Goal: Transaction & Acquisition: Purchase product/service

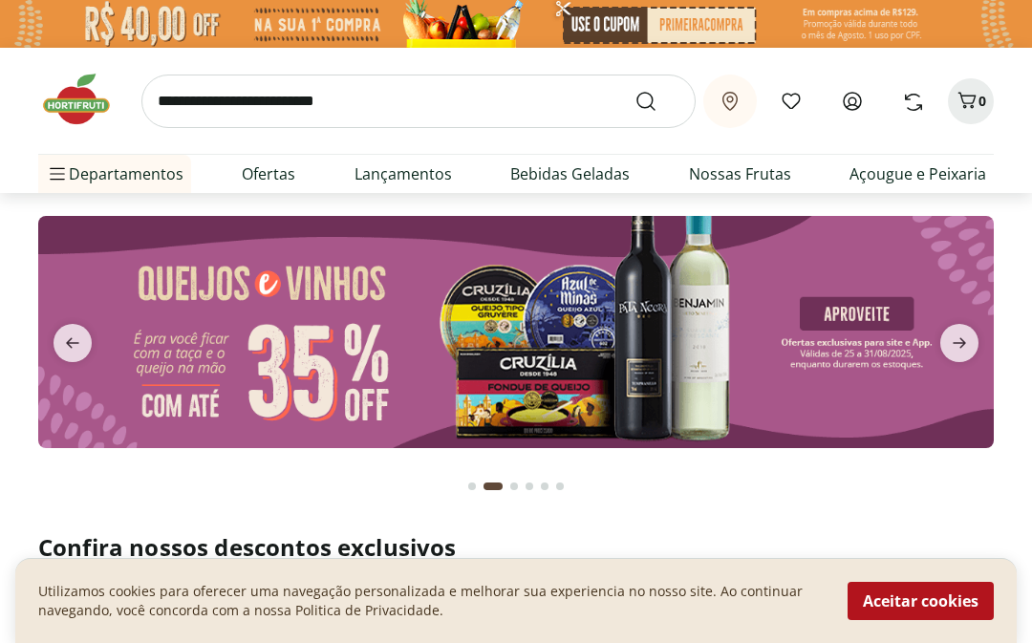
click at [169, 97] on input "search" at bounding box center [418, 102] width 554 height 54
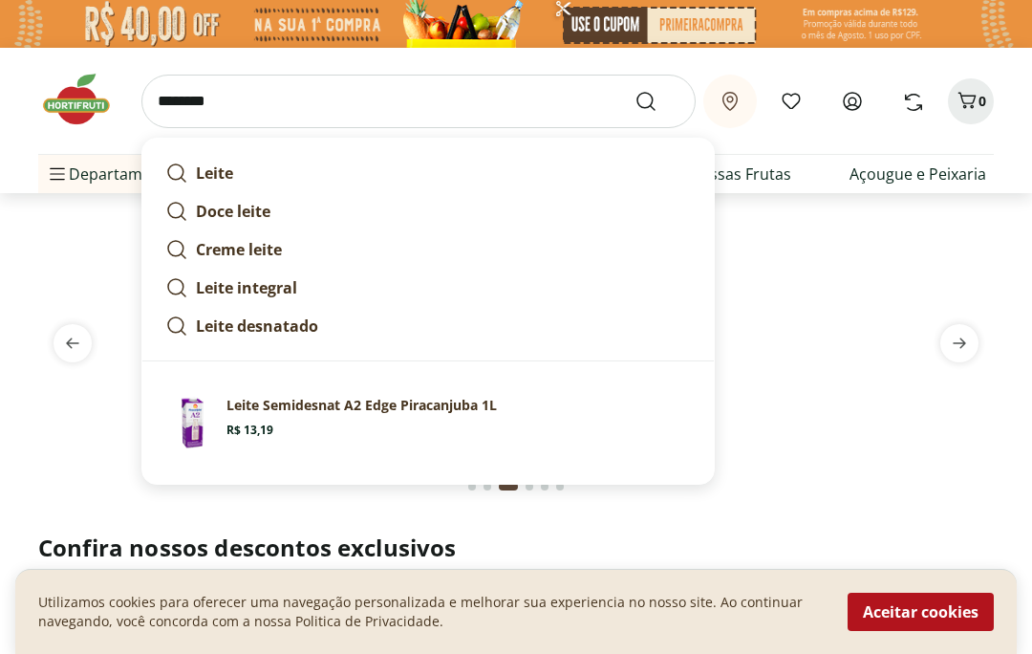
type input "********"
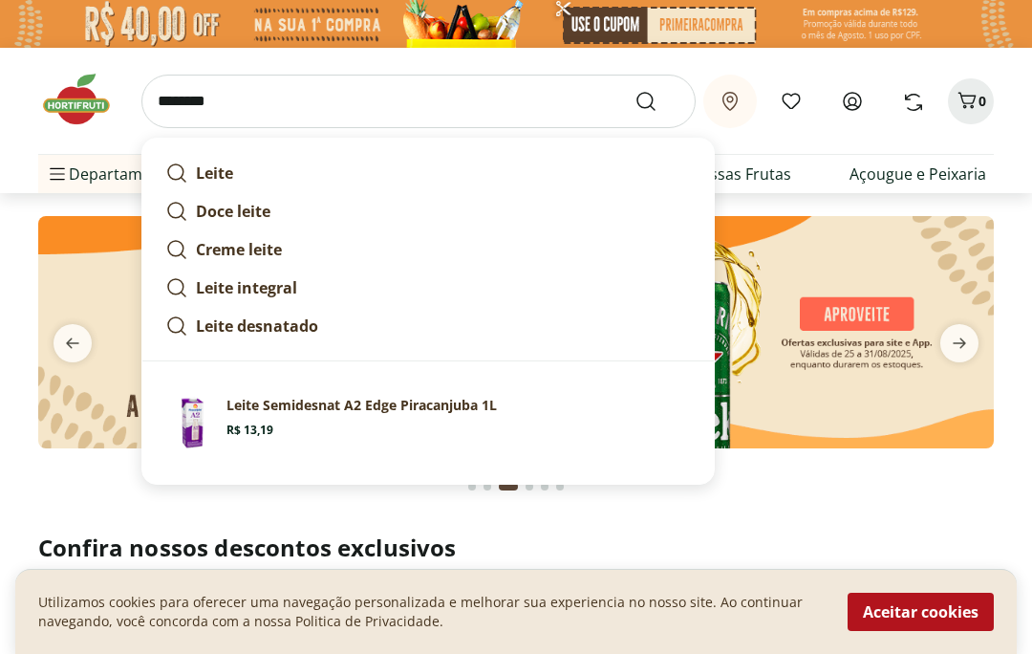
click at [657, 100] on button "Submit Search" at bounding box center [657, 101] width 46 height 23
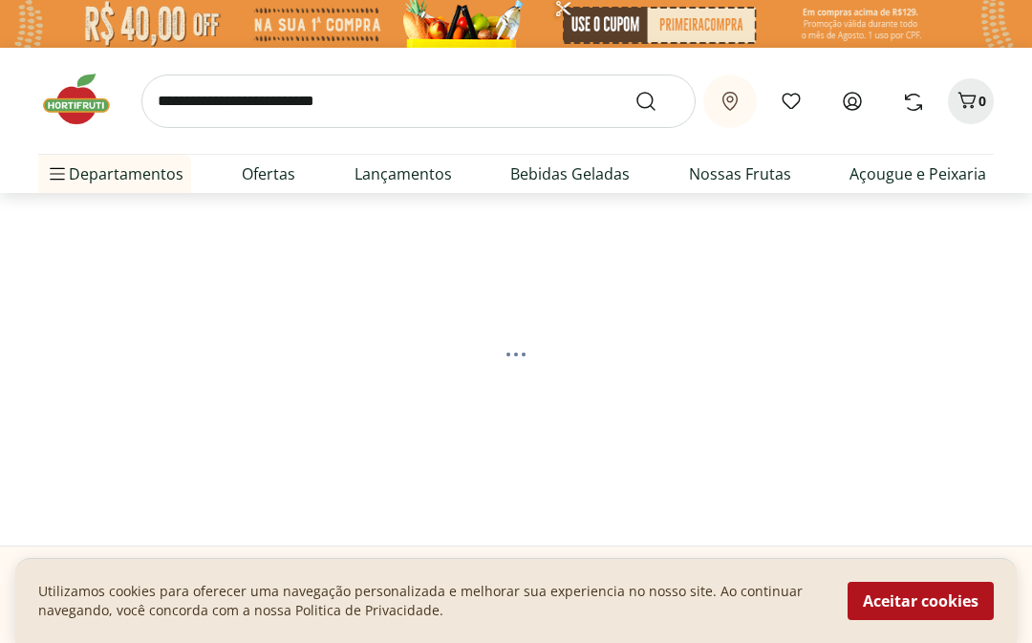
select select "**********"
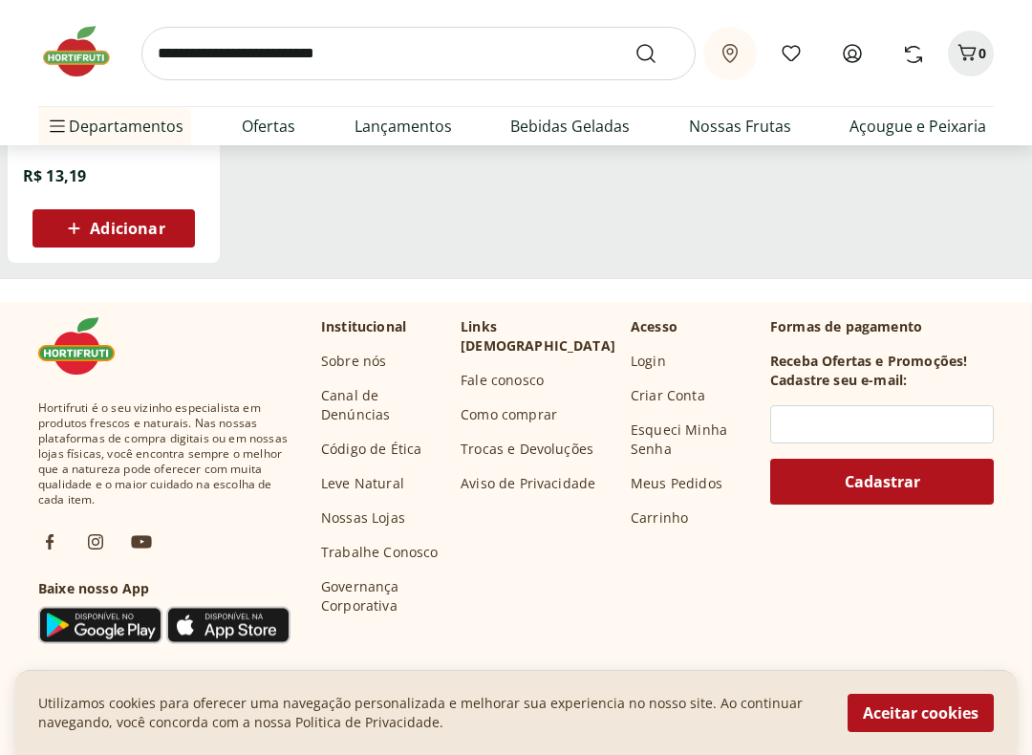
scroll to position [523, 0]
click at [893, 642] on button "Aceitar cookies" at bounding box center [921, 713] width 146 height 38
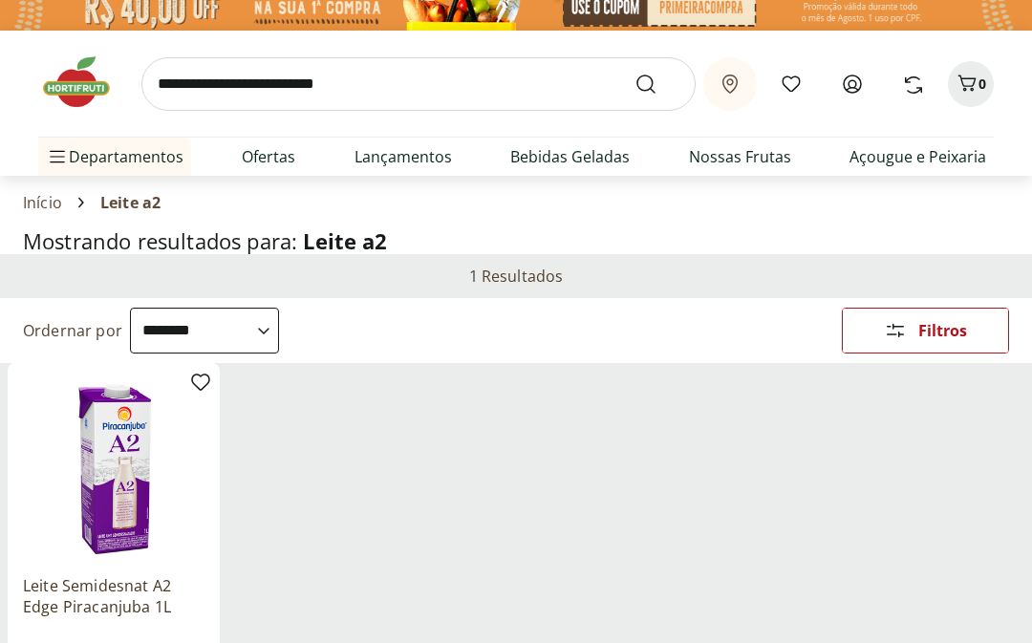
scroll to position [0, 0]
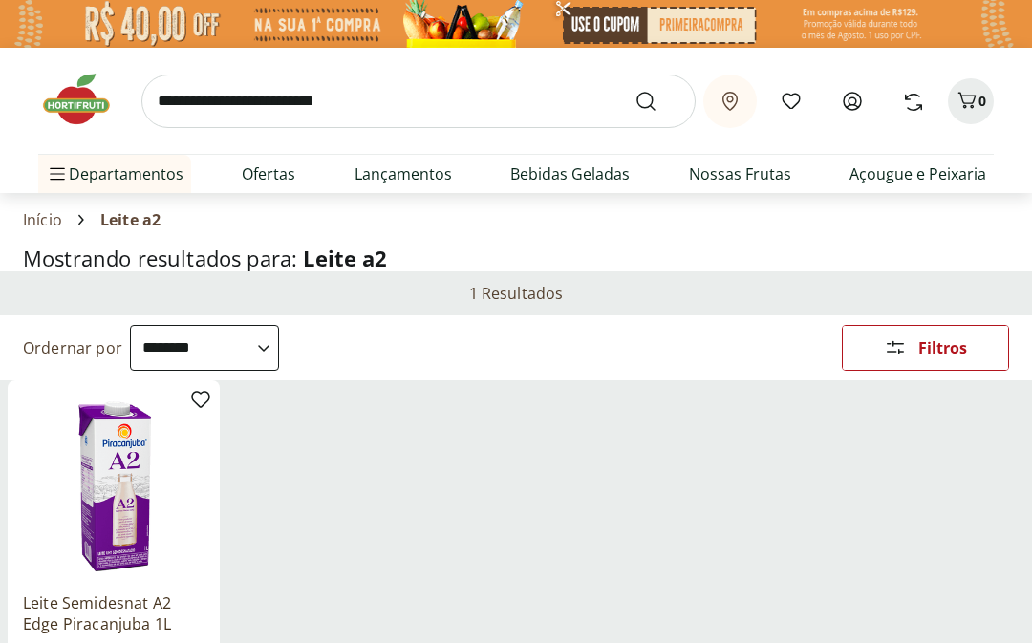
click at [92, 440] on link "Bebidas" at bounding box center [98, 441] width 88 height 23
select select "**********"
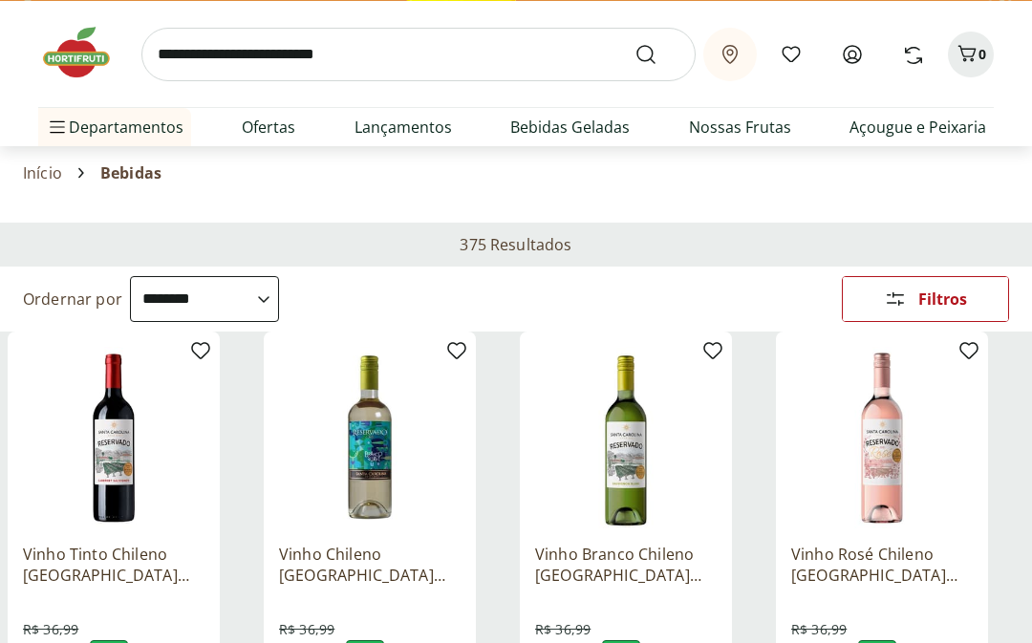
scroll to position [43, 0]
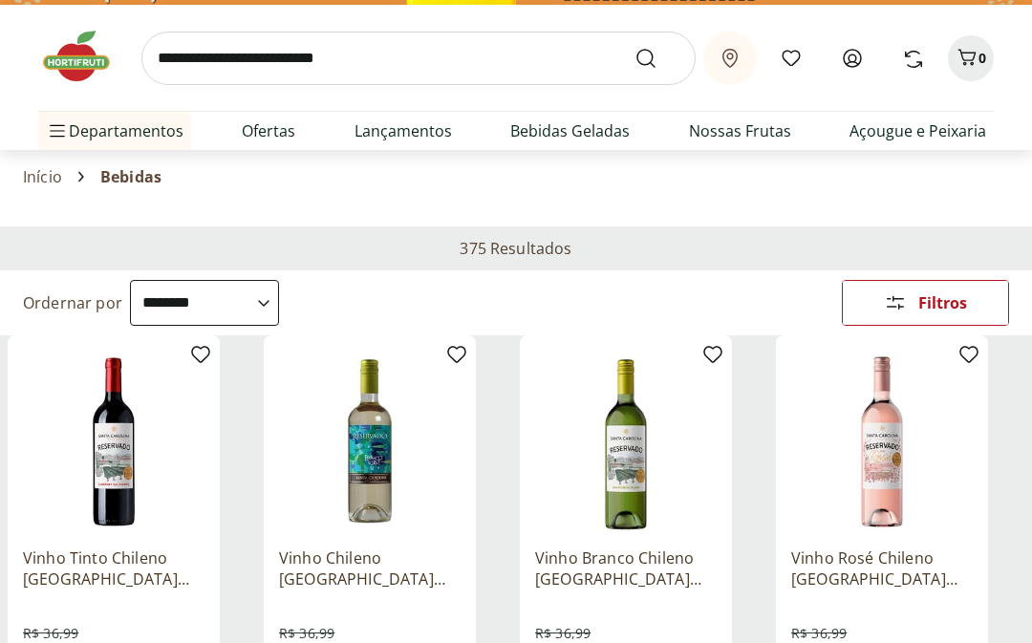
click at [593, 137] on link "Bebidas Geladas" at bounding box center [569, 130] width 119 height 23
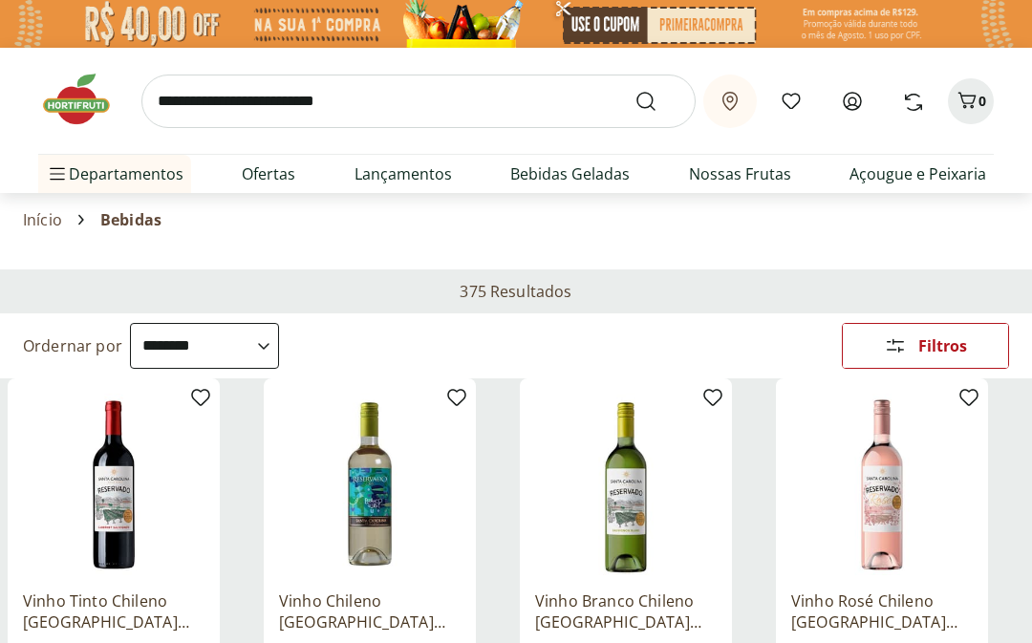
select select "**********"
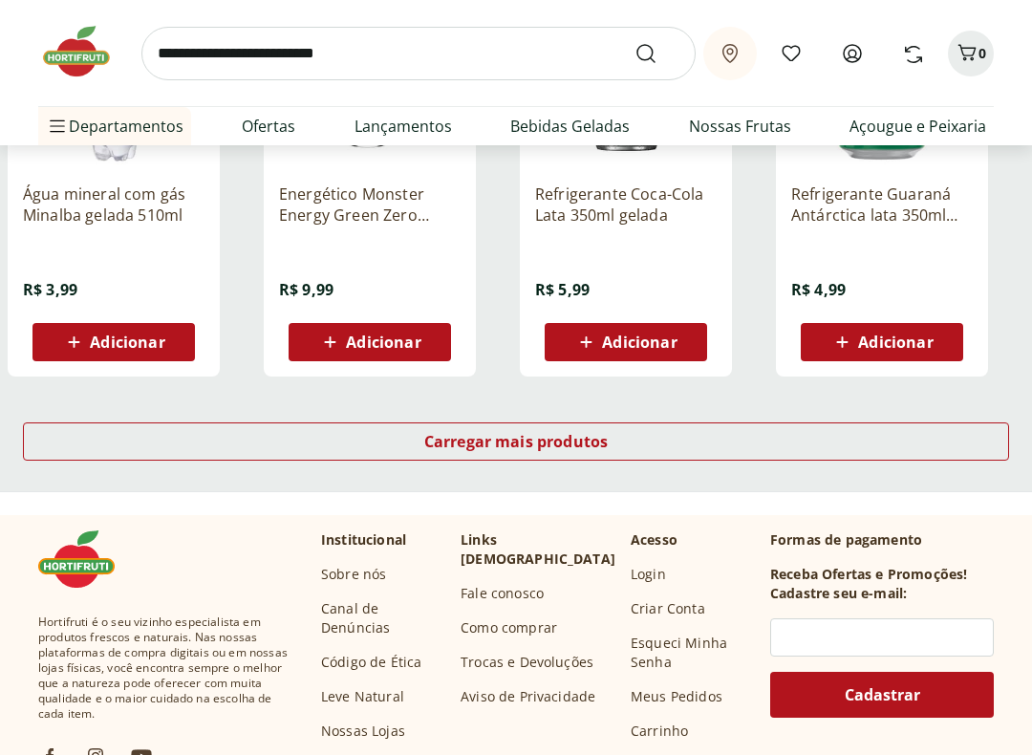
scroll to position [1242, 0]
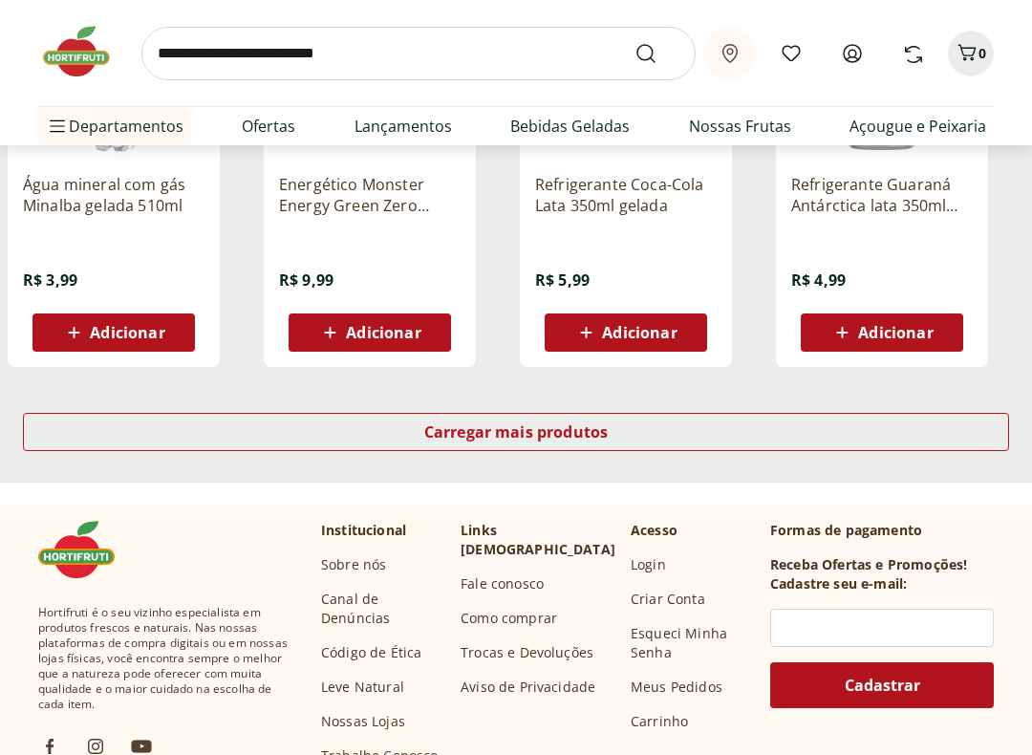
click at [577, 432] on span "Carregar mais produtos" at bounding box center [516, 431] width 184 height 15
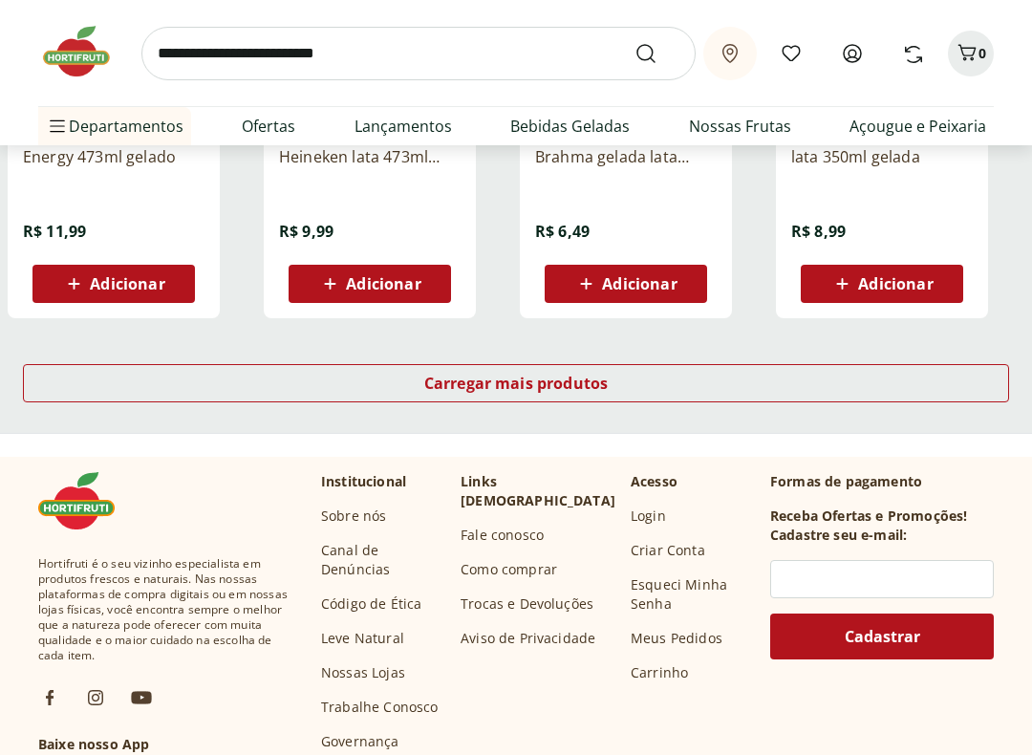
scroll to position [2551, 0]
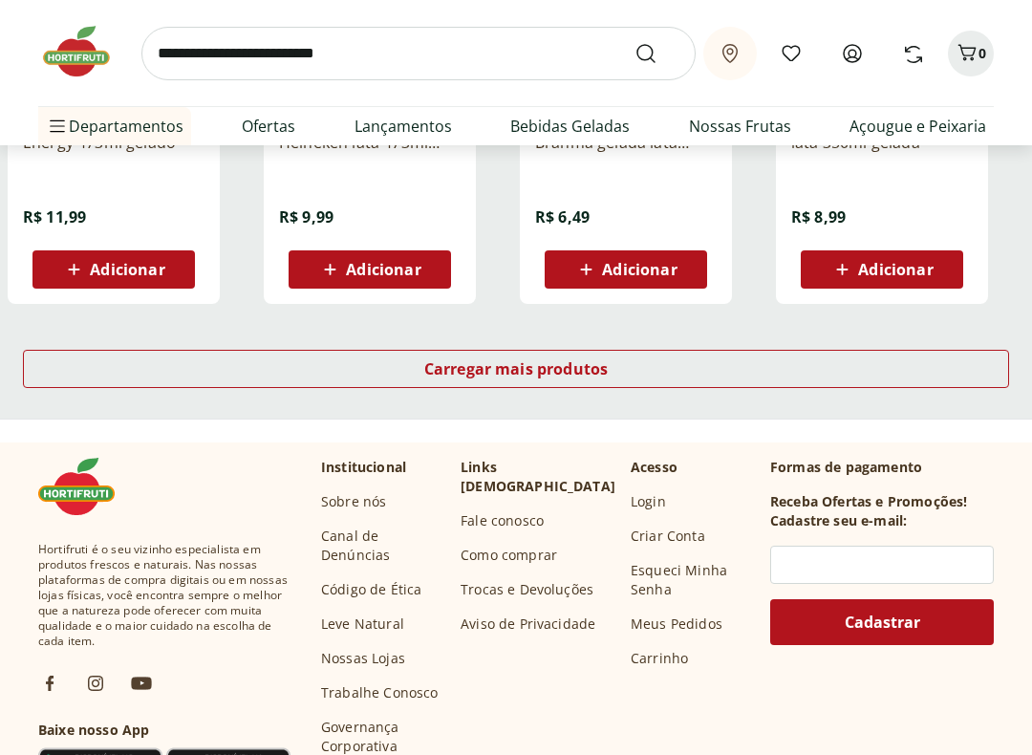
click at [579, 370] on span "Carregar mais produtos" at bounding box center [516, 368] width 184 height 15
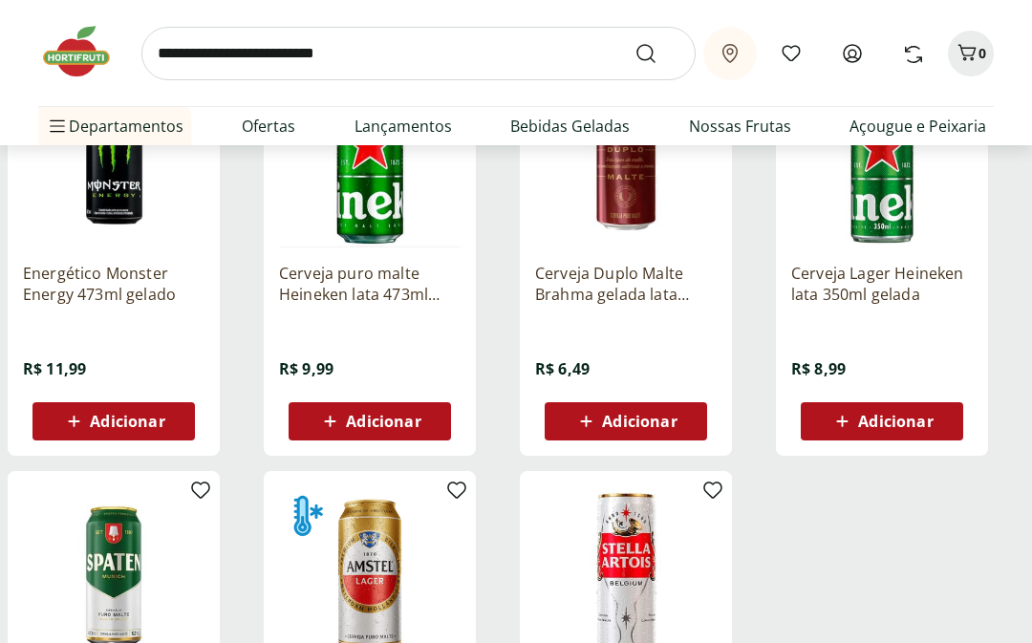
scroll to position [2397, 0]
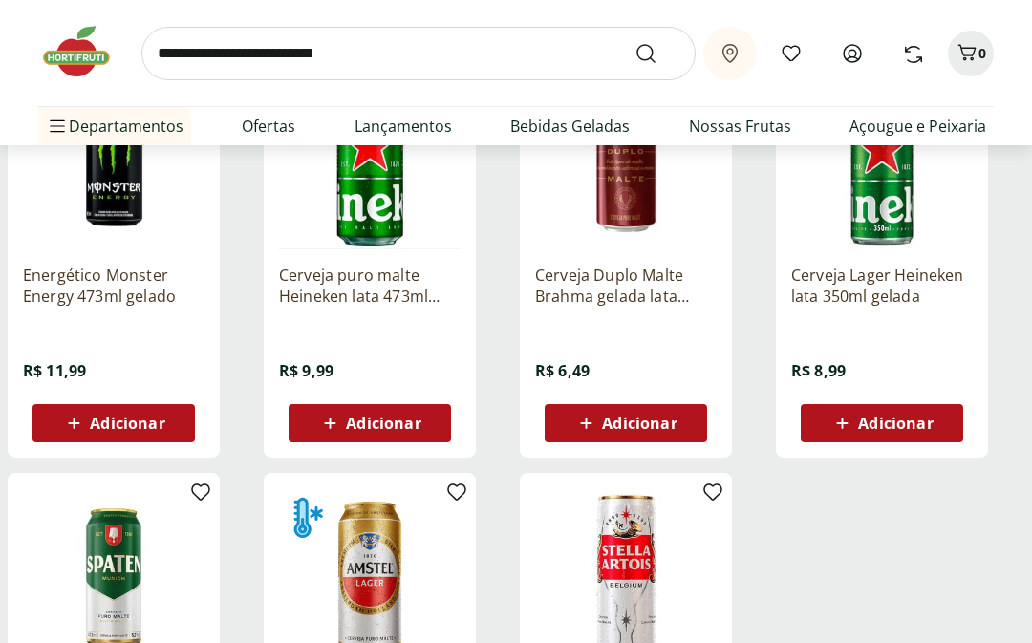
click at [106, 479] on link "Matinais" at bounding box center [100, 470] width 92 height 23
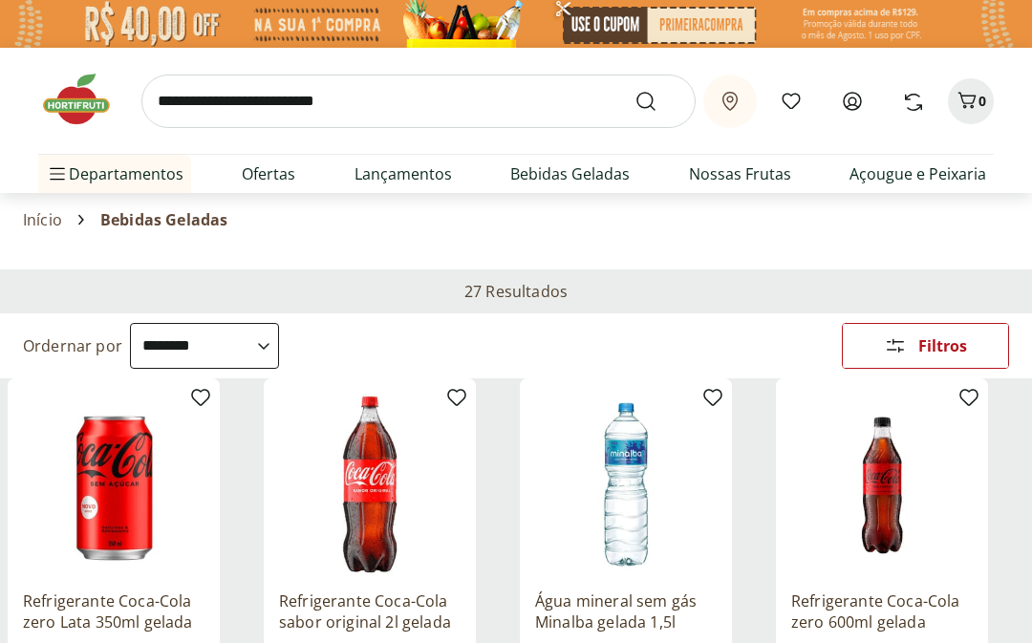
select select "**********"
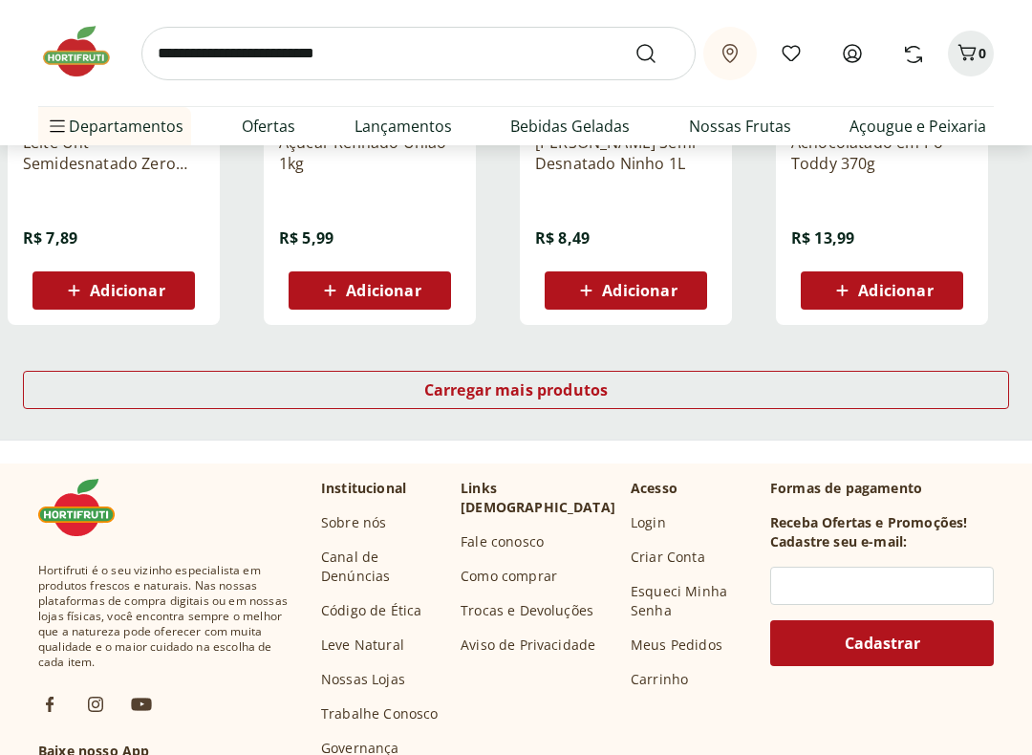
scroll to position [1284, 0]
click at [581, 385] on span "Carregar mais produtos" at bounding box center [516, 389] width 184 height 15
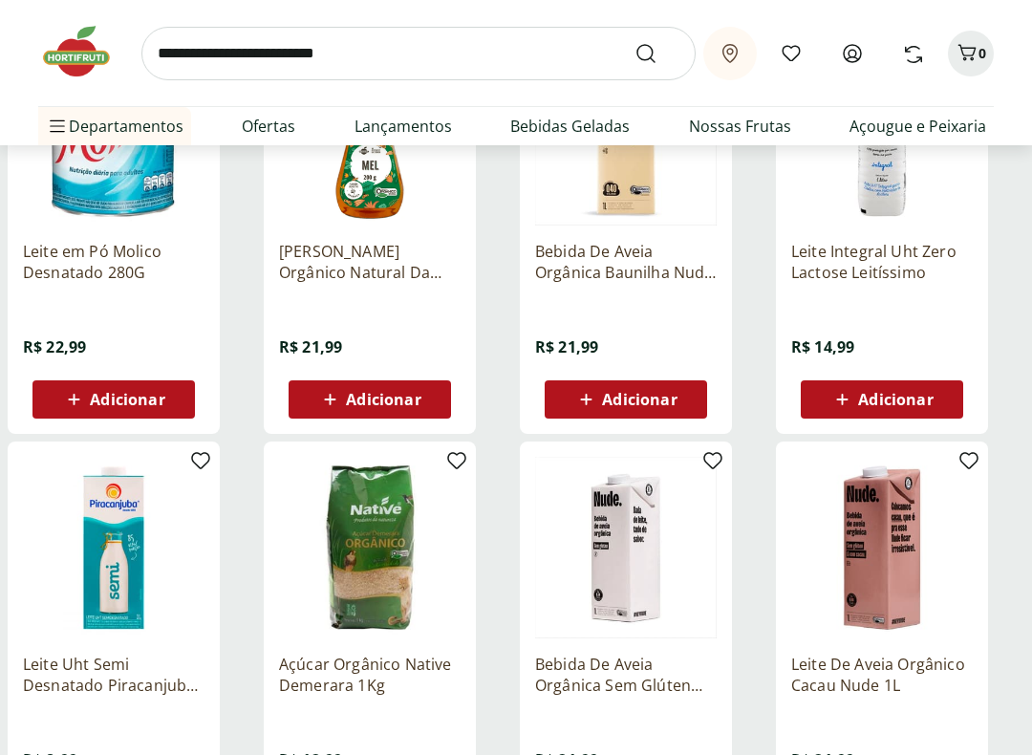
scroll to position [1599, 0]
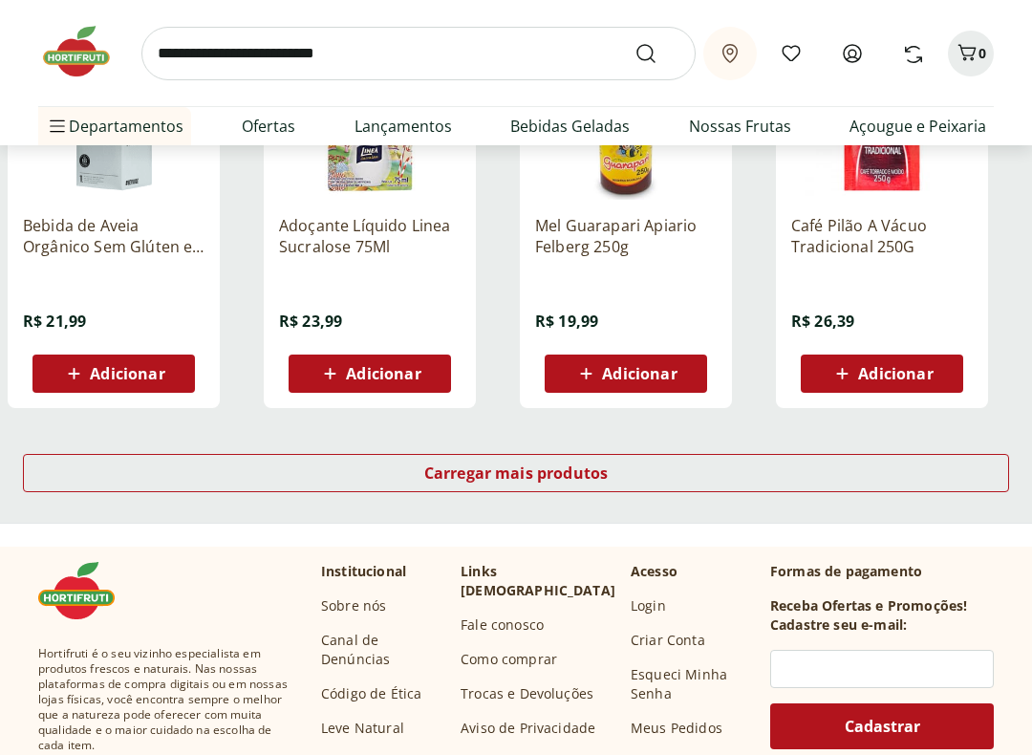
click at [582, 474] on span "Carregar mais produtos" at bounding box center [516, 473] width 184 height 15
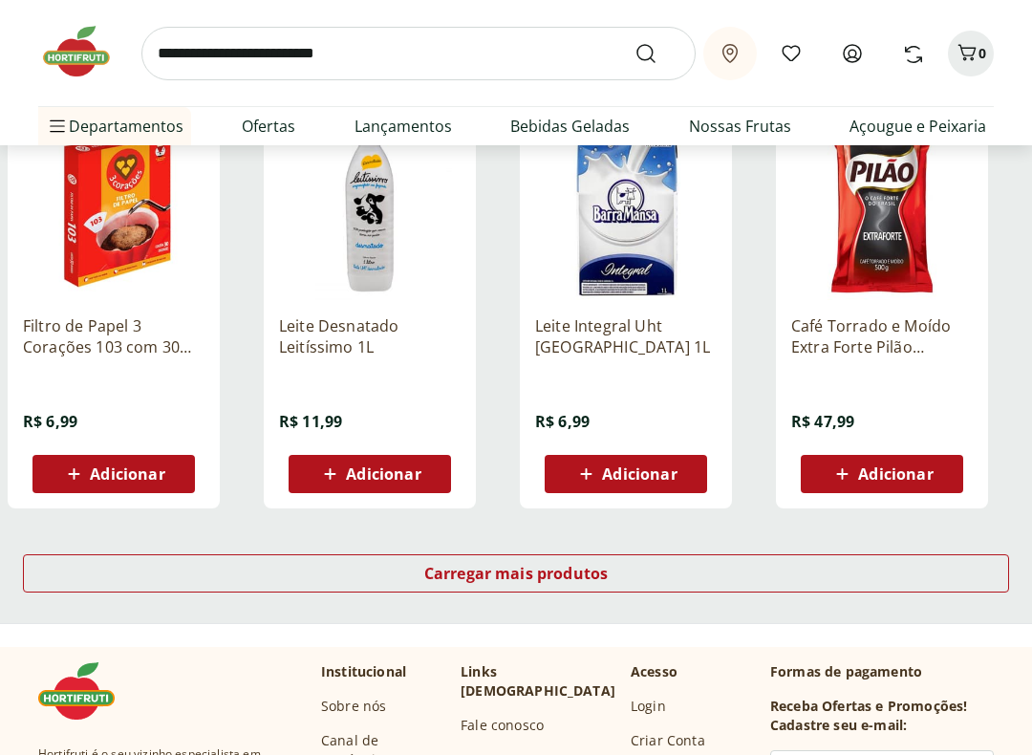
scroll to position [3595, 0]
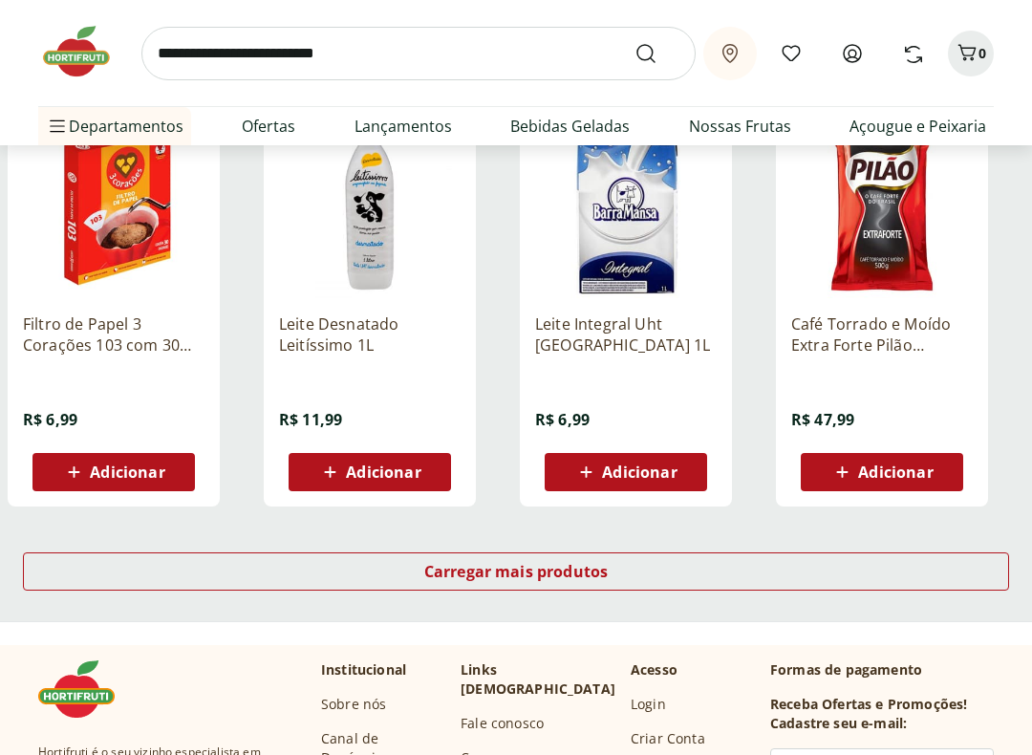
click at [612, 573] on div "Carregar mais produtos" at bounding box center [516, 571] width 986 height 38
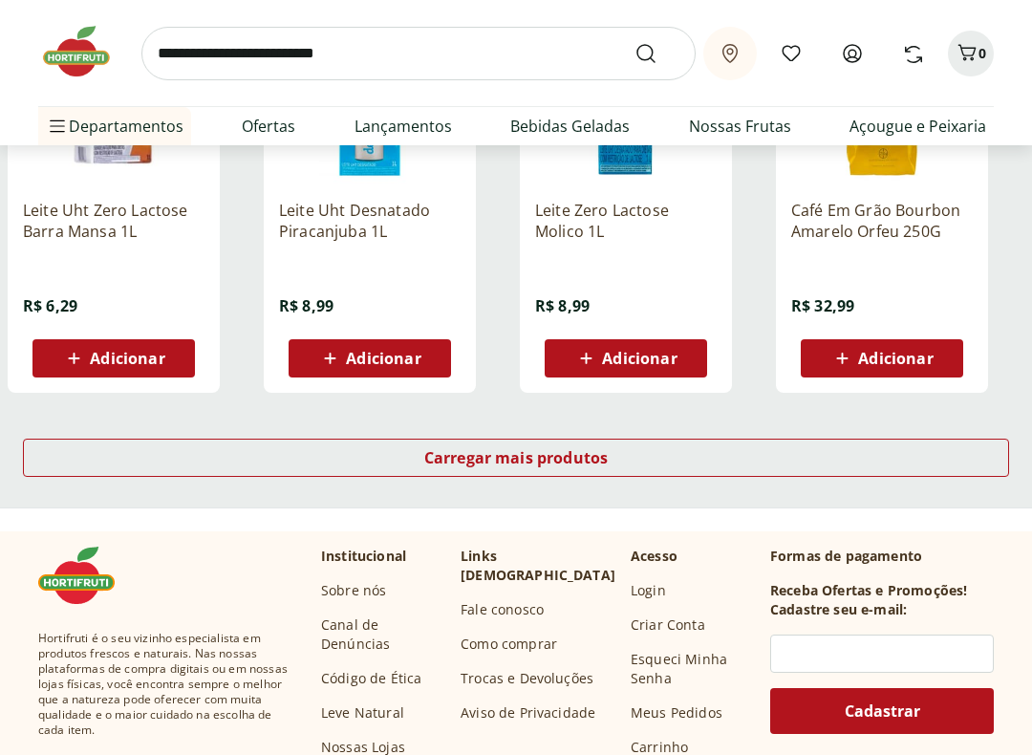
scroll to position [4954, 0]
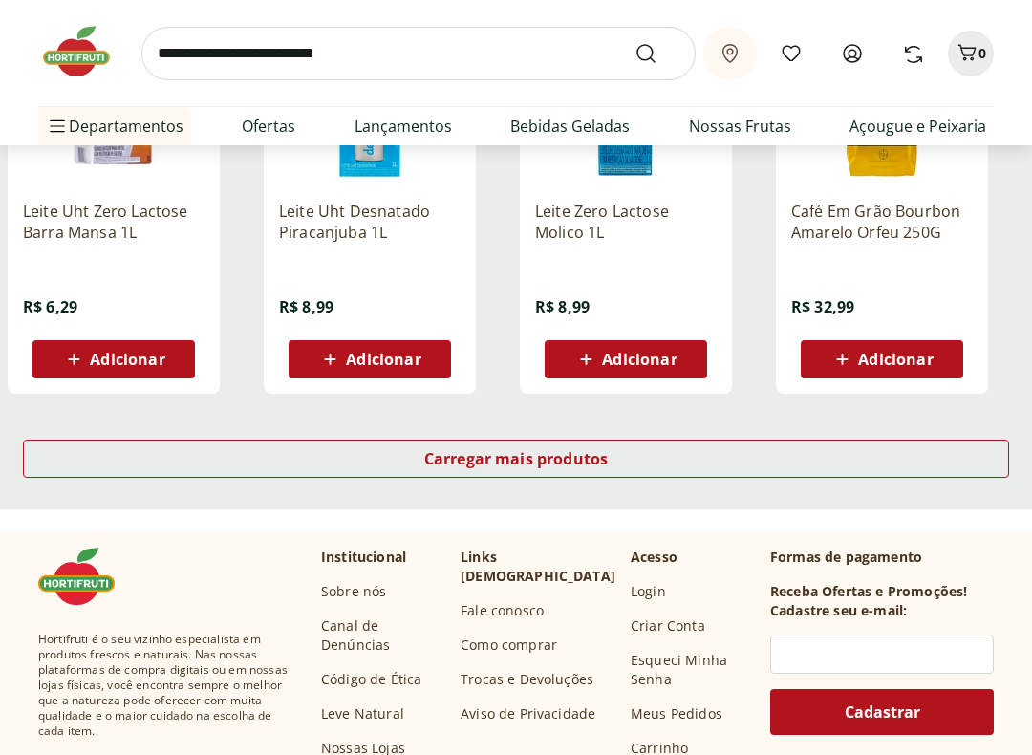
click at [616, 447] on div "Carregar mais produtos" at bounding box center [516, 459] width 986 height 38
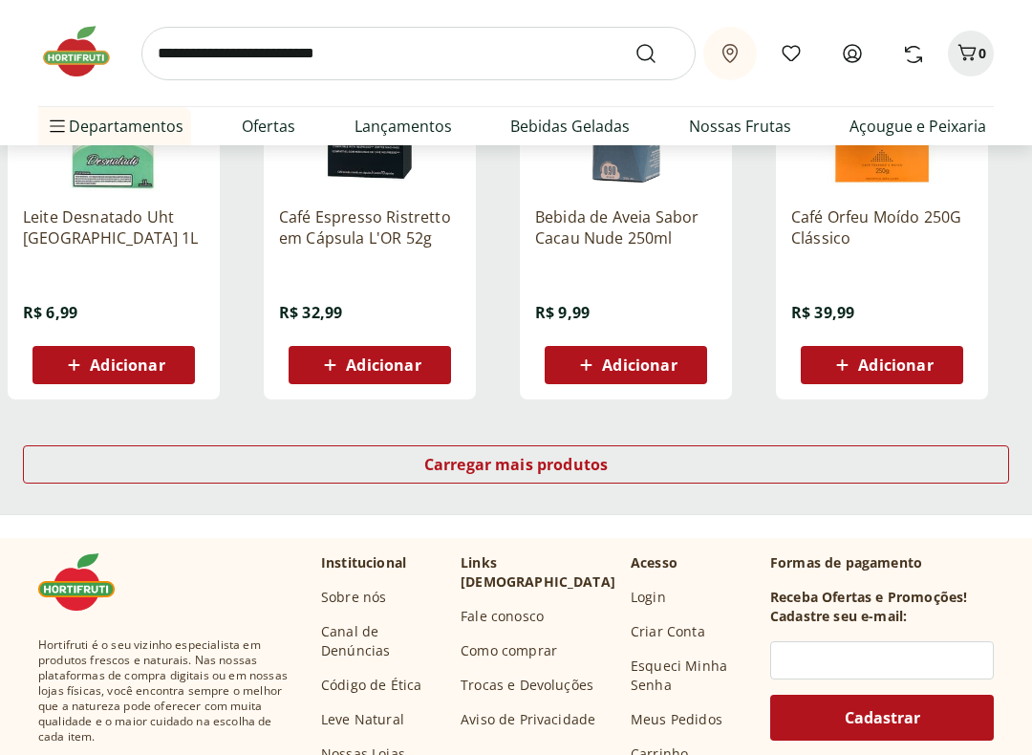
scroll to position [6264, 0]
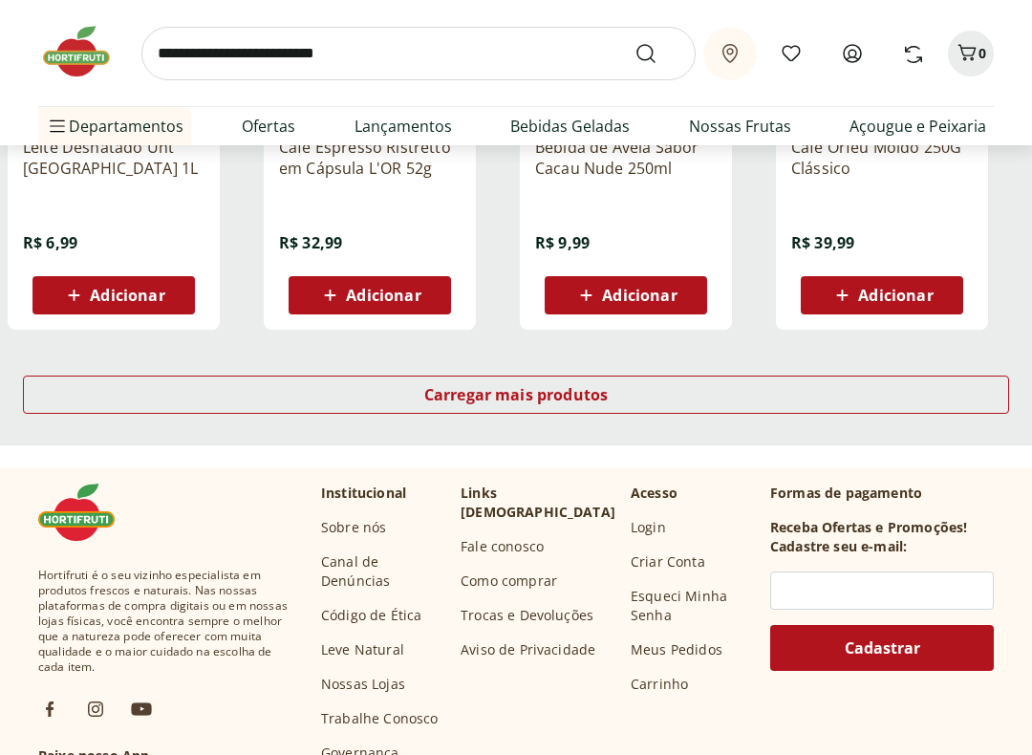
click at [575, 395] on span "Carregar mais produtos" at bounding box center [516, 394] width 184 height 15
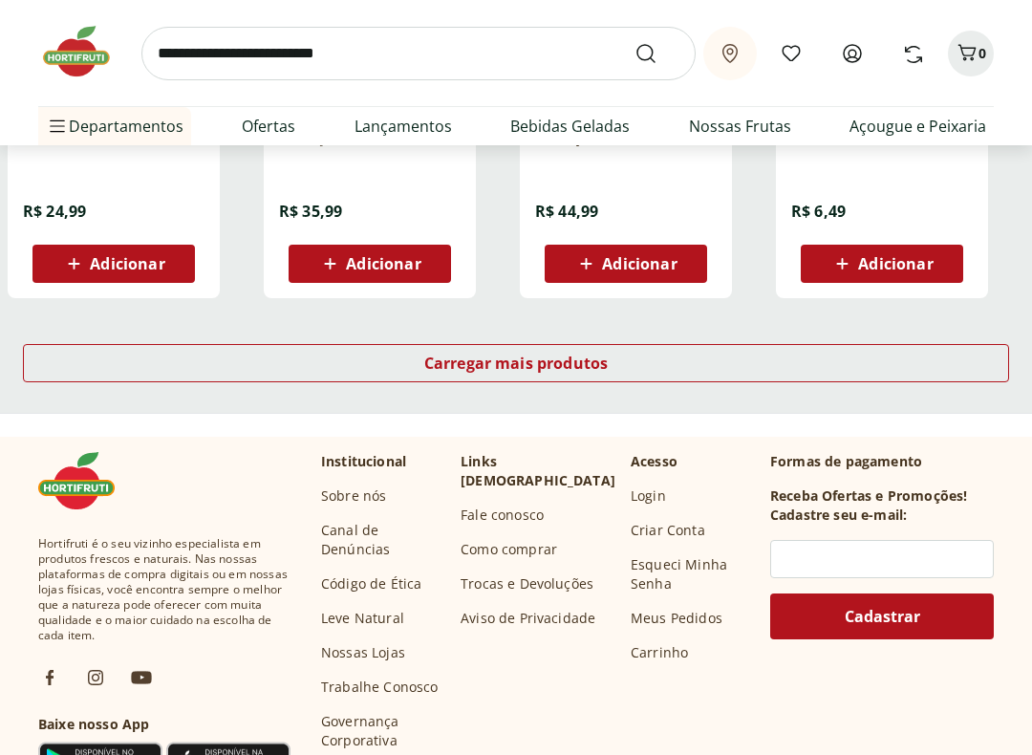
scroll to position [7549, 0]
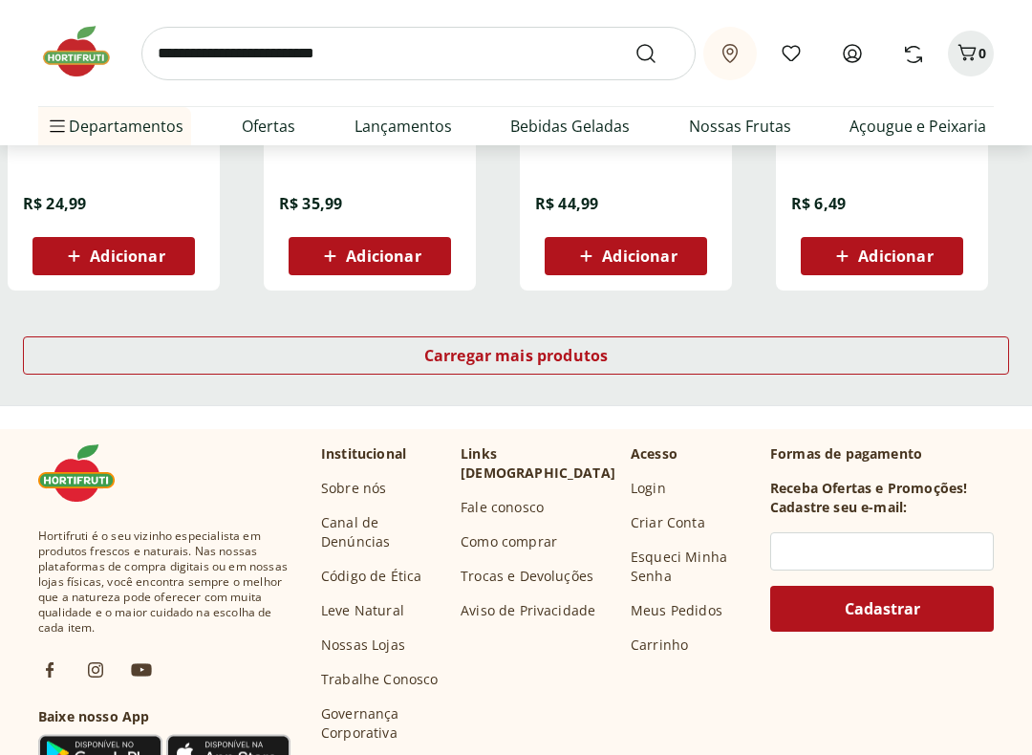
click at [584, 351] on span "Carregar mais produtos" at bounding box center [516, 355] width 184 height 15
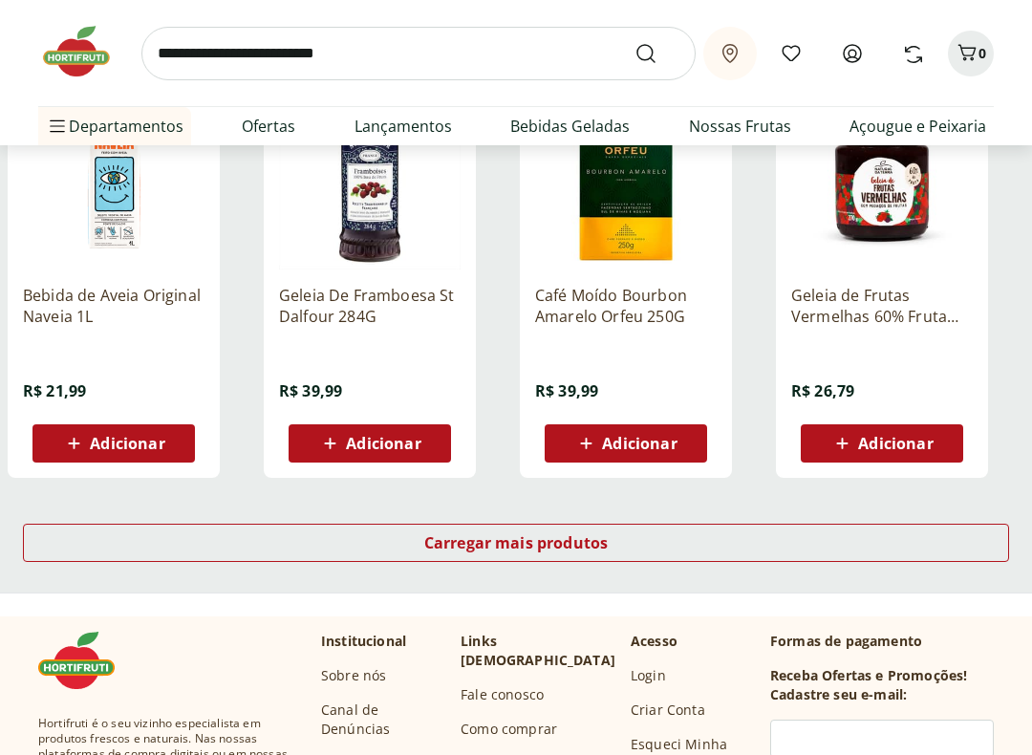
scroll to position [8608, 0]
click at [608, 541] on span "Carregar mais produtos" at bounding box center [516, 542] width 184 height 15
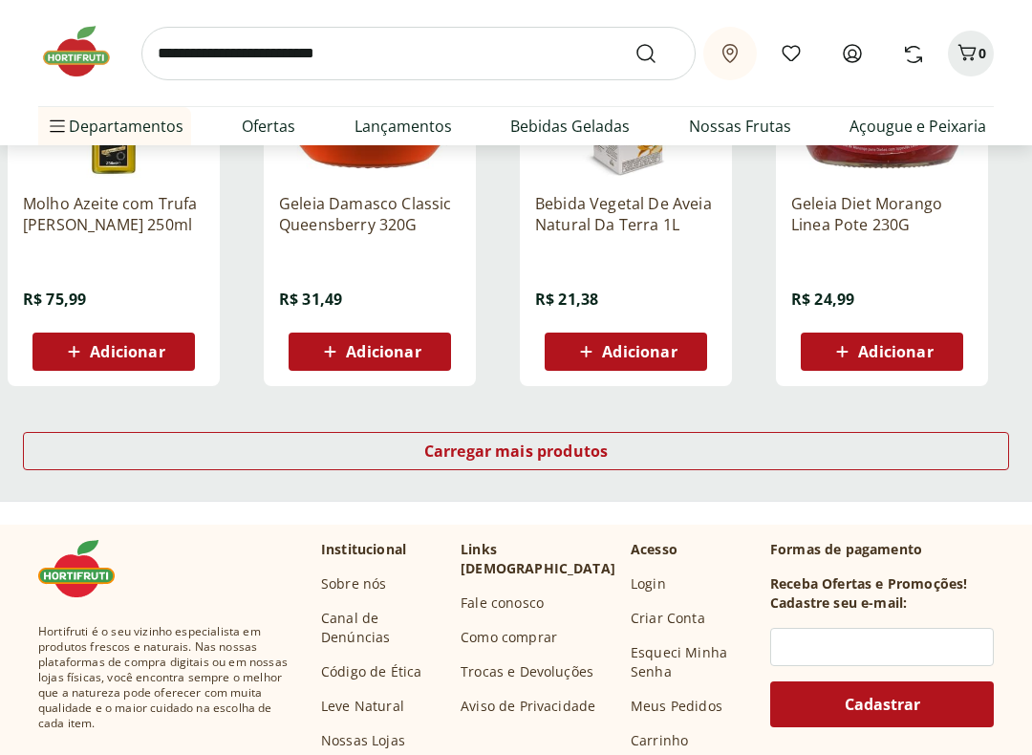
click at [581, 444] on span "Carregar mais produtos" at bounding box center [516, 451] width 184 height 15
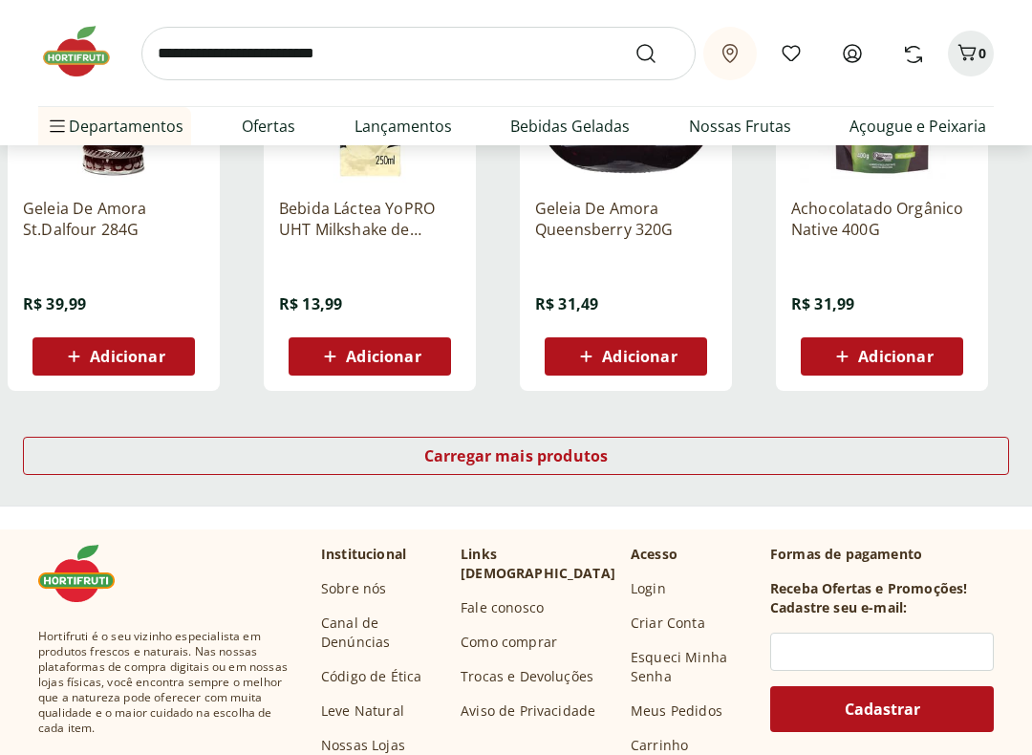
scroll to position [11258, 0]
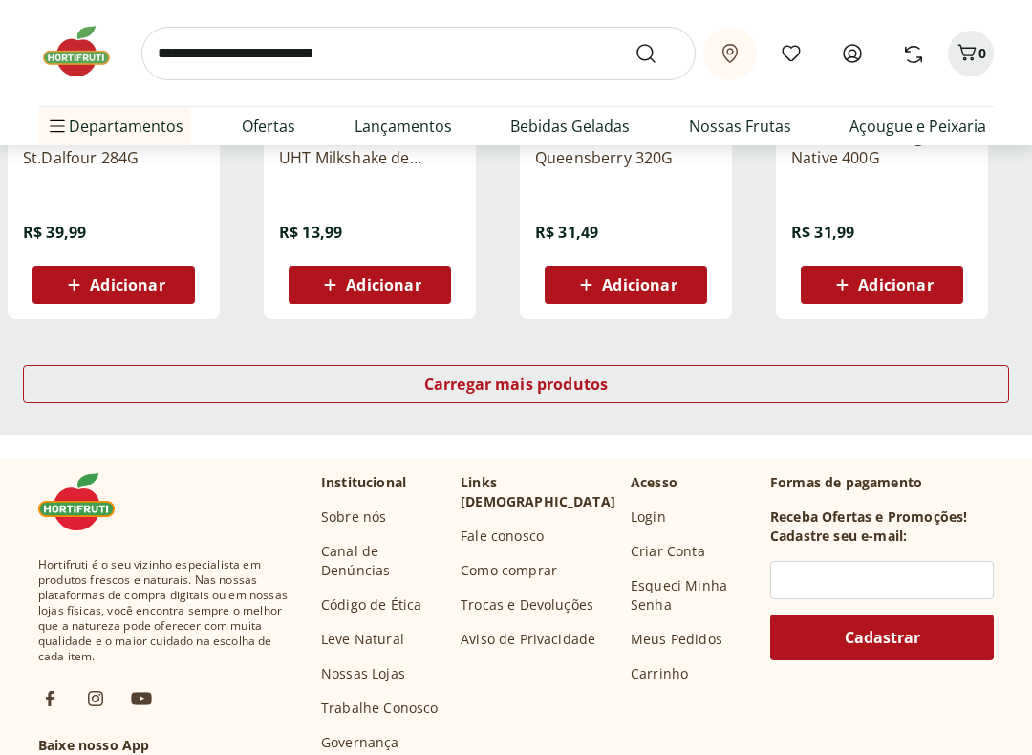
click at [572, 384] on span "Carregar mais produtos" at bounding box center [516, 383] width 184 height 15
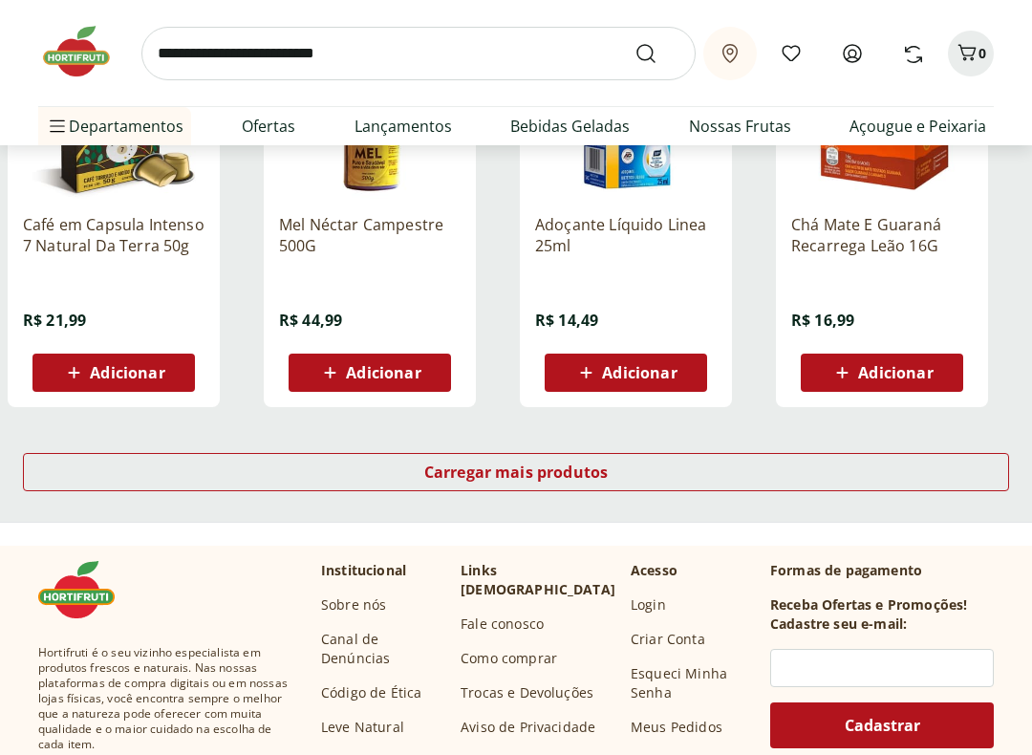
scroll to position [12500, 0]
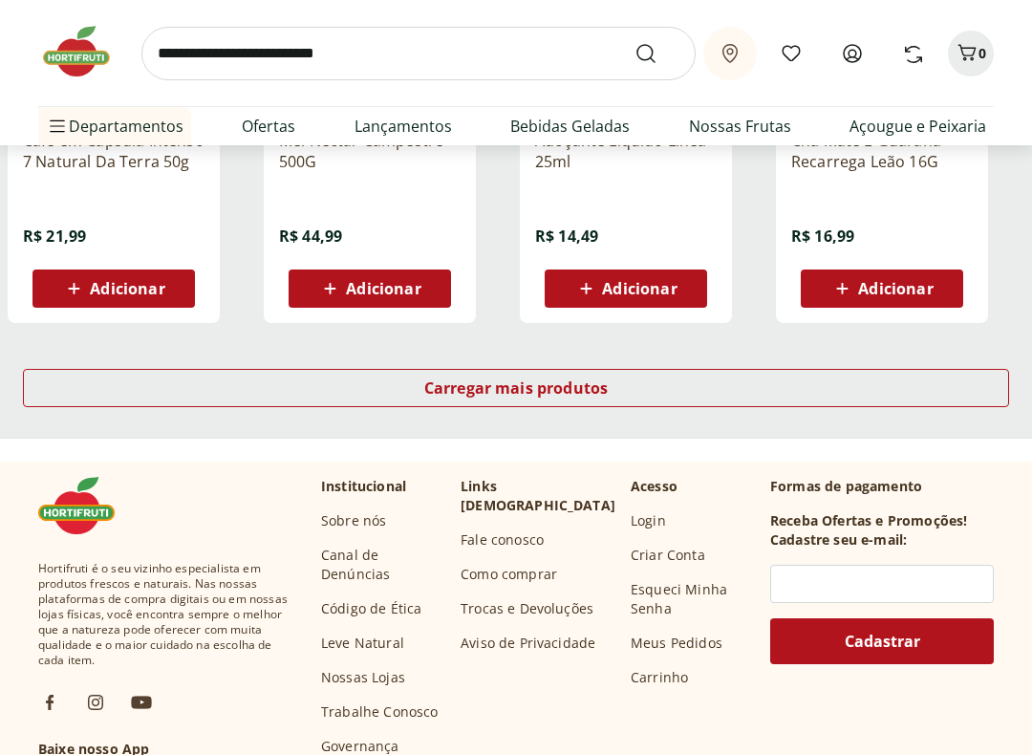
click at [586, 376] on div "Carregar mais produtos" at bounding box center [516, 388] width 986 height 38
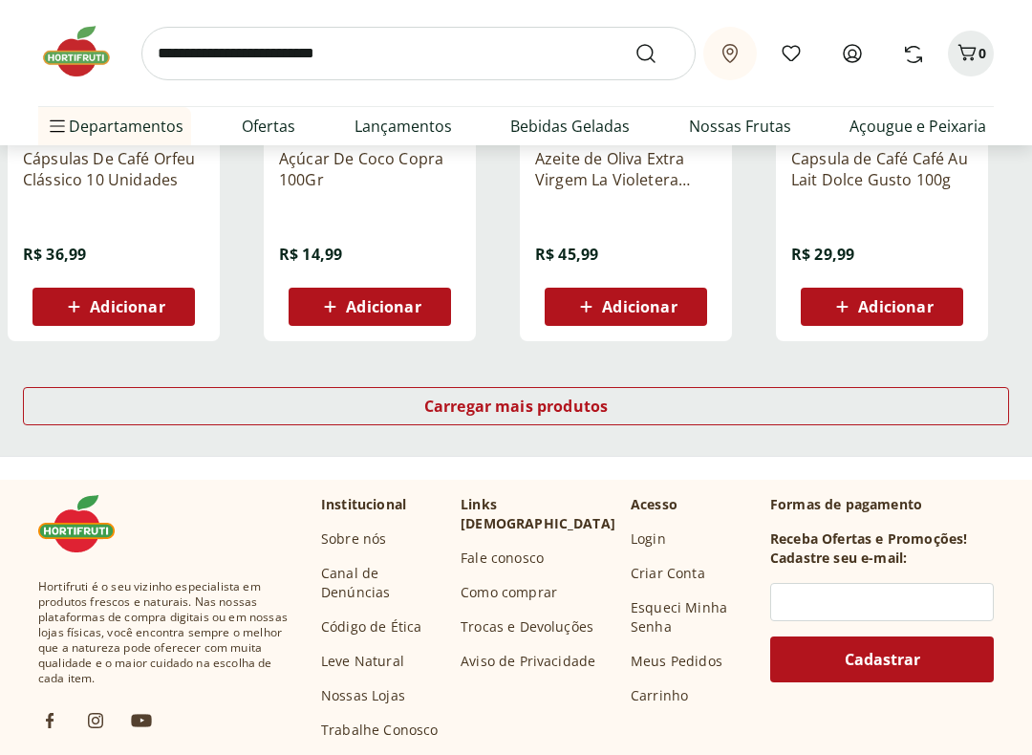
scroll to position [13743, 0]
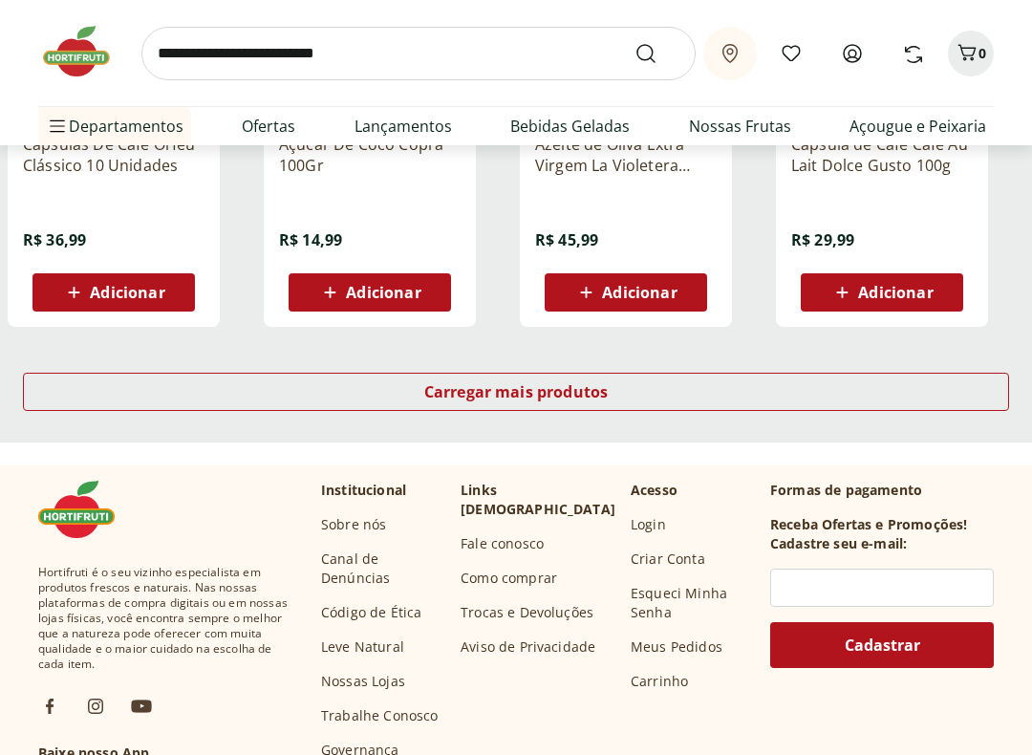
click at [583, 388] on span "Carregar mais produtos" at bounding box center [516, 391] width 184 height 15
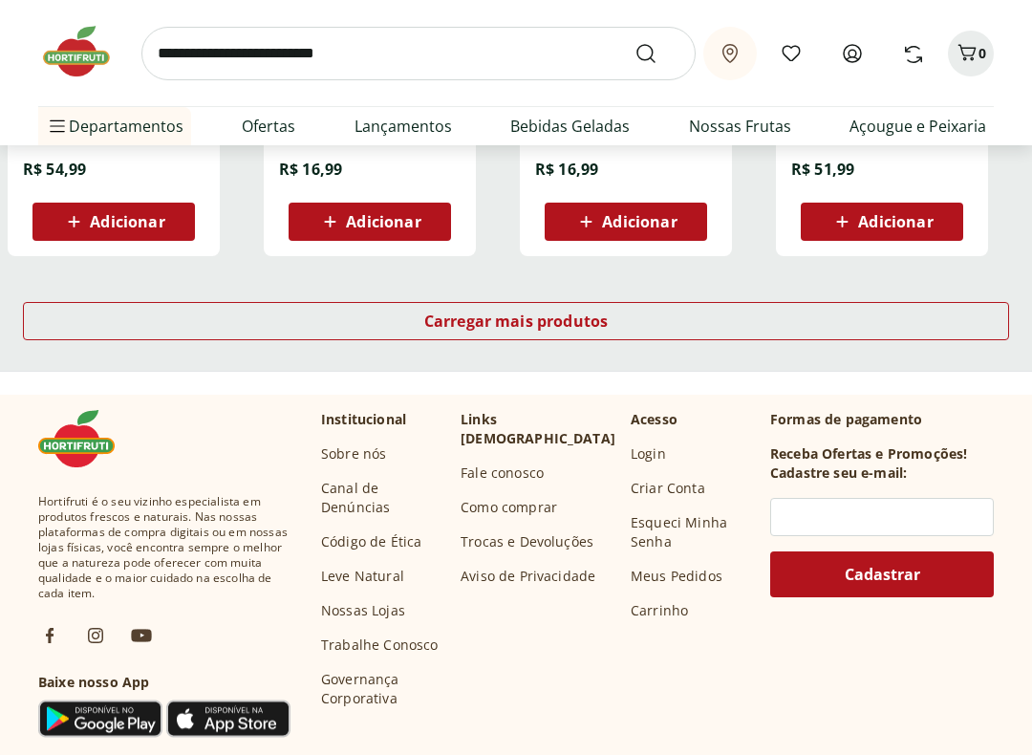
scroll to position [15059, 0]
click at [439, 319] on span "Carregar mais produtos" at bounding box center [516, 320] width 184 height 15
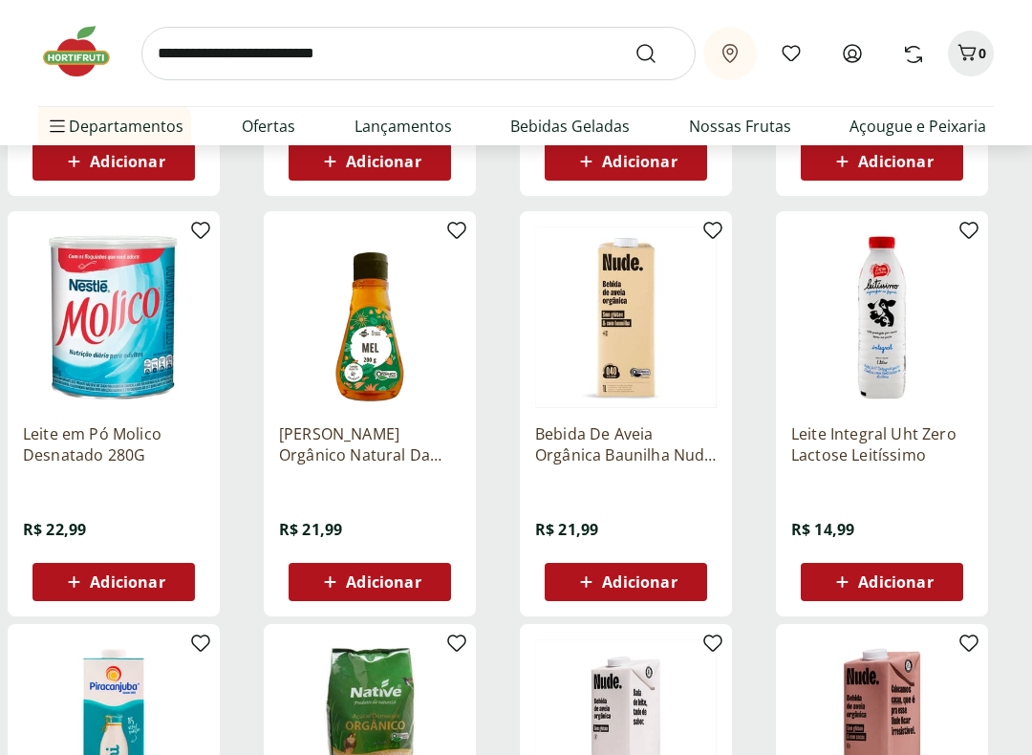
scroll to position [1413, 0]
click at [902, 436] on p "Leite Integral Uht Zero Lactose Leitíssimo" at bounding box center [882, 444] width 182 height 42
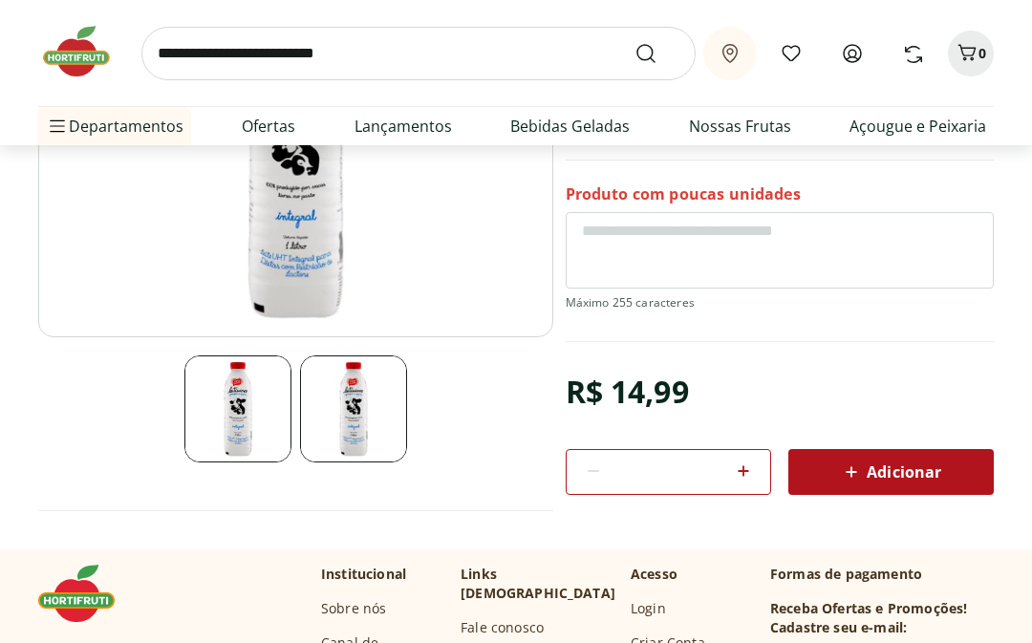
scroll to position [221, 0]
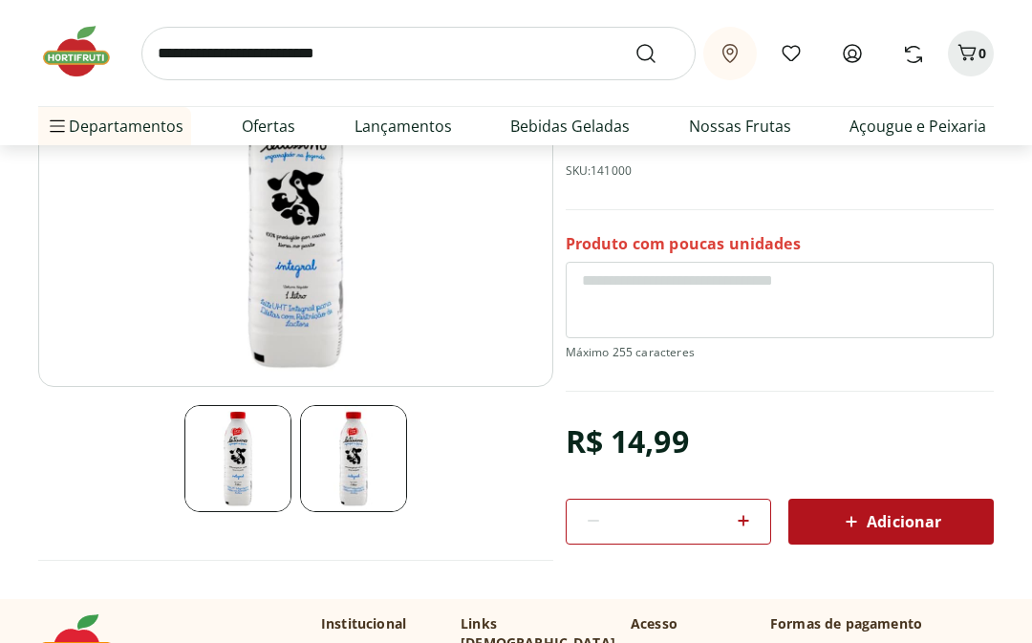
click at [336, 462] on img at bounding box center [353, 458] width 107 height 107
click at [182, 304] on img at bounding box center [295, 206] width 515 height 360
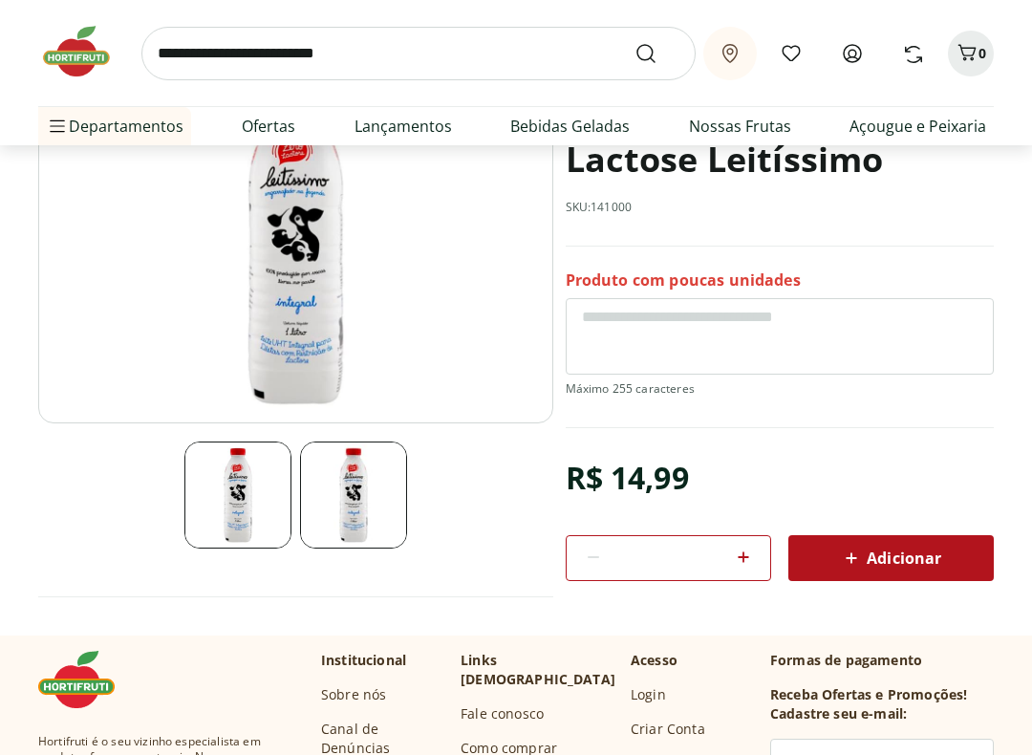
scroll to position [182, 0]
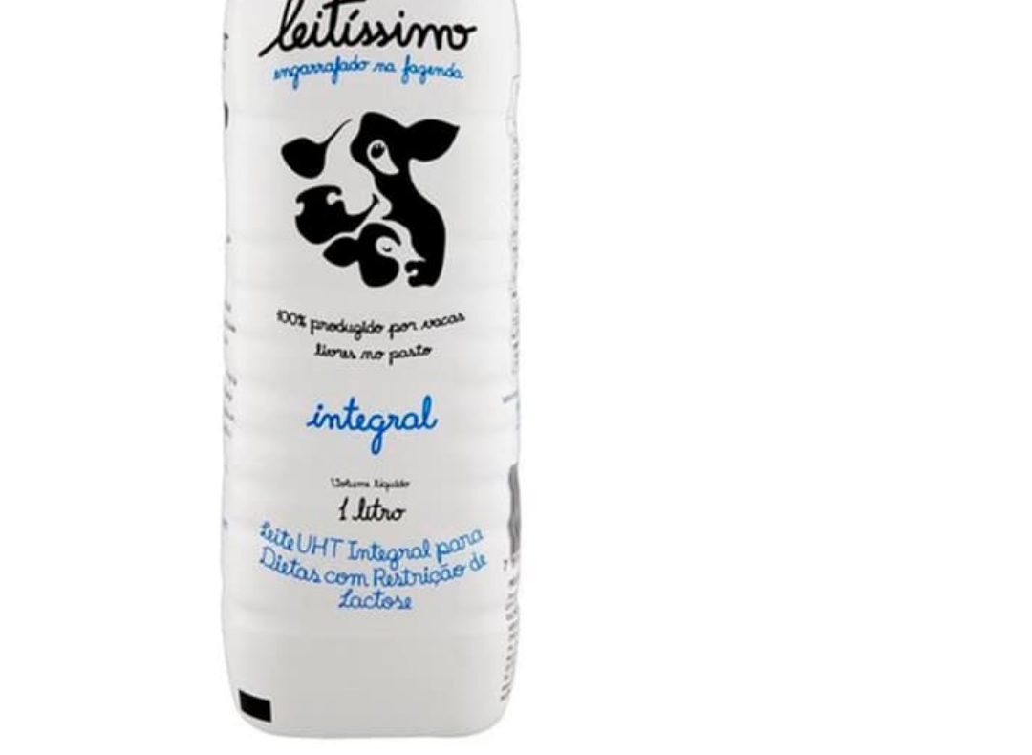
click at [89, 65] on img at bounding box center [295, 245] width 515 height 360
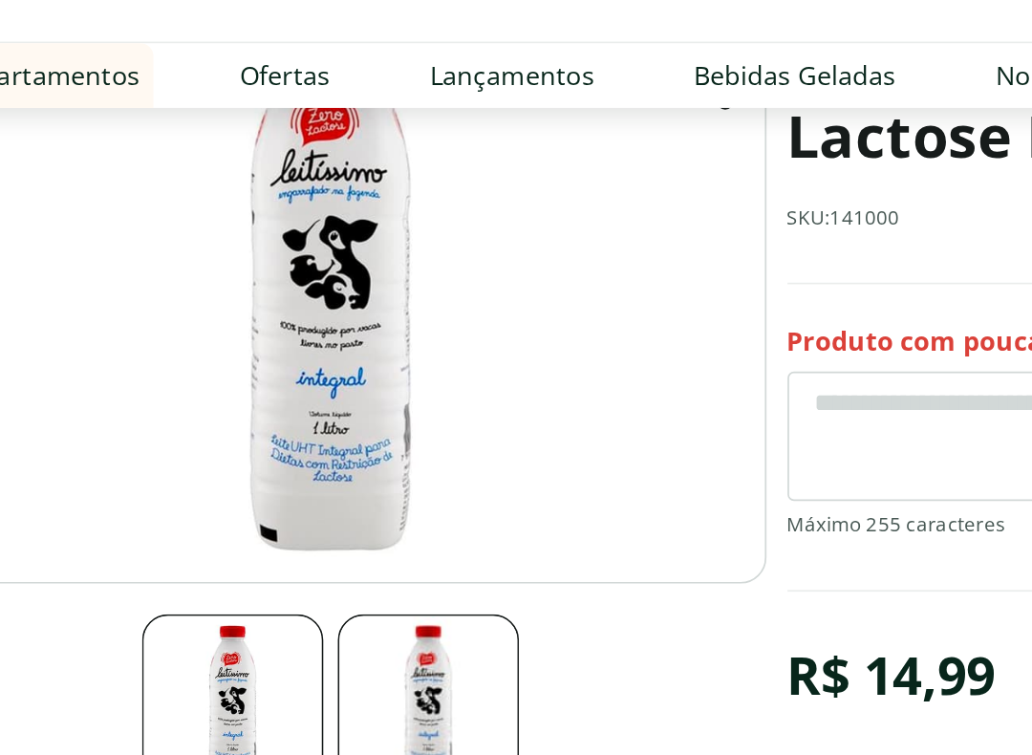
click at [184, 444] on img at bounding box center [237, 497] width 107 height 107
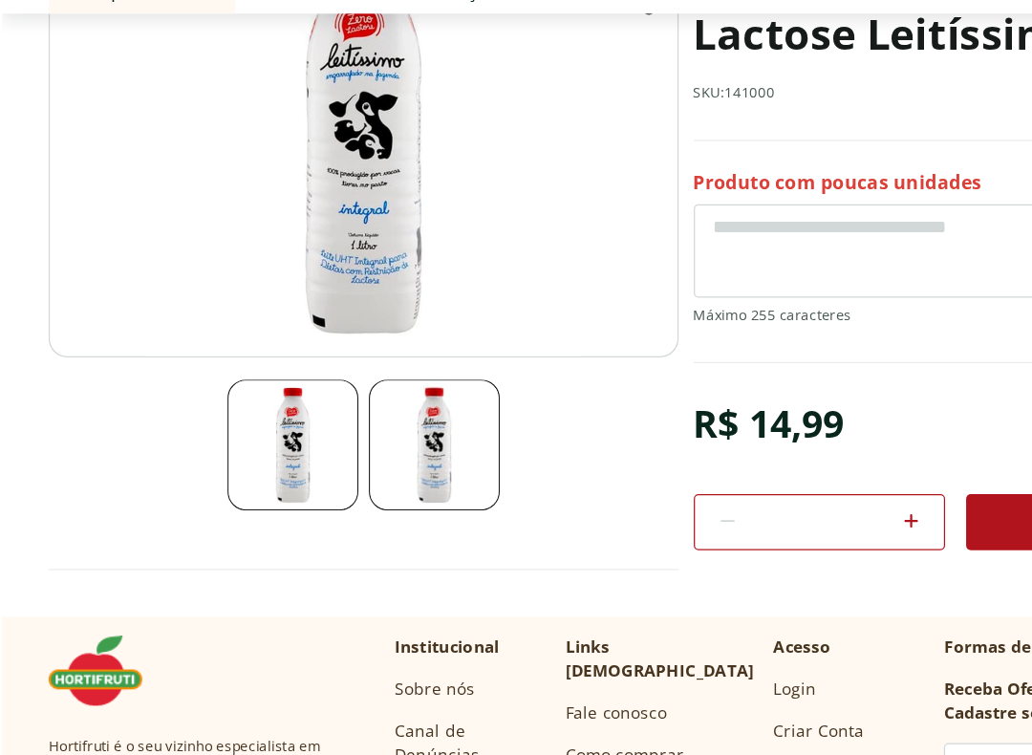
scroll to position [247, 0]
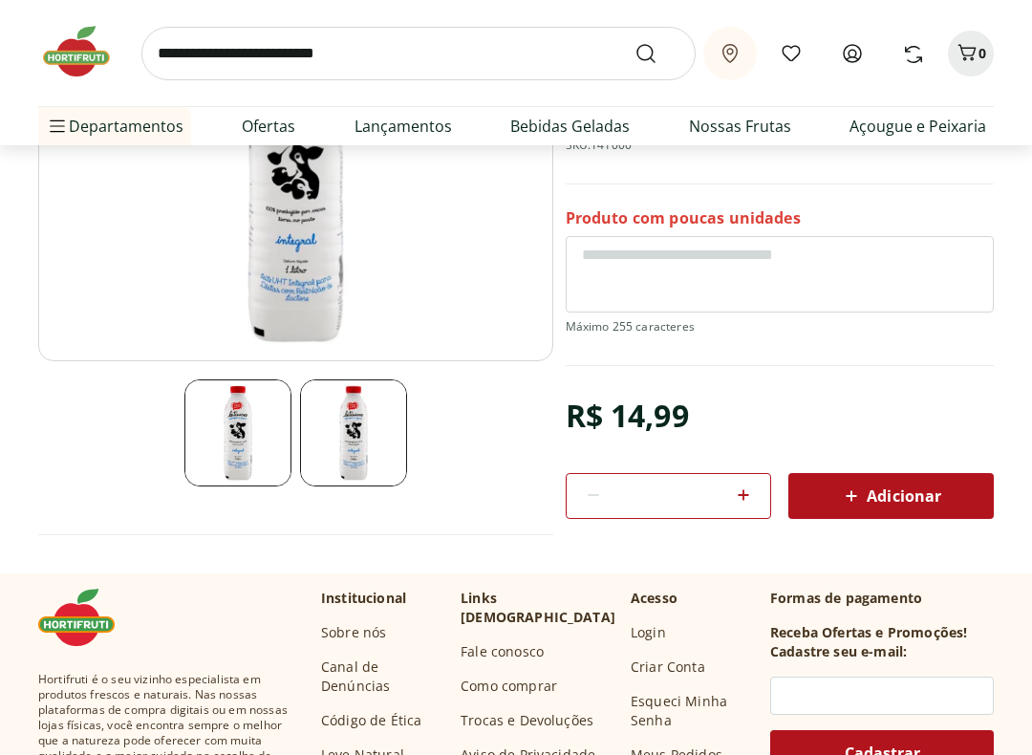
click at [911, 488] on span "Adicionar" at bounding box center [890, 495] width 101 height 23
click at [231, 420] on img at bounding box center [237, 432] width 107 height 107
click at [217, 438] on img at bounding box center [237, 432] width 107 height 107
click at [344, 420] on img at bounding box center [353, 432] width 107 height 107
click at [340, 429] on img at bounding box center [353, 432] width 107 height 107
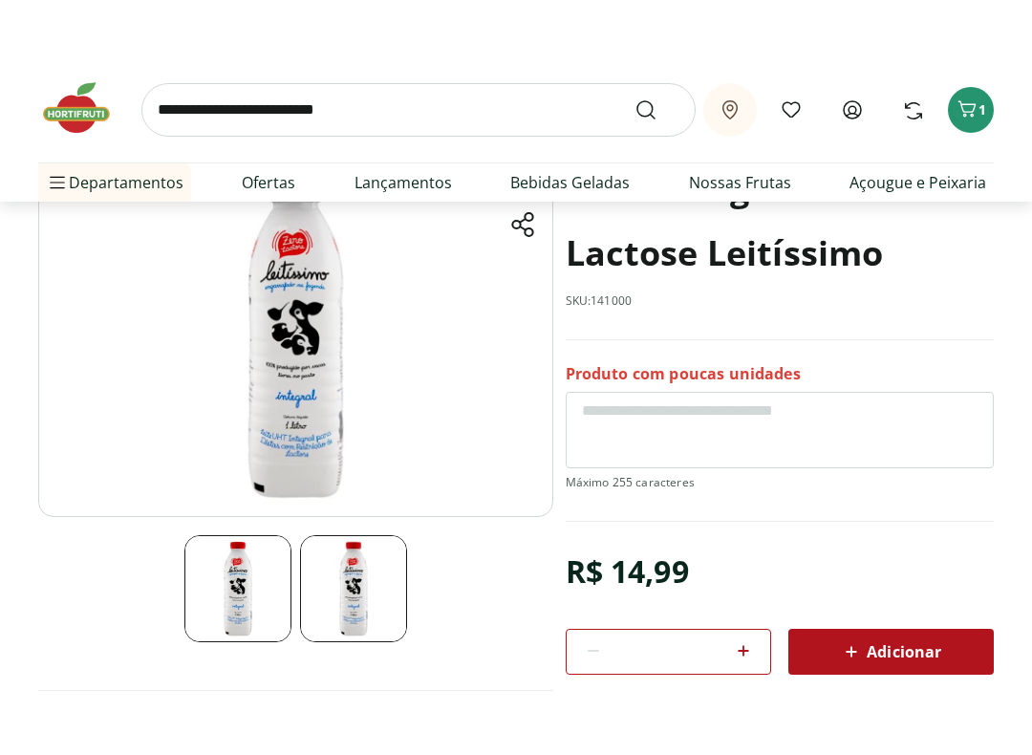
scroll to position [166, 0]
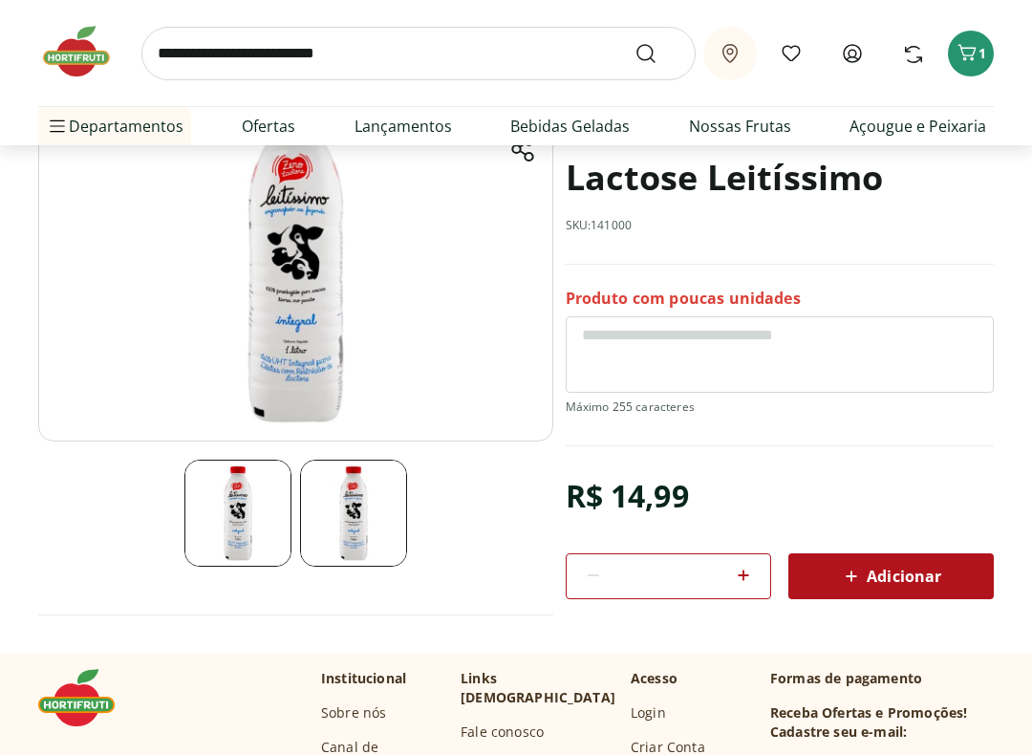
click at [747, 568] on icon at bounding box center [743, 575] width 23 height 23
click at [599, 575] on icon at bounding box center [593, 575] width 23 height 23
type input "*"
click at [913, 566] on span "Adicionar" at bounding box center [890, 576] width 101 height 23
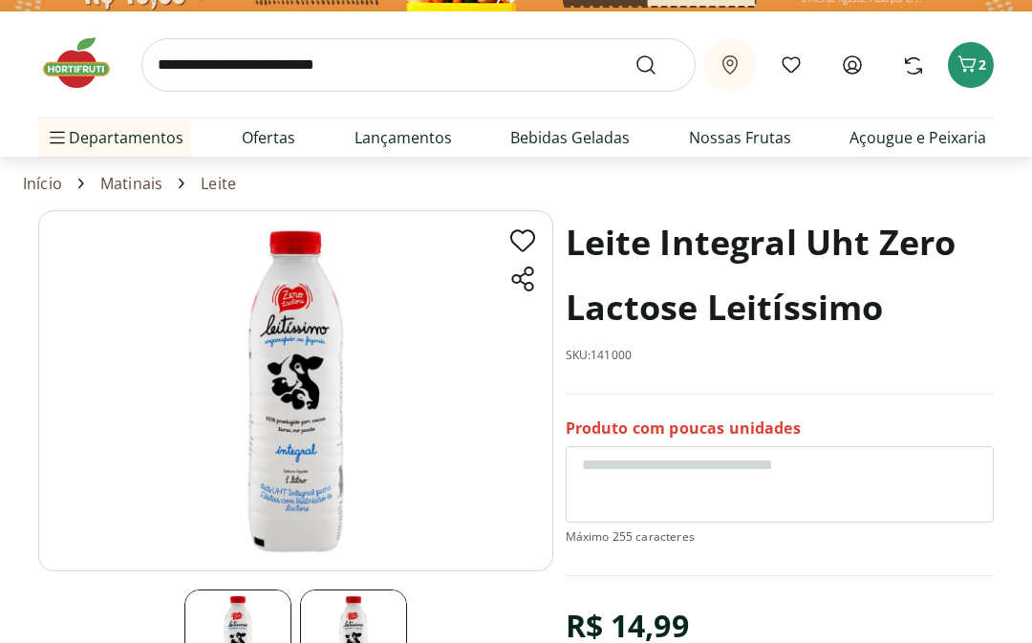
scroll to position [0, 0]
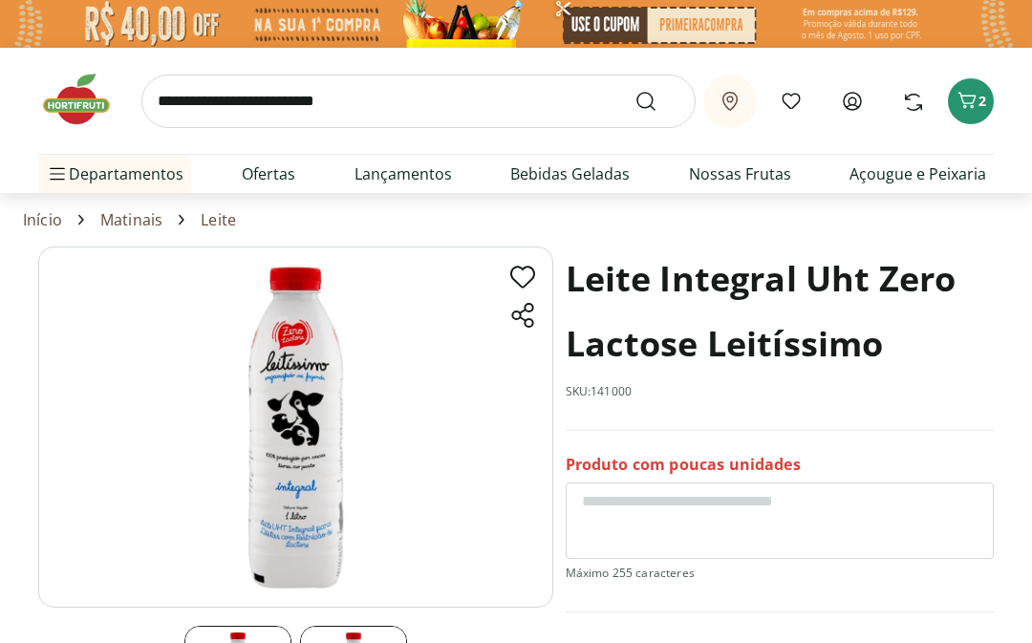
click at [82, 294] on link "Orgânicos" at bounding box center [106, 288] width 104 height 23
select select "**********"
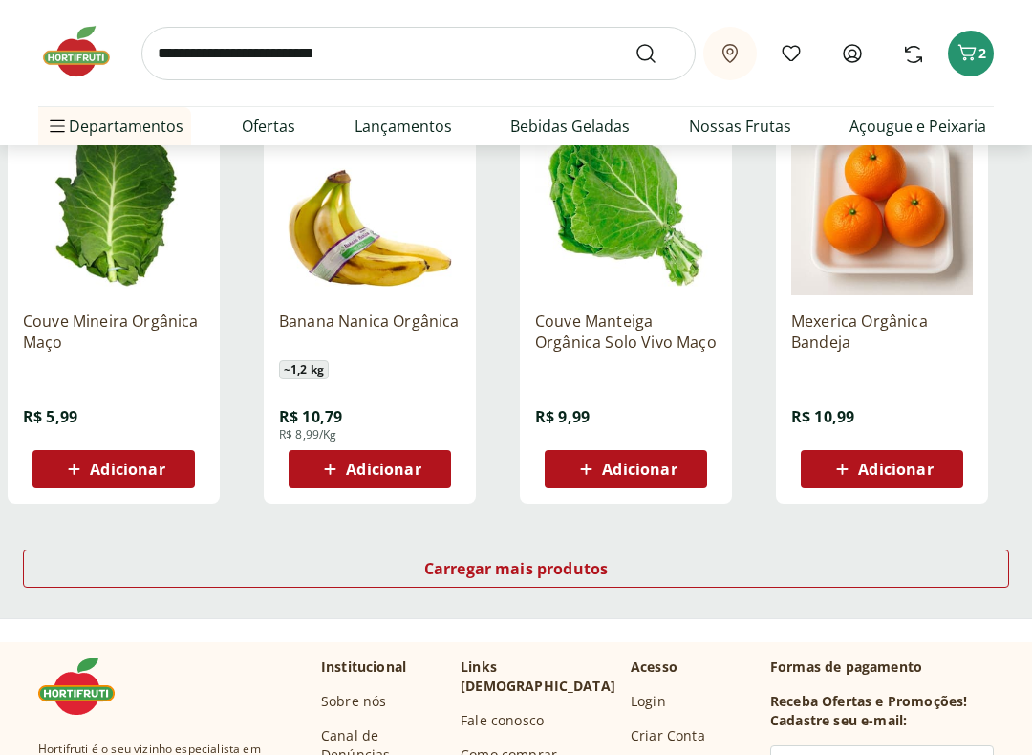
scroll to position [1124, 0]
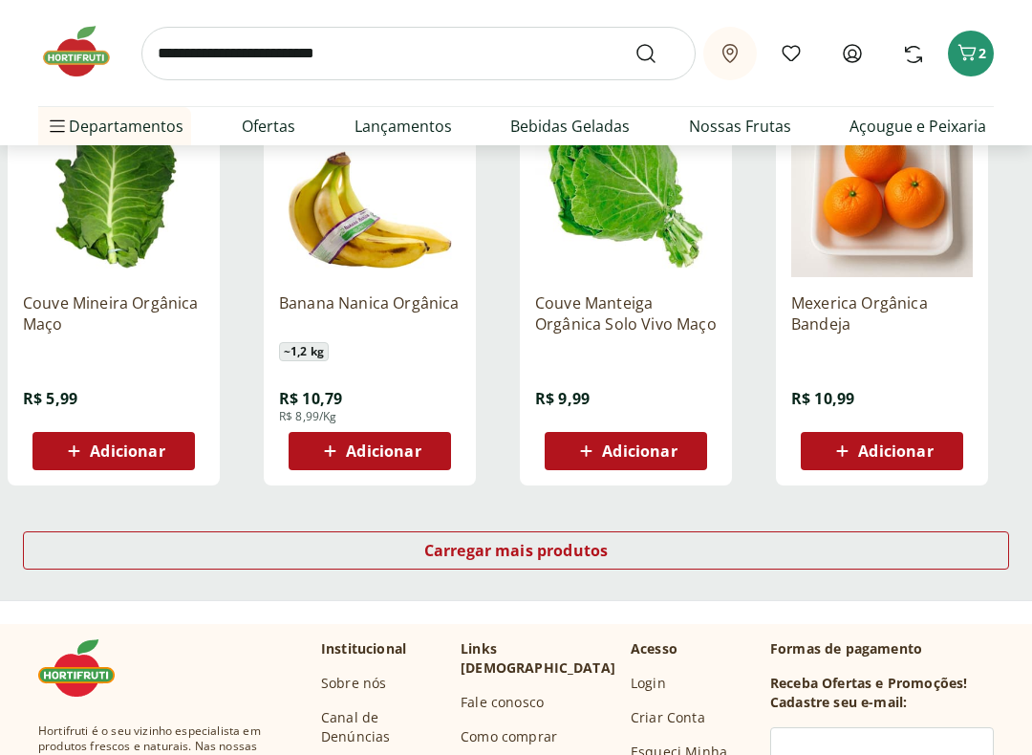
click at [543, 547] on span "Carregar mais produtos" at bounding box center [516, 550] width 184 height 15
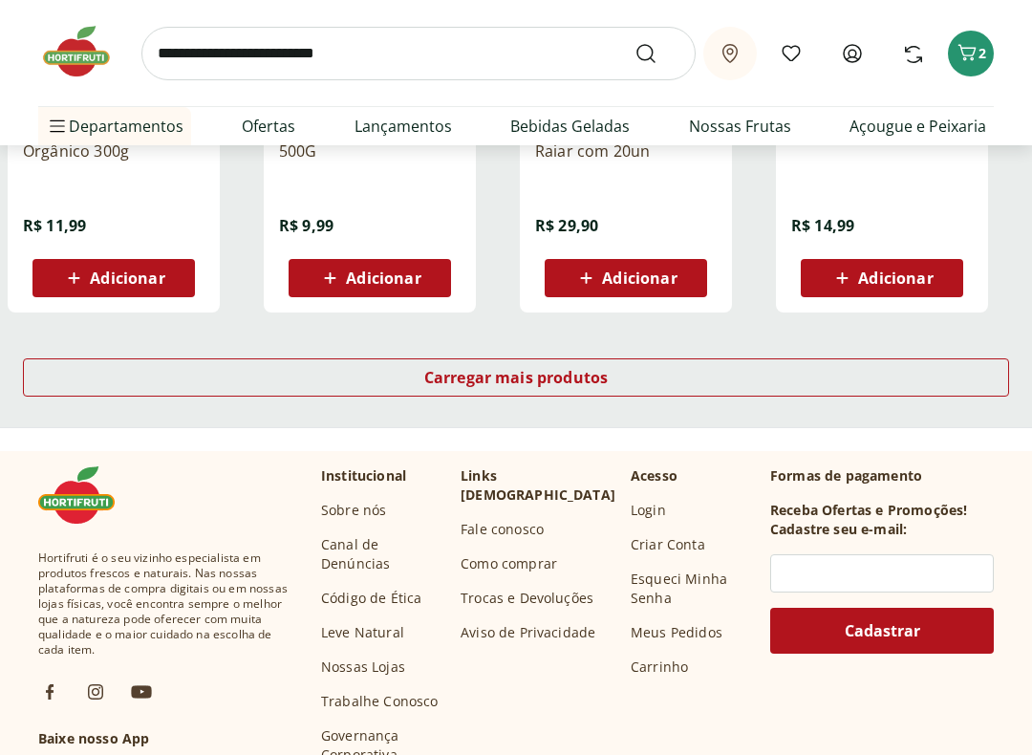
scroll to position [2561, 0]
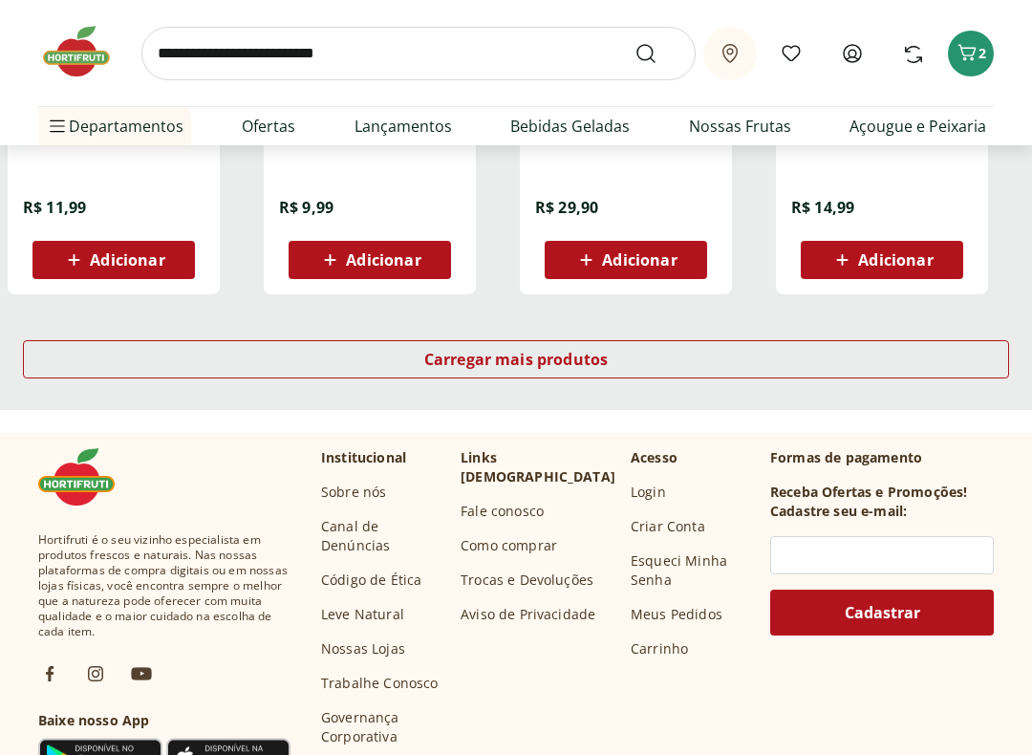
click at [557, 373] on div "Carregar mais produtos" at bounding box center [516, 359] width 986 height 38
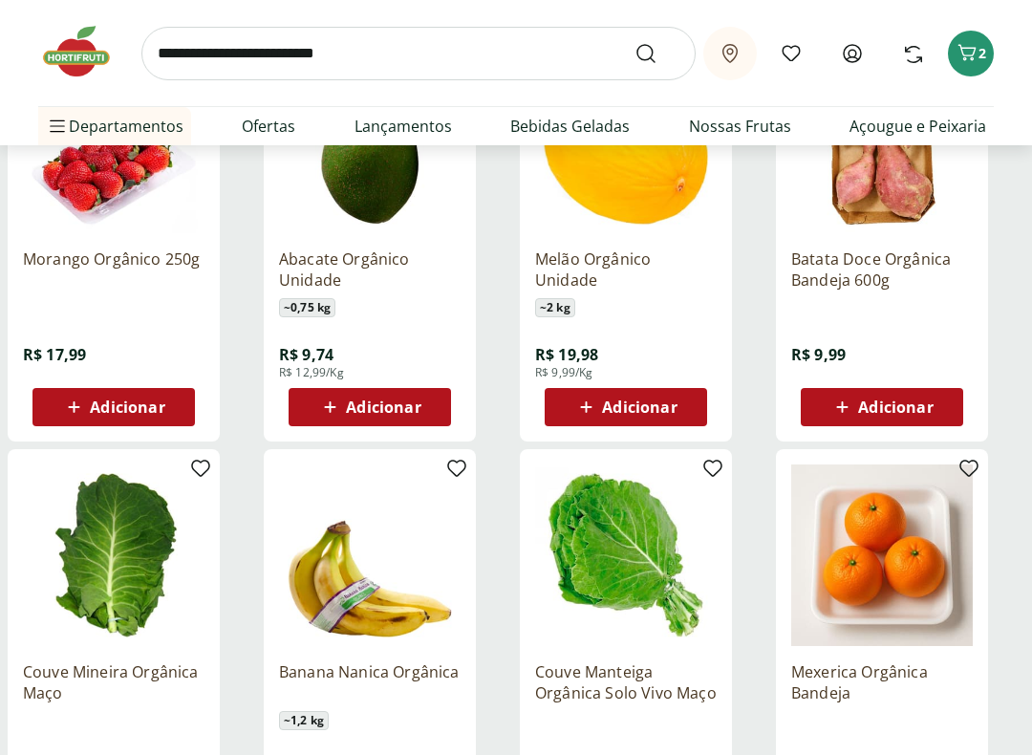
scroll to position [772, 0]
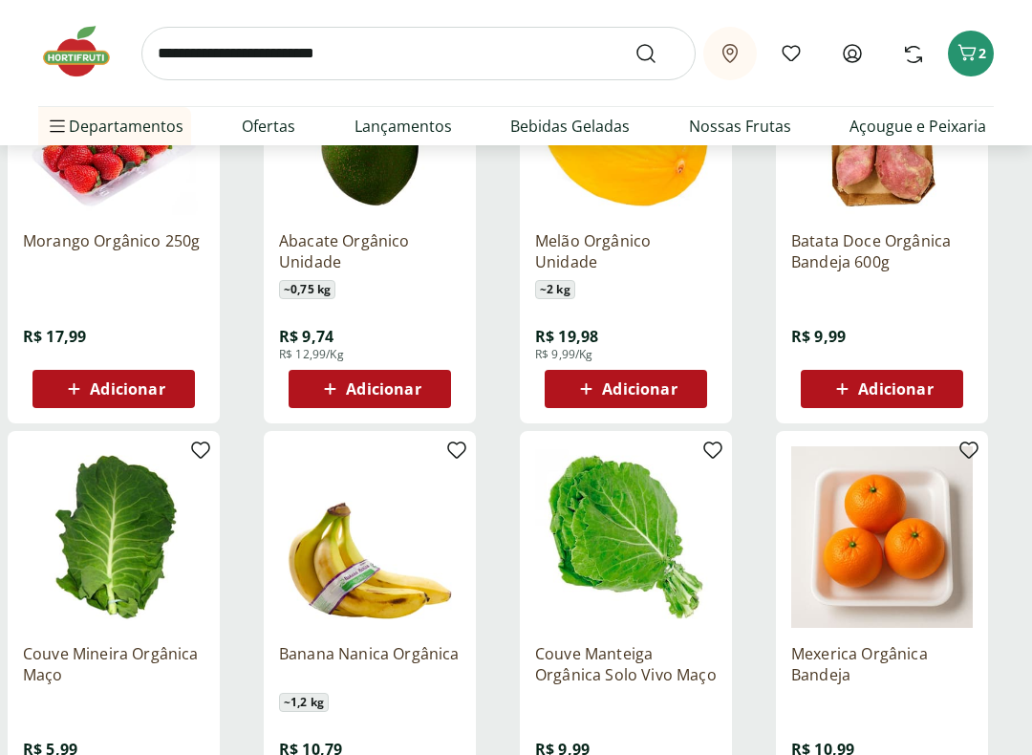
click at [672, 390] on span "Adicionar" at bounding box center [639, 389] width 75 height 15
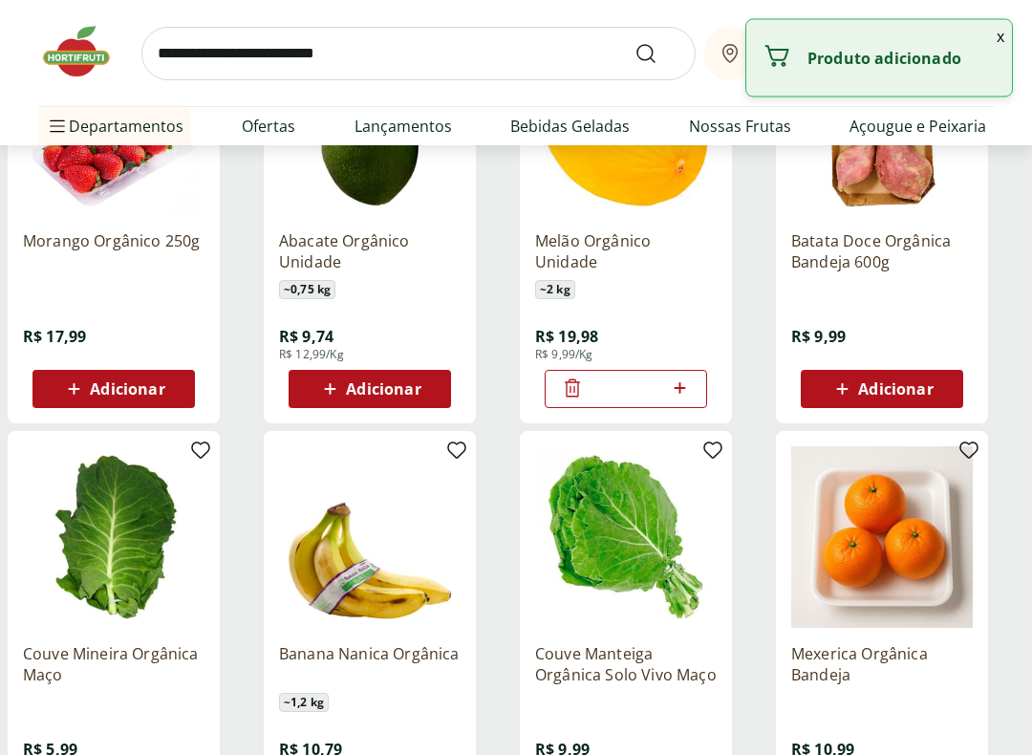
scroll to position [773, 0]
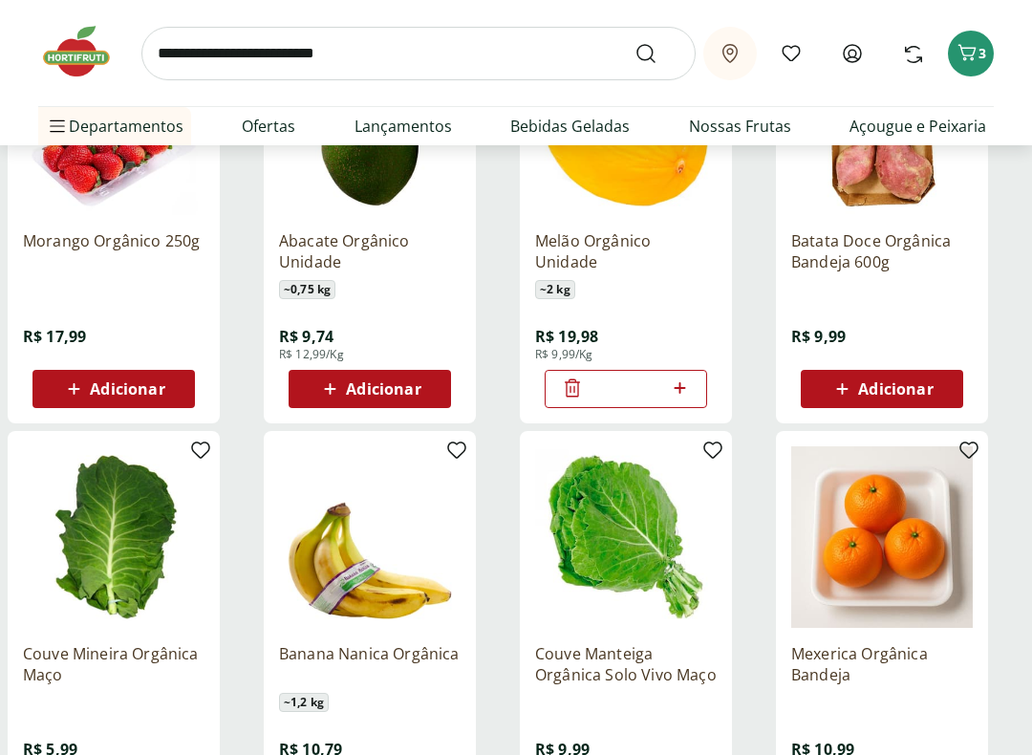
click at [176, 45] on input "search" at bounding box center [418, 54] width 554 height 54
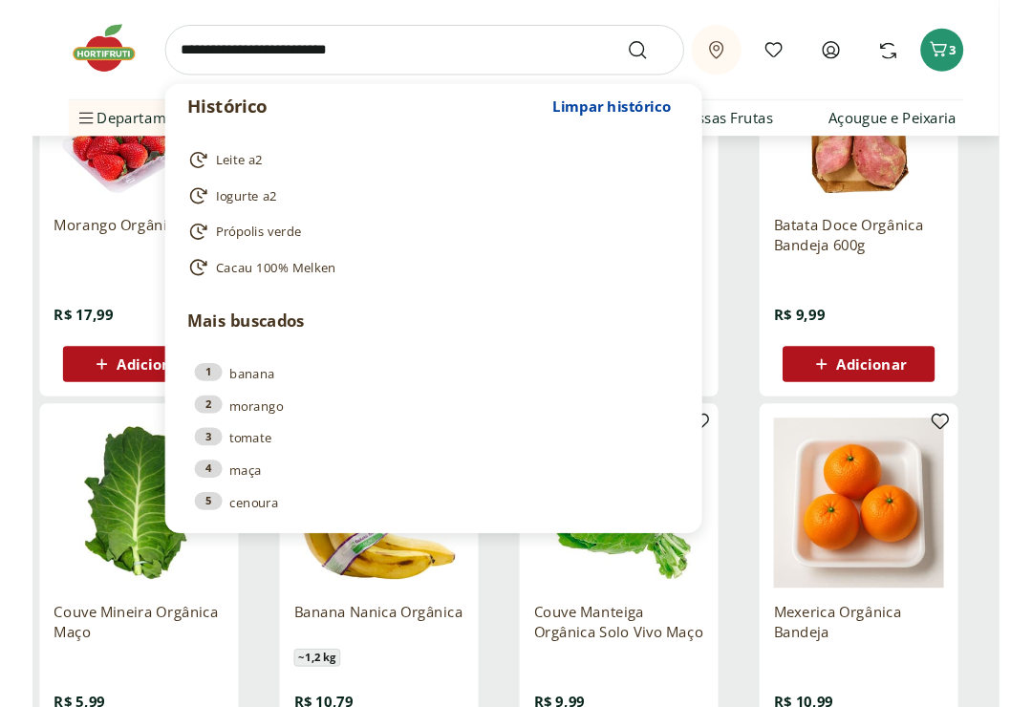
scroll to position [772, 0]
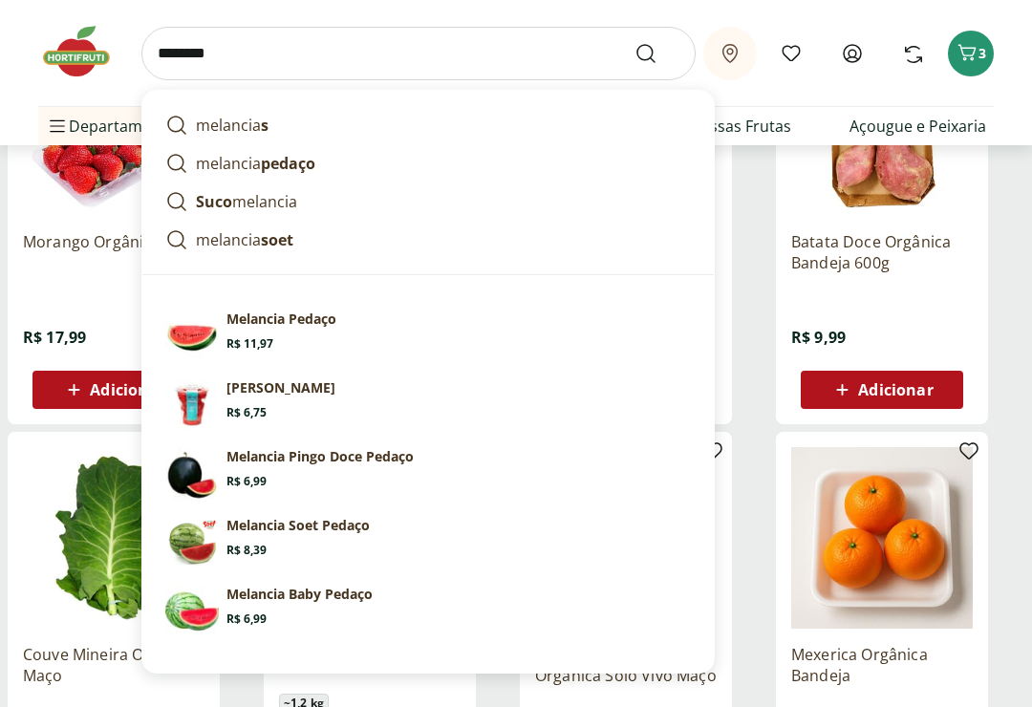
click at [208, 173] on p "melancia pedaço" at bounding box center [255, 163] width 119 height 23
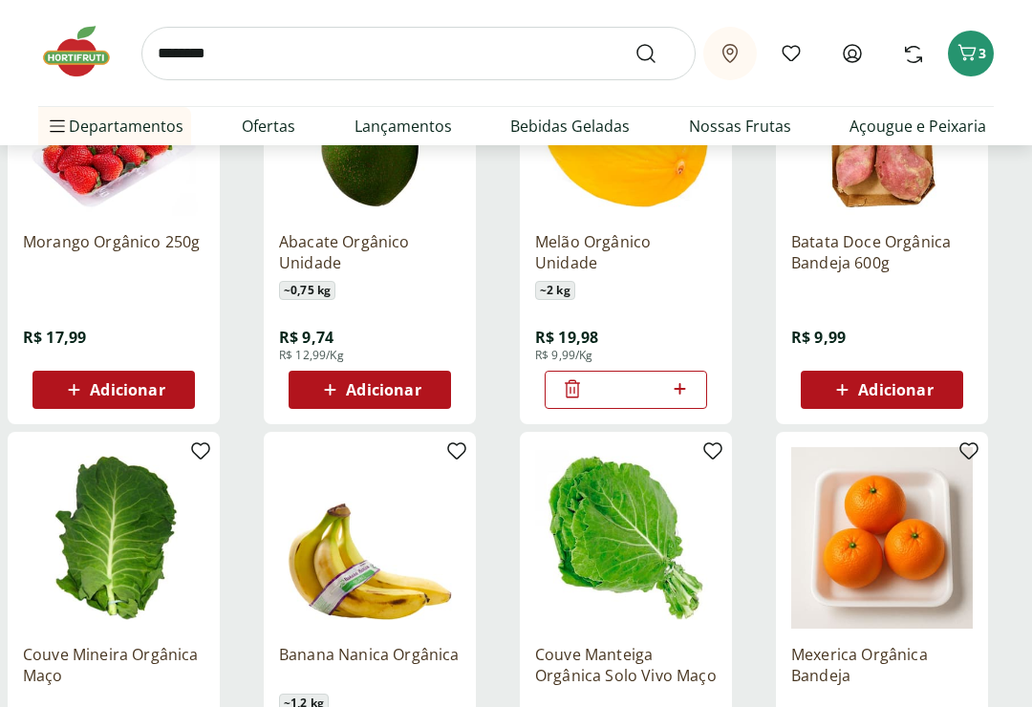
type input "**********"
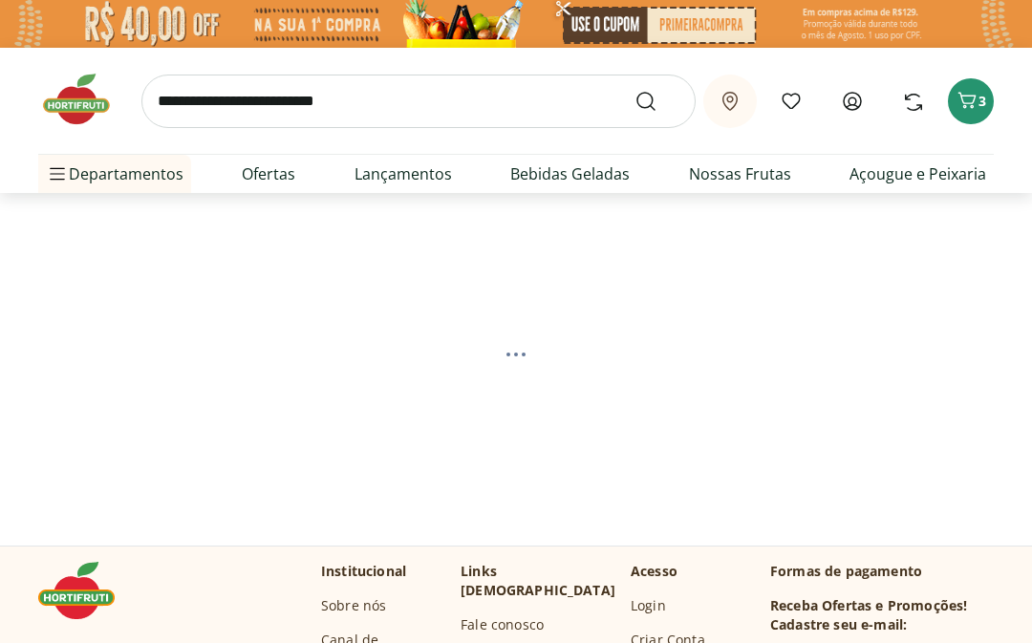
select select "**********"
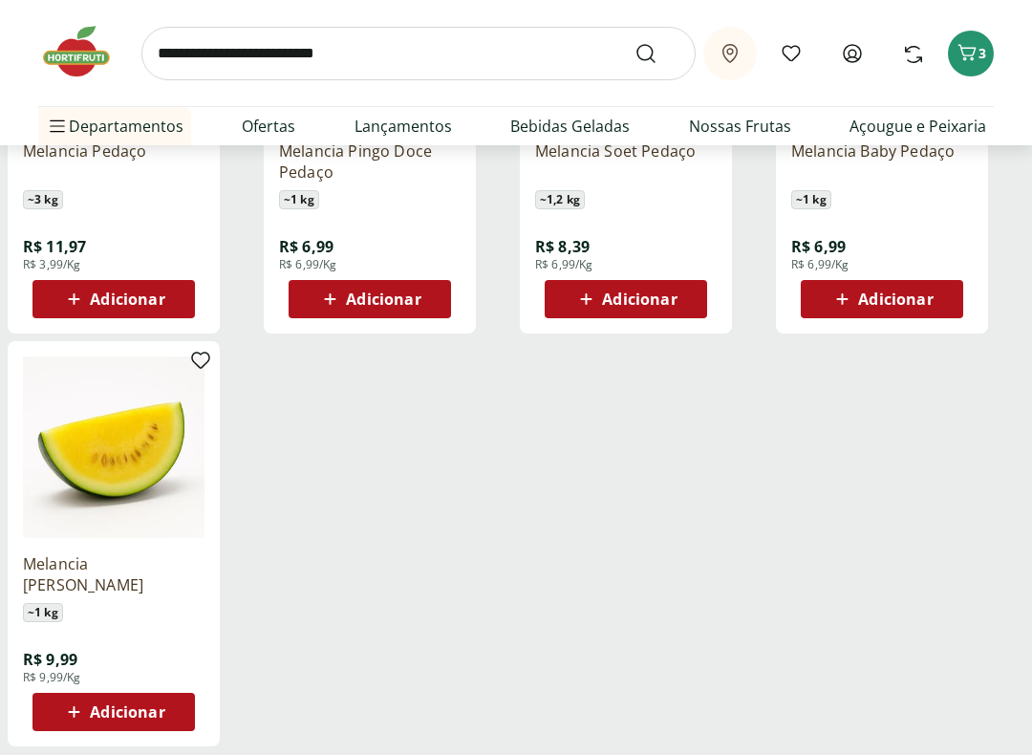
scroll to position [483, 0]
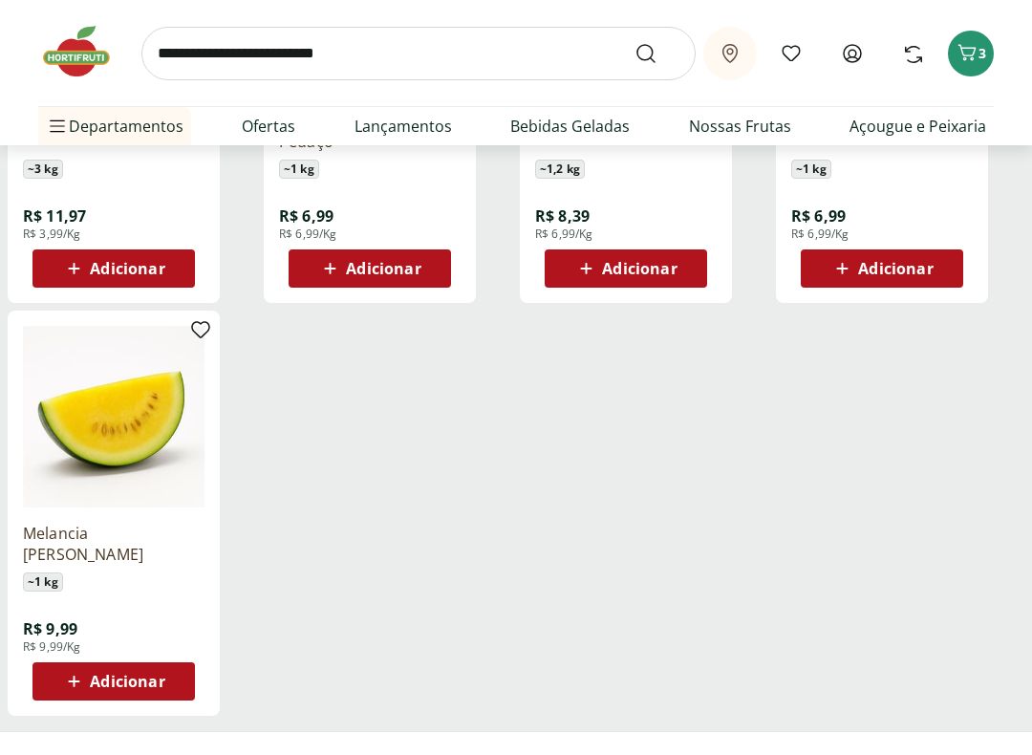
click at [306, 270] on div "Adicionar" at bounding box center [370, 268] width 132 height 34
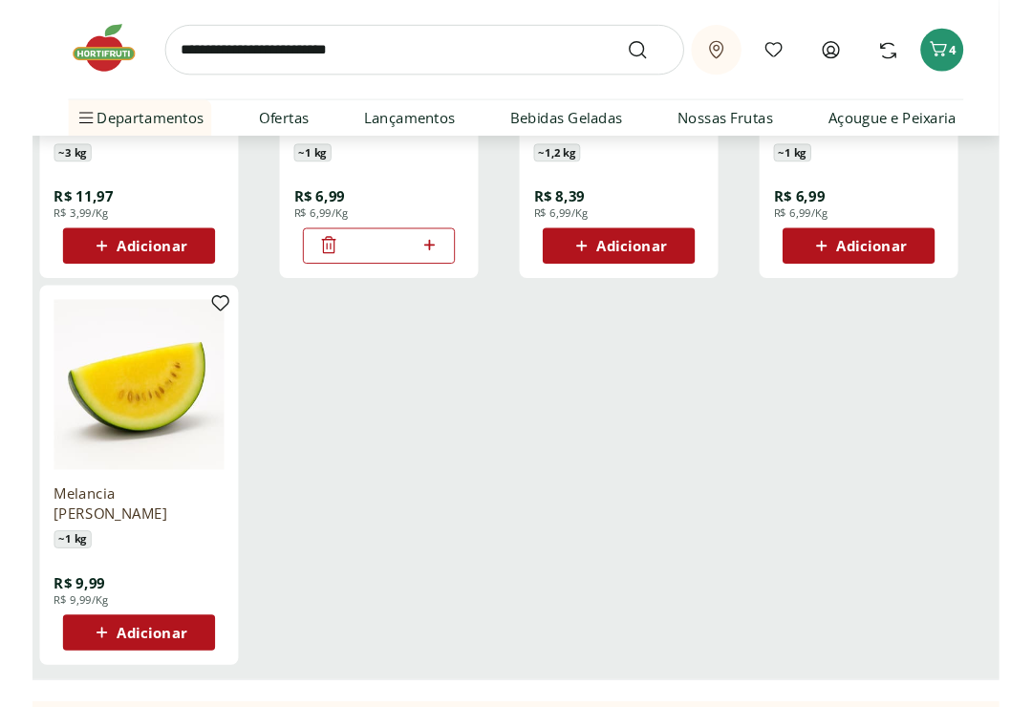
scroll to position [500, 0]
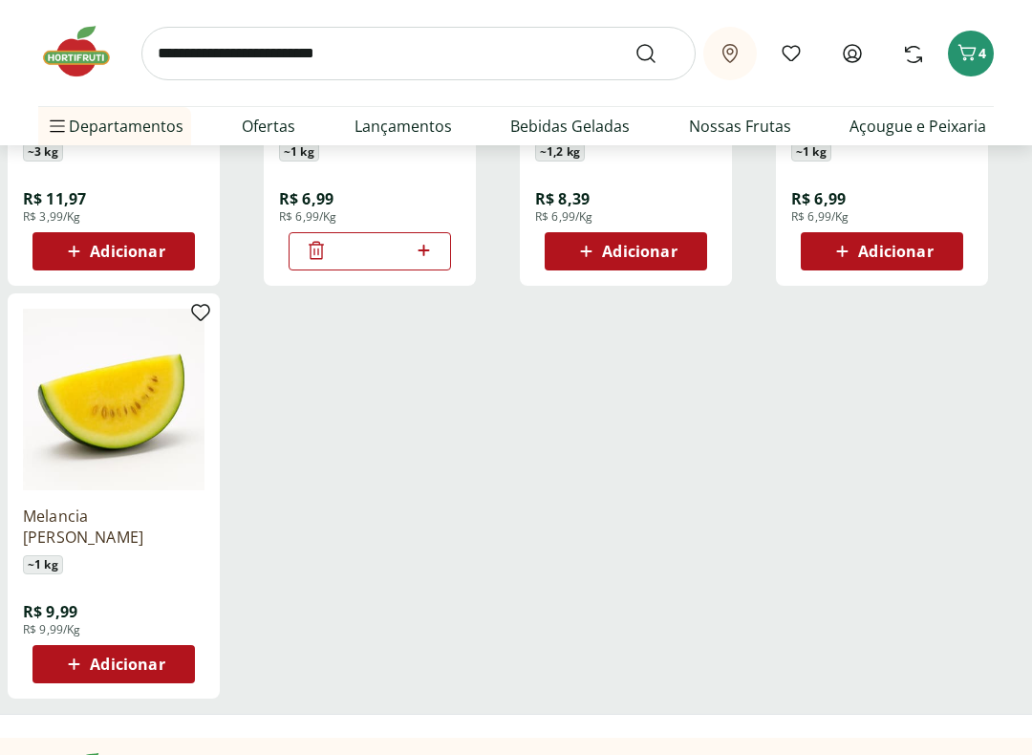
click at [923, 244] on span "Adicionar" at bounding box center [895, 251] width 75 height 15
click at [200, 53] on input "search" at bounding box center [418, 54] width 554 height 54
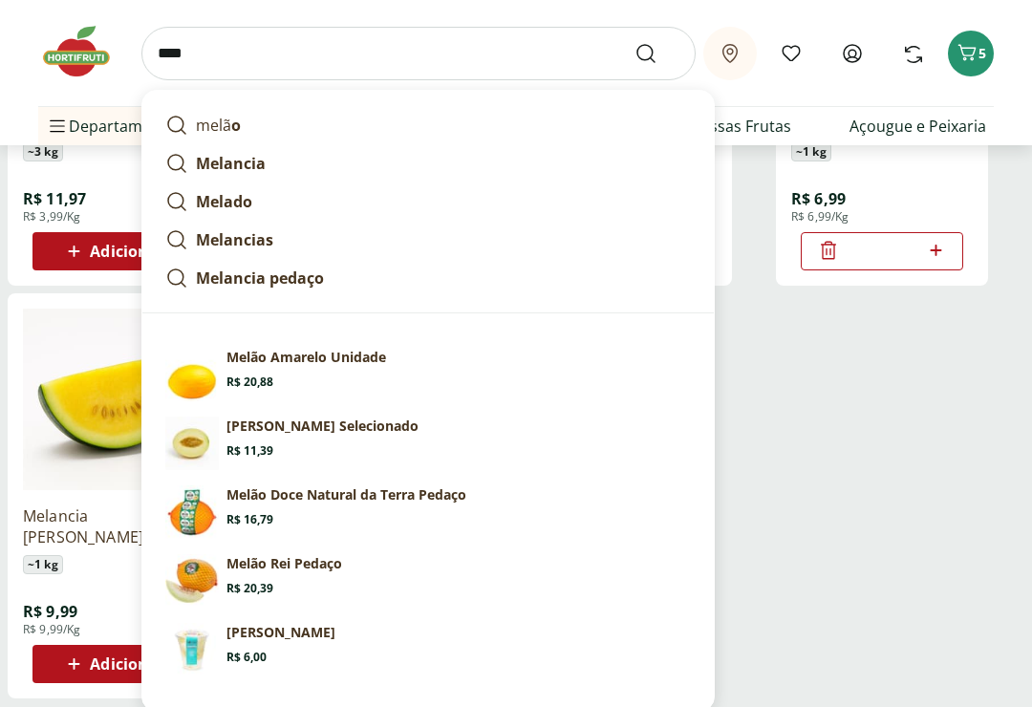
type input "*****"
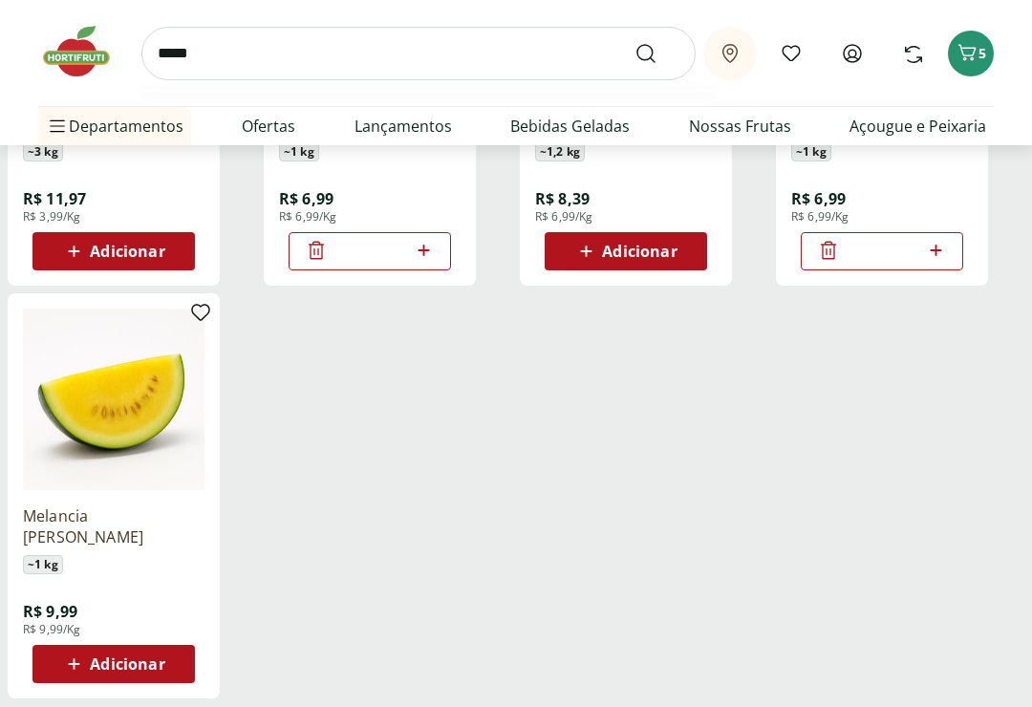
click at [657, 53] on button "Submit Search" at bounding box center [657, 53] width 46 height 23
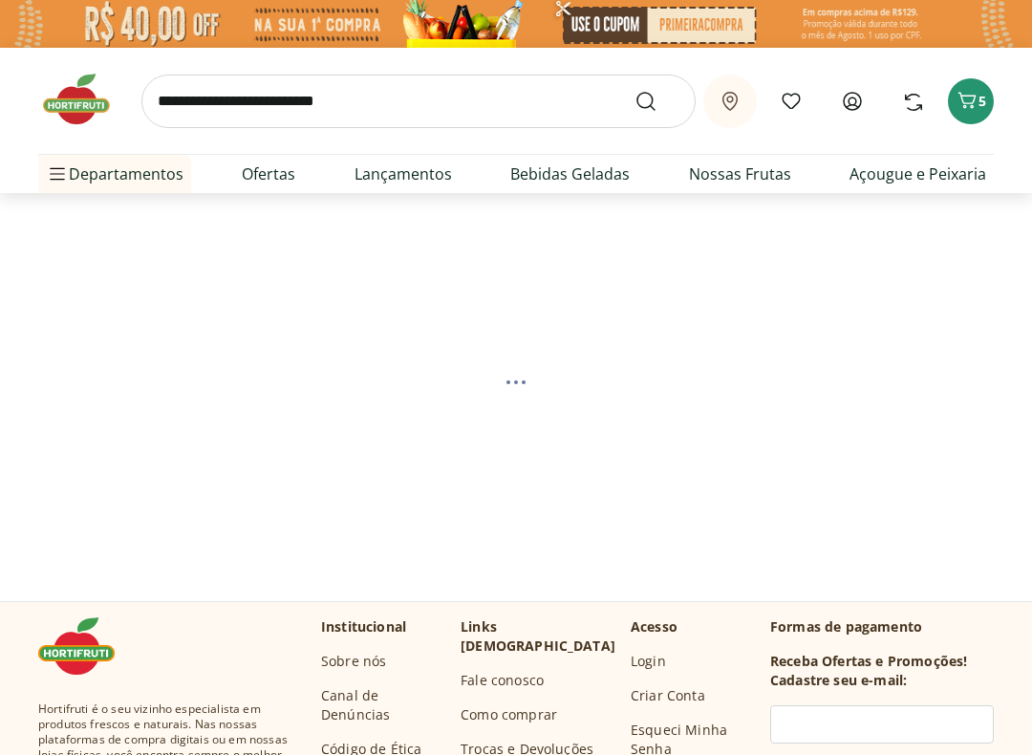
select select "**********"
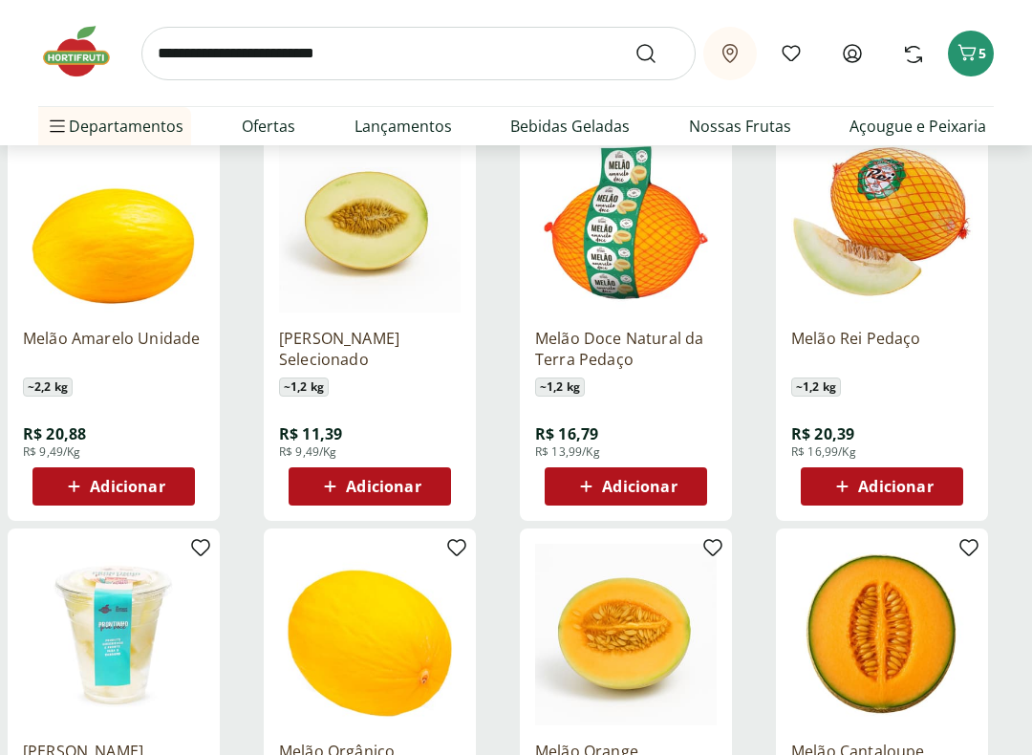
scroll to position [323, 0]
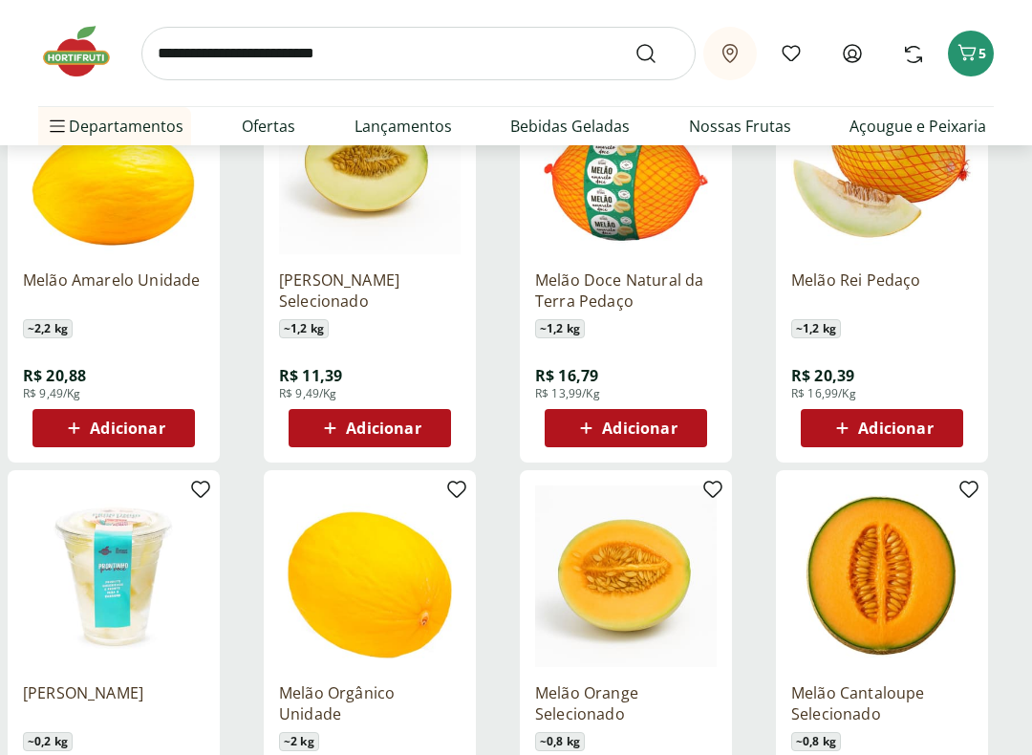
click at [903, 424] on span "Adicionar" at bounding box center [895, 427] width 75 height 15
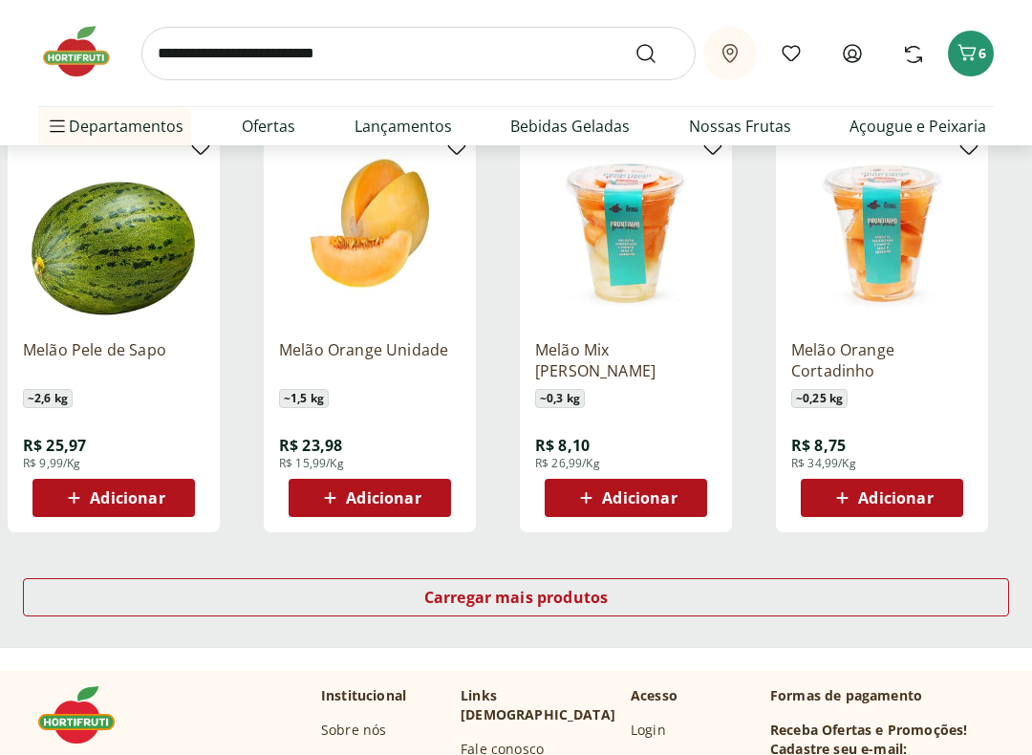
scroll to position [1101, 0]
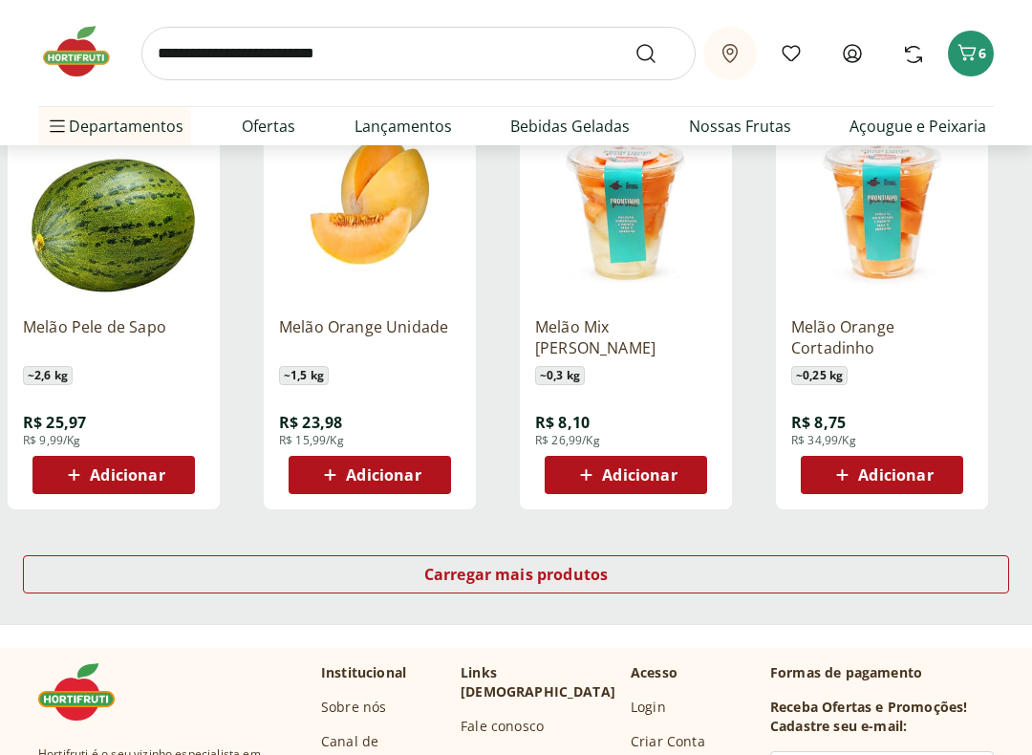
click at [475, 568] on span "Carregar mais produtos" at bounding box center [516, 575] width 184 height 15
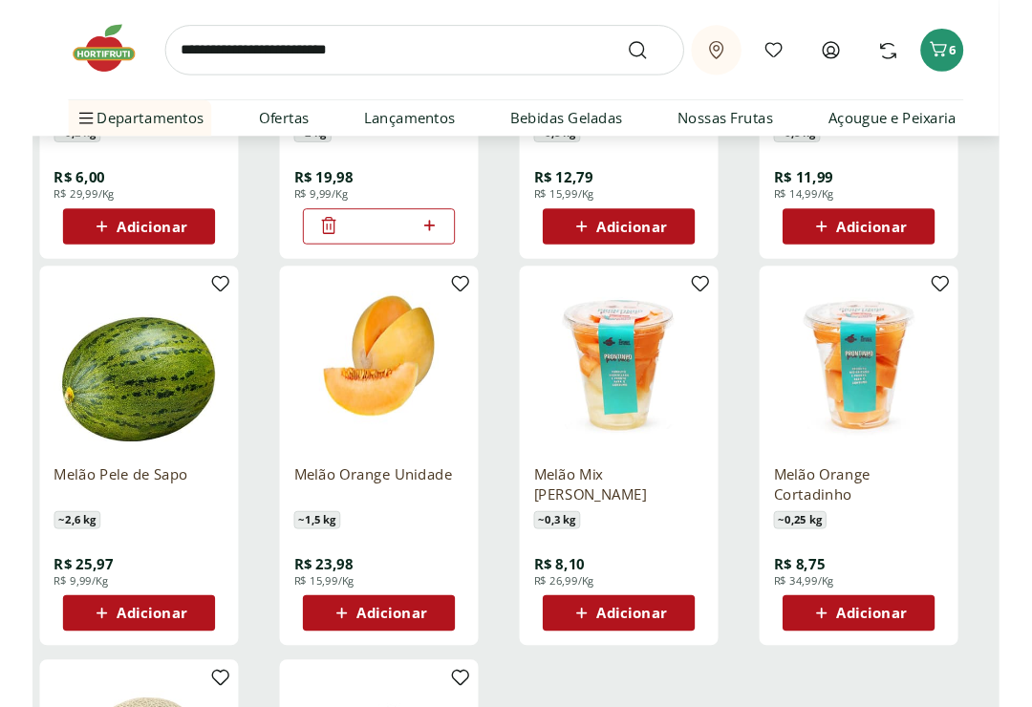
scroll to position [930, 0]
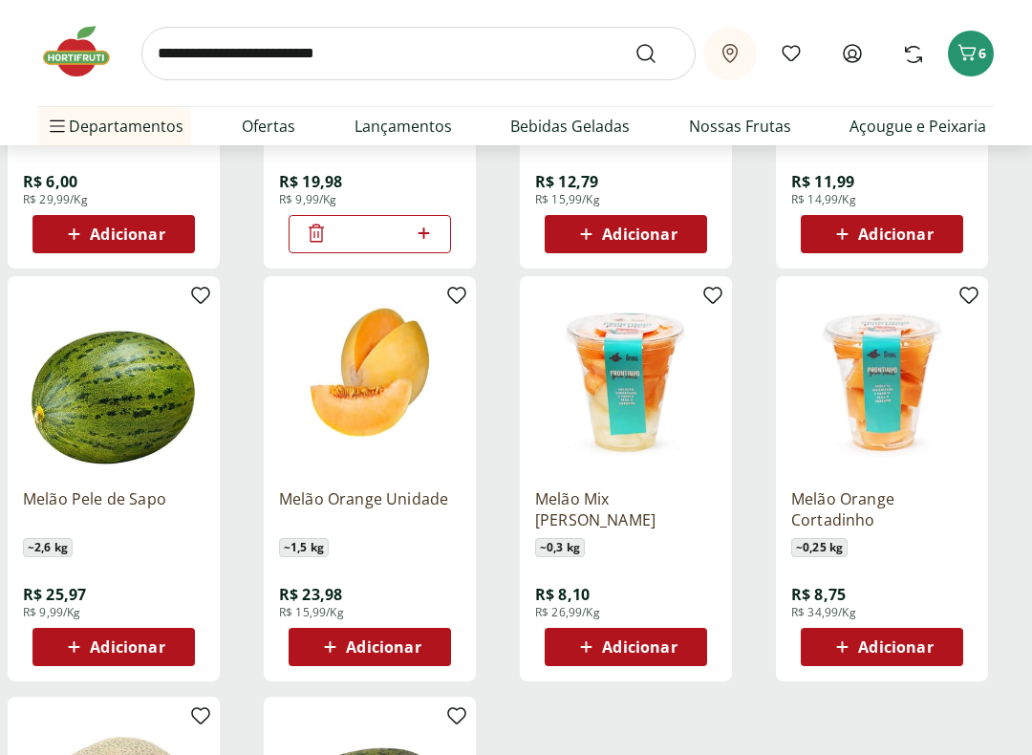
click at [654, 639] on span "Adicionar" at bounding box center [639, 646] width 75 height 15
click at [388, 55] on input "search" at bounding box center [418, 54] width 554 height 54
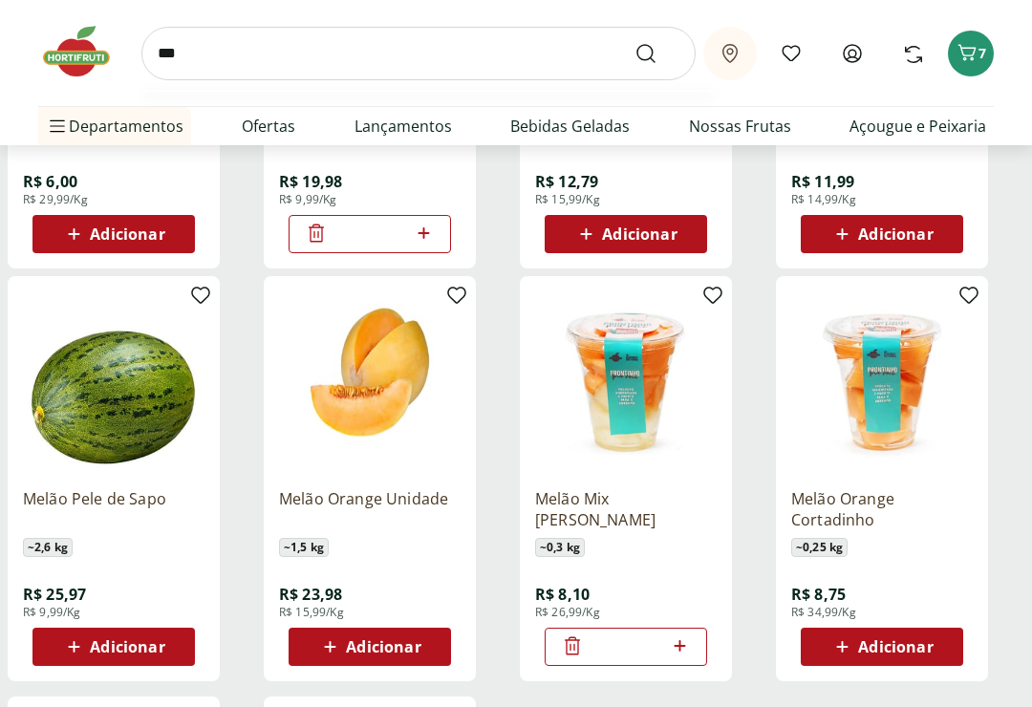
type input "****"
click at [657, 53] on button "Submit Search" at bounding box center [657, 53] width 46 height 23
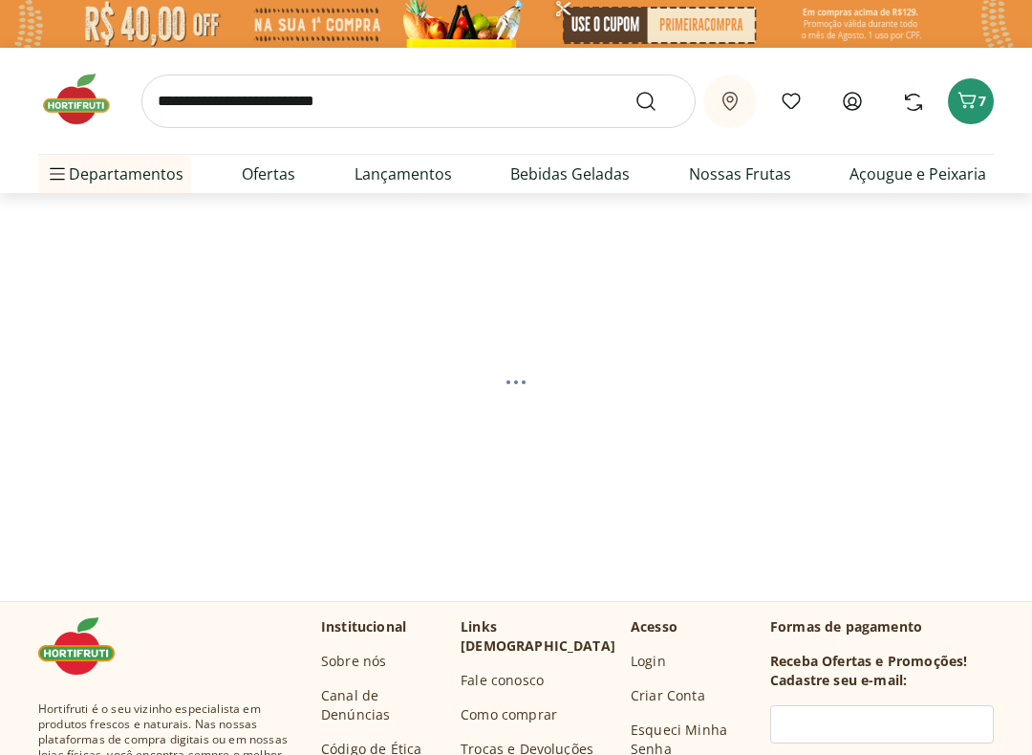
select select "**********"
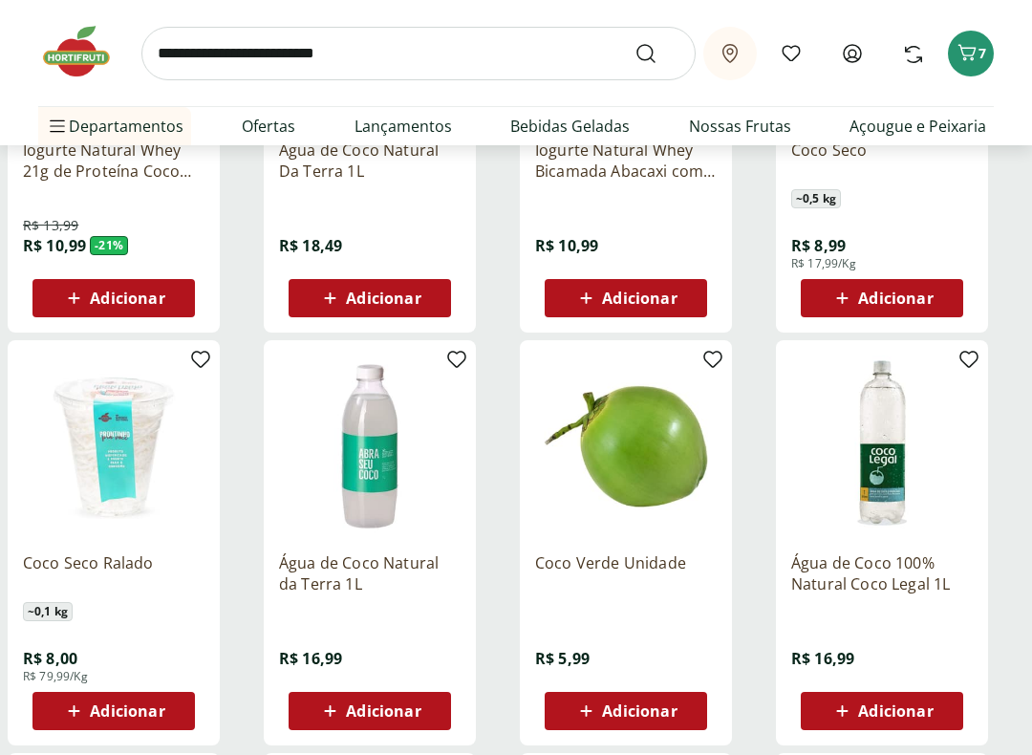
scroll to position [522, 0]
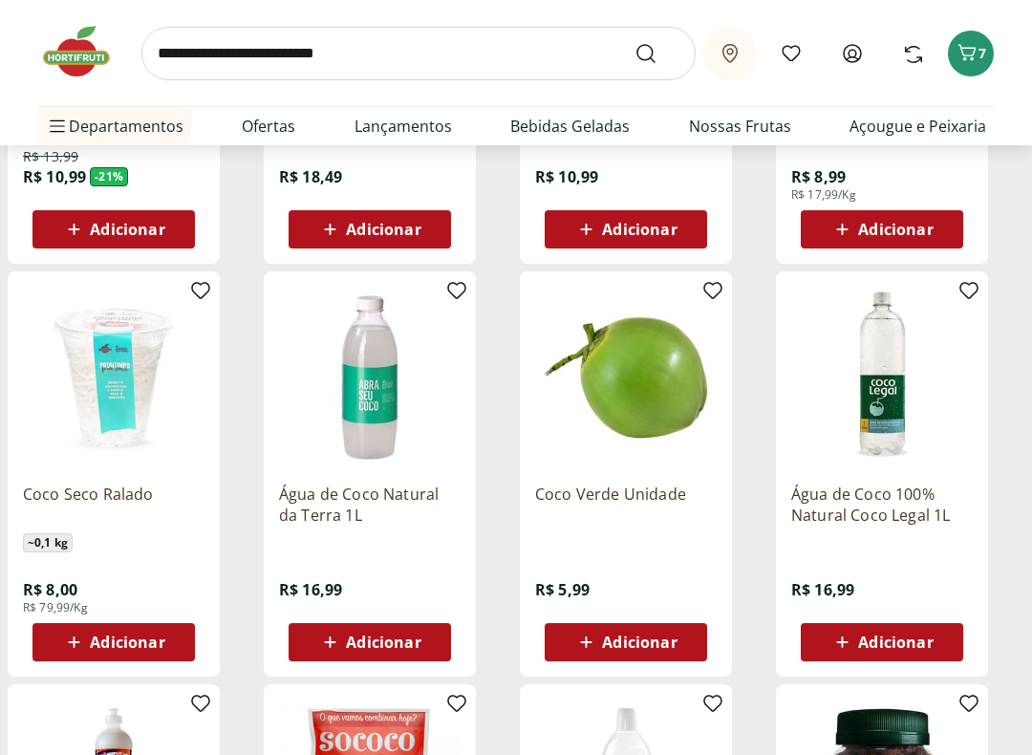
click at [143, 641] on span "Adicionar" at bounding box center [127, 641] width 75 height 15
click at [174, 642] on icon at bounding box center [168, 641] width 24 height 23
type input "*"
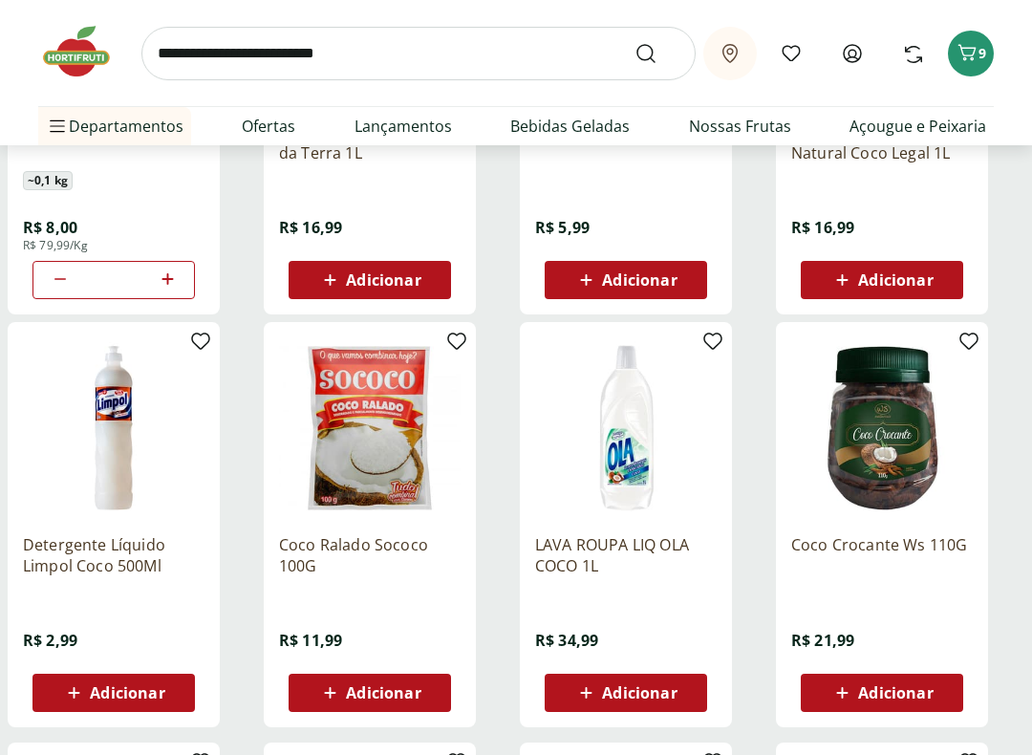
scroll to position [885, 0]
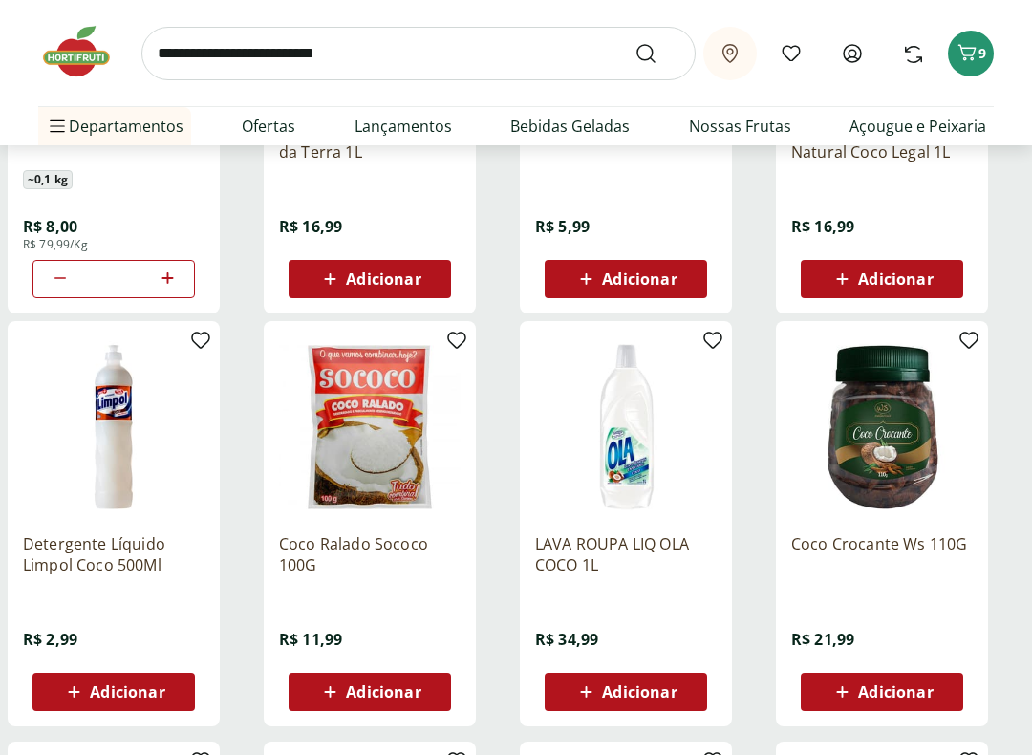
click at [307, 277] on div "Adicionar" at bounding box center [370, 279] width 132 height 34
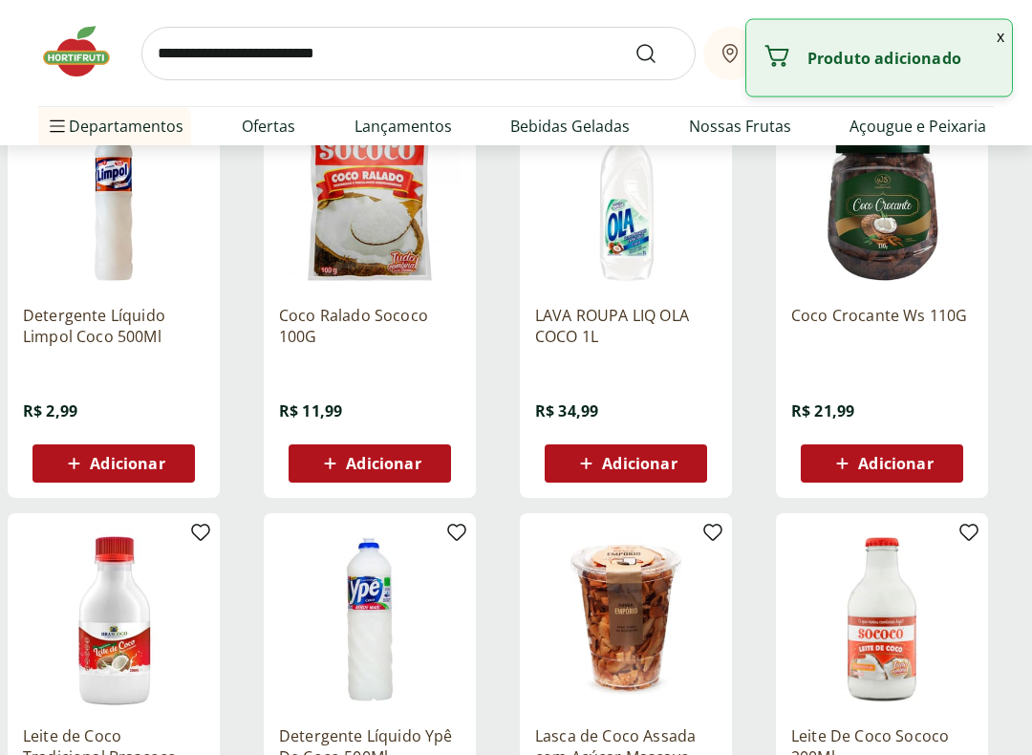
scroll to position [1113, 0]
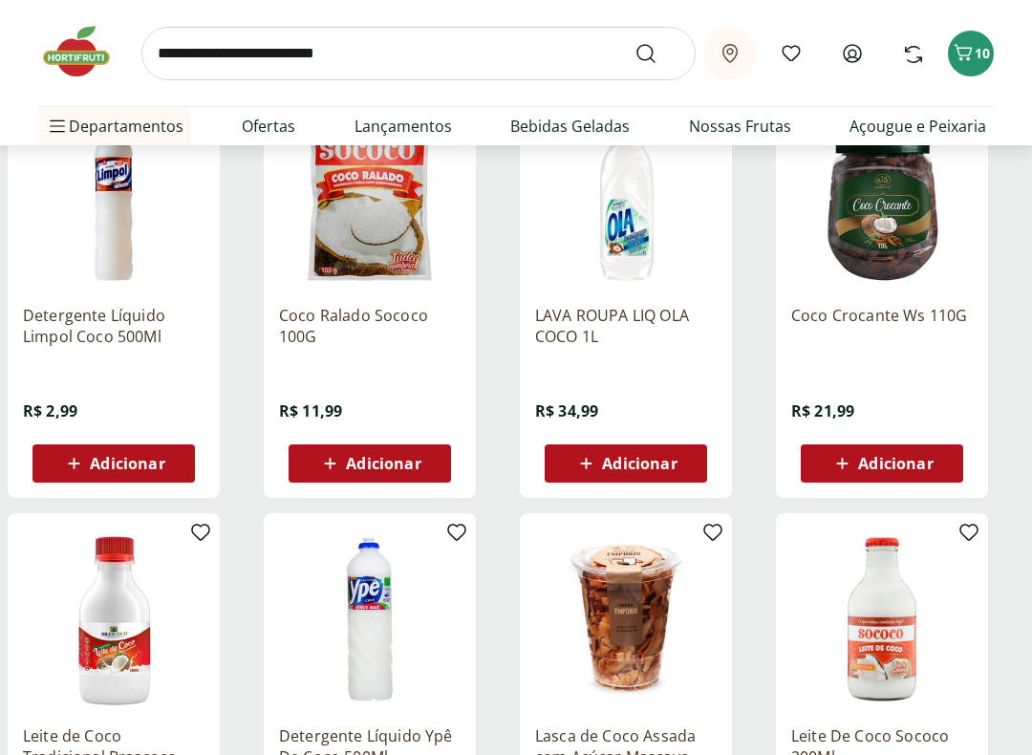
click at [319, 462] on icon at bounding box center [330, 463] width 24 height 23
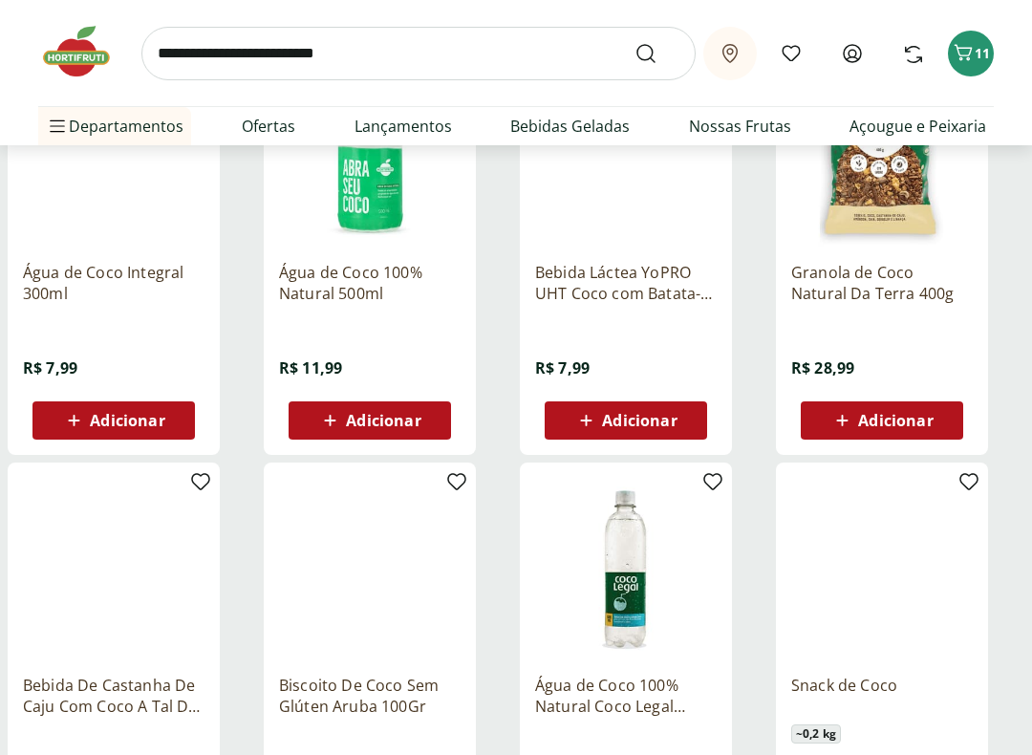
scroll to position [1989, 0]
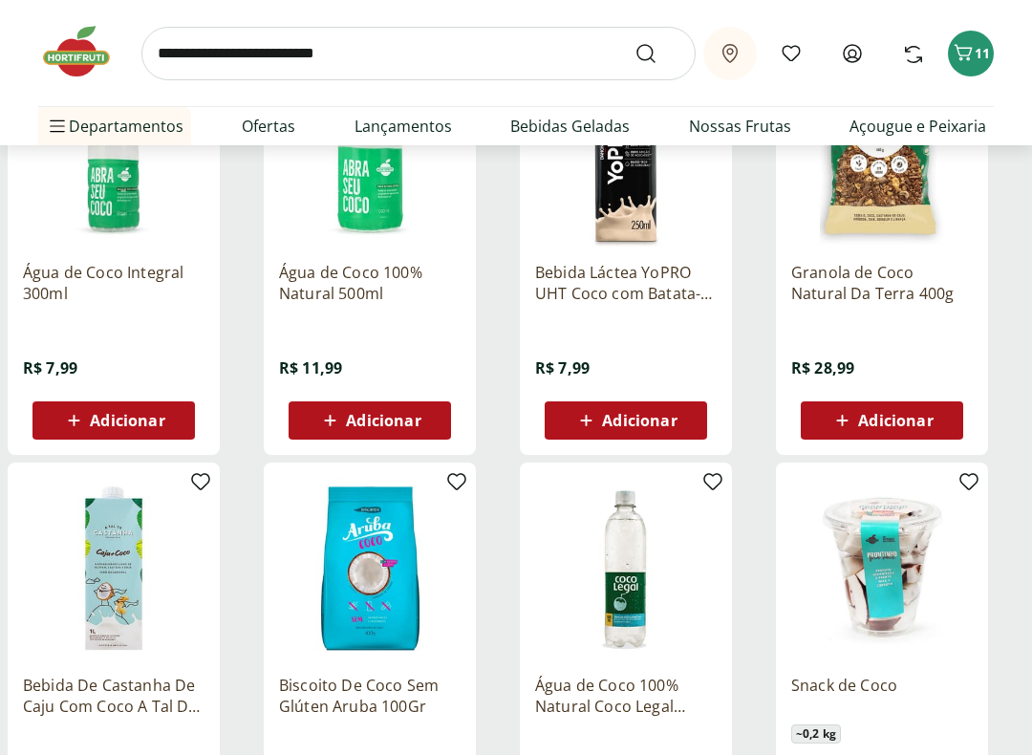
click at [89, 415] on span "Adicionar" at bounding box center [113, 420] width 102 height 23
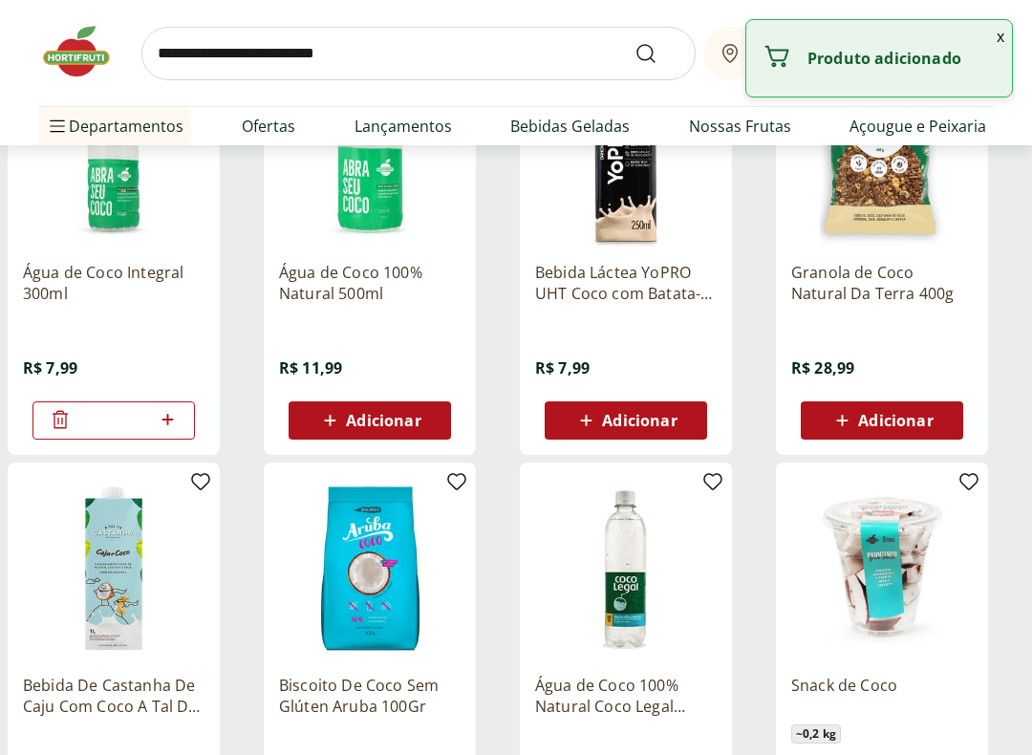
click at [173, 417] on icon at bounding box center [168, 419] width 24 height 23
type input "*"
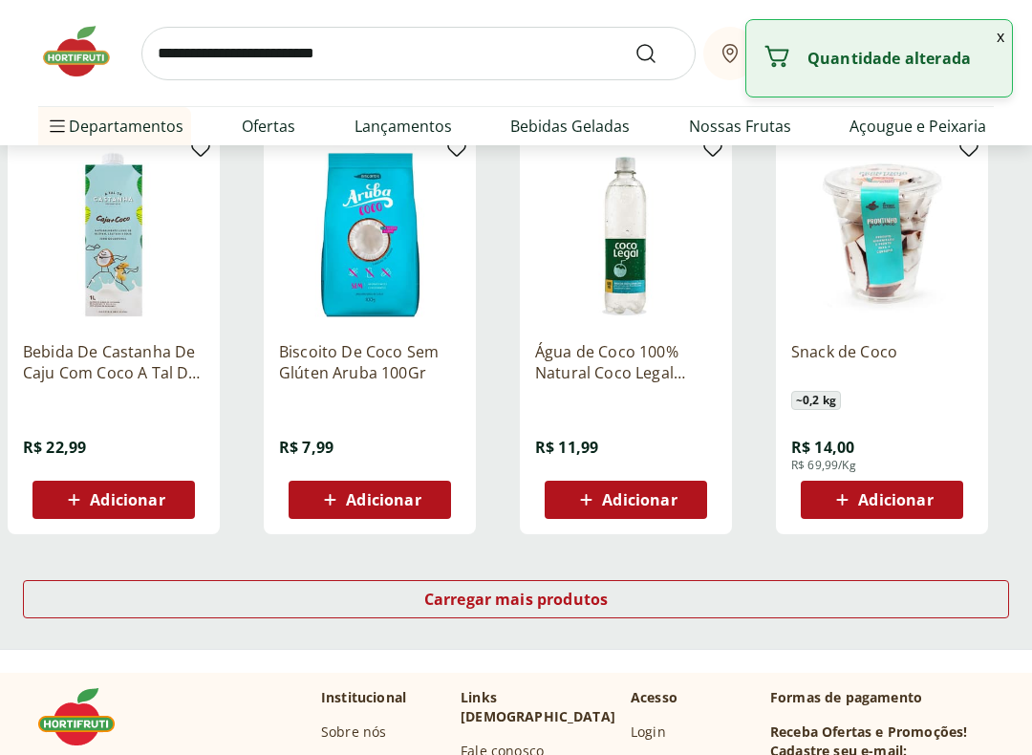
scroll to position [2335, 0]
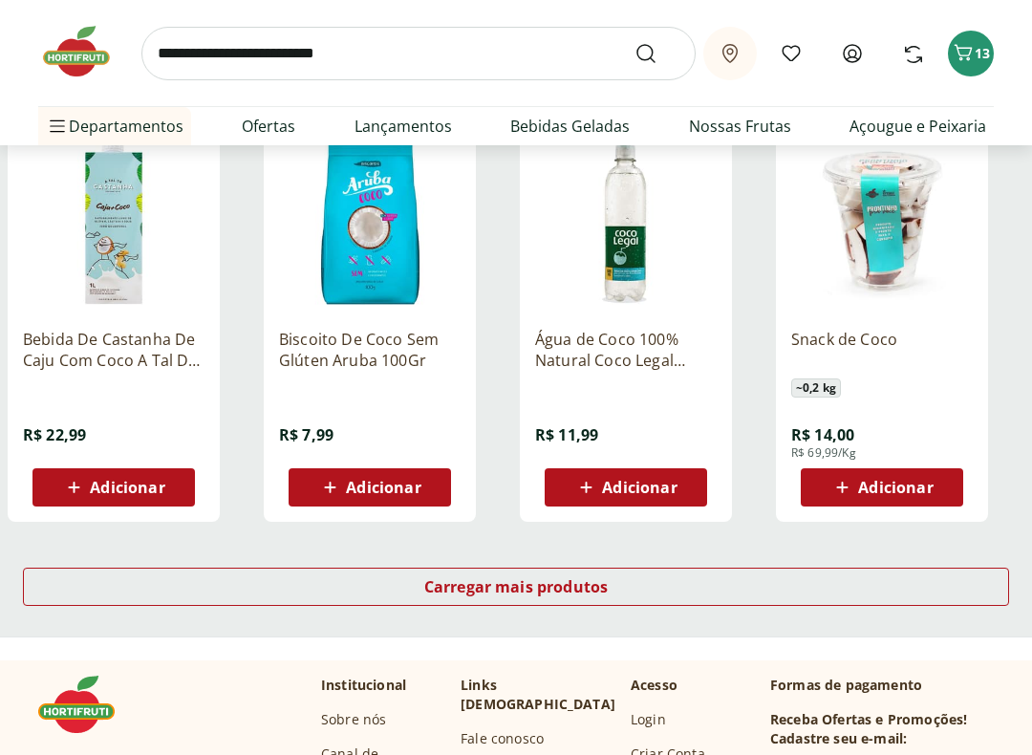
click at [901, 480] on span "Adicionar" at bounding box center [895, 487] width 75 height 15
click at [940, 484] on icon at bounding box center [936, 486] width 24 height 23
type input "*"
click at [550, 590] on span "Carregar mais produtos" at bounding box center [516, 586] width 184 height 15
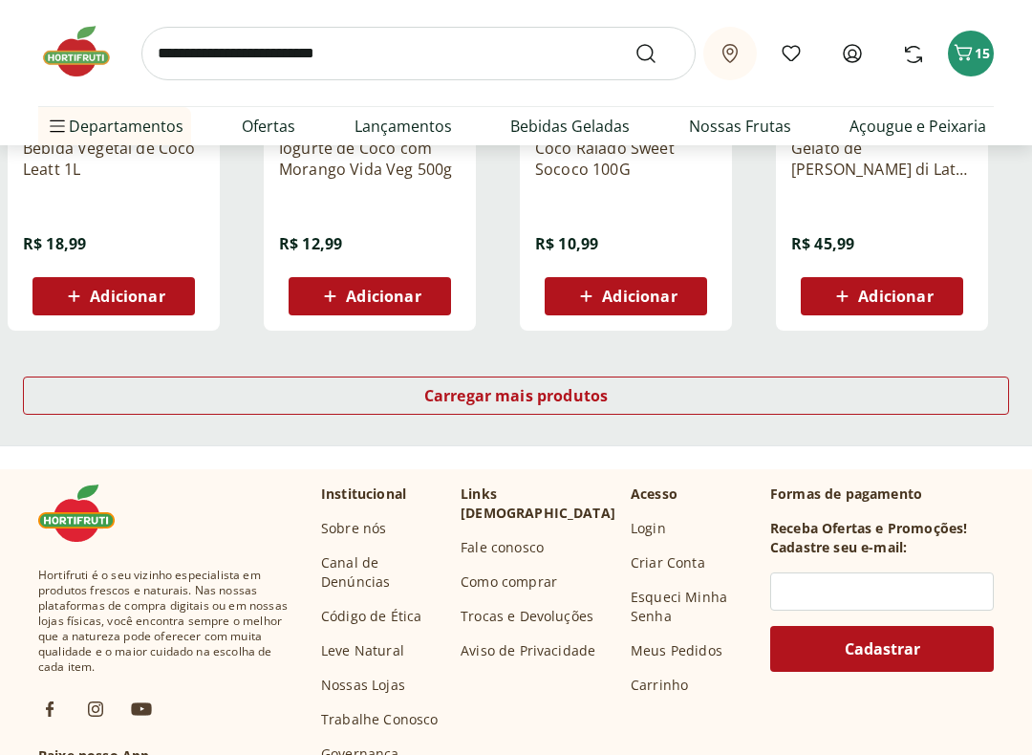
scroll to position [3798, 0]
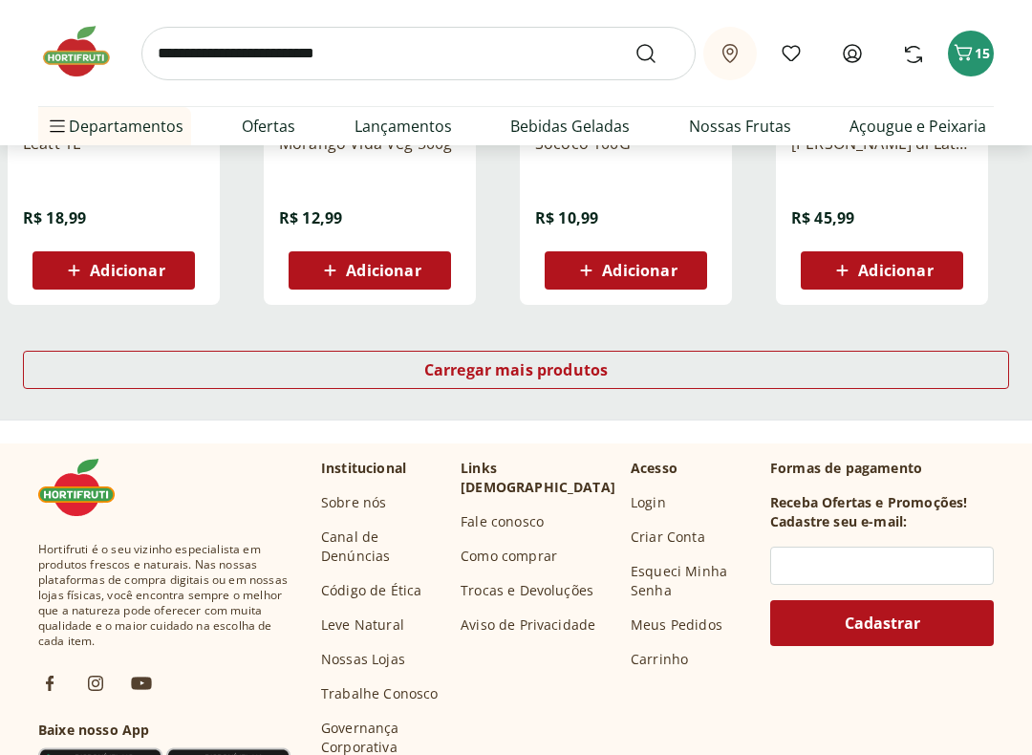
click at [584, 369] on span "Carregar mais produtos" at bounding box center [516, 369] width 184 height 15
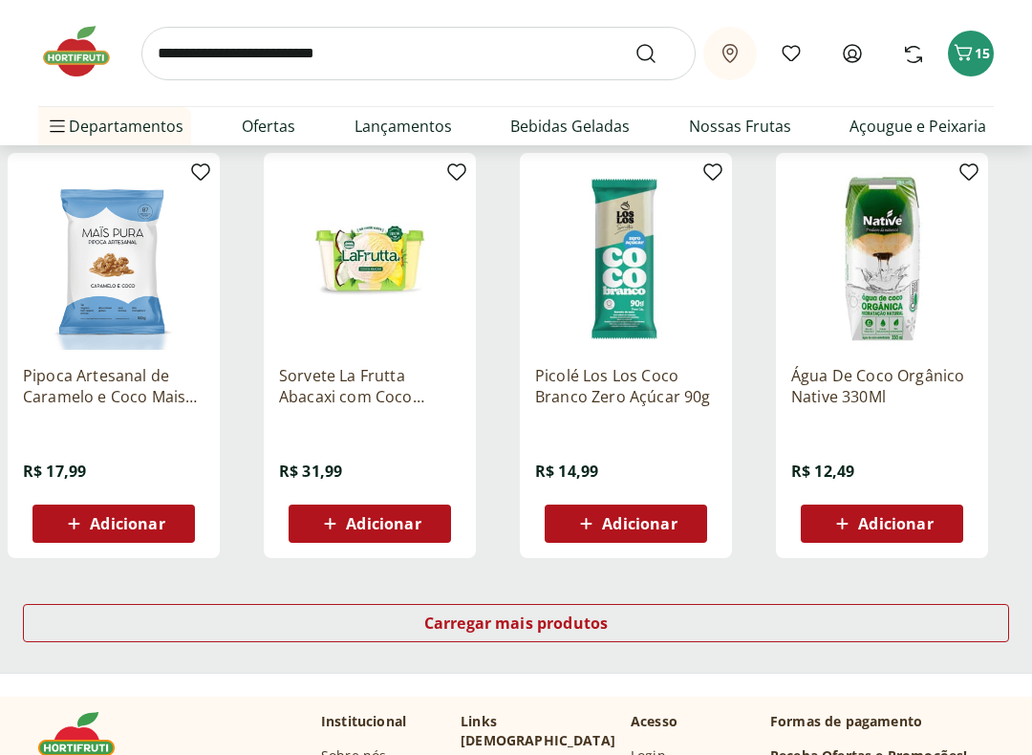
scroll to position [4792, 0]
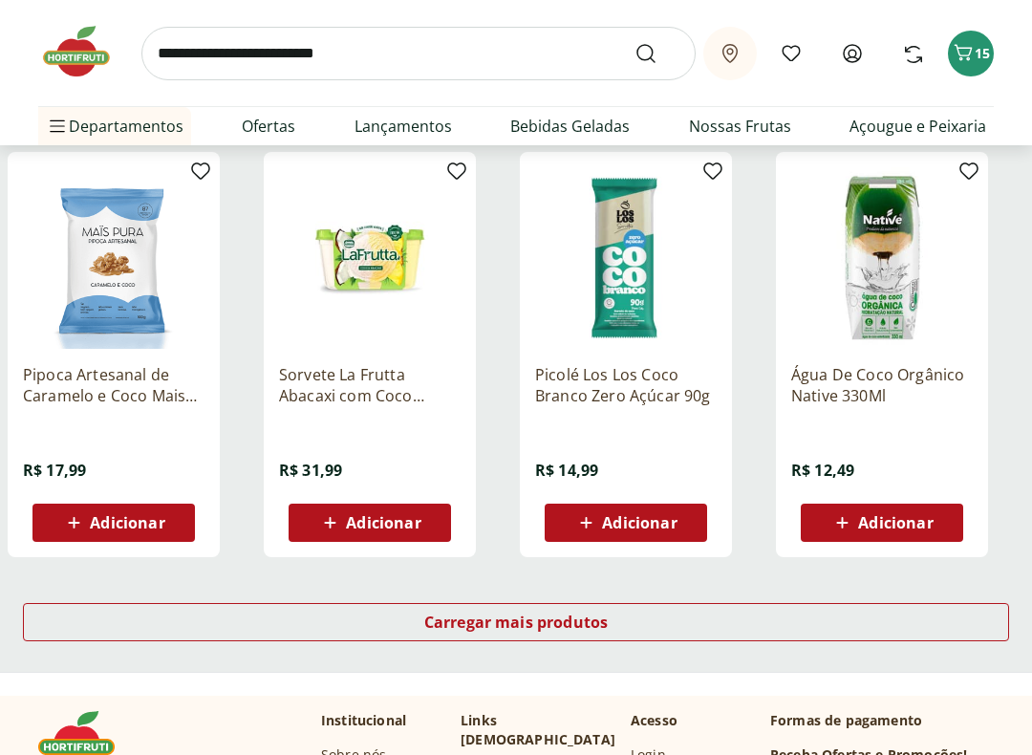
click at [630, 618] on div "Carregar mais produtos" at bounding box center [516, 622] width 986 height 38
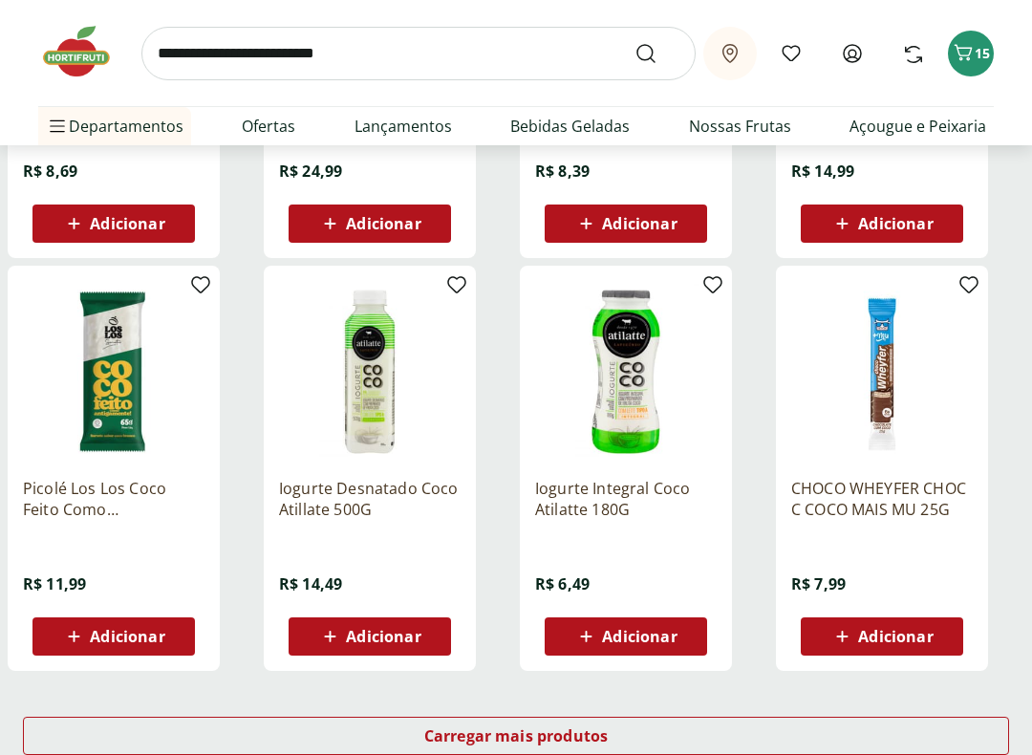
scroll to position [6024, 0]
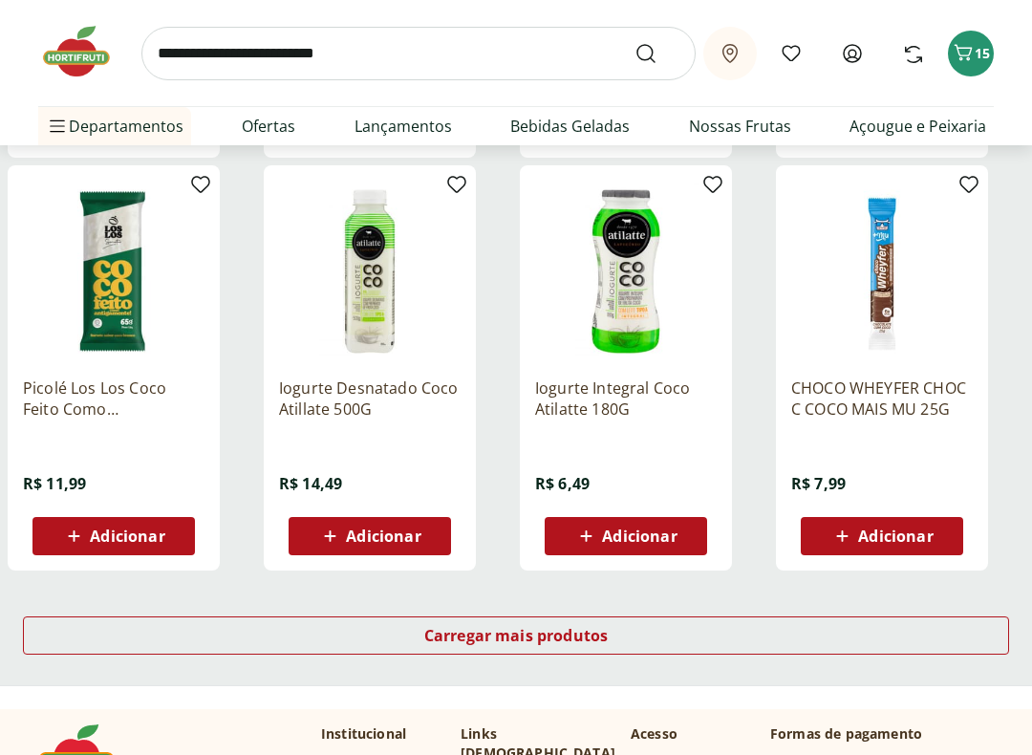
click at [608, 622] on div "Carregar mais produtos" at bounding box center [516, 636] width 986 height 38
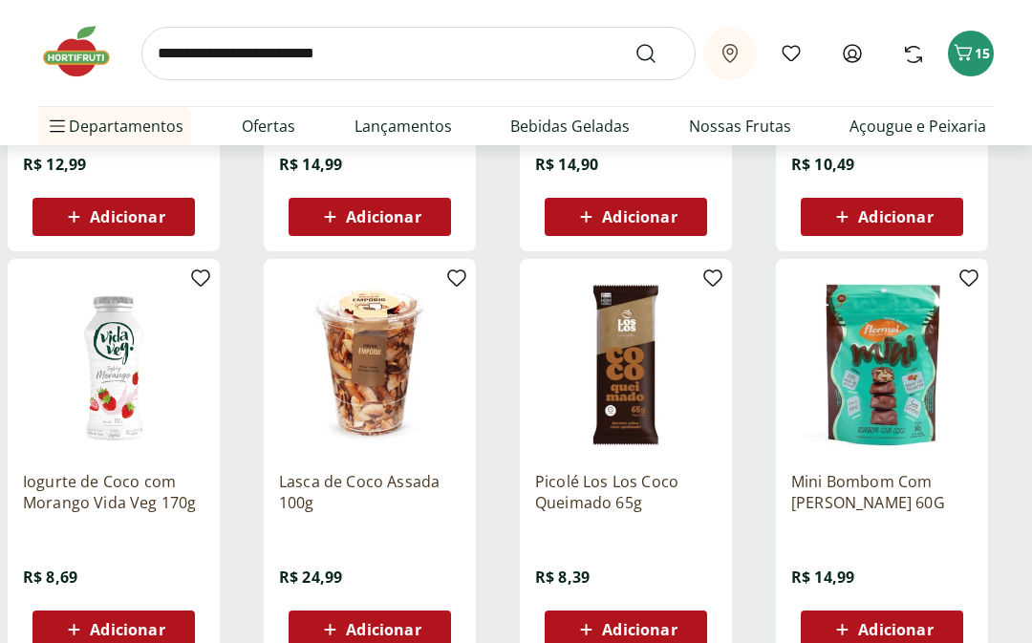
scroll to position [5516, 0]
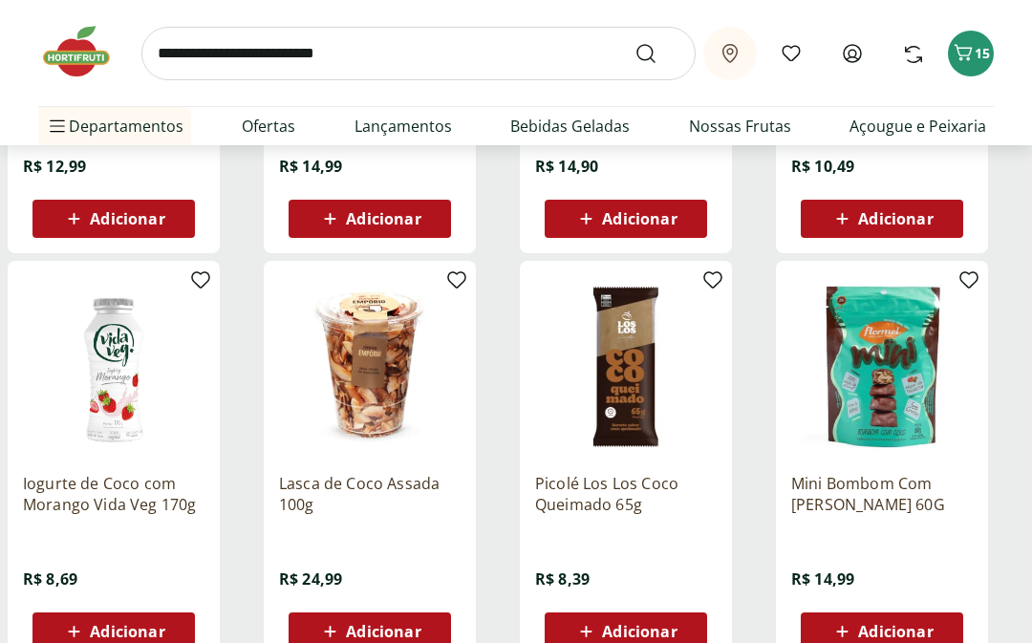
click at [174, 56] on input "search" at bounding box center [418, 54] width 554 height 54
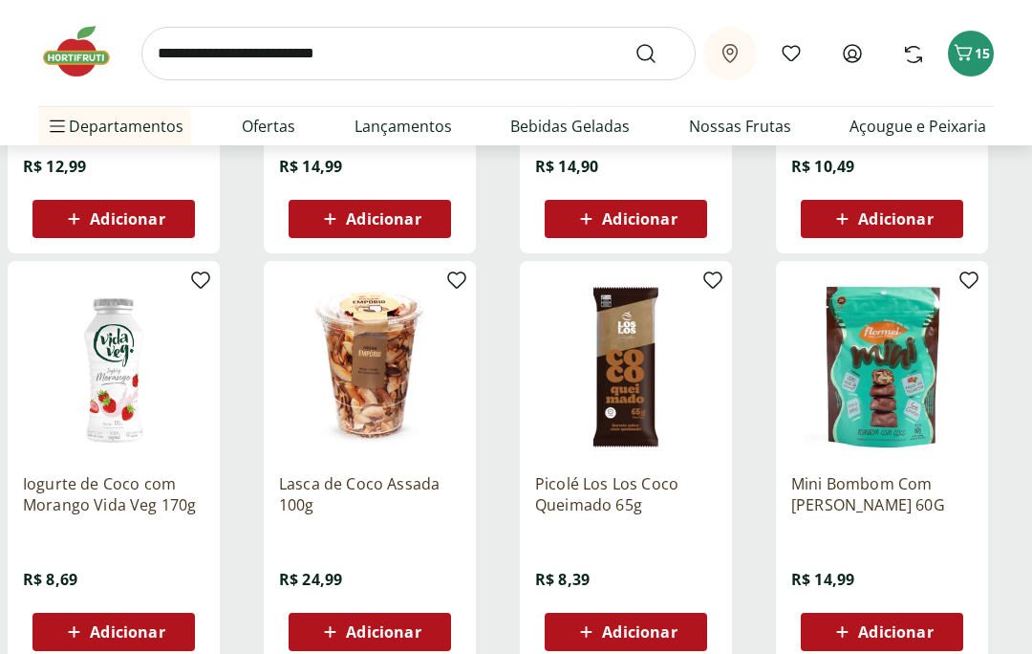
click at [180, 69] on input "search" at bounding box center [418, 54] width 554 height 54
type input "***"
click at [643, 54] on icon "Submit Search" at bounding box center [645, 53] width 23 height 23
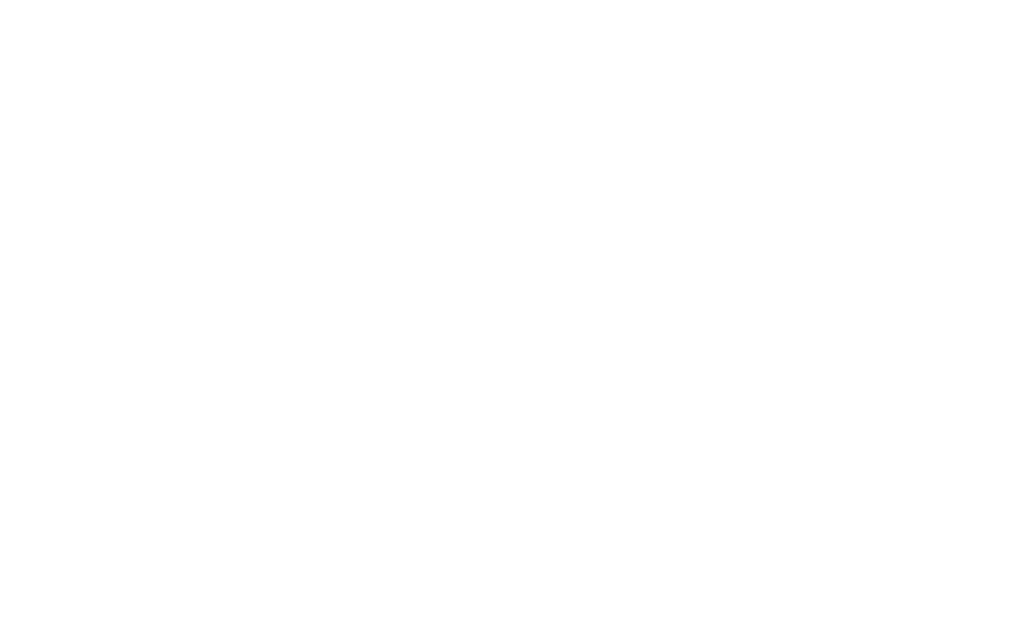
select select "**********"
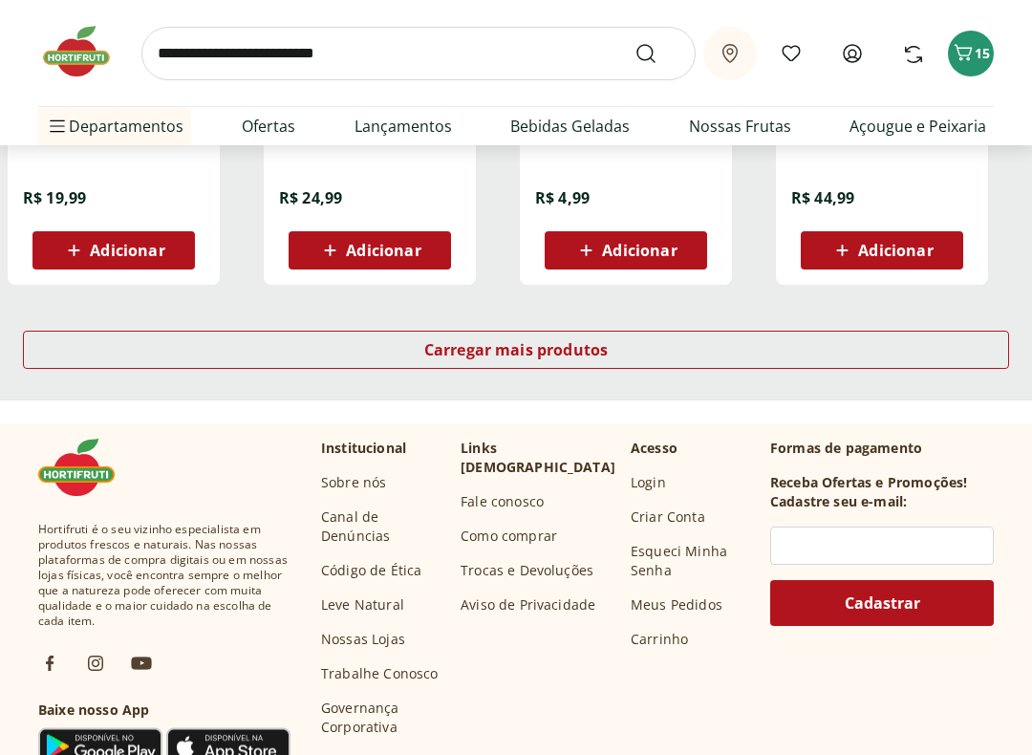
scroll to position [1330, 0]
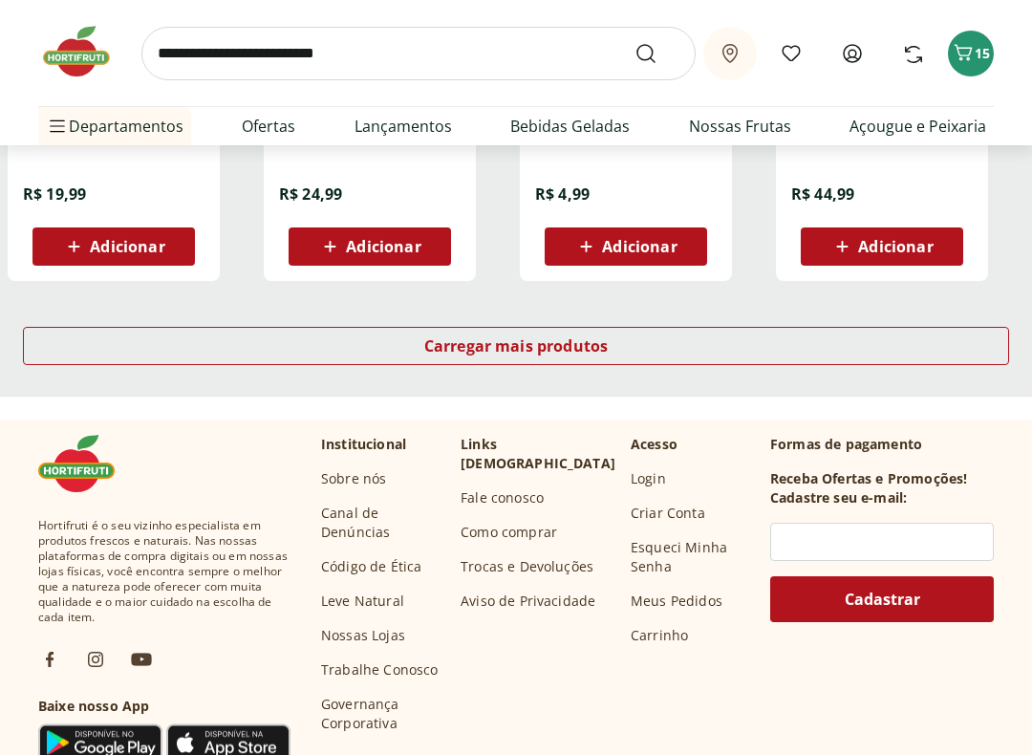
click at [561, 338] on span "Carregar mais produtos" at bounding box center [516, 345] width 184 height 15
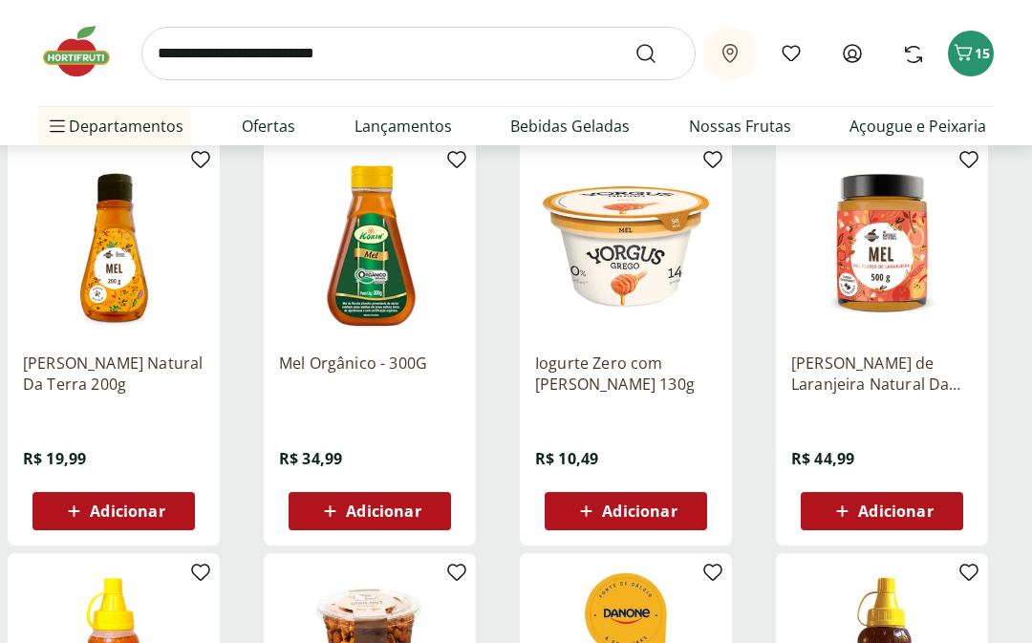
scroll to position [652, 0]
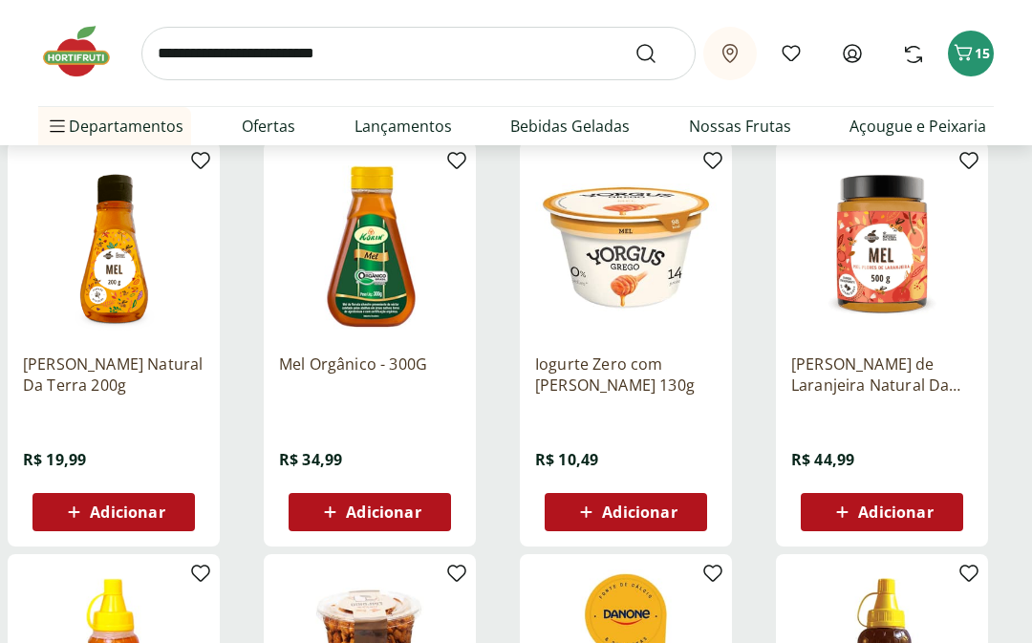
click at [398, 507] on span "Adicionar" at bounding box center [383, 512] width 75 height 15
click at [243, 313] on li "Prontinhos Prontinhos Ver tudo do departamento Frutas Cortadinhas Pré Preparado…" at bounding box center [159, 317] width 242 height 38
click at [264, 315] on li "Prontinhos Prontinhos Ver tudo do departamento Frutas Cortadinhas Pré Preparado…" at bounding box center [159, 317] width 242 height 38
click at [154, 320] on link "Prontinhos" at bounding box center [110, 317] width 112 height 23
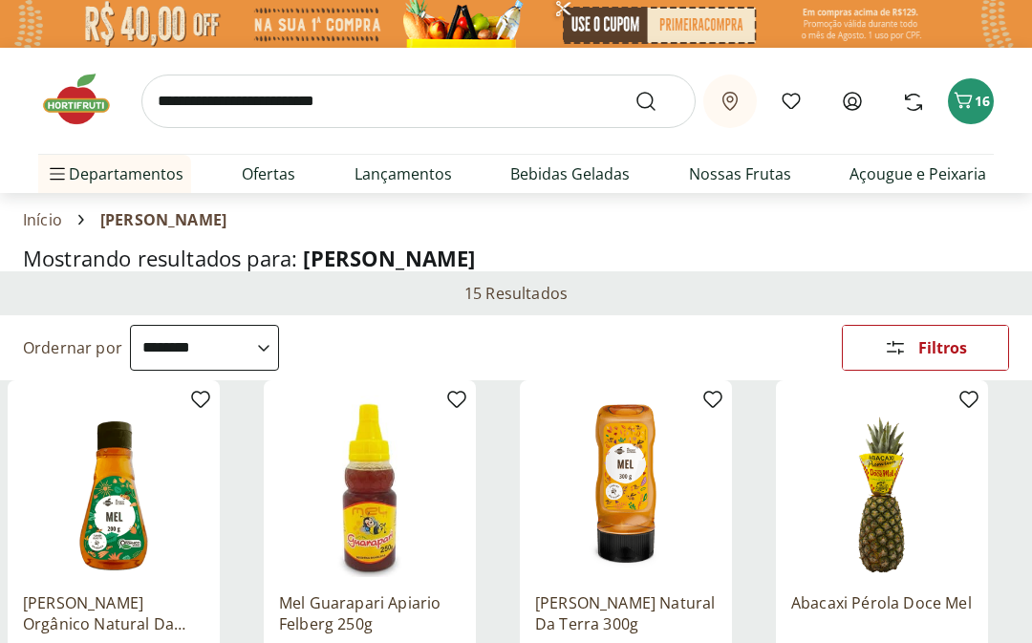
select select "**********"
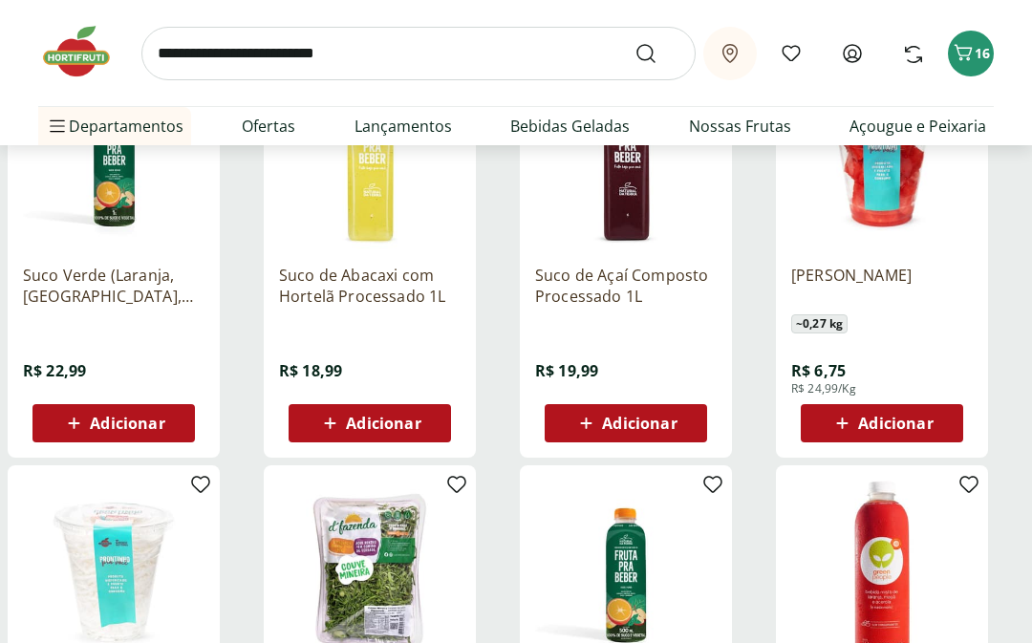
scroll to position [318, 0]
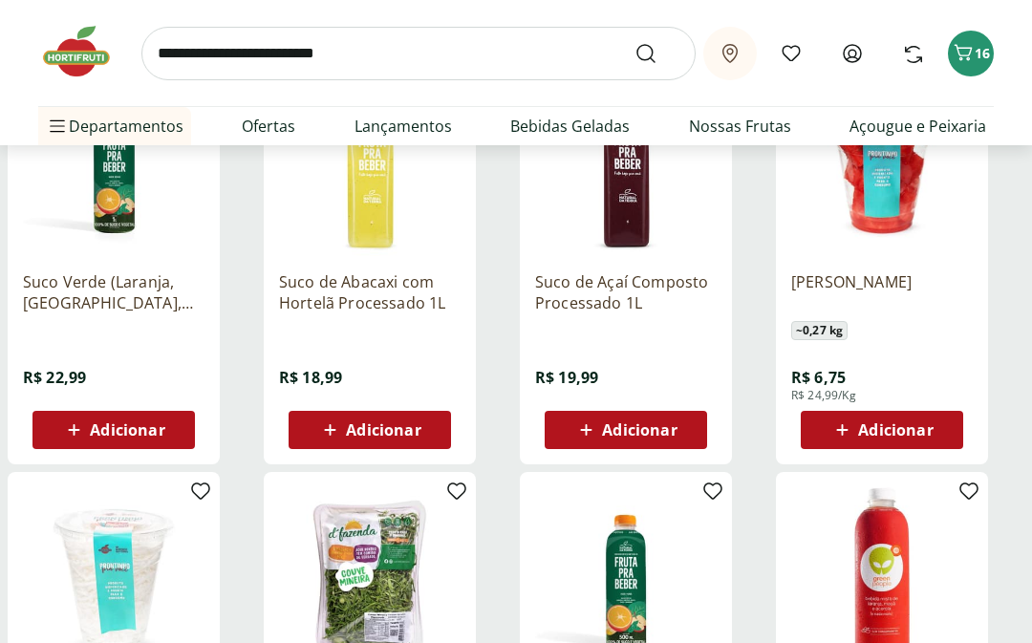
click at [921, 425] on span "Adicionar" at bounding box center [895, 430] width 75 height 15
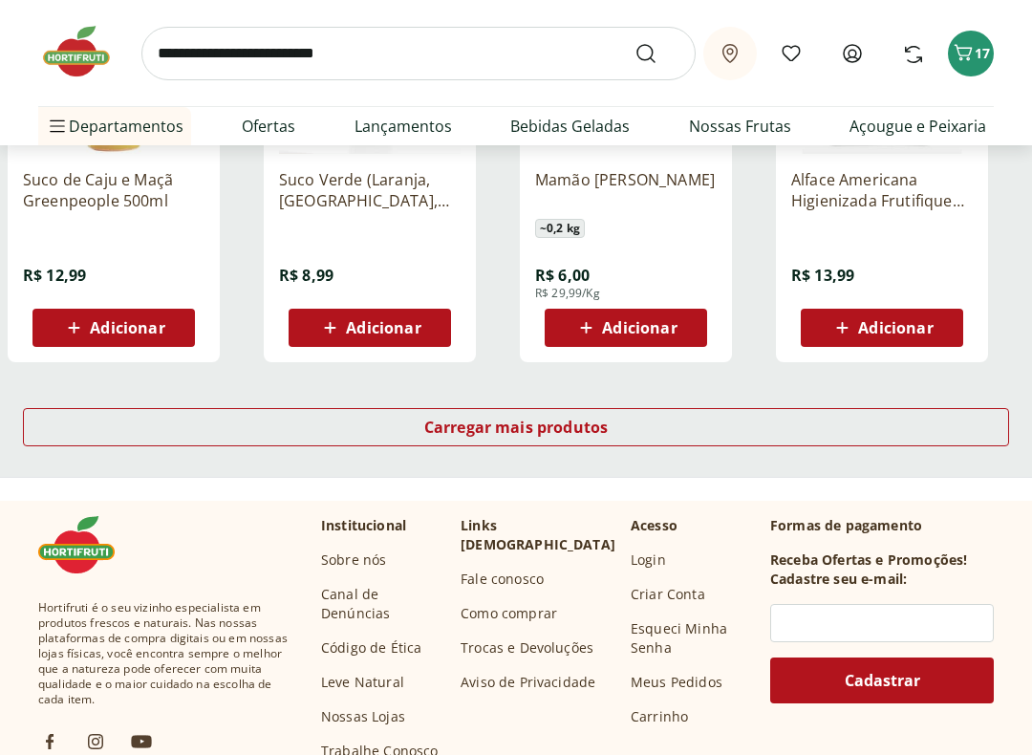
scroll to position [1265, 0]
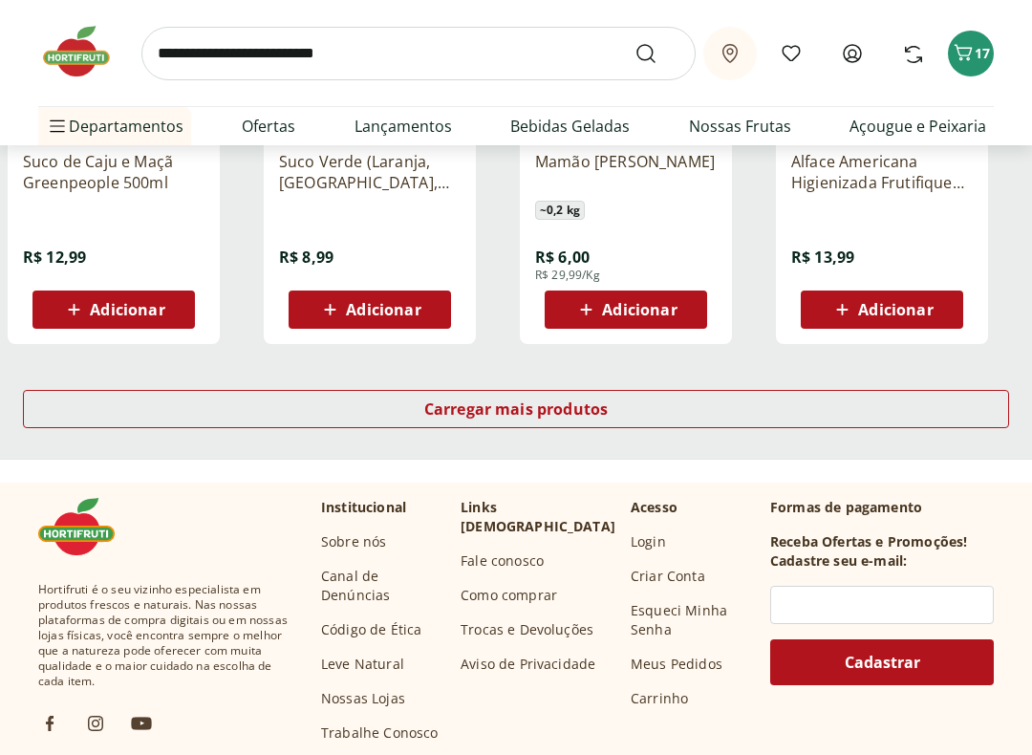
click at [550, 412] on span "Carregar mais produtos" at bounding box center [516, 408] width 184 height 15
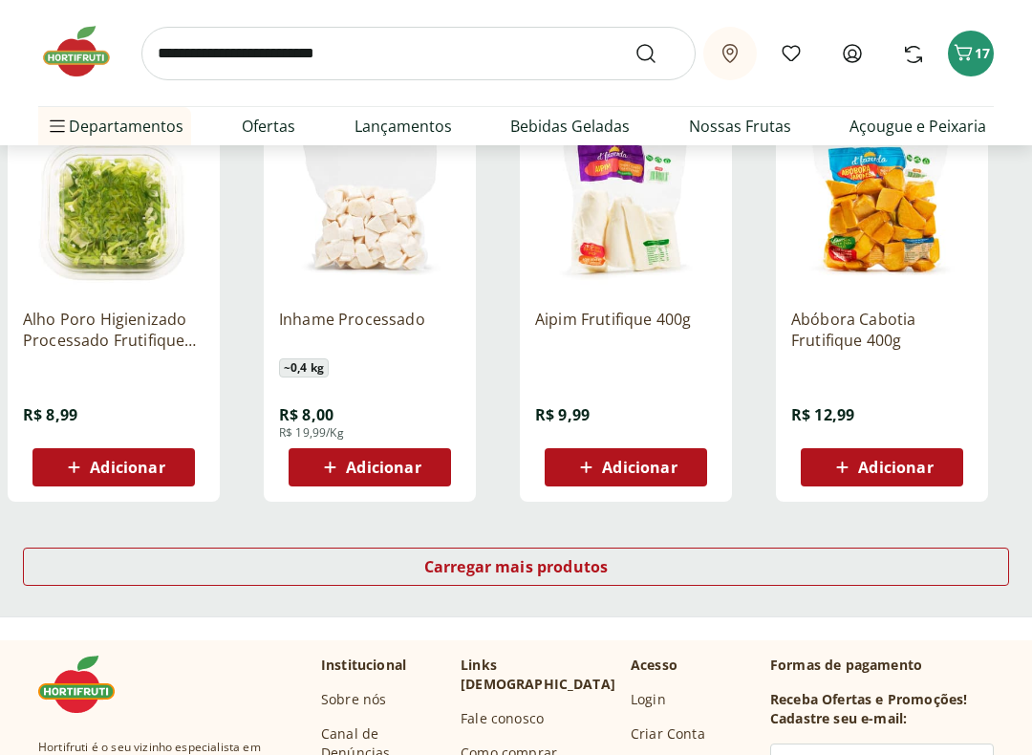
scroll to position [2365, 0]
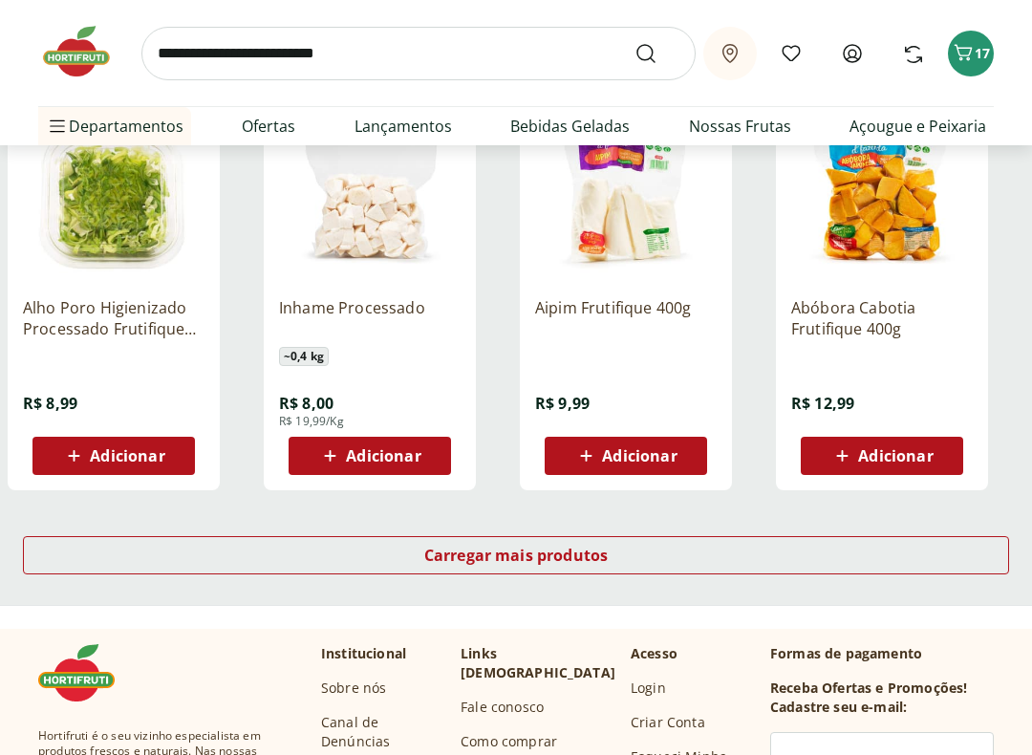
click at [589, 554] on span "Carregar mais produtos" at bounding box center [516, 555] width 184 height 15
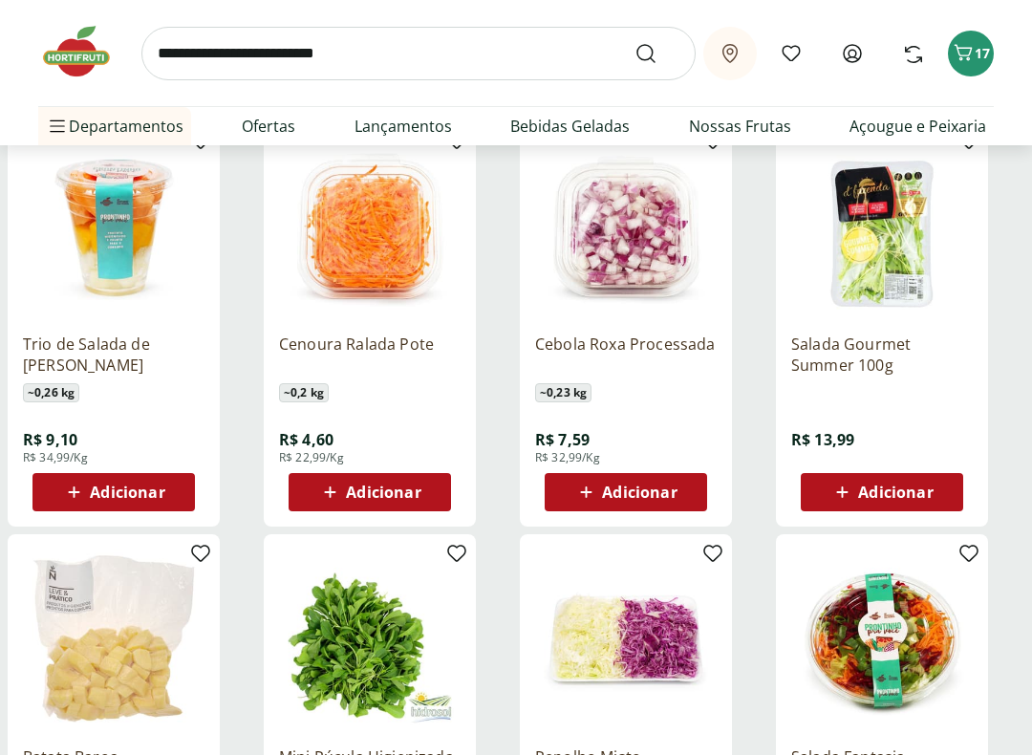
scroll to position [3243, 0]
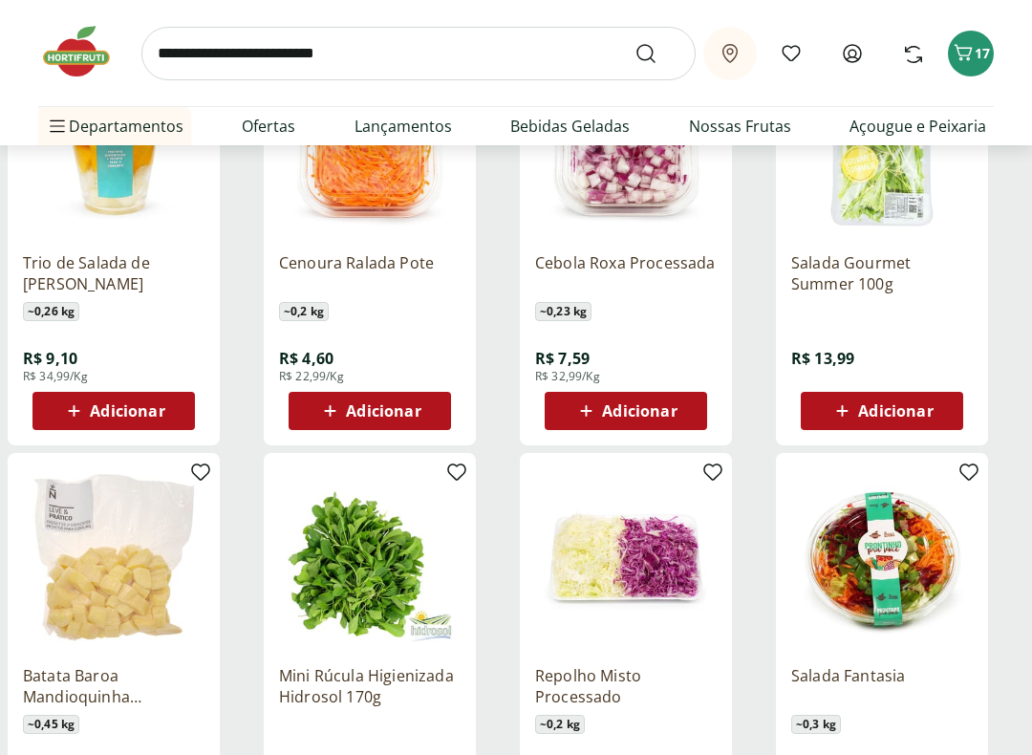
click at [644, 403] on span "Adicionar" at bounding box center [639, 410] width 75 height 15
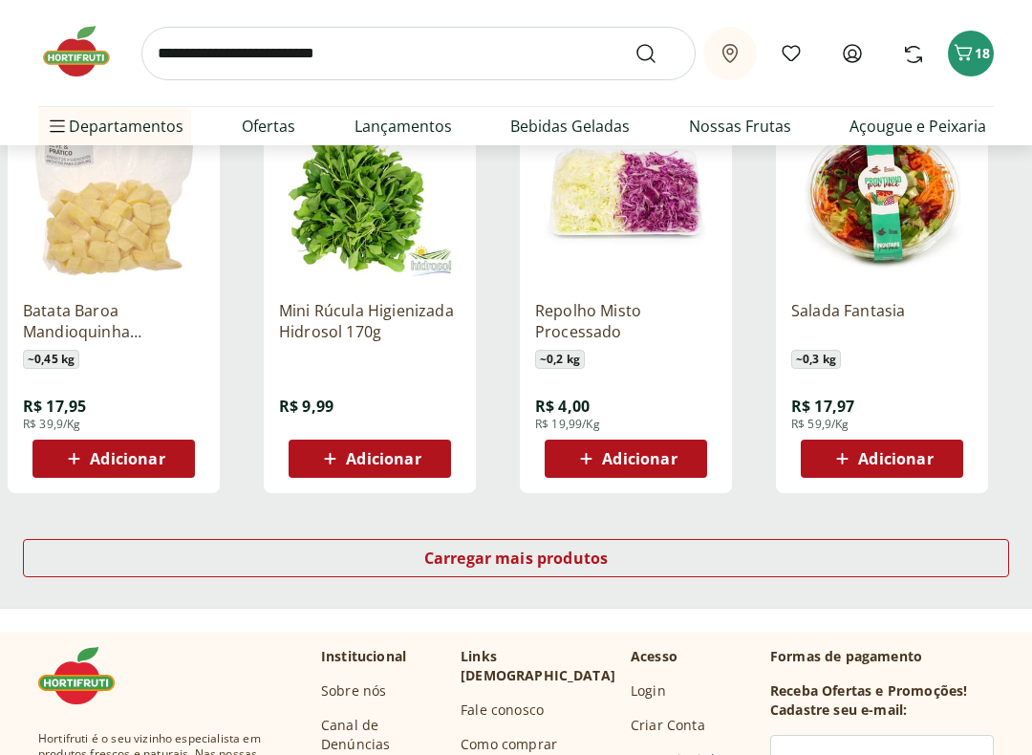
click at [574, 554] on span "Carregar mais produtos" at bounding box center [516, 557] width 184 height 15
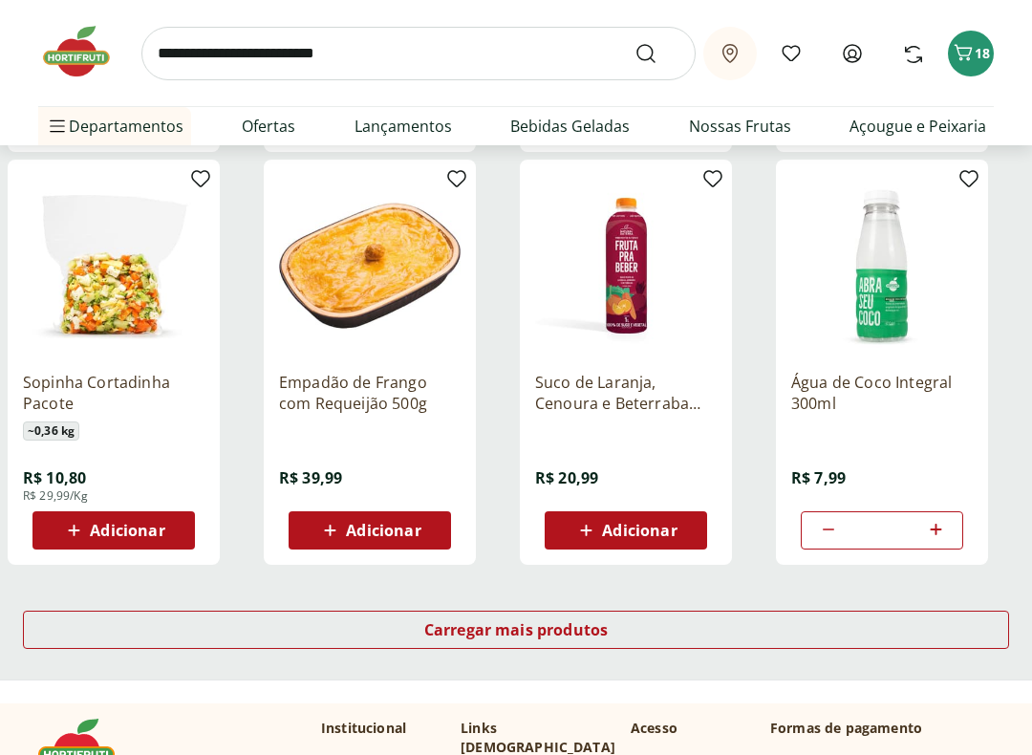
scroll to position [4782, 0]
click at [552, 630] on span "Carregar mais produtos" at bounding box center [516, 629] width 184 height 15
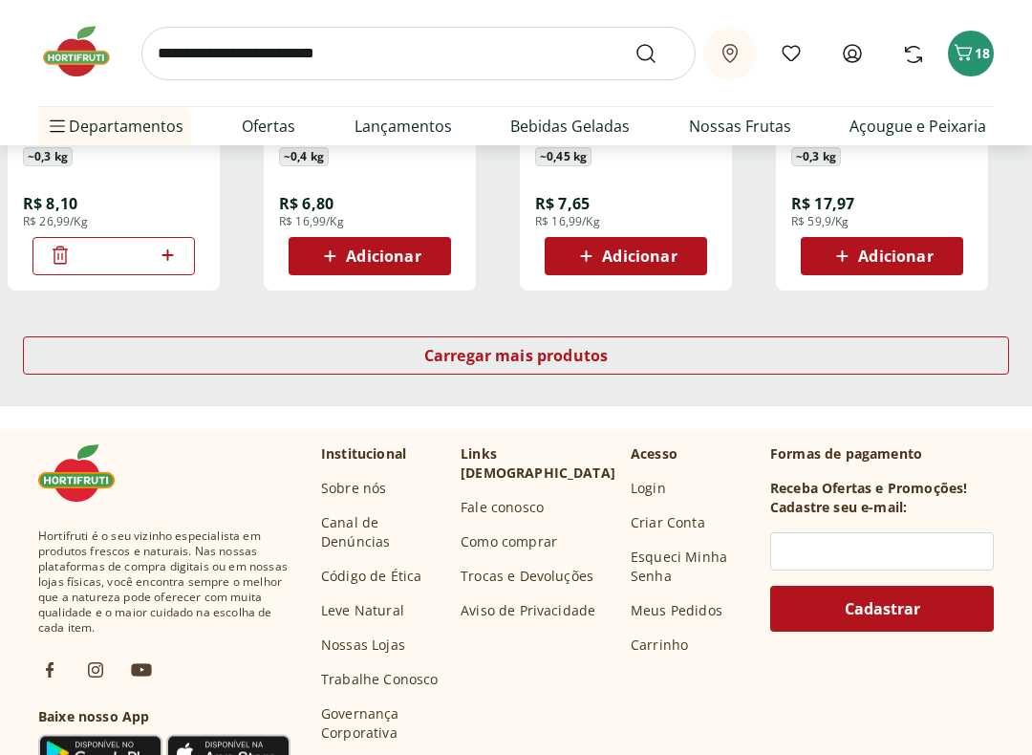
scroll to position [6313, 0]
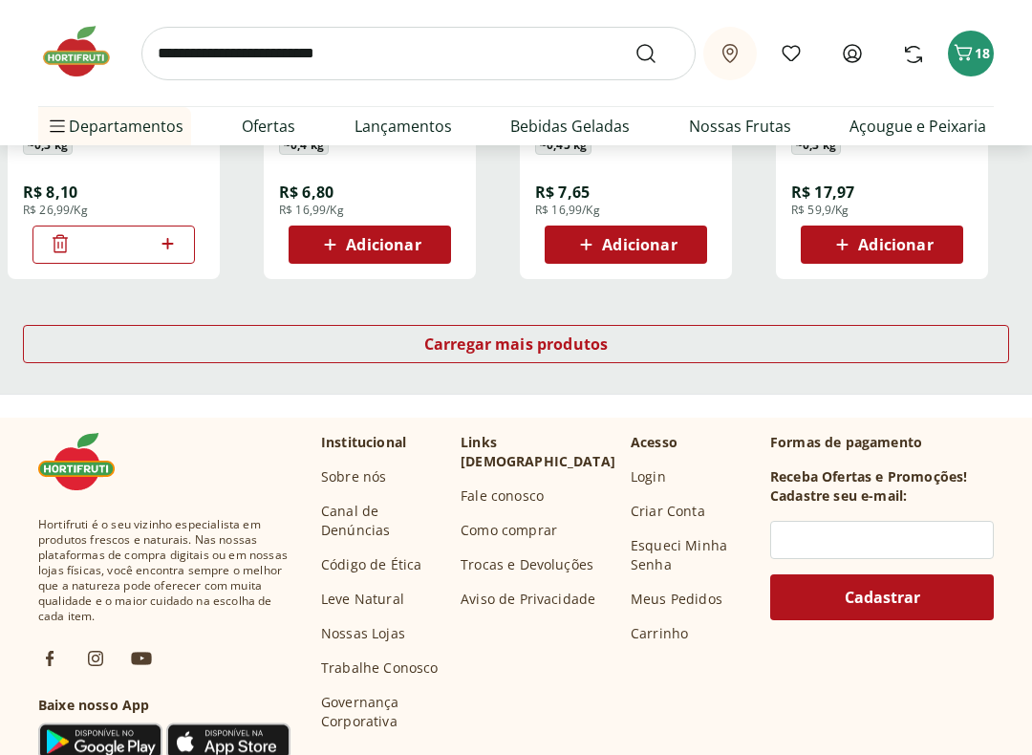
click at [452, 341] on span "Carregar mais produtos" at bounding box center [516, 344] width 184 height 15
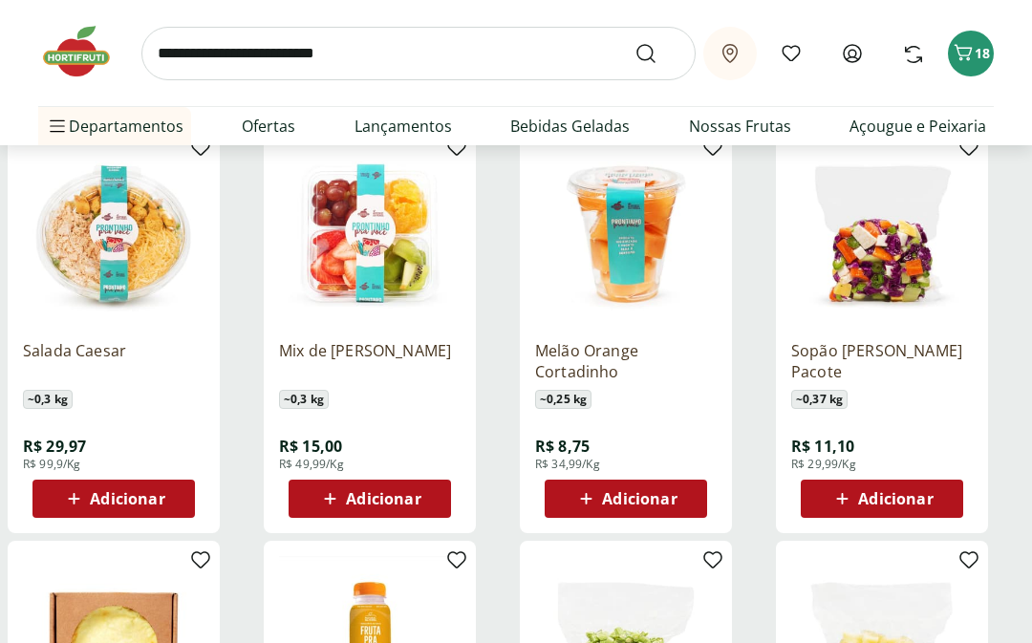
scroll to position [6477, 0]
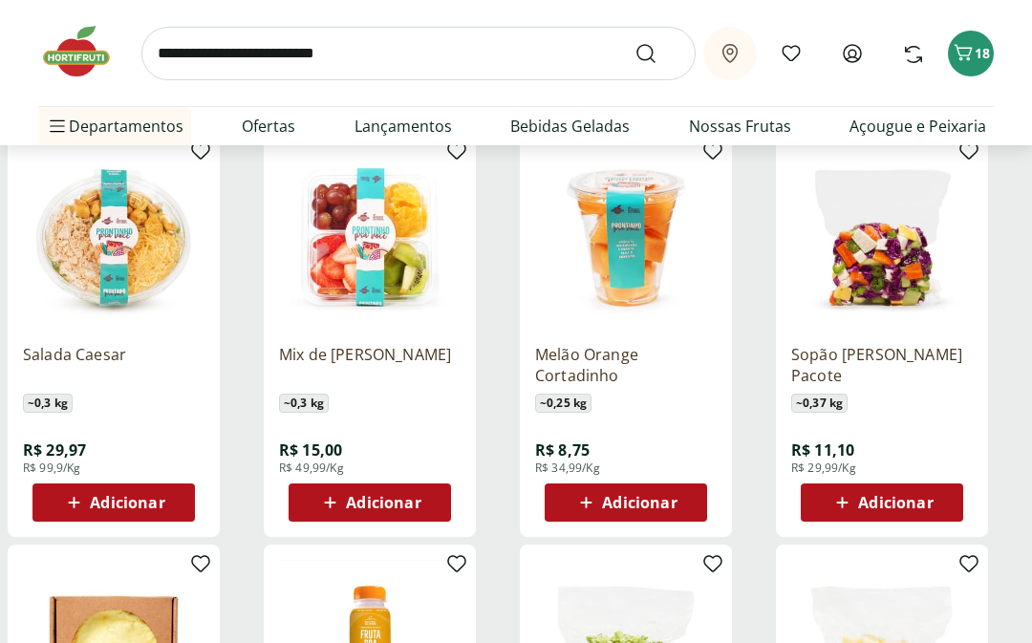
click at [345, 500] on span "Adicionar" at bounding box center [369, 502] width 102 height 23
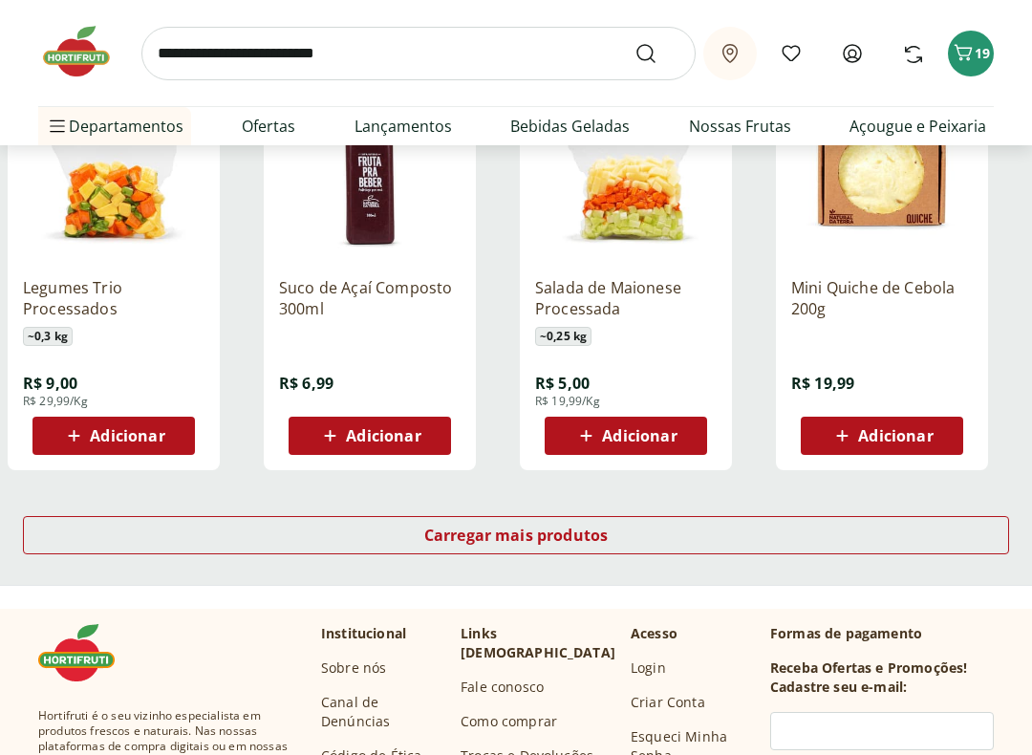
scroll to position [7374, 0]
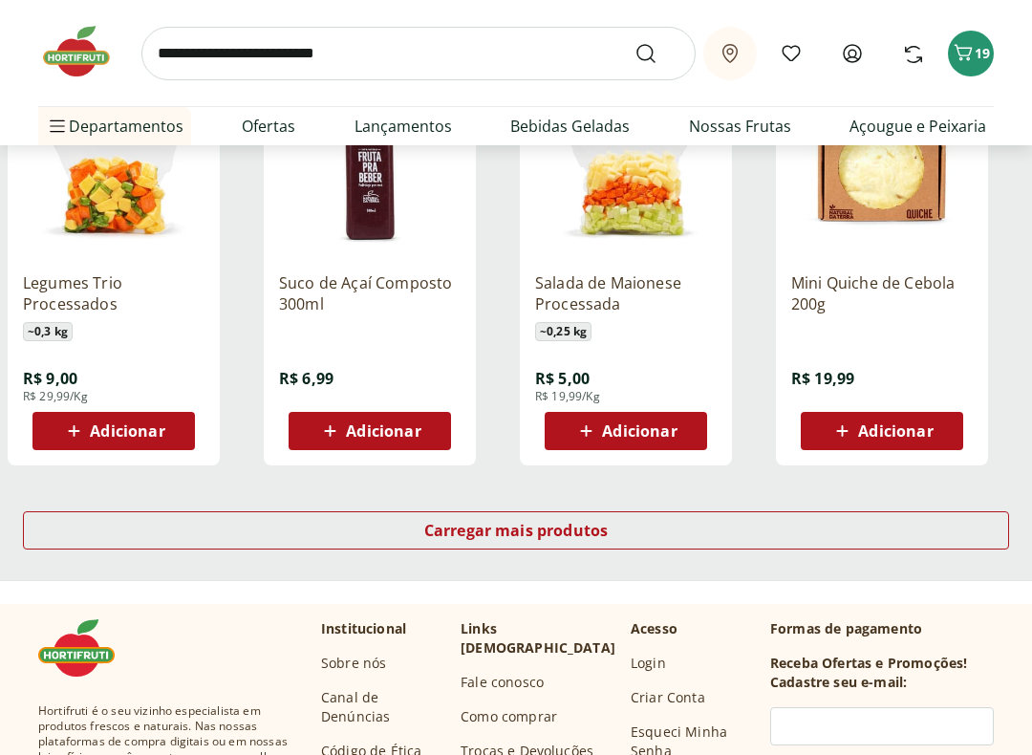
click at [433, 530] on span "Carregar mais produtos" at bounding box center [516, 530] width 184 height 15
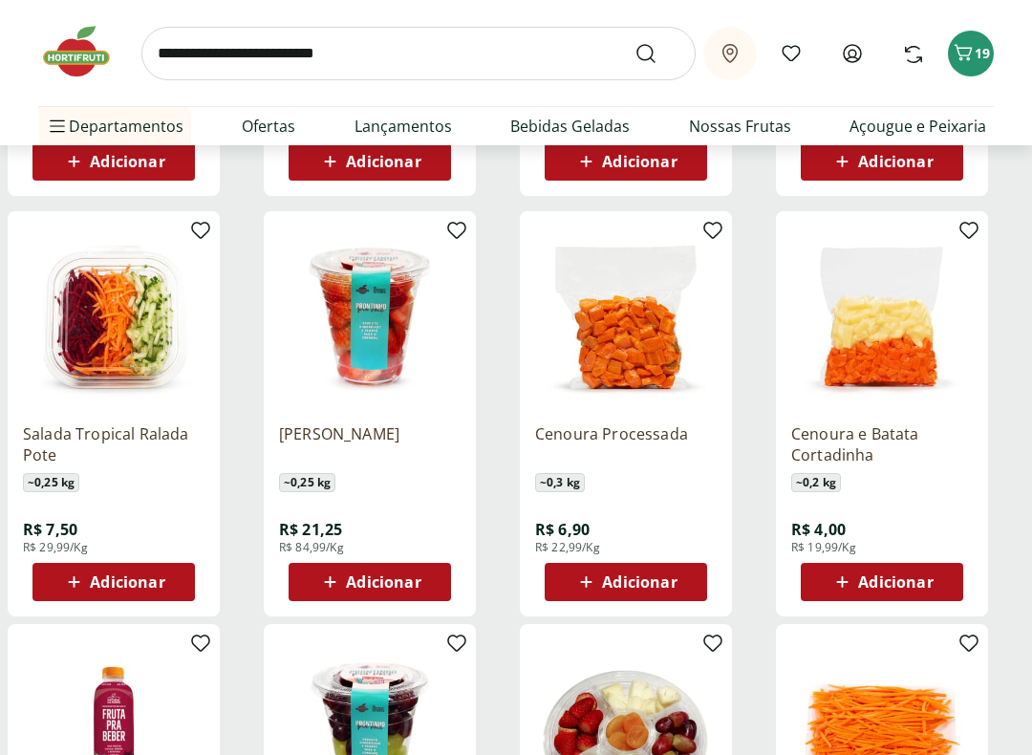
scroll to position [7644, 0]
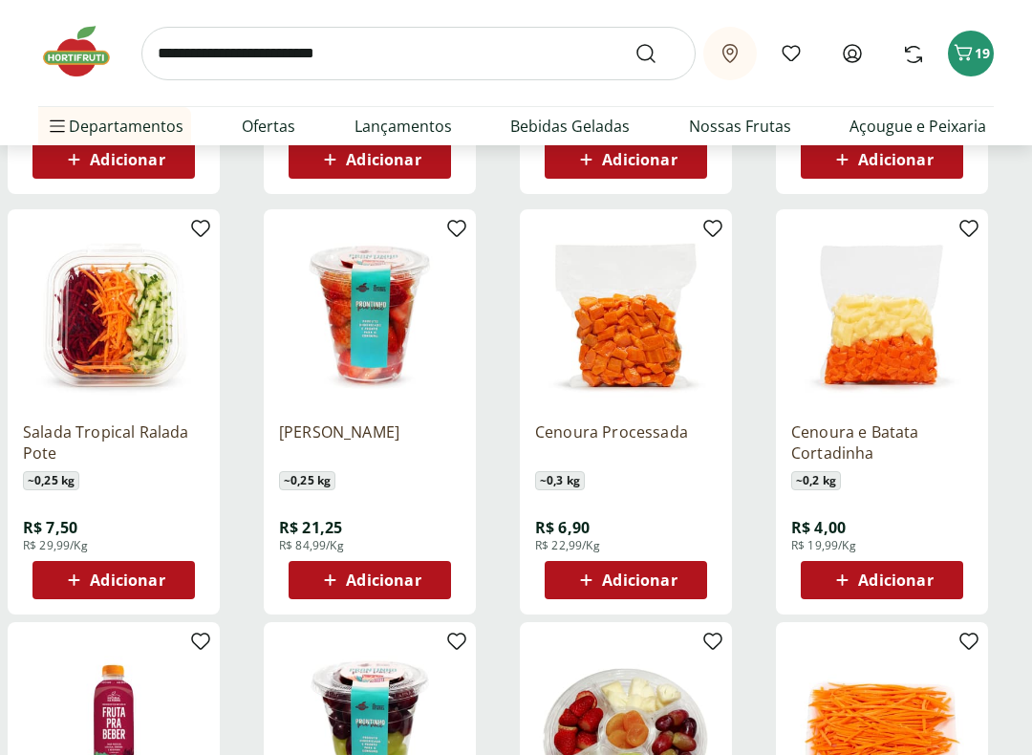
click at [313, 573] on div "Adicionar" at bounding box center [370, 581] width 132 height 34
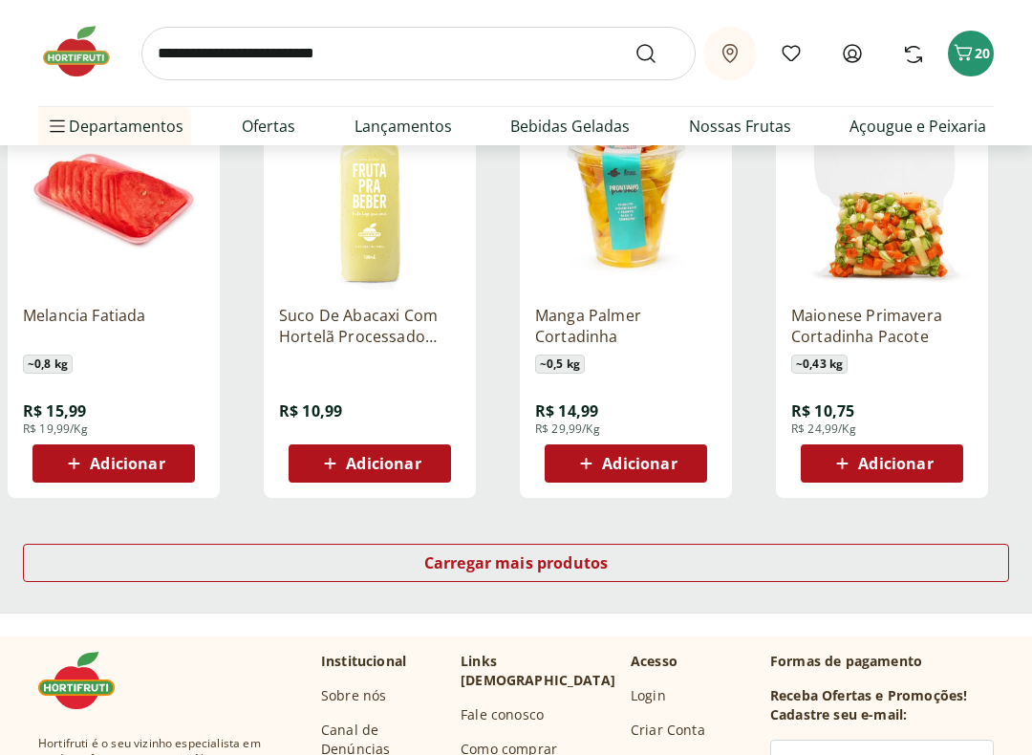
scroll to position [8589, 0]
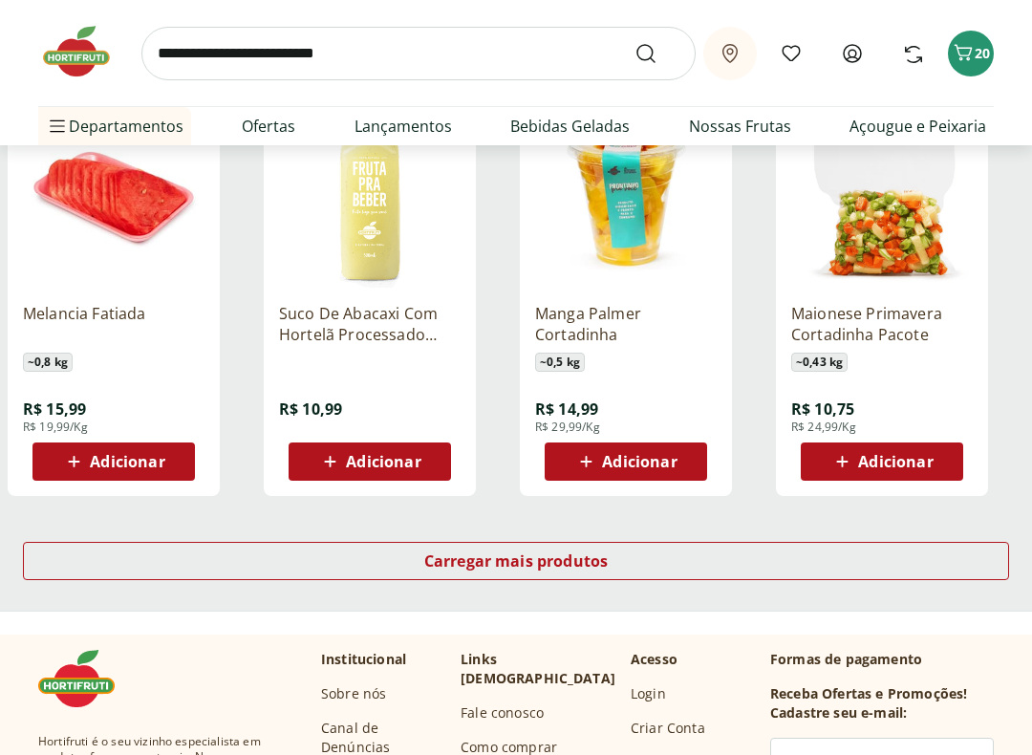
click at [426, 545] on div "Carregar mais produtos" at bounding box center [516, 561] width 986 height 38
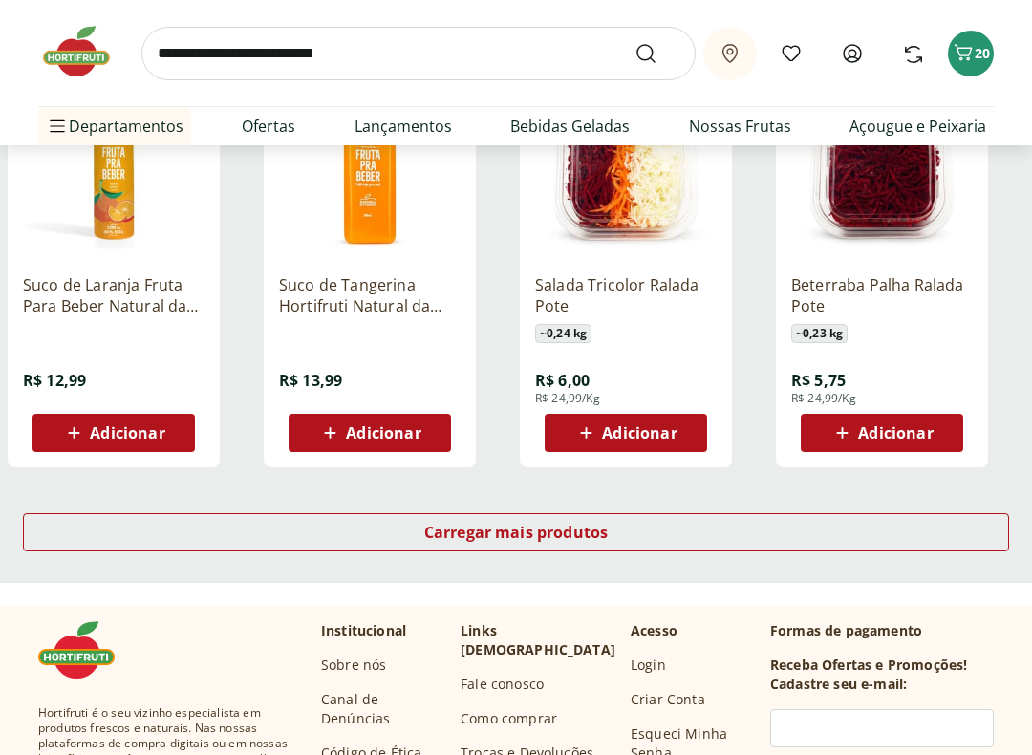
scroll to position [9869, 0]
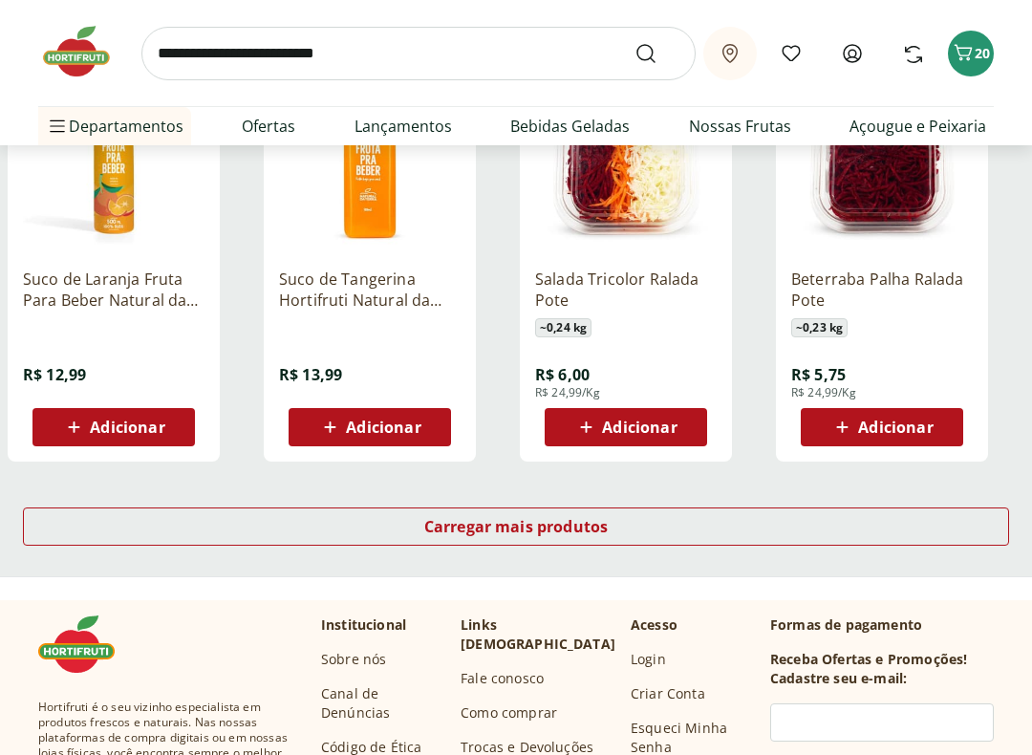
click at [420, 525] on div "Carregar mais produtos" at bounding box center [516, 527] width 986 height 38
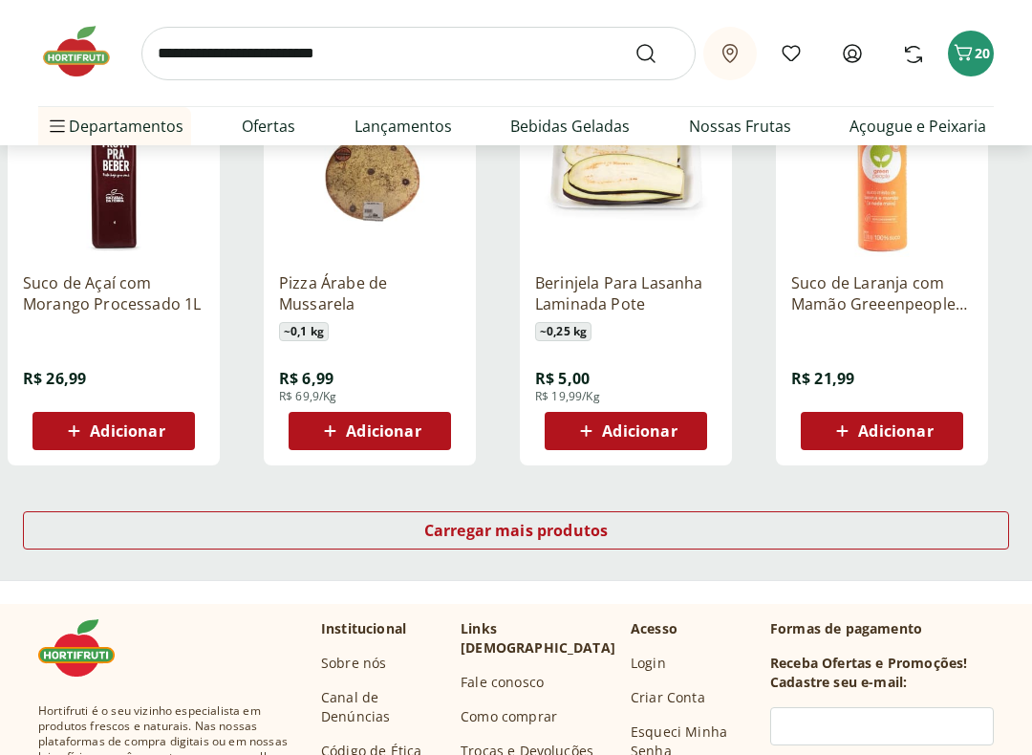
scroll to position [11113, 0]
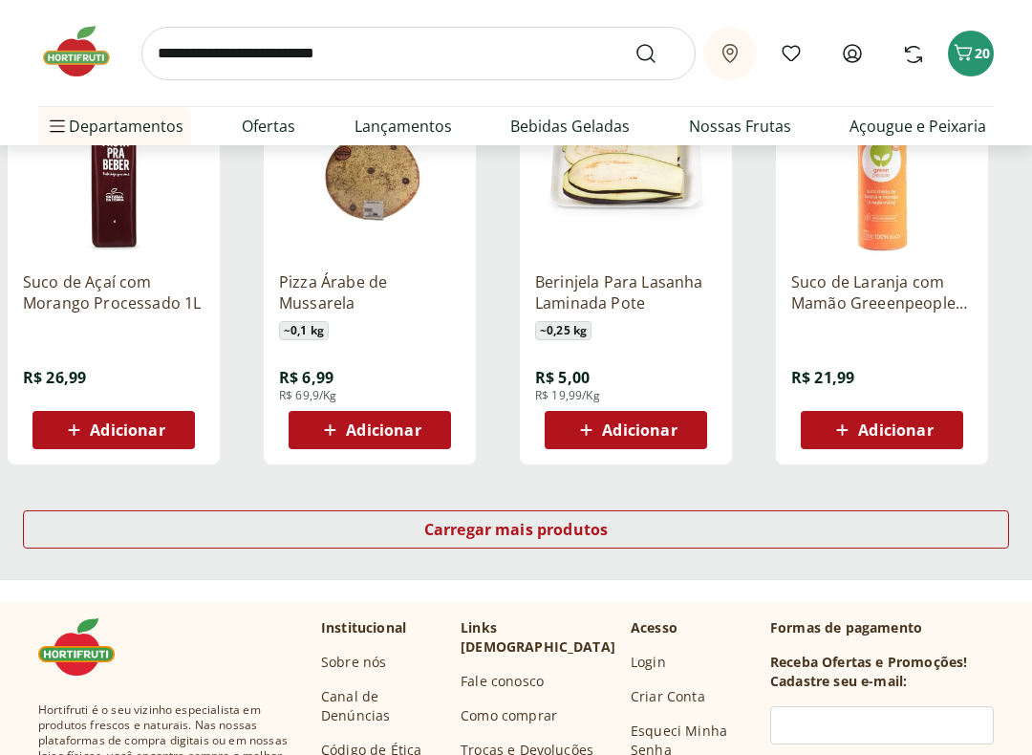
click at [461, 522] on span "Carregar mais produtos" at bounding box center [516, 529] width 184 height 15
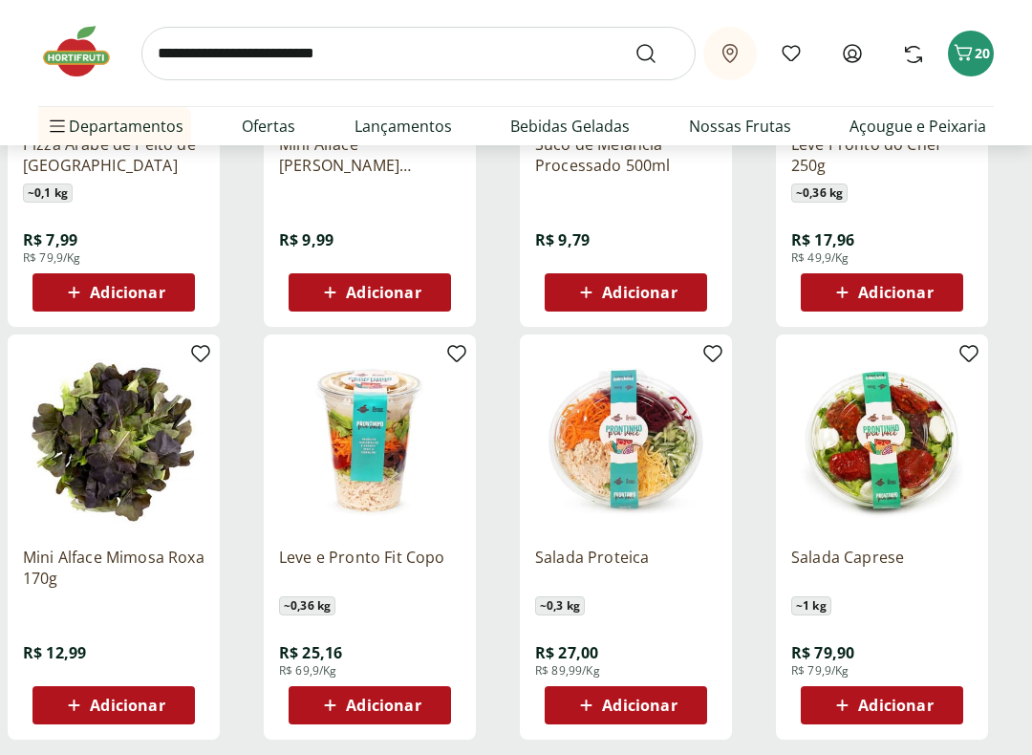
scroll to position [12236, 0]
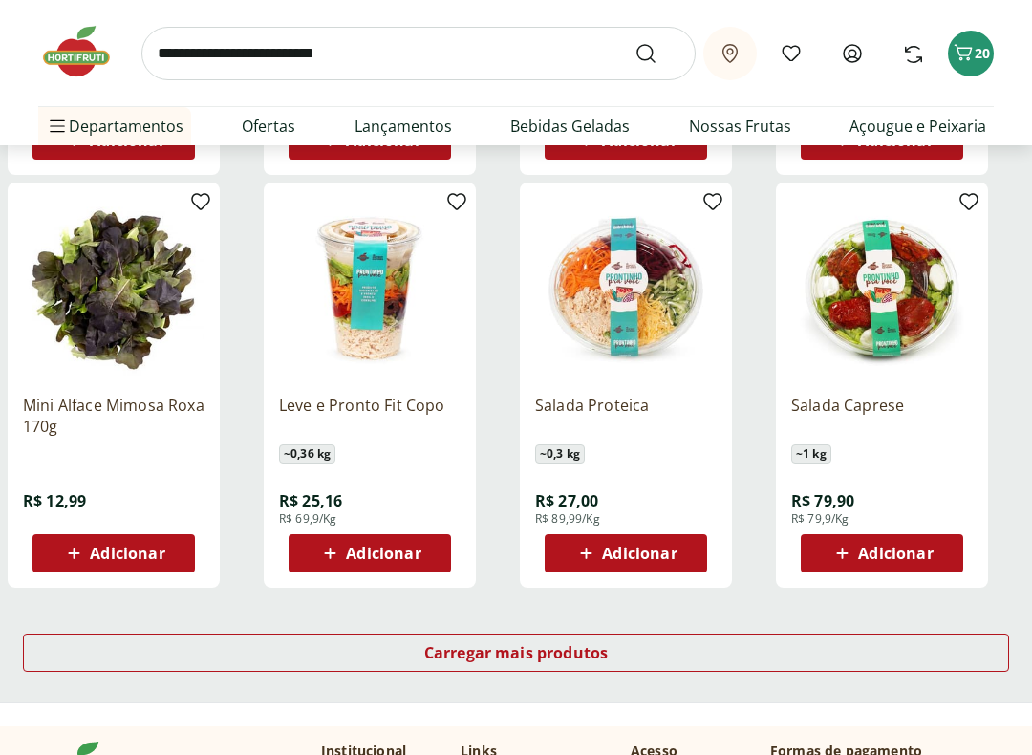
click at [546, 642] on span "Carregar mais produtos" at bounding box center [516, 652] width 184 height 15
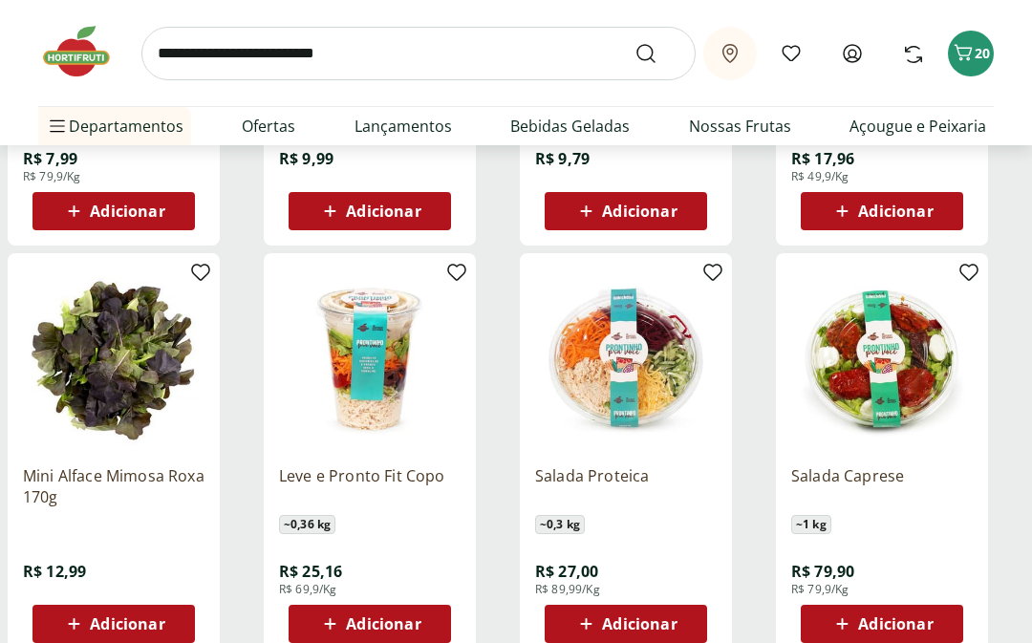
scroll to position [12163, 0]
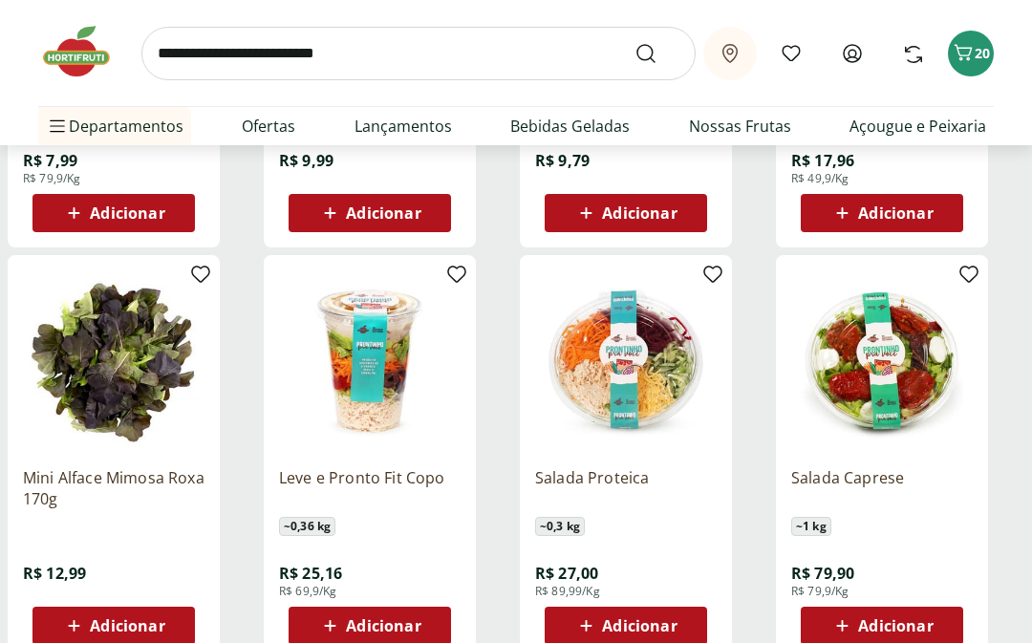
click at [238, 428] on li "Mercearia Mercearia Ver tudo do departamento Arroz e Feijão Atomatados e Molhos…" at bounding box center [159, 432] width 242 height 38
click at [246, 166] on li "Nossa Marca Nossa Marca Ver tudo do departamento Açougue & Peixaria Congelados …" at bounding box center [159, 164] width 242 height 38
click at [249, 170] on li "Nossa Marca Nossa Marca Ver tudo do departamento Açougue & Peixaria Congelados …" at bounding box center [159, 164] width 242 height 38
click at [263, 160] on li "Nossa Marca Nossa Marca Ver tudo do departamento Açougue & Peixaria Congelados …" at bounding box center [159, 164] width 242 height 38
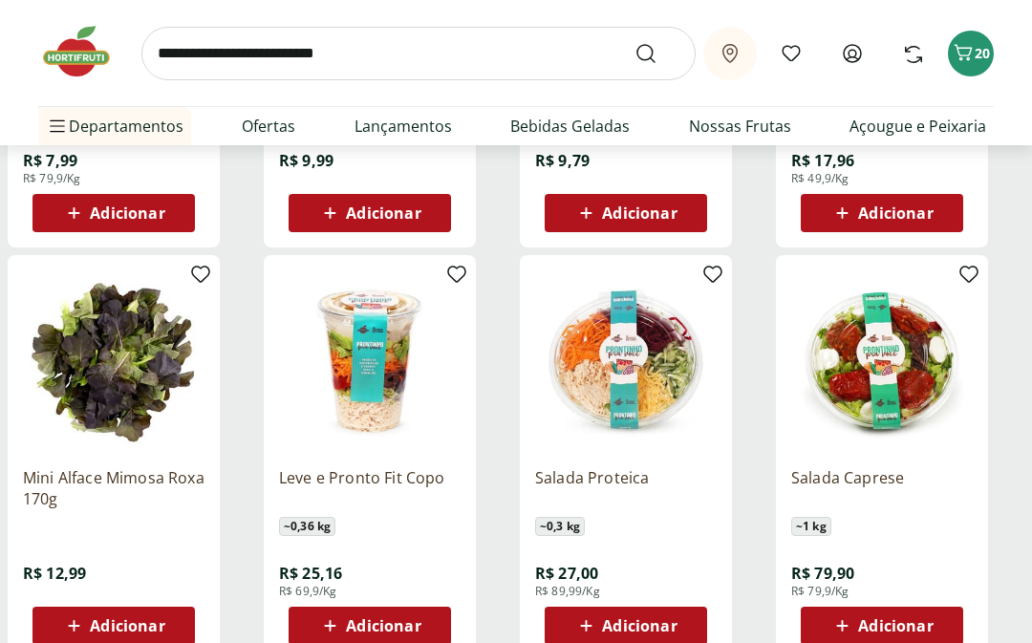
click at [245, 173] on li "Nossa Marca Nossa Marca Ver tudo do departamento Açougue & Peixaria Congelados …" at bounding box center [159, 164] width 242 height 38
click at [255, 436] on li "Mercearia Mercearia Ver tudo do departamento Arroz e Feijão Atomatados e Molhos…" at bounding box center [159, 432] width 242 height 38
click at [261, 428] on li "Mercearia Mercearia Ver tudo do departamento Arroz e Feijão Atomatados e Molhos…" at bounding box center [159, 432] width 242 height 38
click at [441, 129] on link "Lançamentos" at bounding box center [403, 126] width 97 height 23
select select "**********"
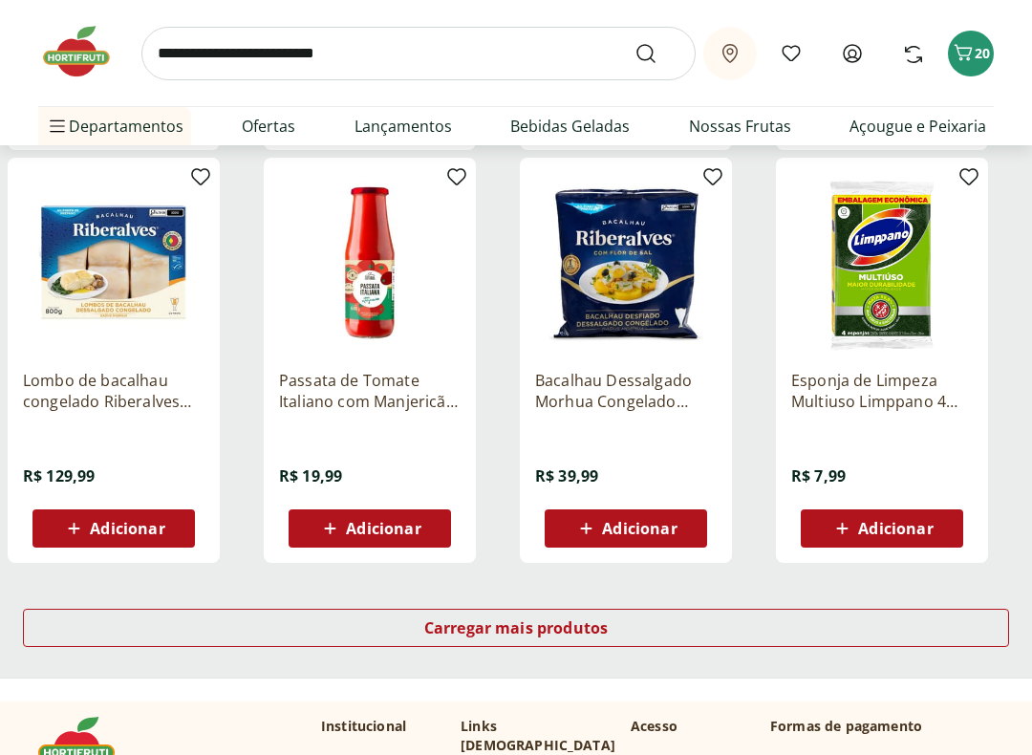
scroll to position [1048, 0]
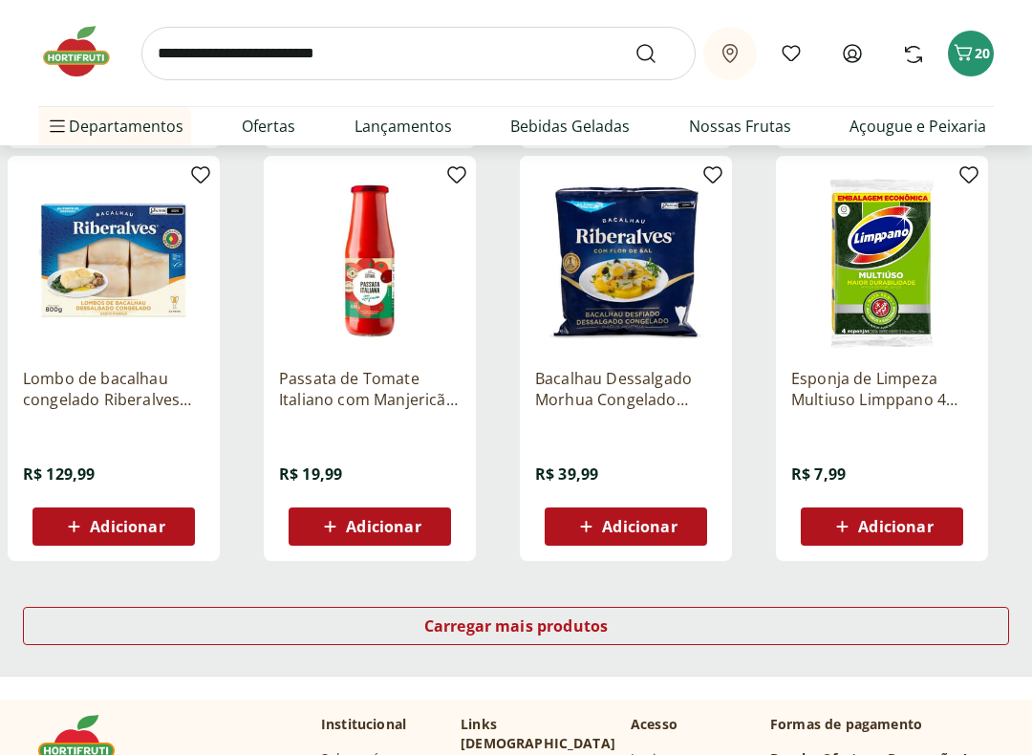
click at [553, 622] on span "Carregar mais produtos" at bounding box center [516, 625] width 184 height 15
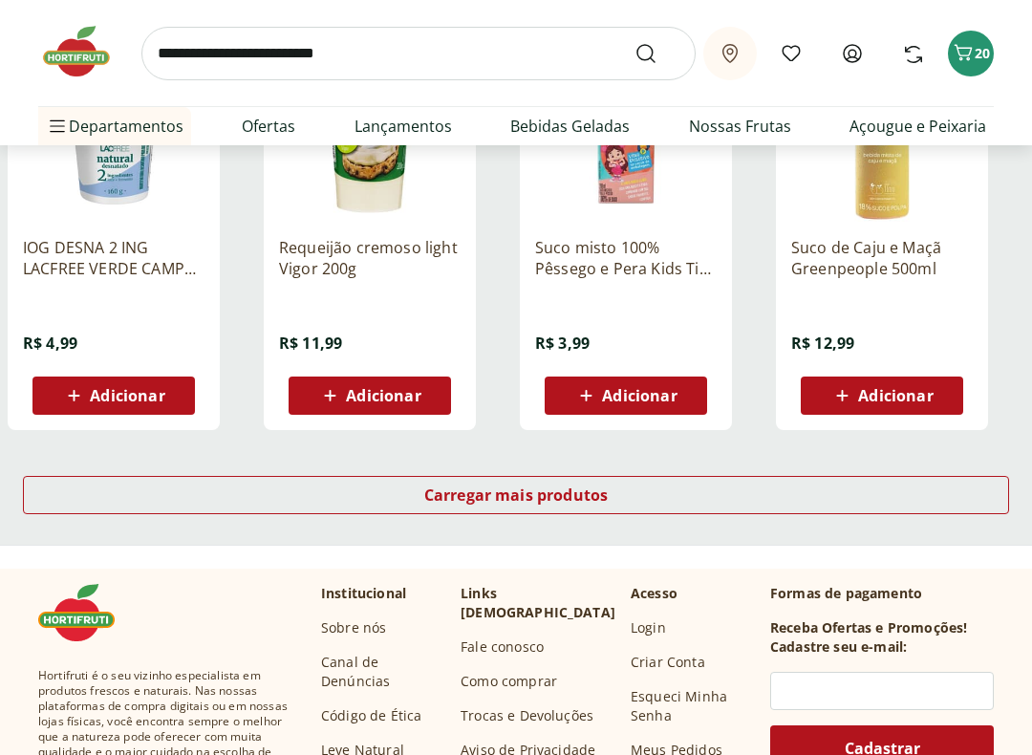
scroll to position [2425, 0]
click at [598, 494] on span "Carregar mais produtos" at bounding box center [516, 494] width 184 height 15
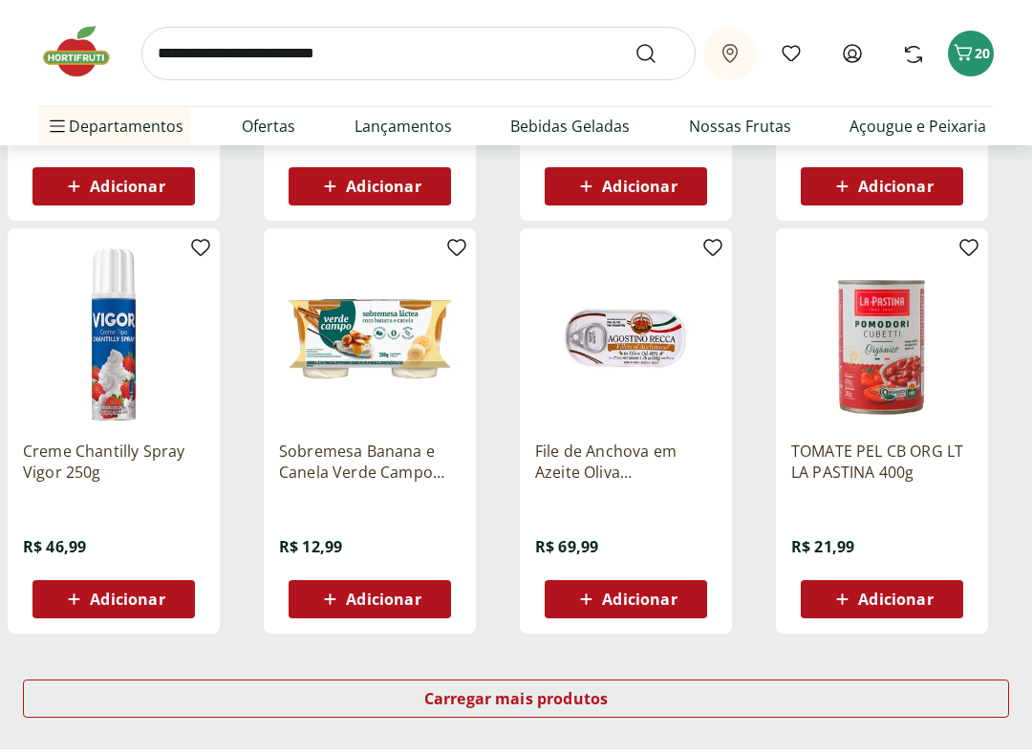
scroll to position [3469, 0]
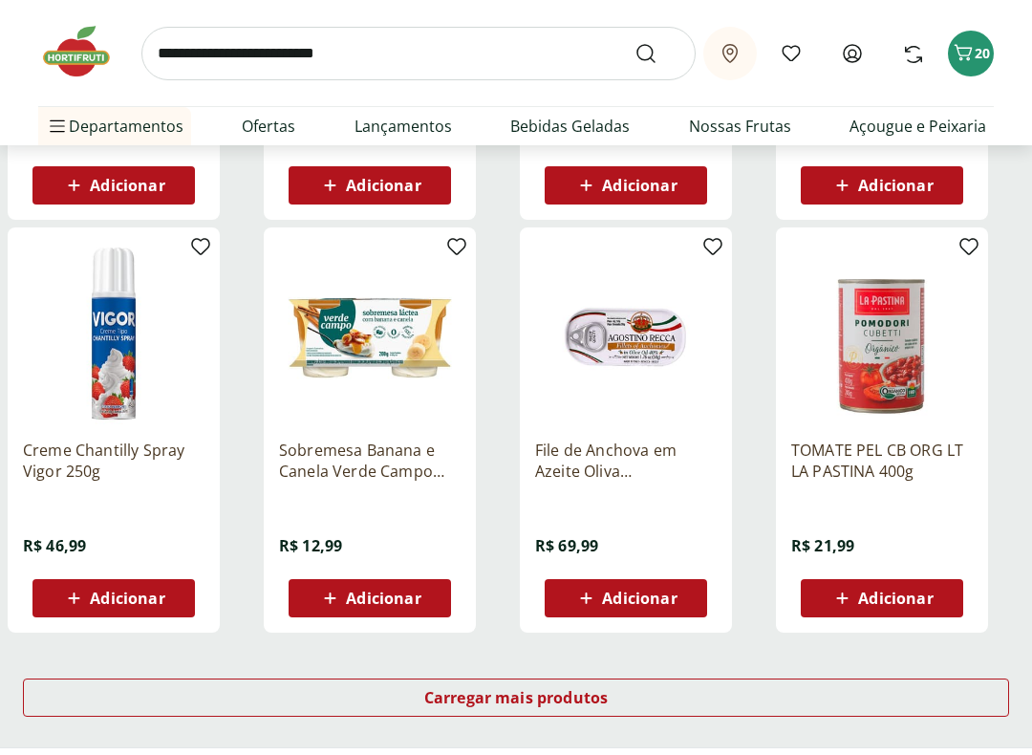
click at [572, 642] on span "Carregar mais produtos" at bounding box center [516, 697] width 184 height 15
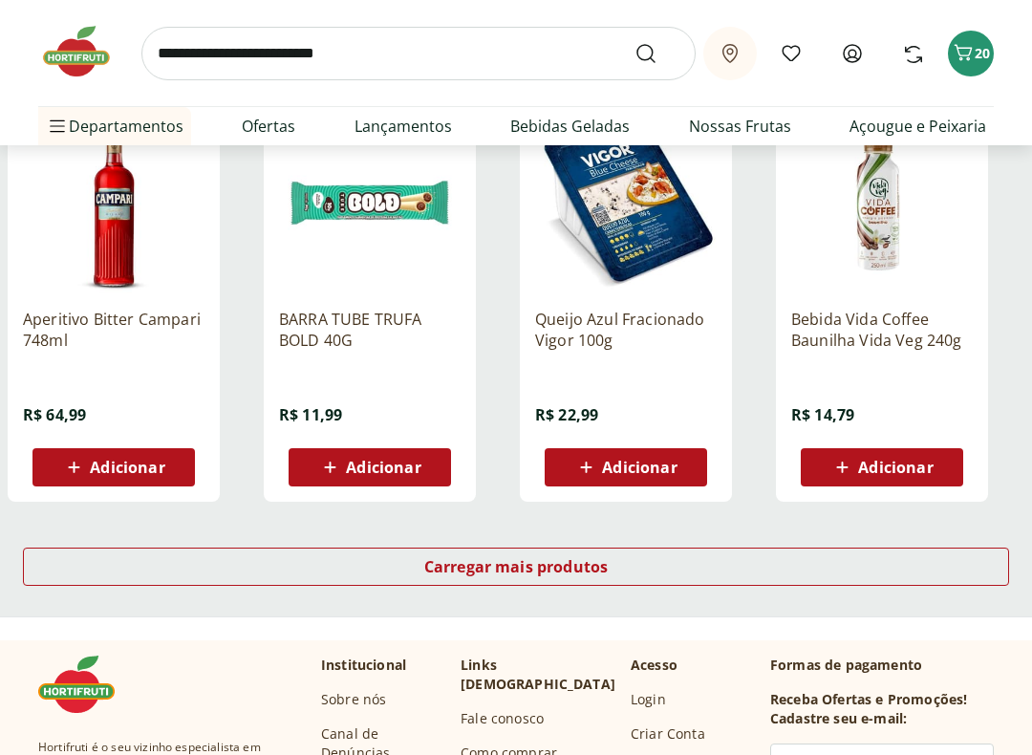
scroll to position [4854, 0]
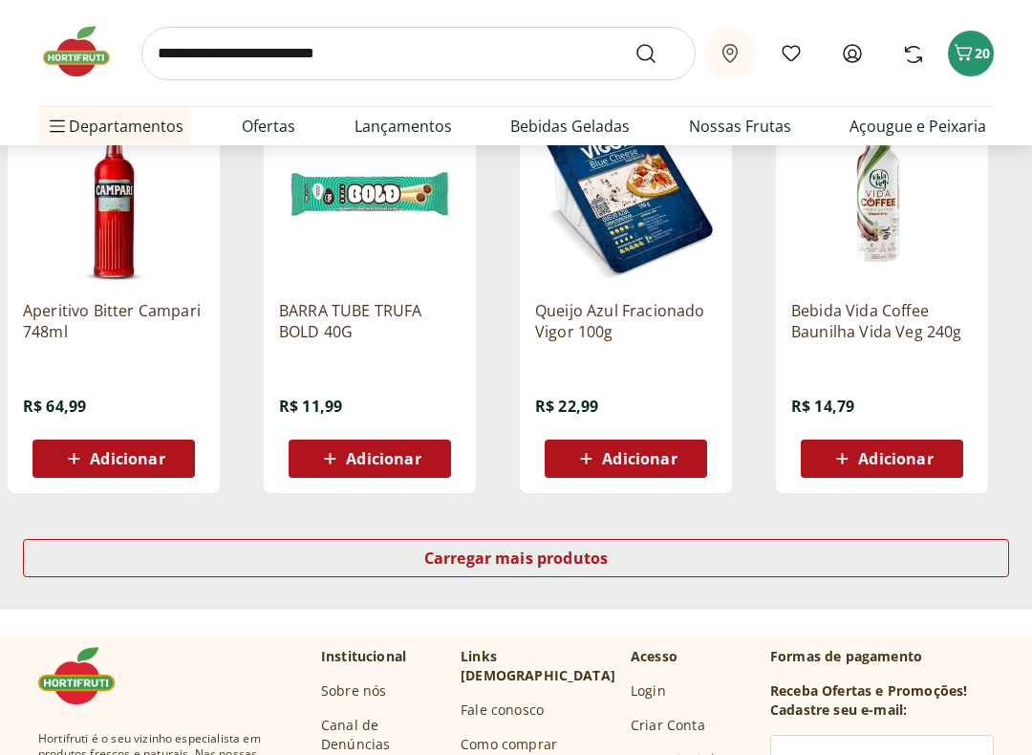
click at [587, 553] on span "Carregar mais produtos" at bounding box center [516, 557] width 184 height 15
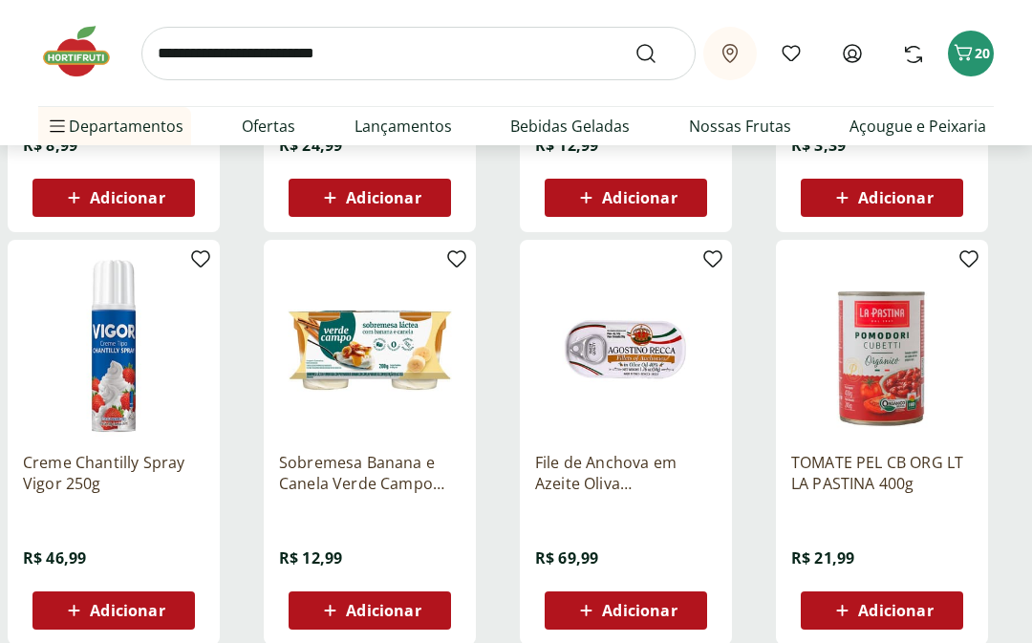
scroll to position [3454, 0]
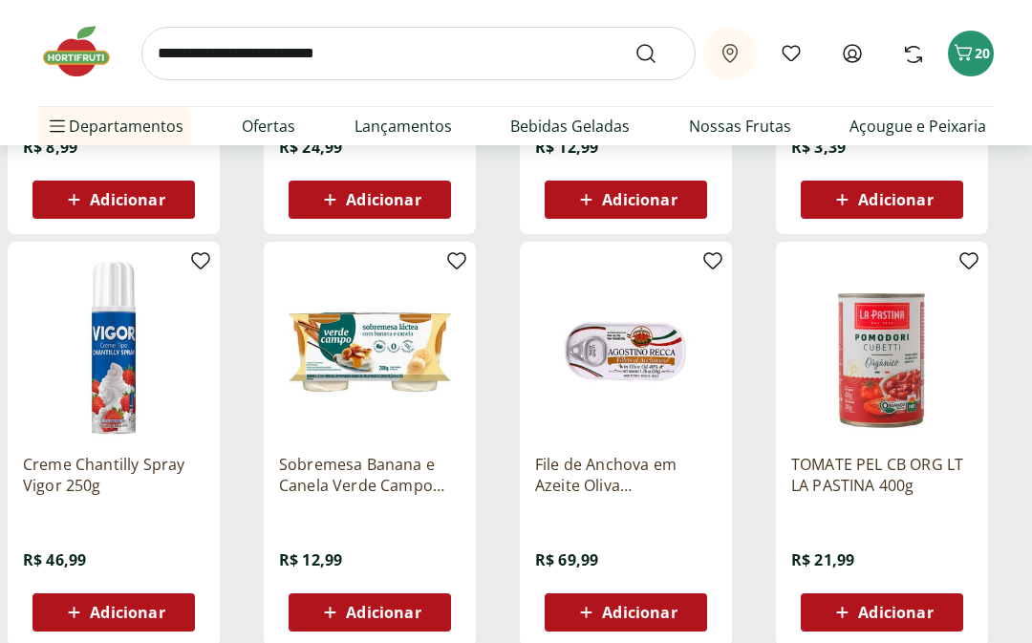
click at [269, 128] on link "Ofertas" at bounding box center [269, 126] width 54 height 23
select select "**********"
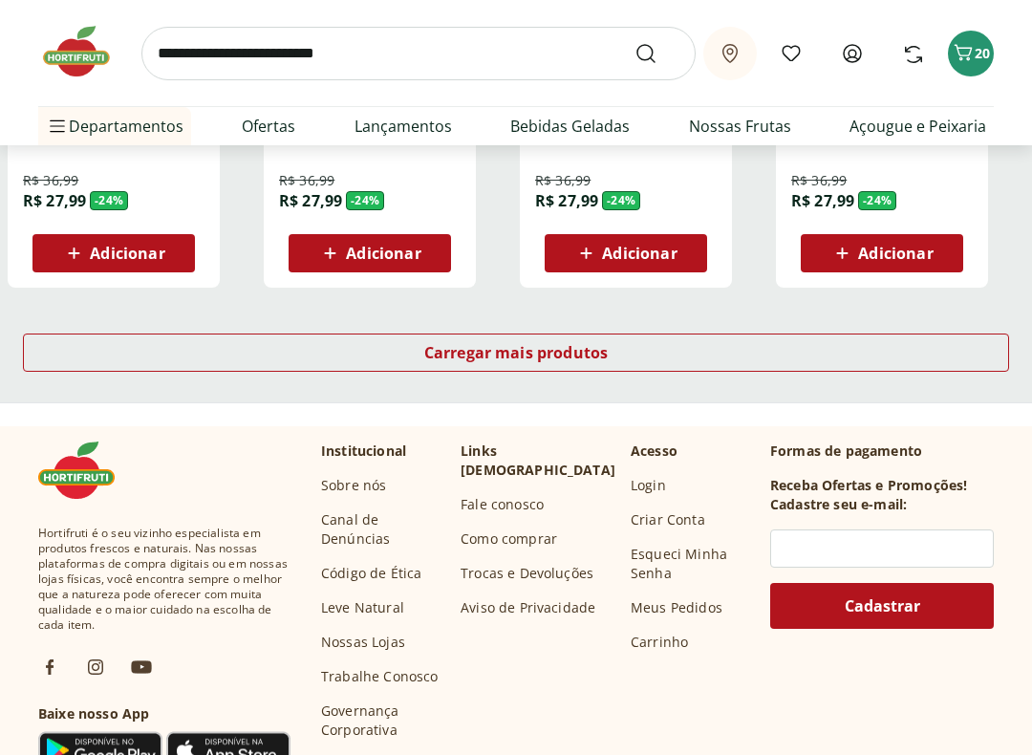
scroll to position [1328, 0]
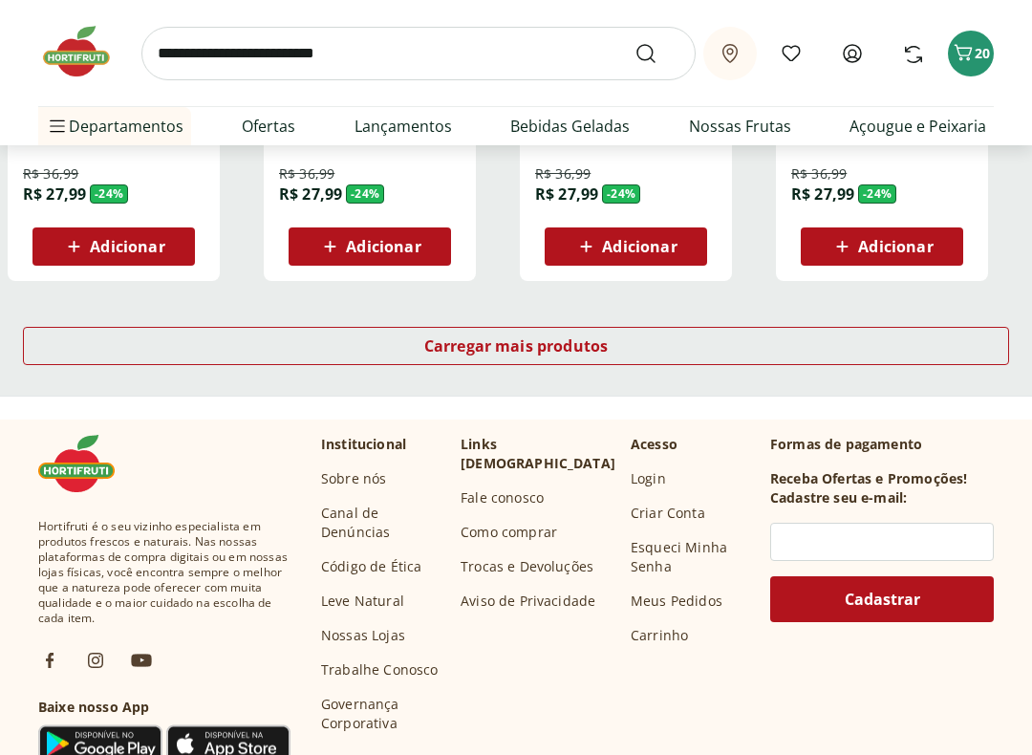
click at [591, 343] on span "Carregar mais produtos" at bounding box center [516, 345] width 184 height 15
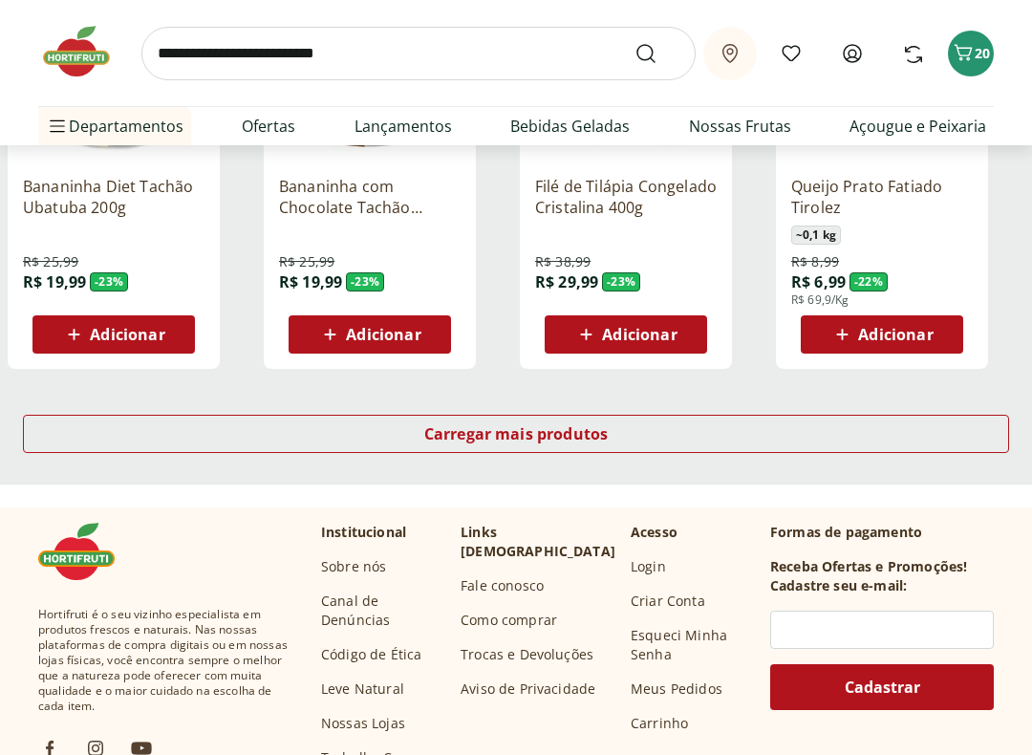
scroll to position [2531, 0]
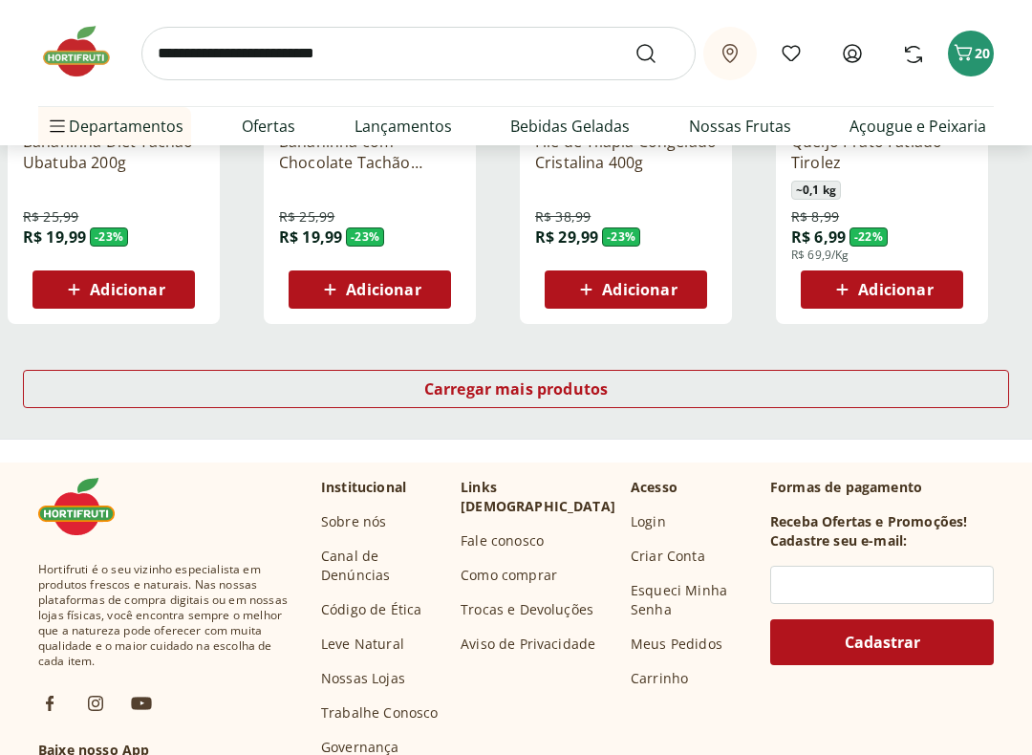
click at [600, 387] on span "Carregar mais produtos" at bounding box center [516, 388] width 184 height 15
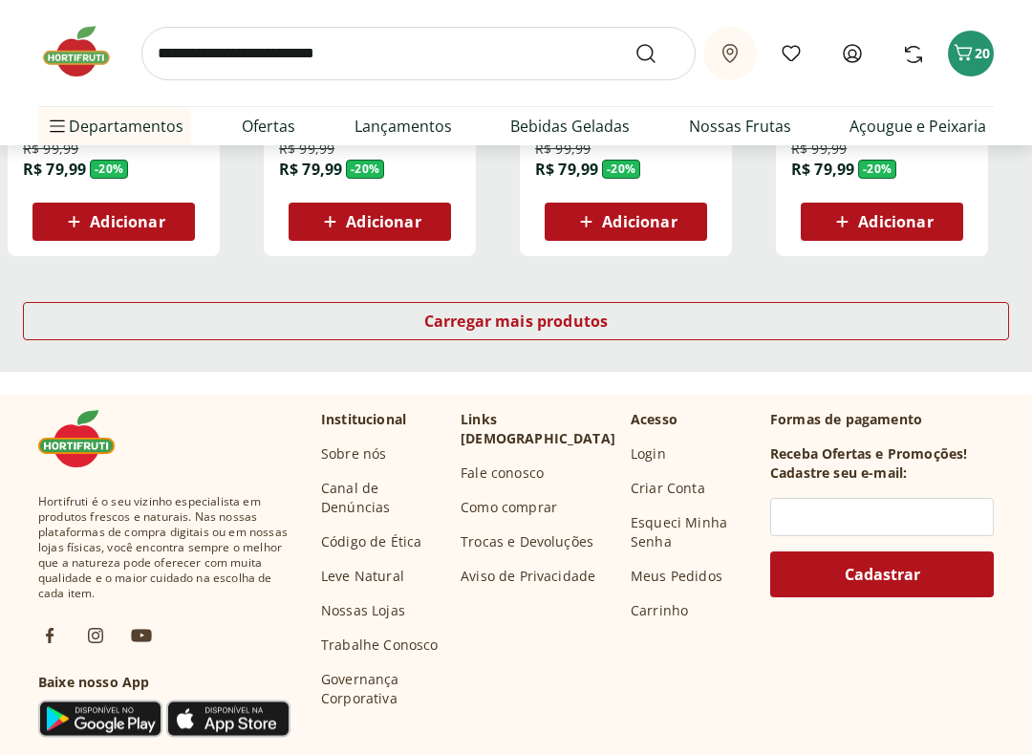
scroll to position [3857, 0]
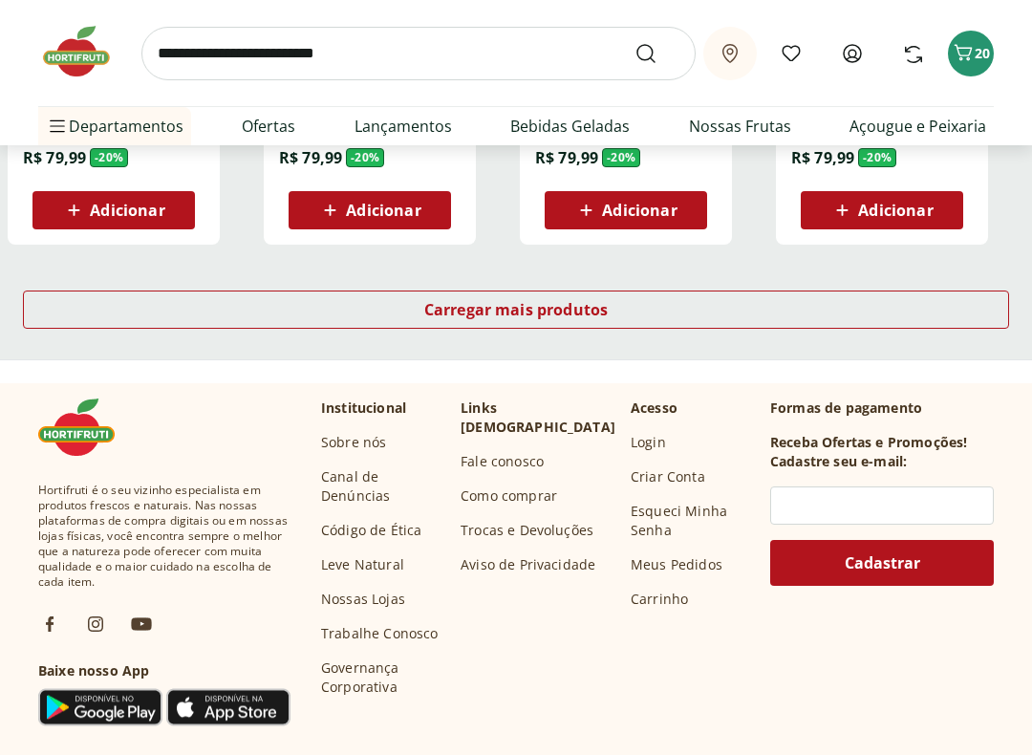
click at [600, 307] on span "Carregar mais produtos" at bounding box center [516, 309] width 184 height 15
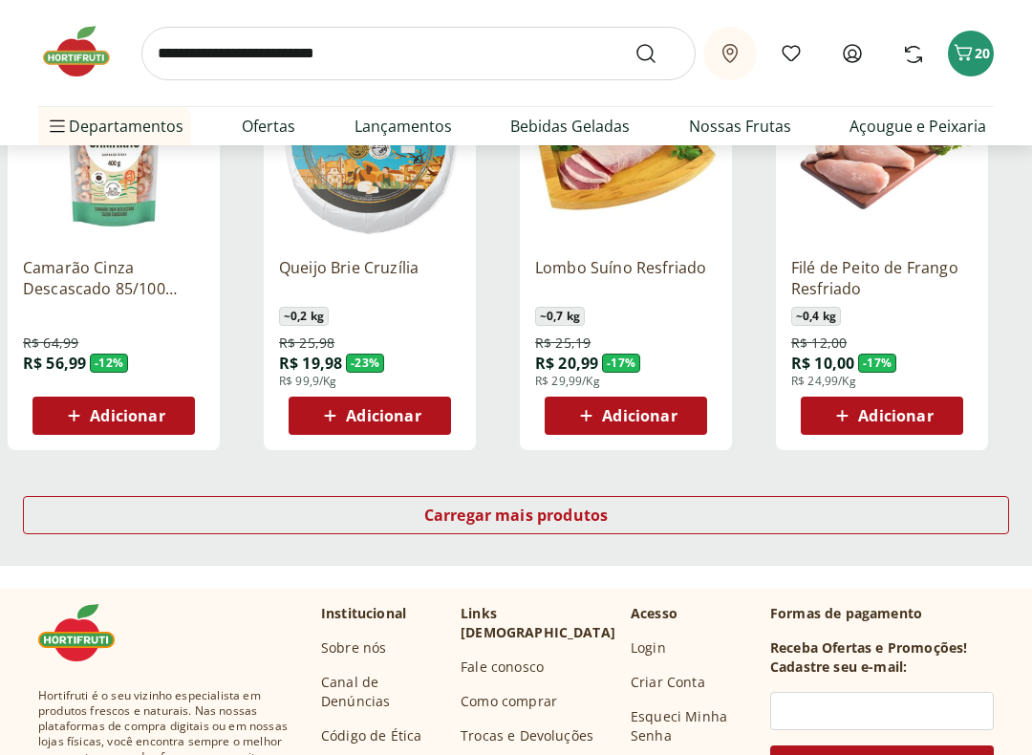
scroll to position [4925, 0]
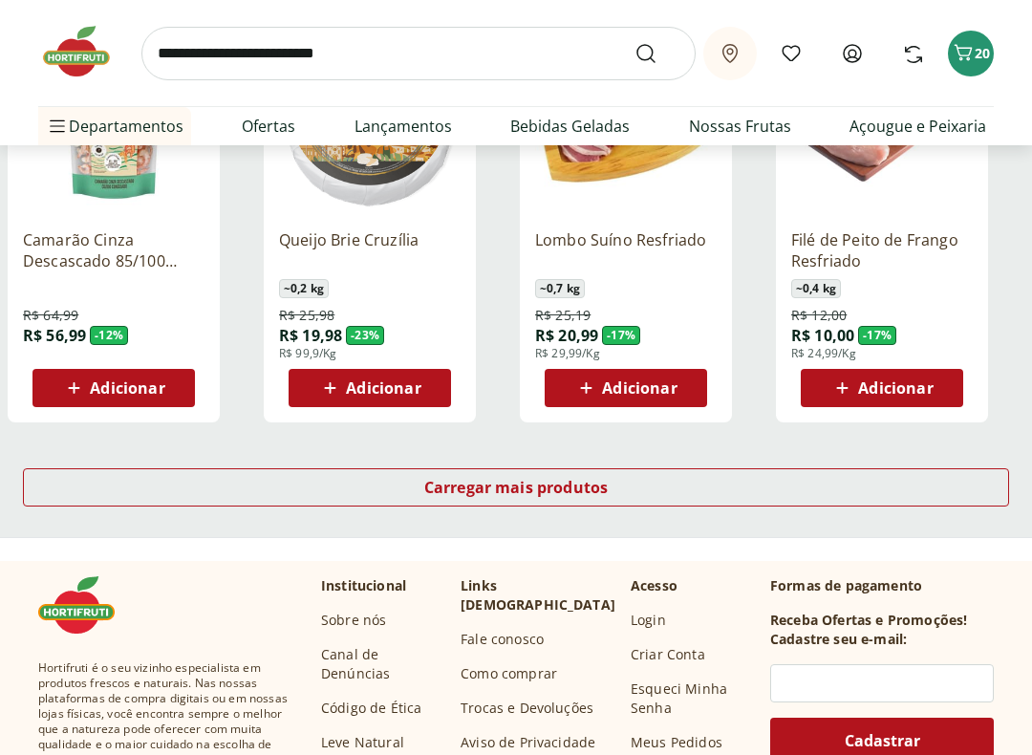
click at [609, 484] on div "Carregar mais produtos" at bounding box center [516, 487] width 986 height 38
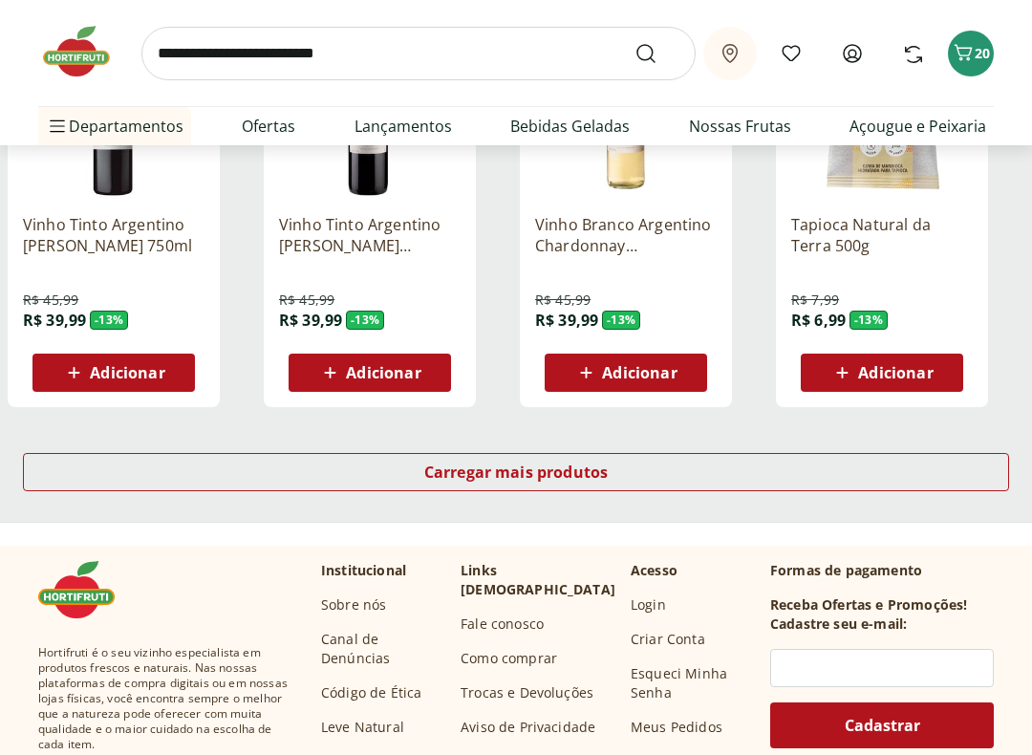
scroll to position [6191, 0]
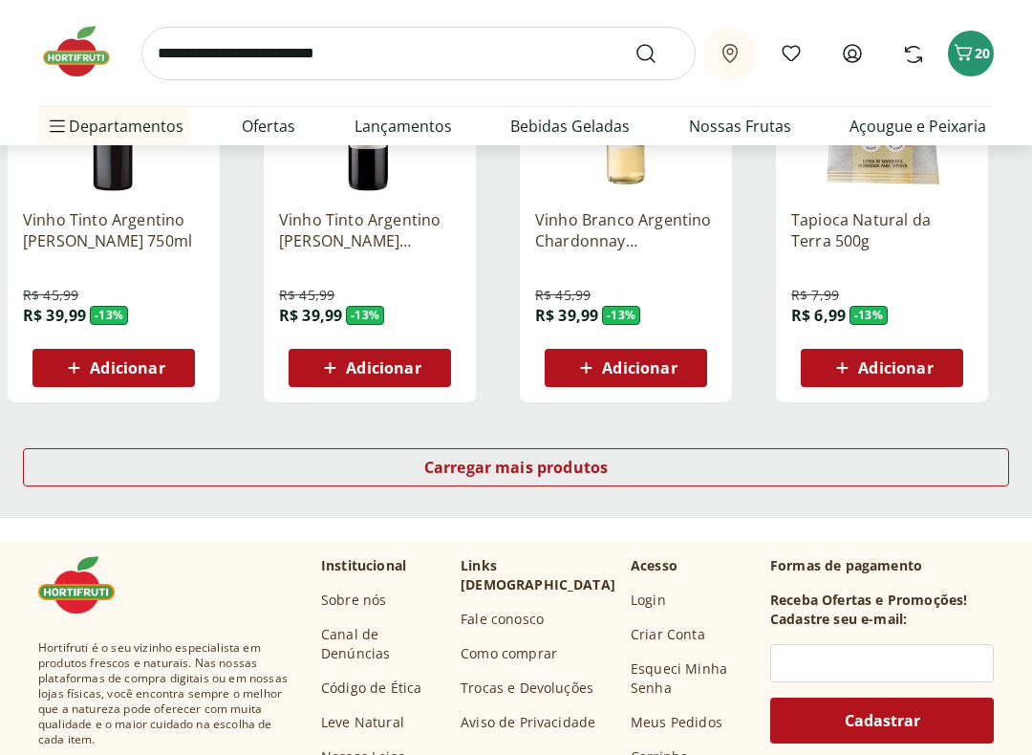
click at [608, 460] on span "Carregar mais produtos" at bounding box center [516, 467] width 184 height 15
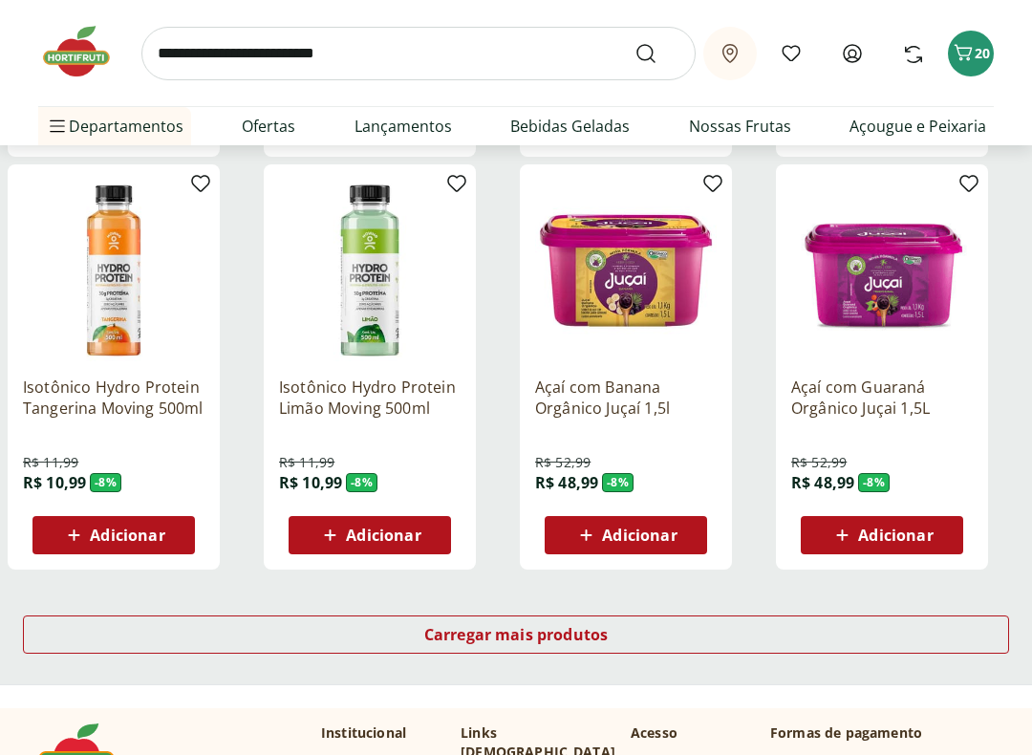
scroll to position [7302, 0]
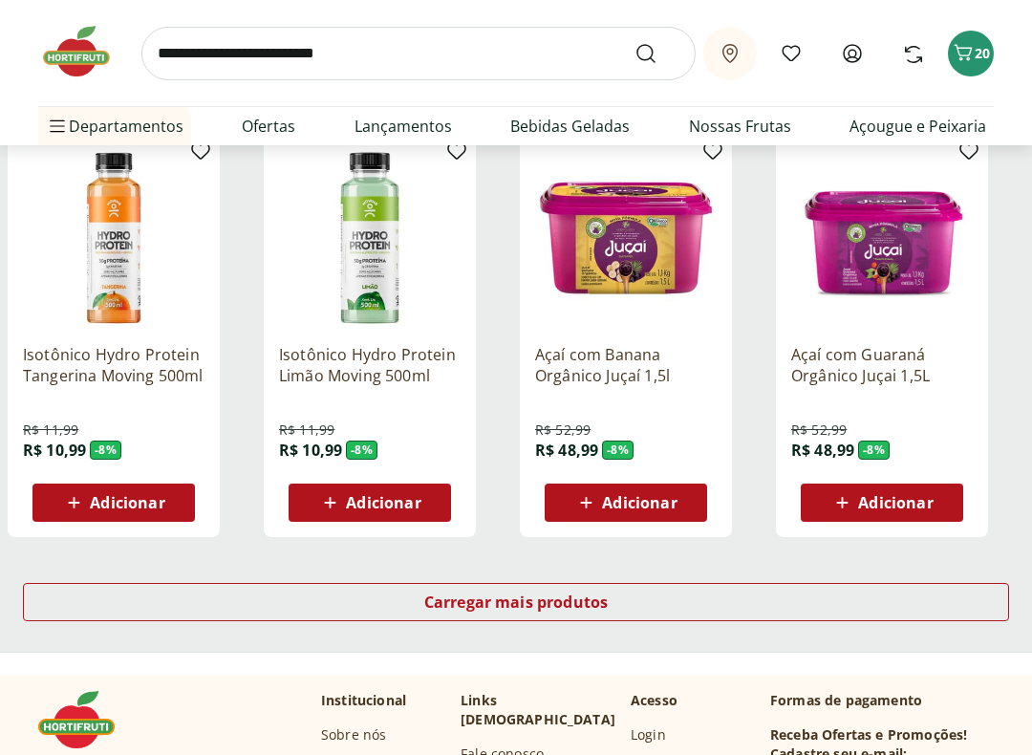
click at [630, 590] on div "Carregar mais produtos" at bounding box center [516, 602] width 986 height 38
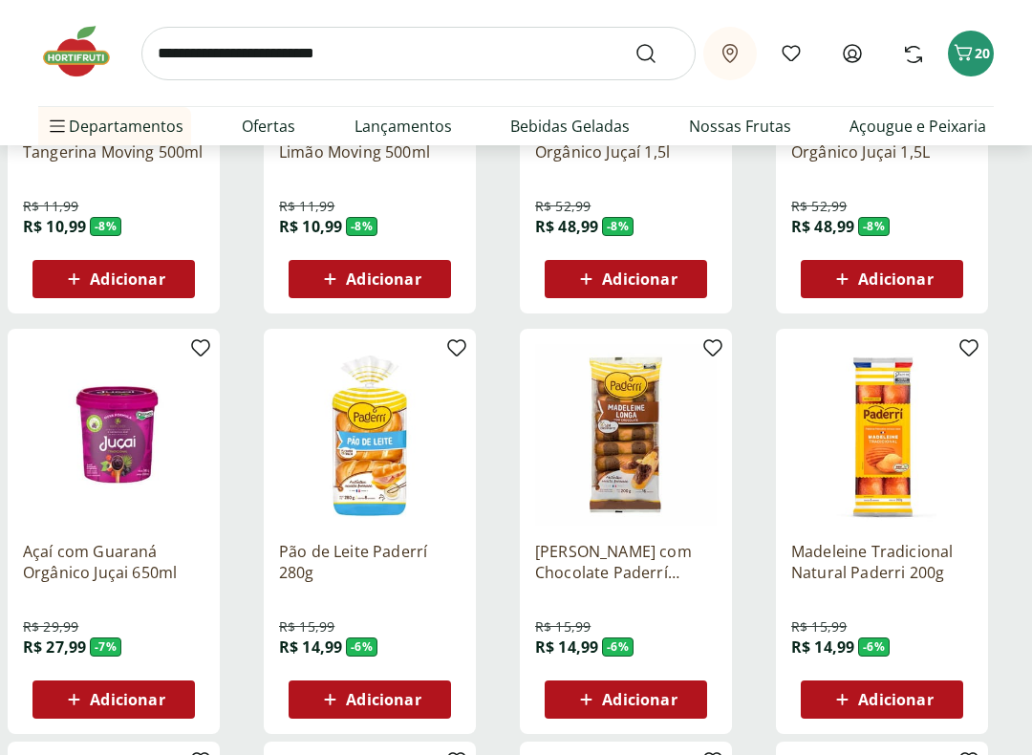
scroll to position [7529, 0]
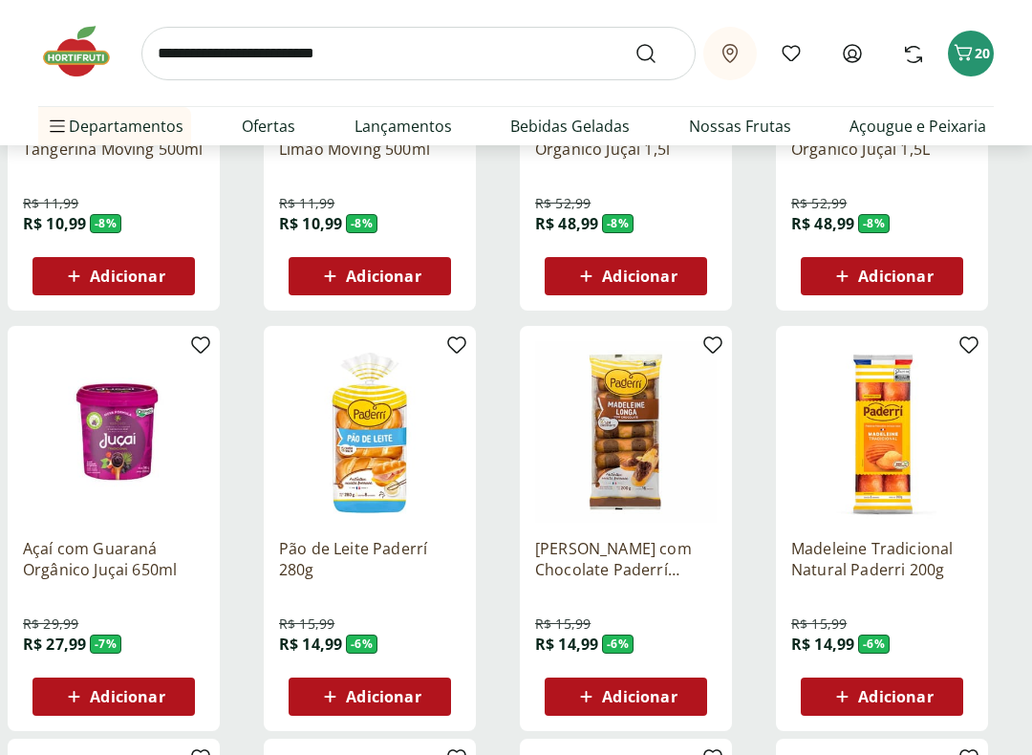
click at [161, 642] on span "Adicionar" at bounding box center [127, 696] width 75 height 15
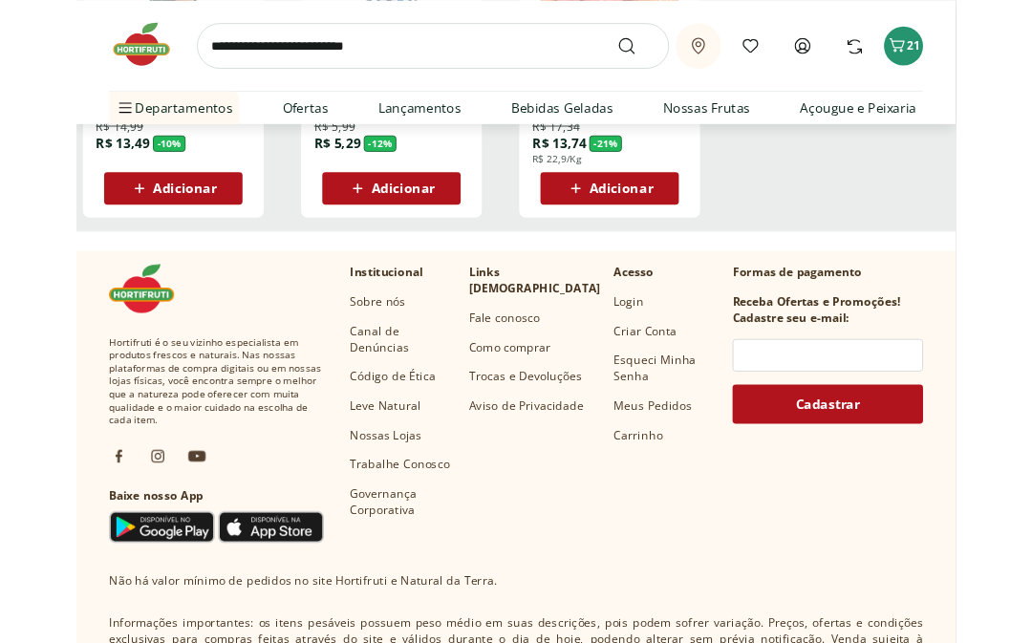
scroll to position [8476, 0]
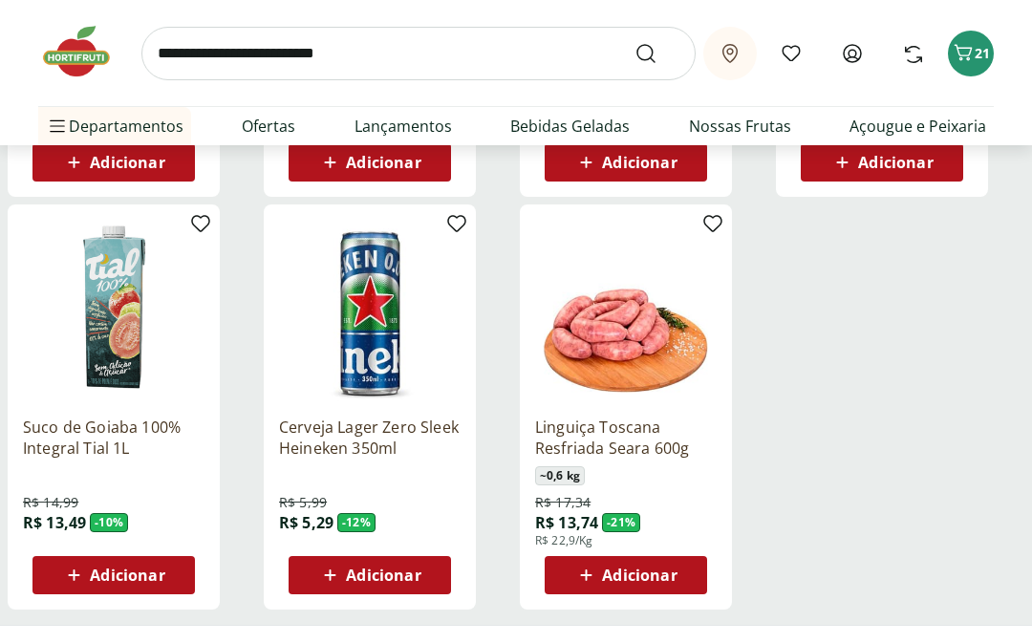
click at [763, 124] on link "Nossas Frutas" at bounding box center [740, 126] width 102 height 23
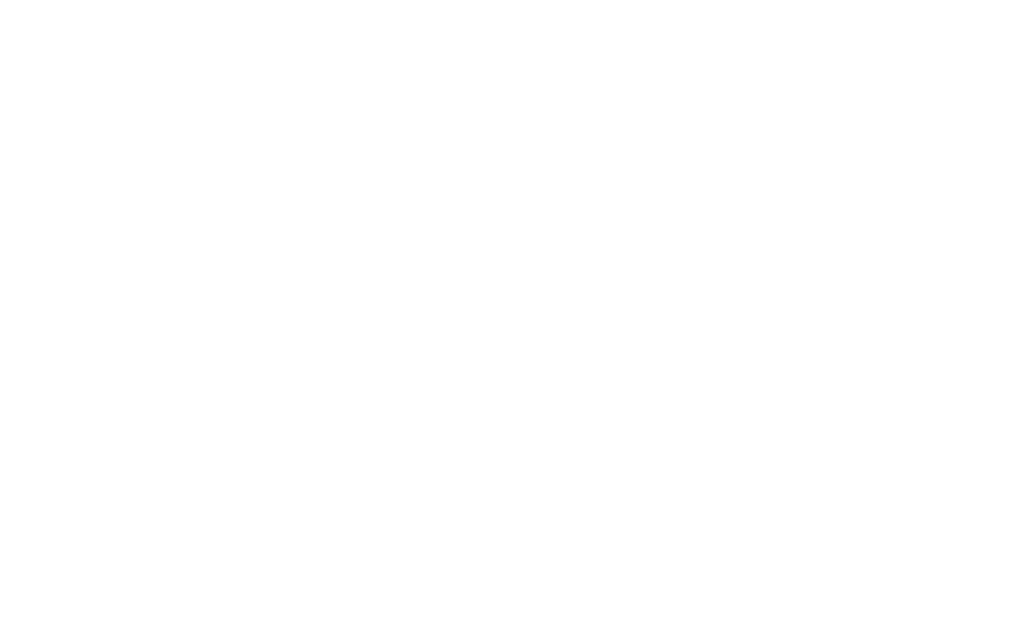
select select "**********"
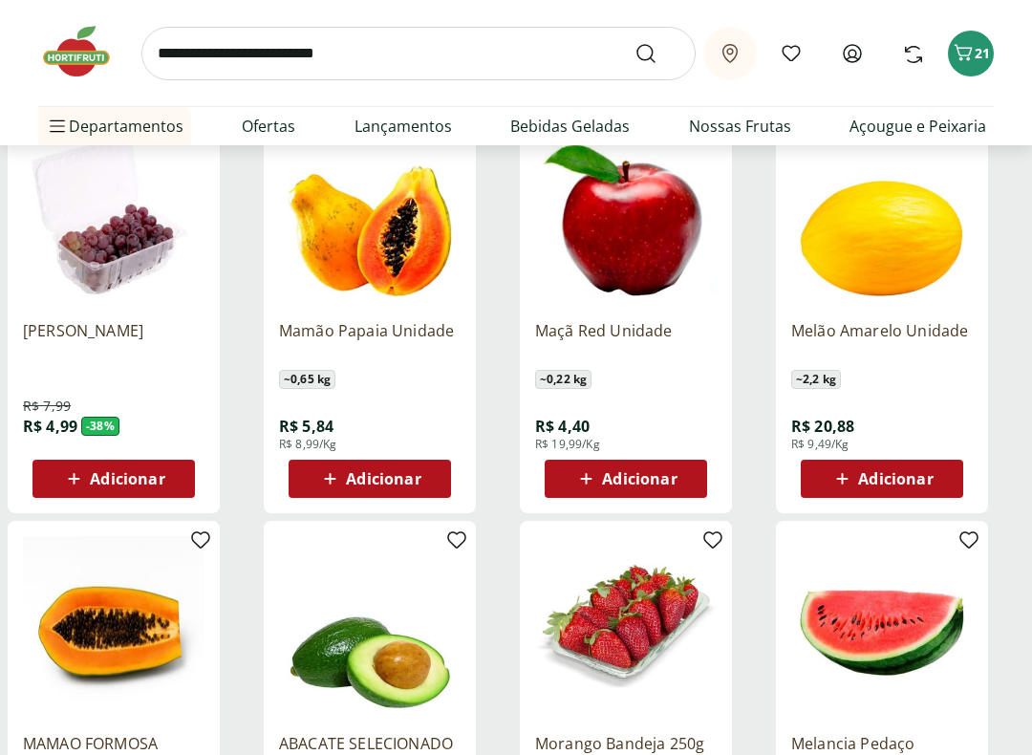
scroll to position [326, 0]
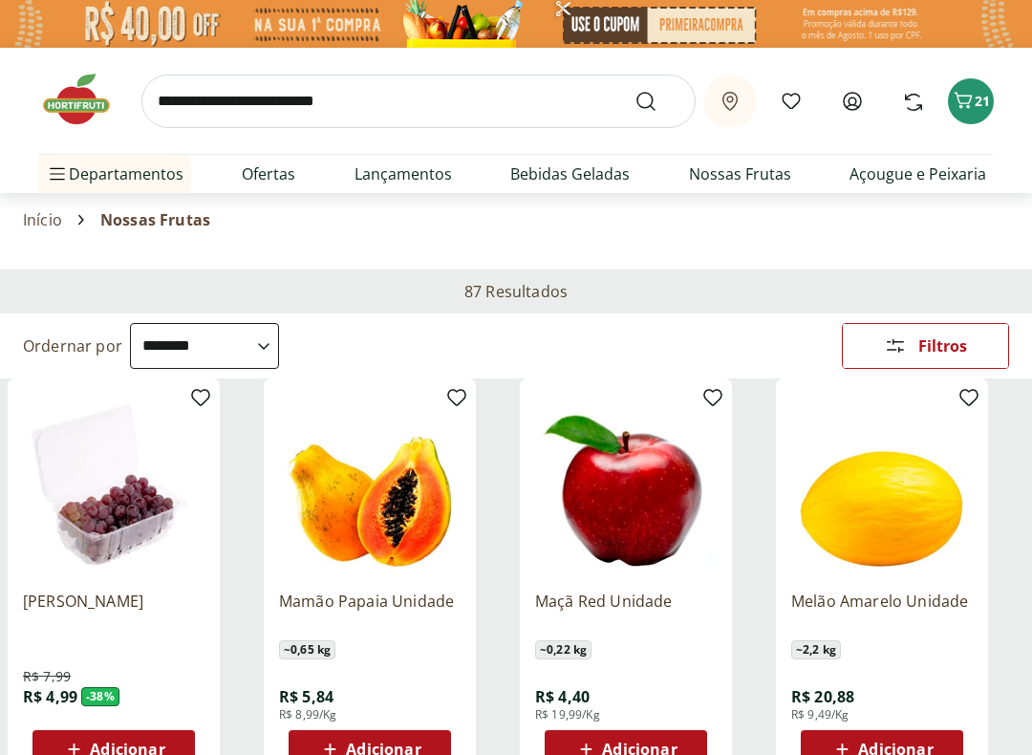
select select "**********"
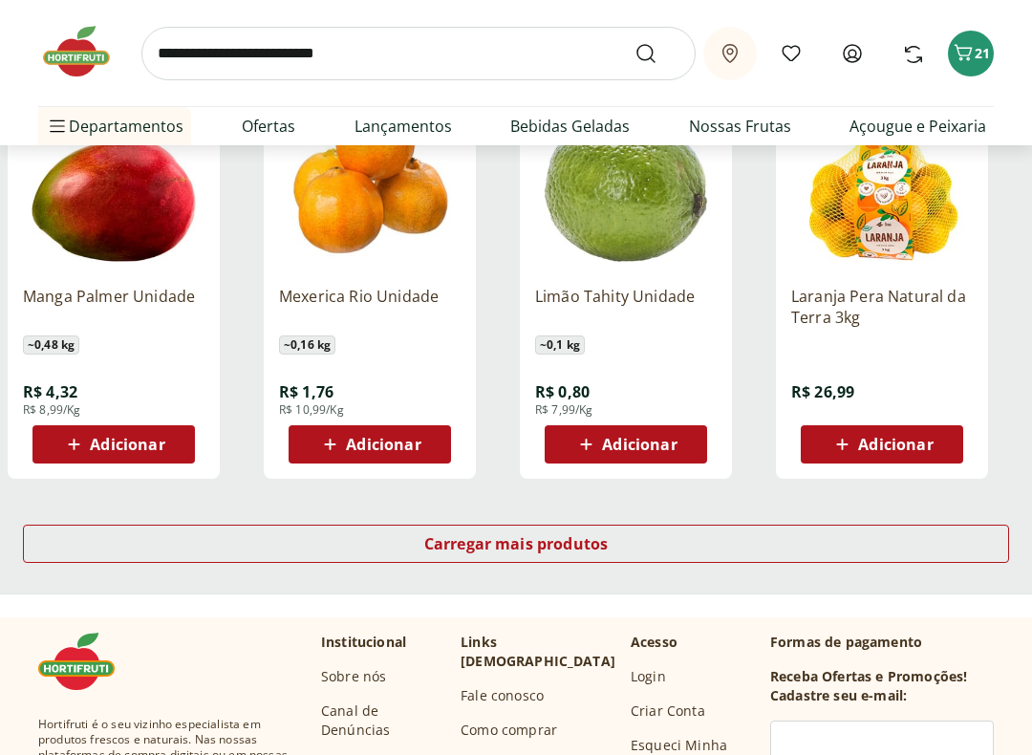
scroll to position [1147, 0]
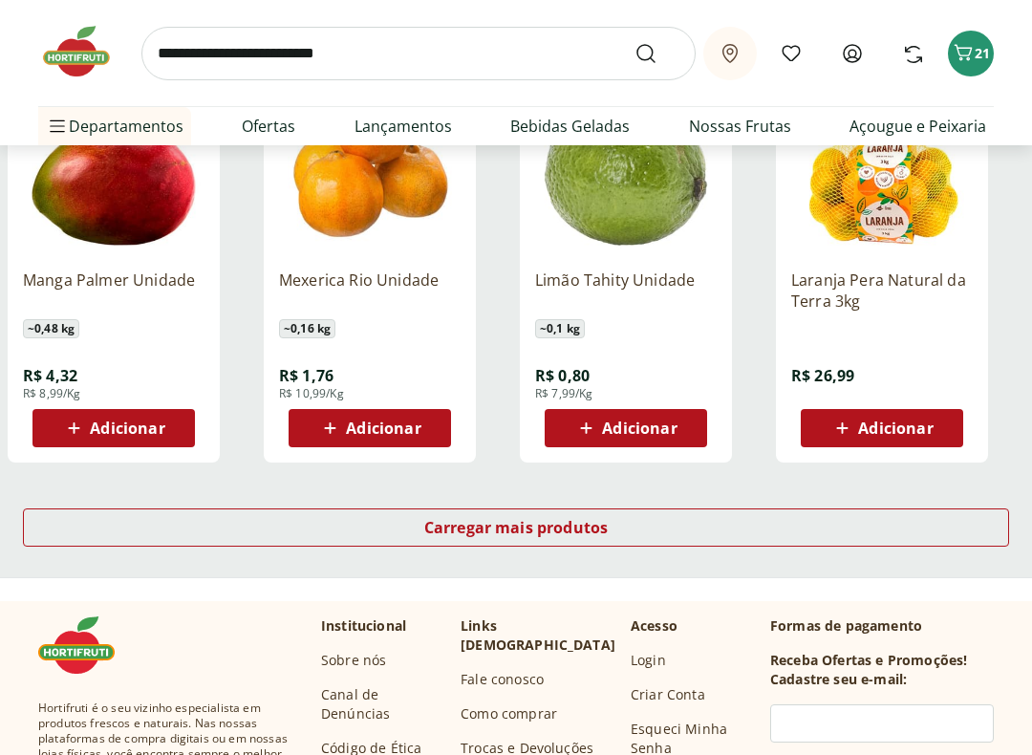
click at [584, 513] on div "Carregar mais produtos" at bounding box center [516, 527] width 986 height 38
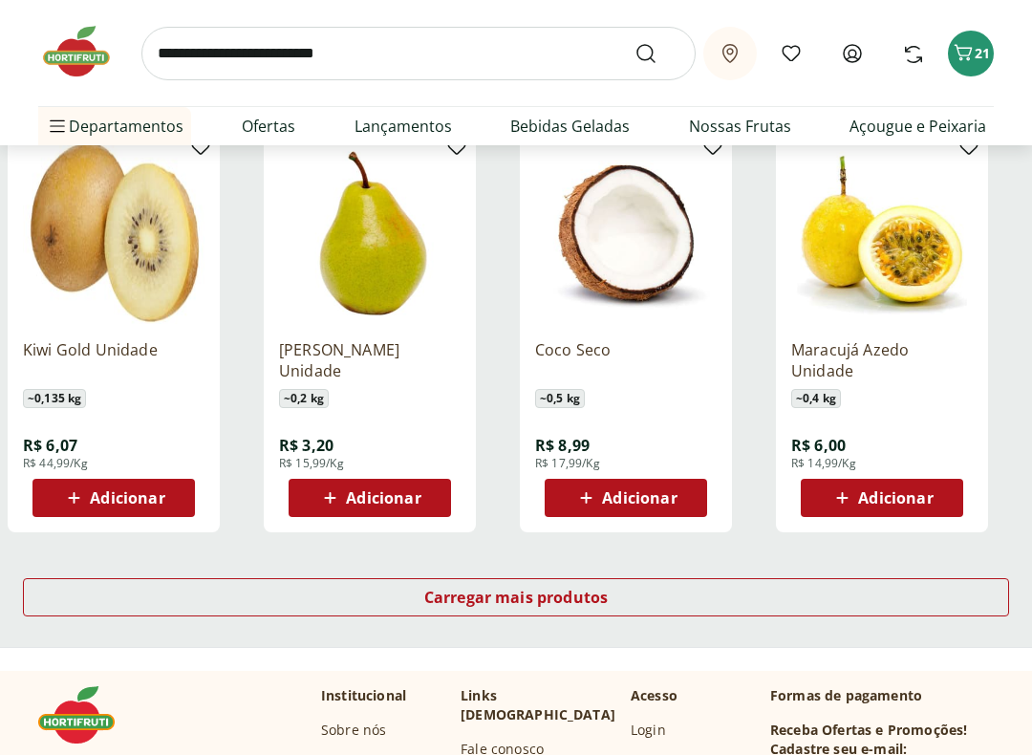
scroll to position [2323, 0]
click at [612, 593] on div "Carregar mais produtos" at bounding box center [516, 597] width 986 height 38
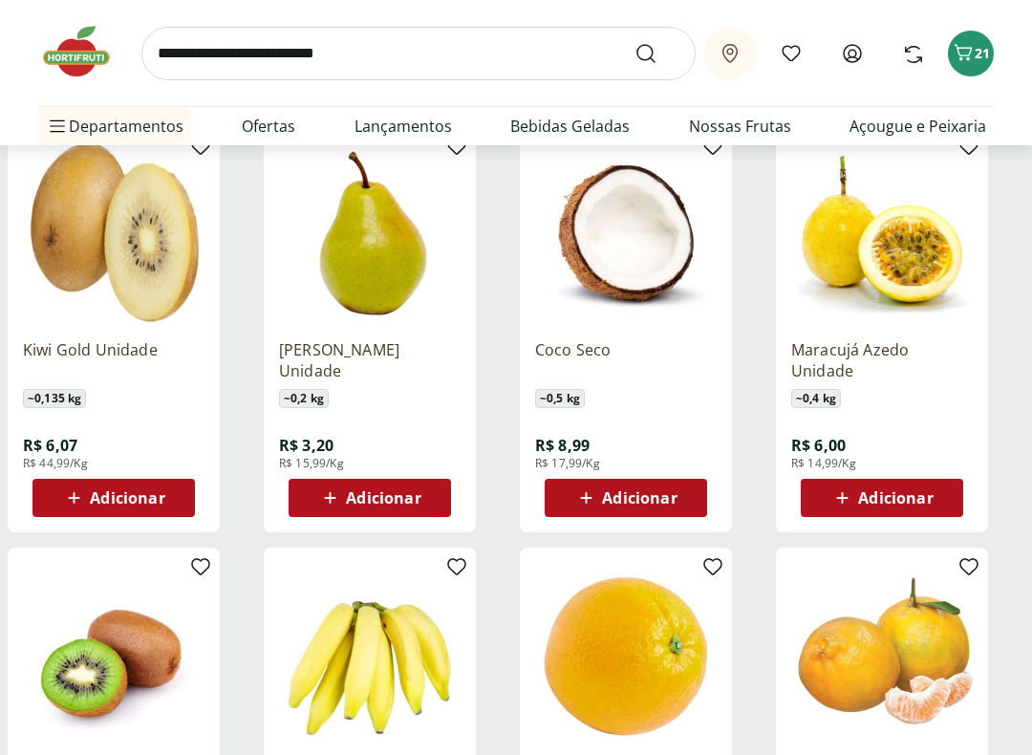
click at [896, 501] on span "Adicionar" at bounding box center [895, 497] width 75 height 15
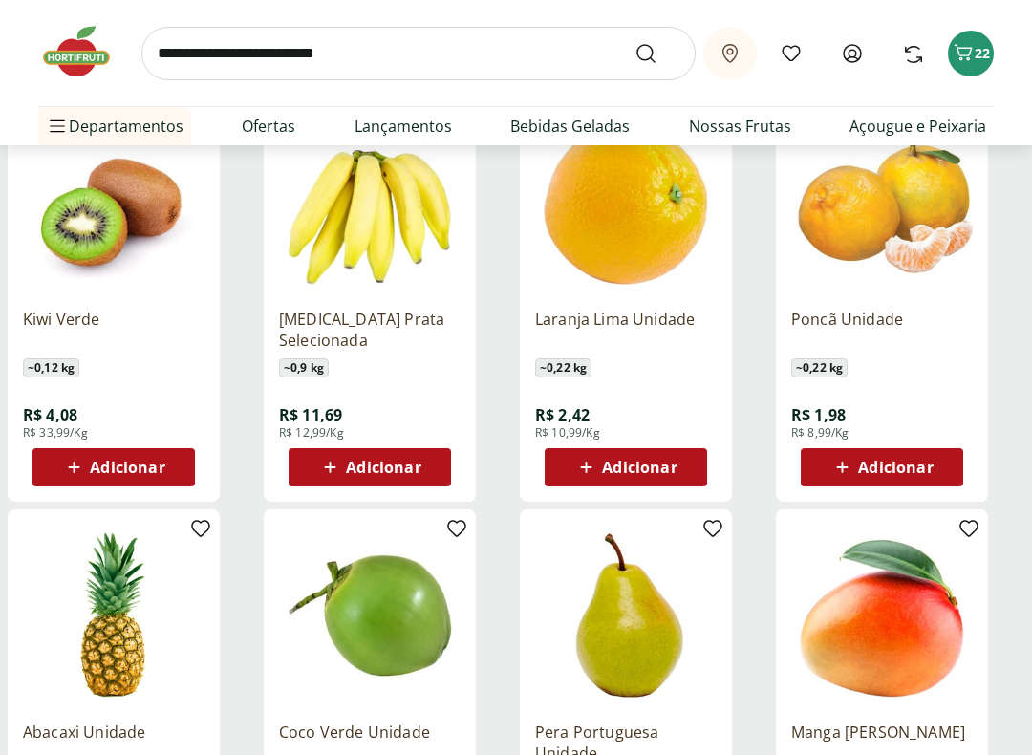
scroll to position [2777, 0]
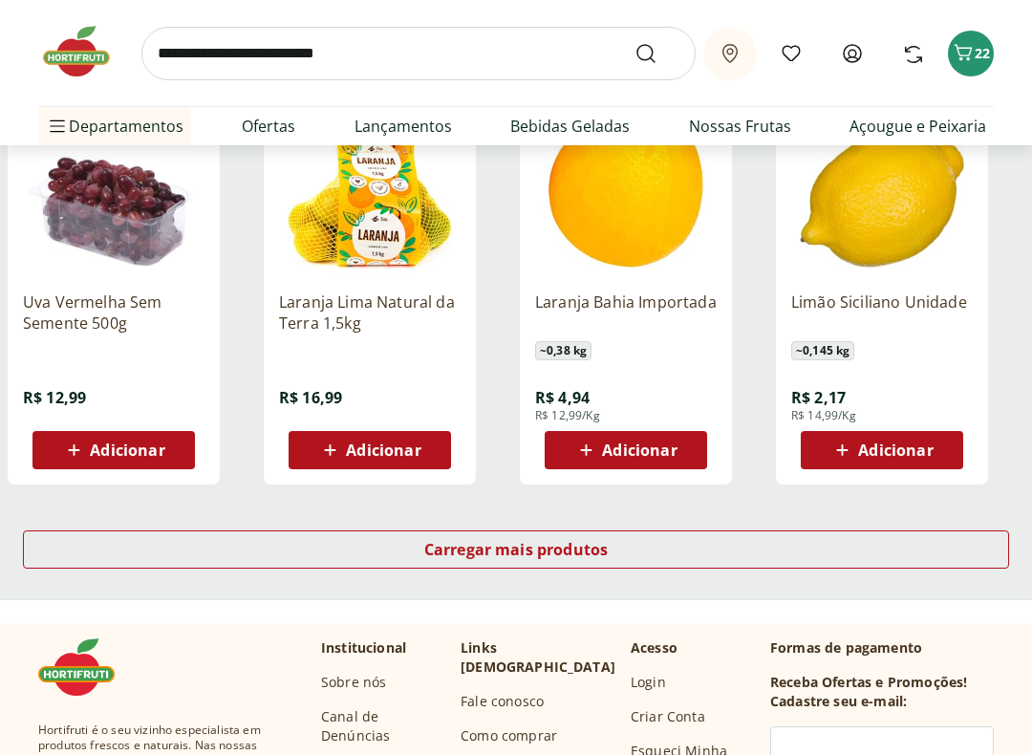
click at [587, 545] on span "Carregar mais produtos" at bounding box center [516, 550] width 184 height 15
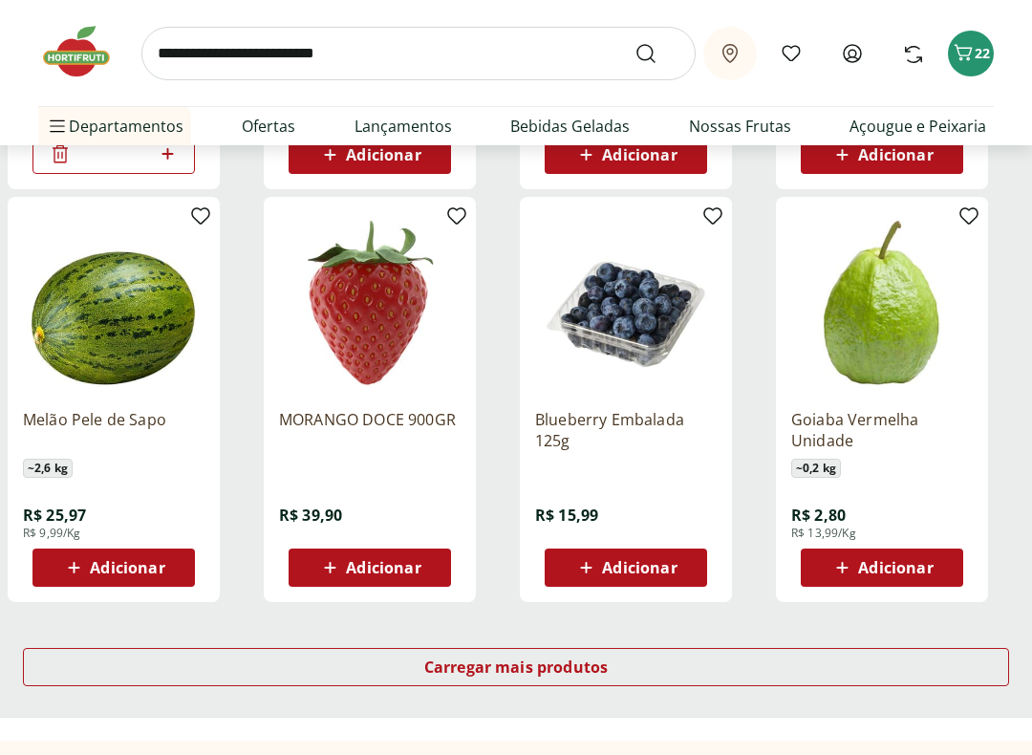
scroll to position [4744, 0]
click at [670, 561] on span "Adicionar" at bounding box center [639, 568] width 75 height 15
click at [687, 568] on icon at bounding box center [680, 566] width 24 height 23
type input "*"
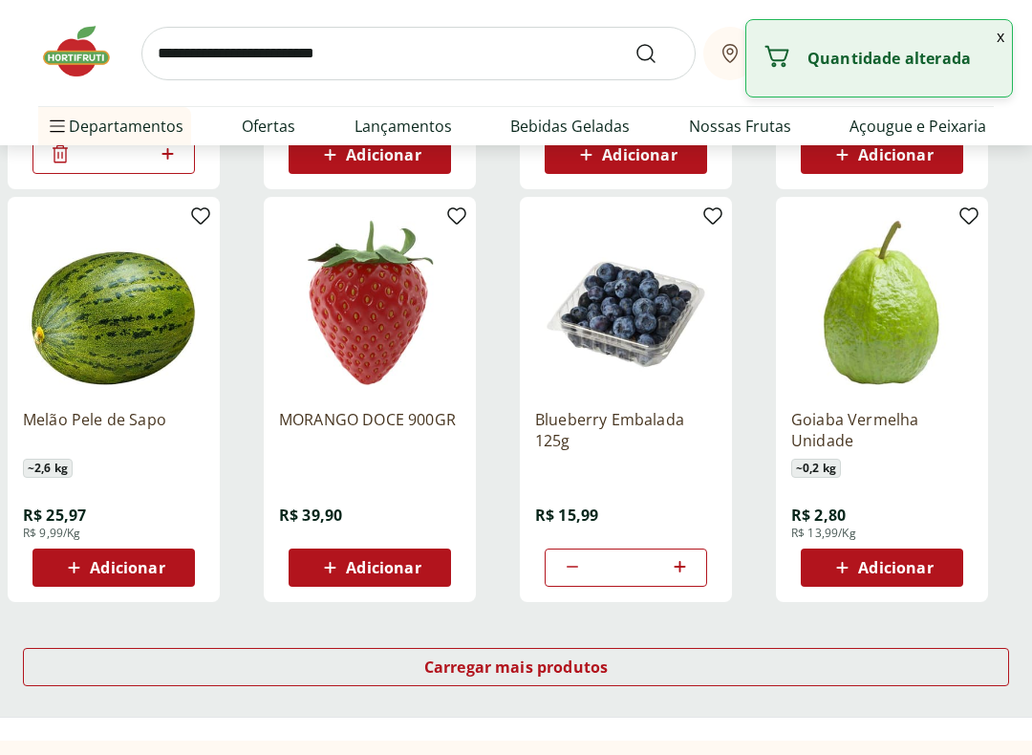
click at [649, 670] on div "Carregar mais produtos" at bounding box center [516, 667] width 986 height 38
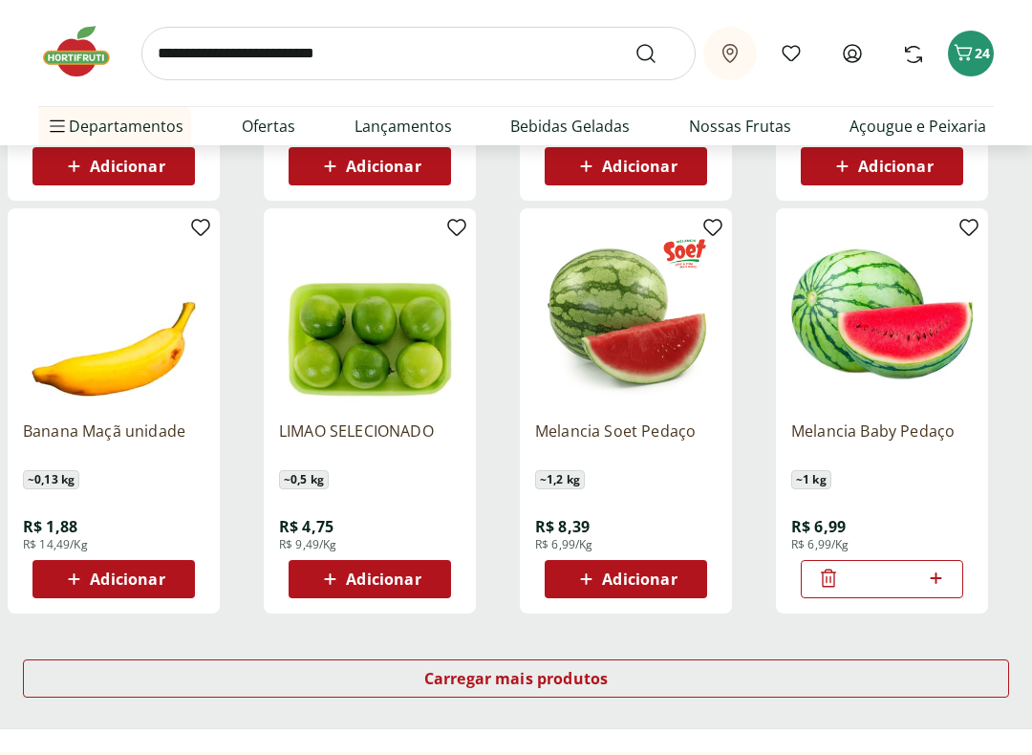
scroll to position [5998, 0]
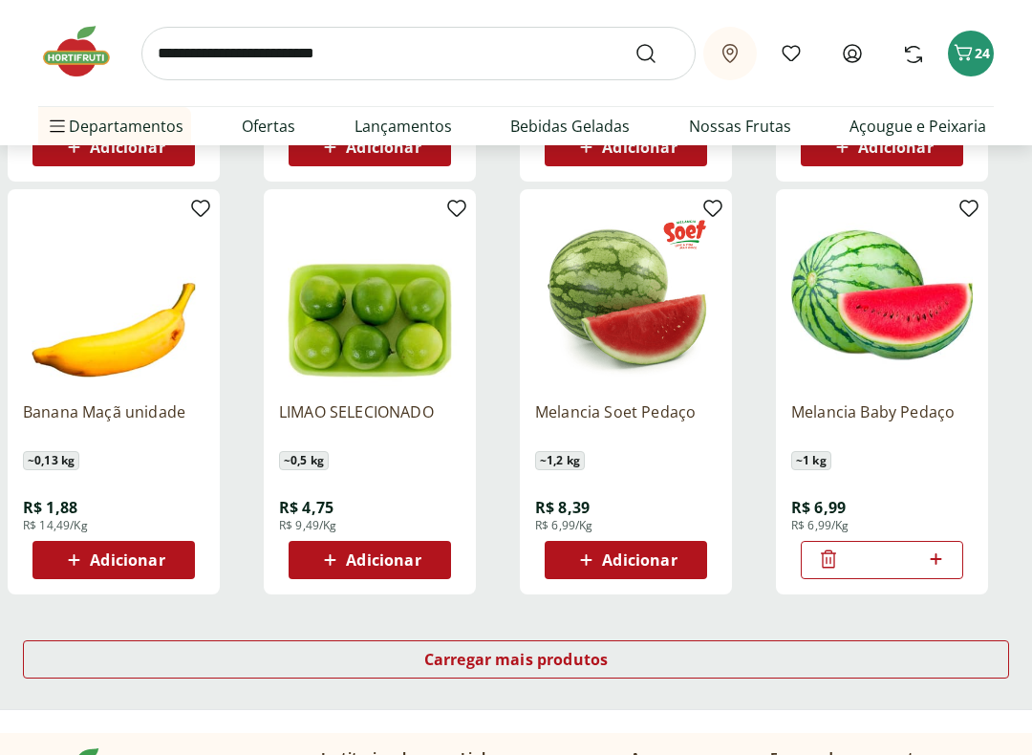
click at [678, 652] on div "Carregar mais produtos" at bounding box center [516, 660] width 986 height 38
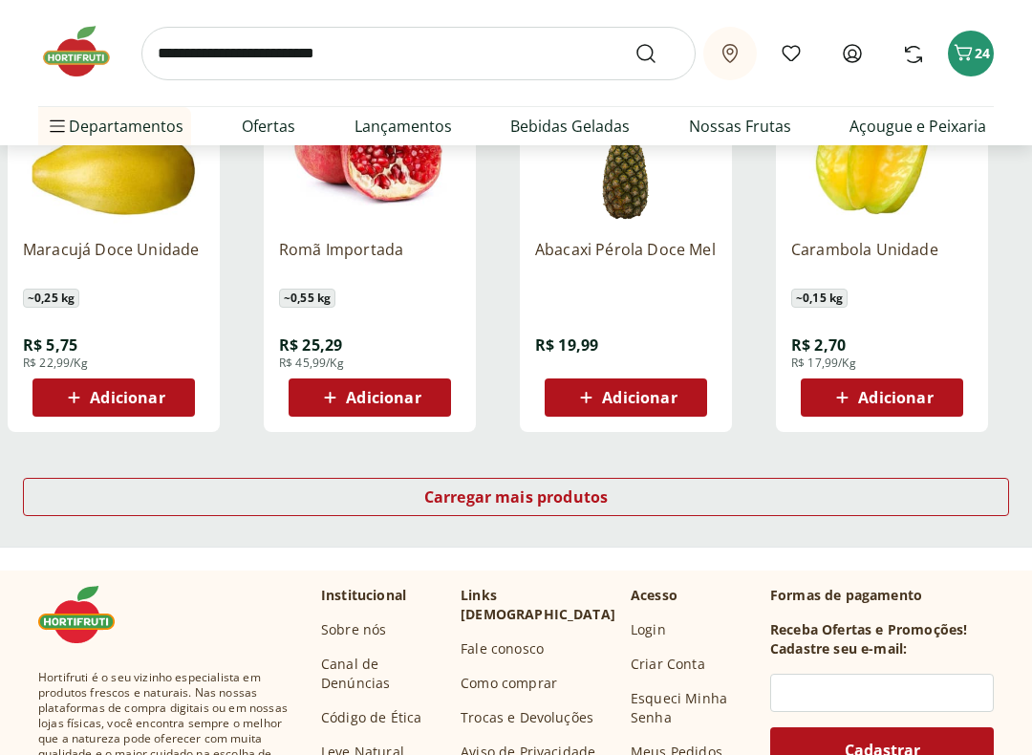
scroll to position [7469, 0]
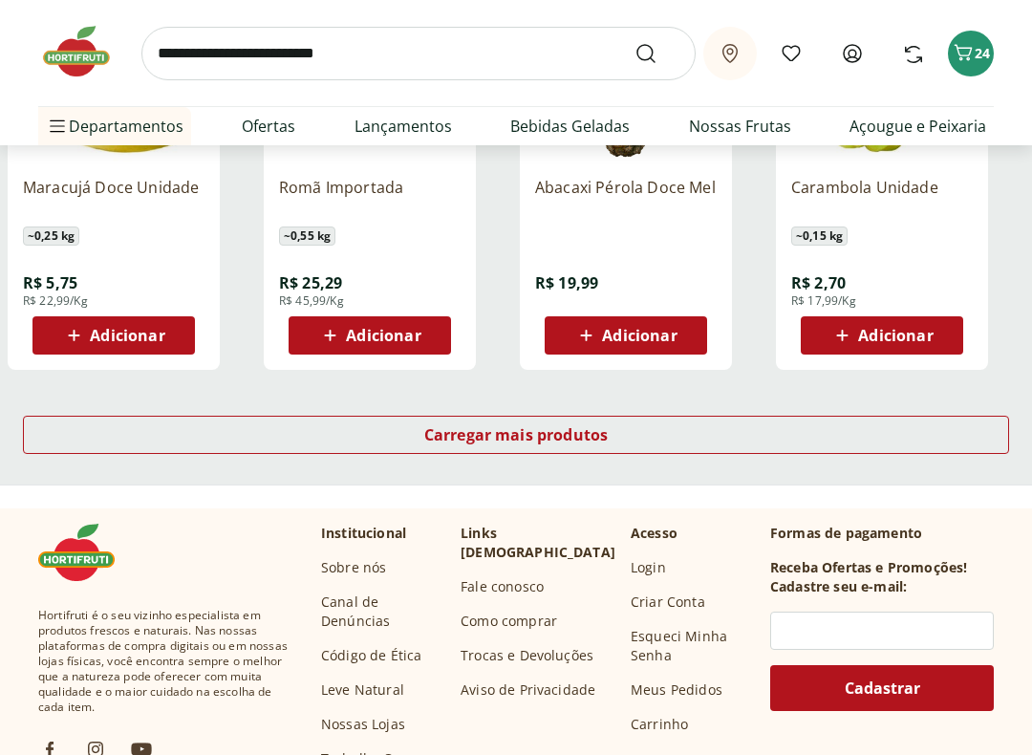
click at [594, 432] on span "Carregar mais produtos" at bounding box center [516, 434] width 184 height 15
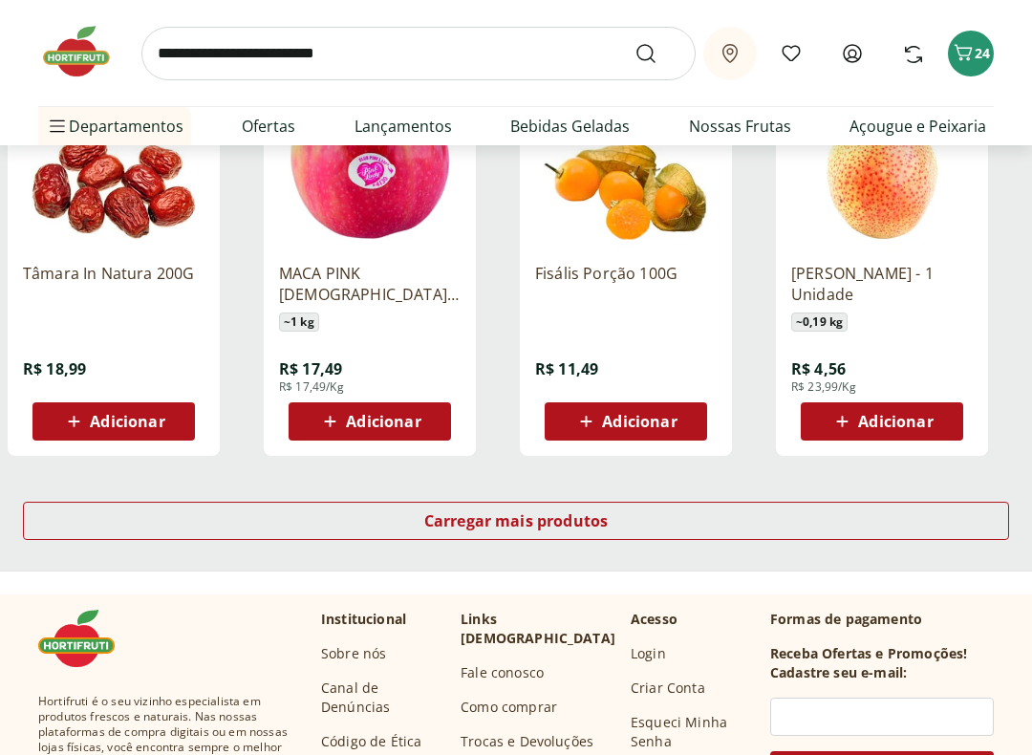
scroll to position [8720, 0]
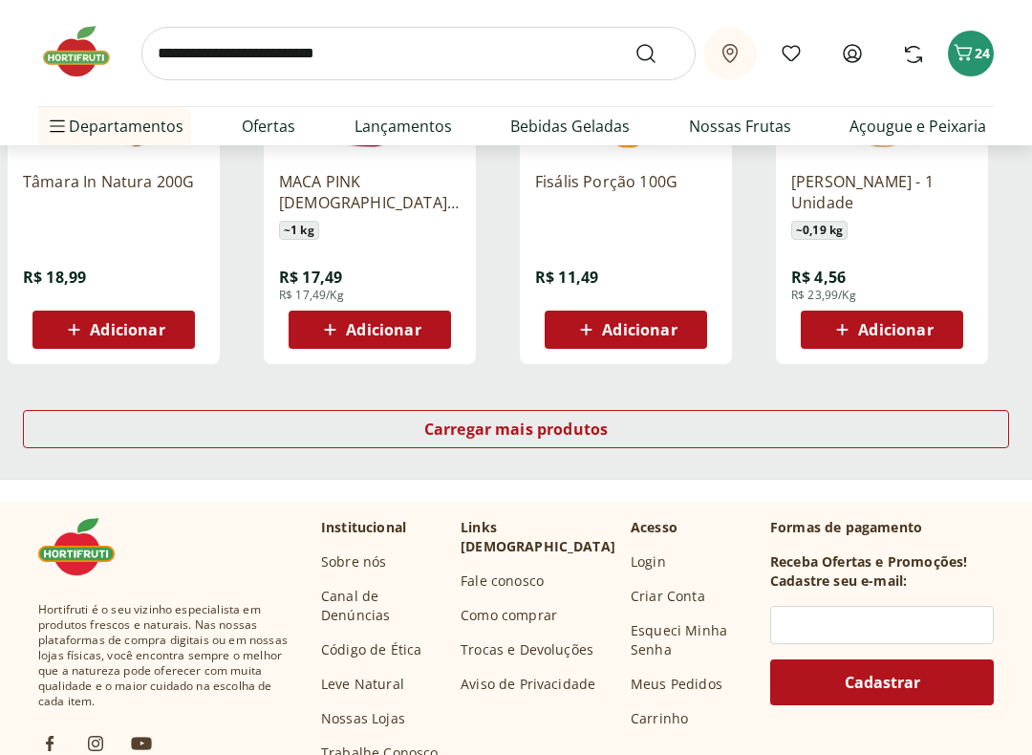
click at [612, 423] on div "Carregar mais produtos" at bounding box center [516, 430] width 986 height 38
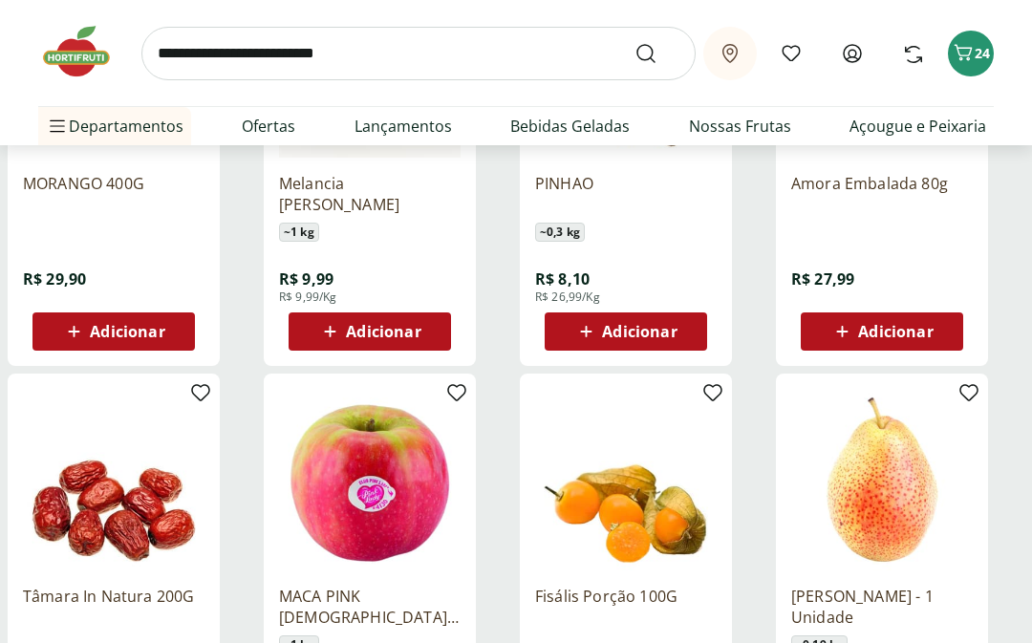
scroll to position [8305, 0]
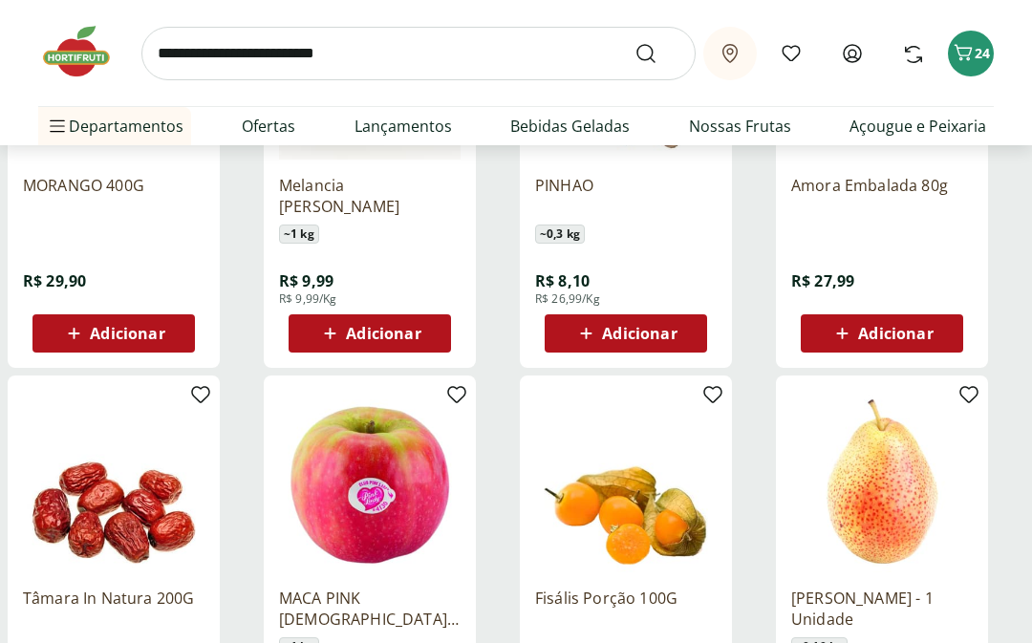
click at [978, 54] on span "24" at bounding box center [982, 53] width 15 height 18
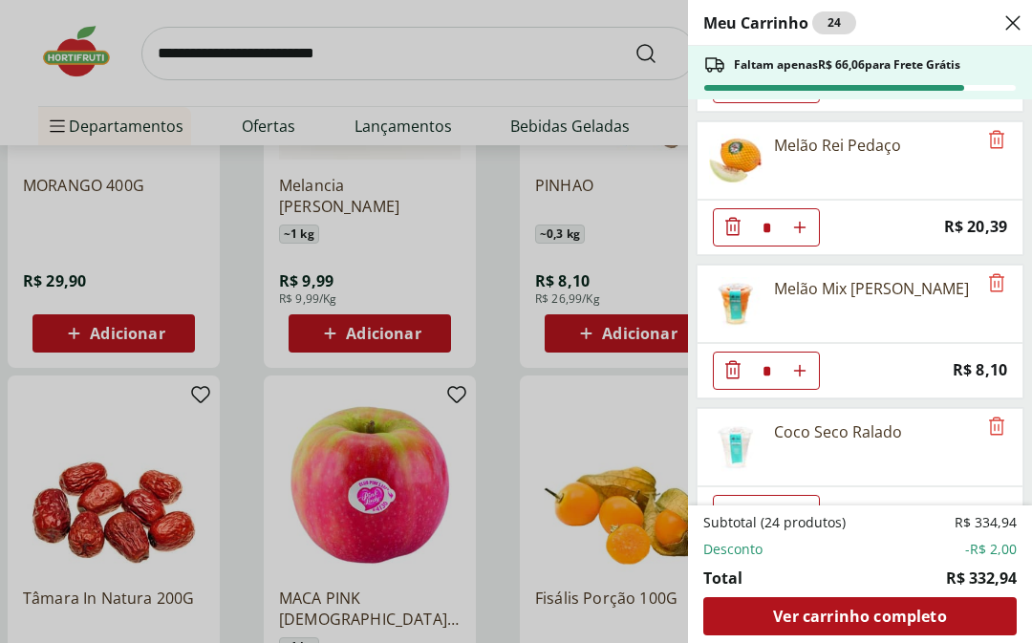
scroll to position [562, 0]
click at [999, 274] on icon "Remove" at bounding box center [996, 280] width 15 height 18
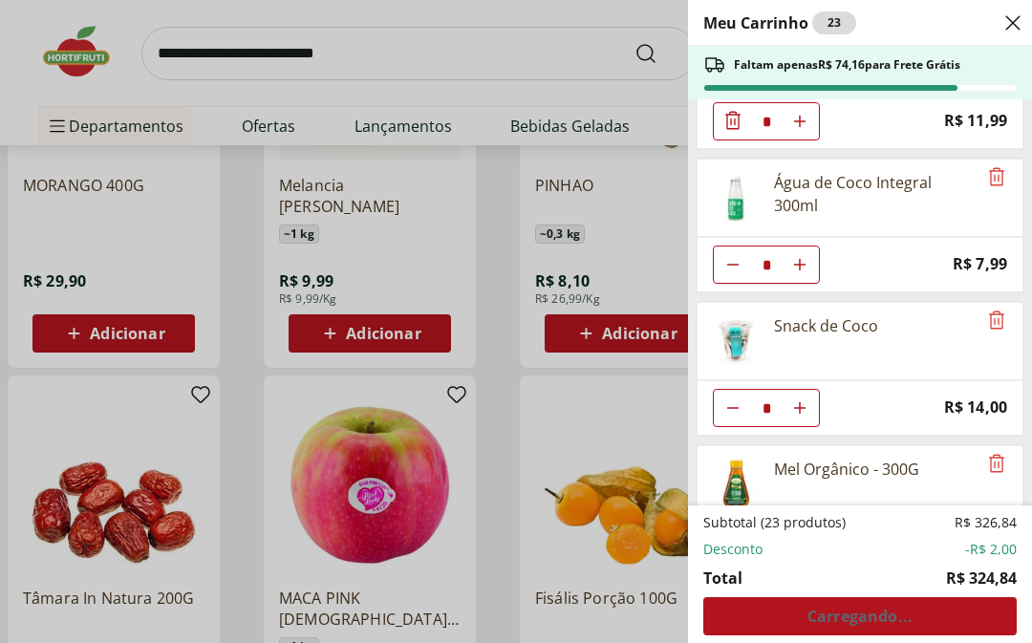
scroll to position [1098, 0]
type input "*"
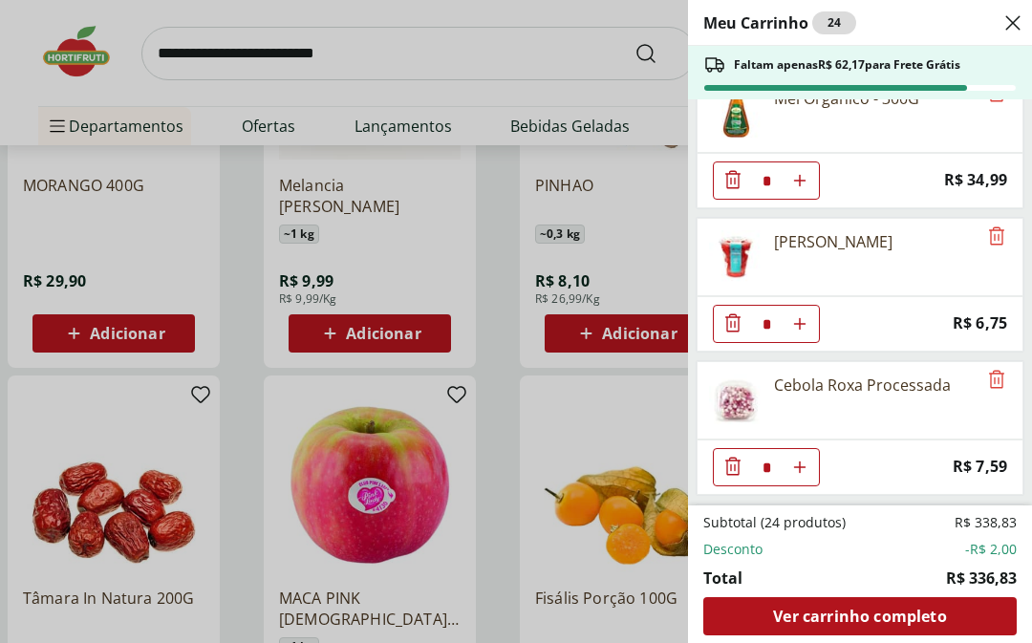
scroll to position [1466, 0]
click at [999, 234] on icon "Remove" at bounding box center [996, 237] width 23 height 23
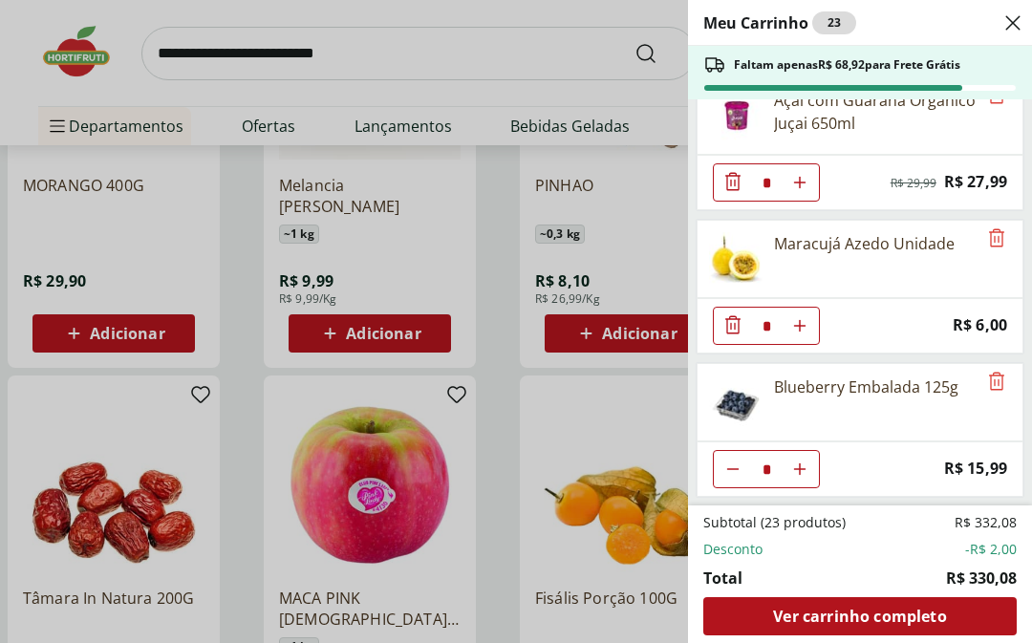
scroll to position [2038, 0]
click at [1001, 237] on icon "Remove" at bounding box center [996, 237] width 23 height 23
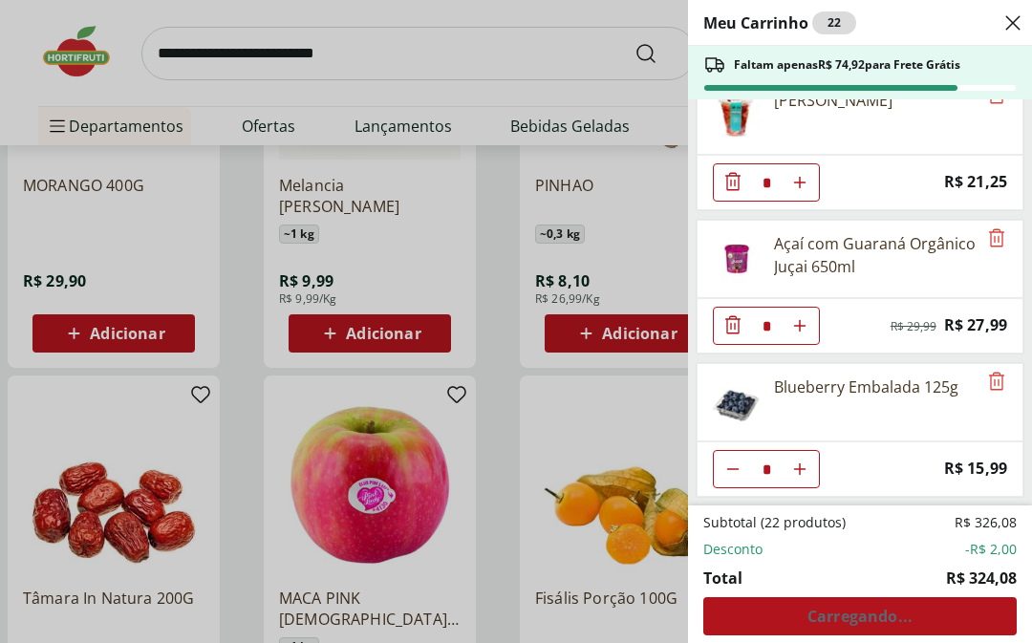
scroll to position [1895, 0]
click at [995, 242] on icon "Remove" at bounding box center [996, 237] width 15 height 18
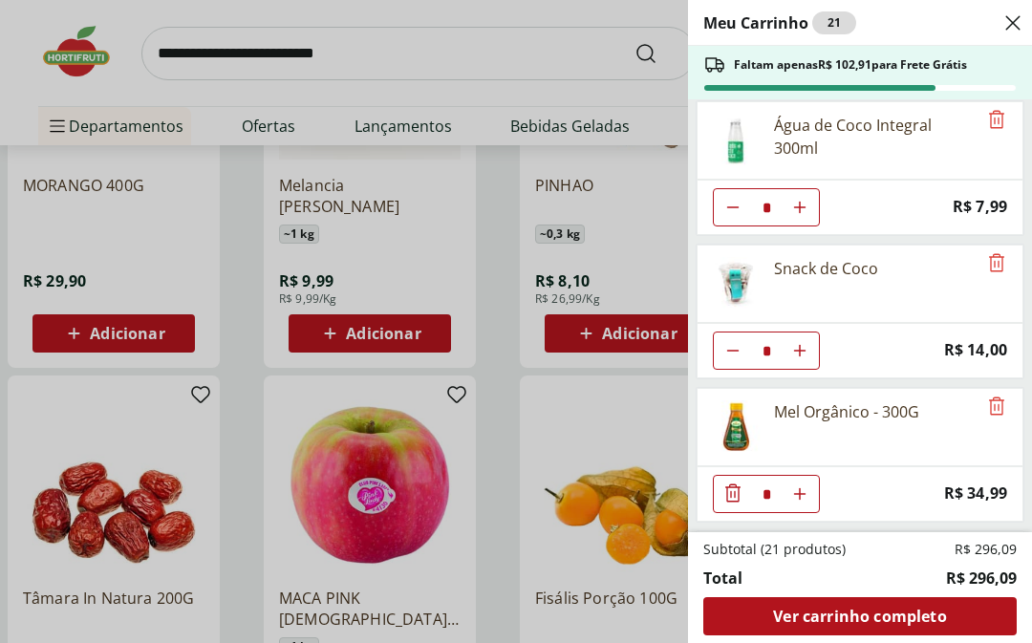
scroll to position [1153, 0]
type input "*"
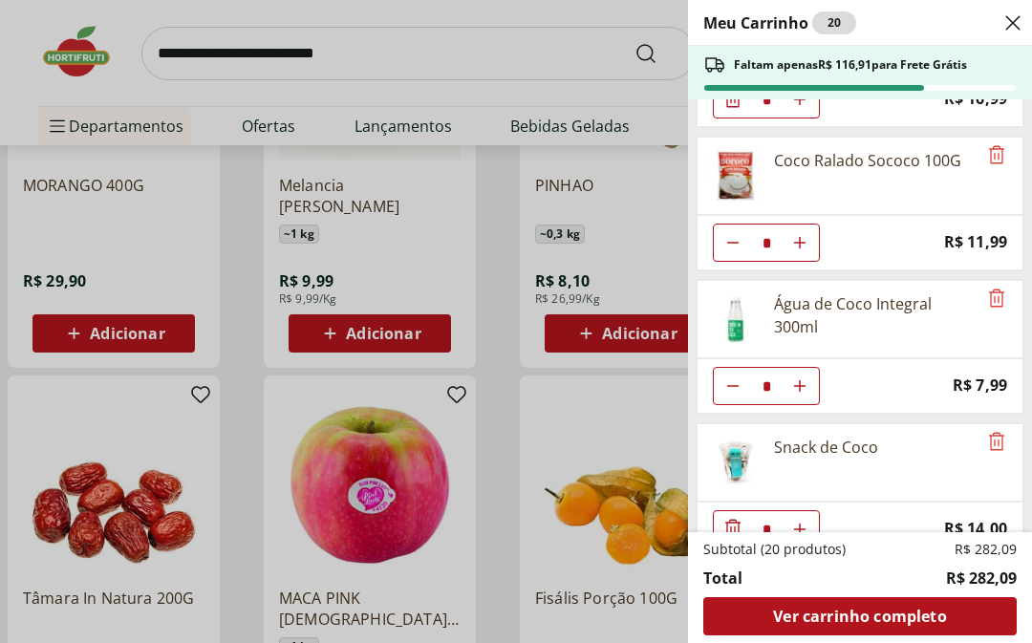
scroll to position [972, 0]
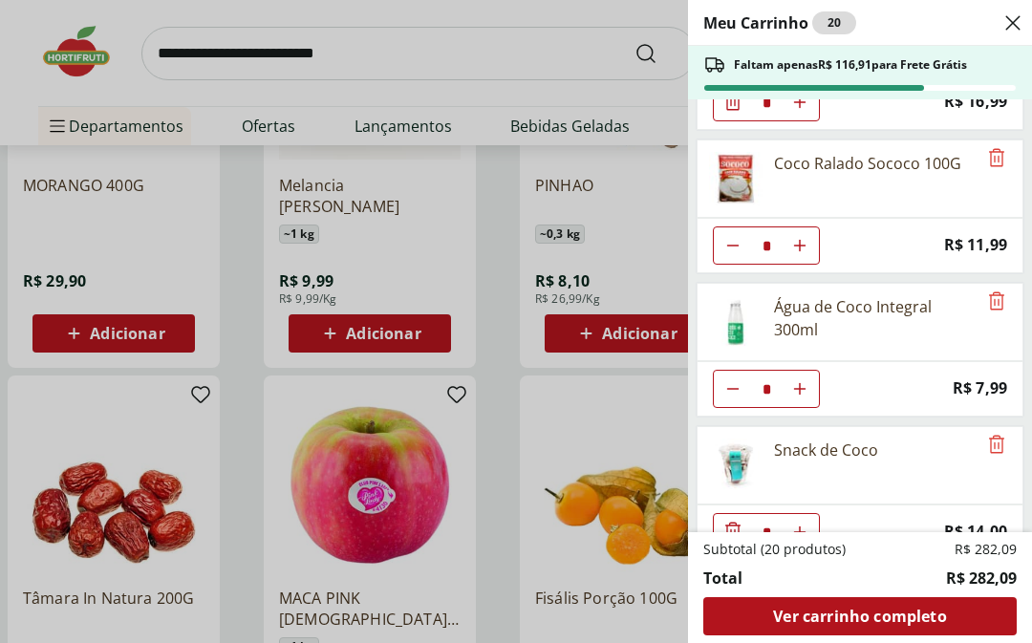
type input "*"
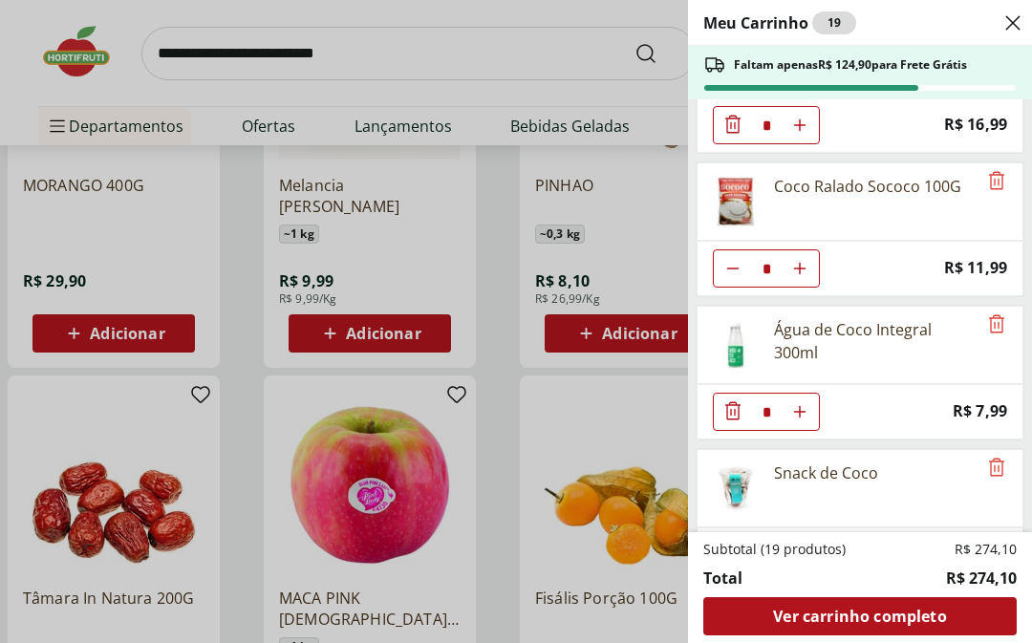
type input "*"
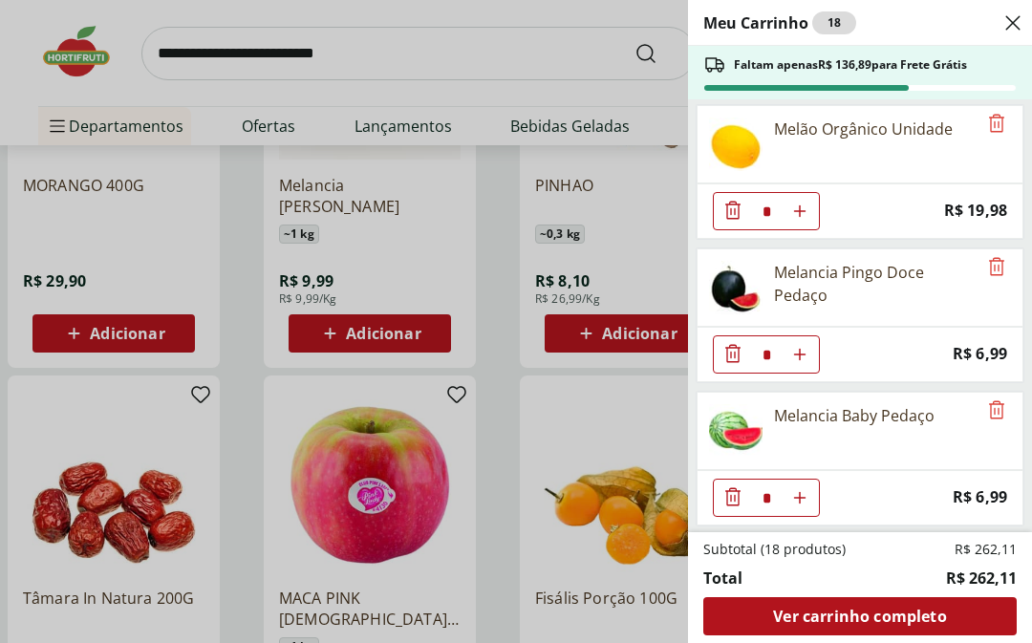
scroll to position [144, 0]
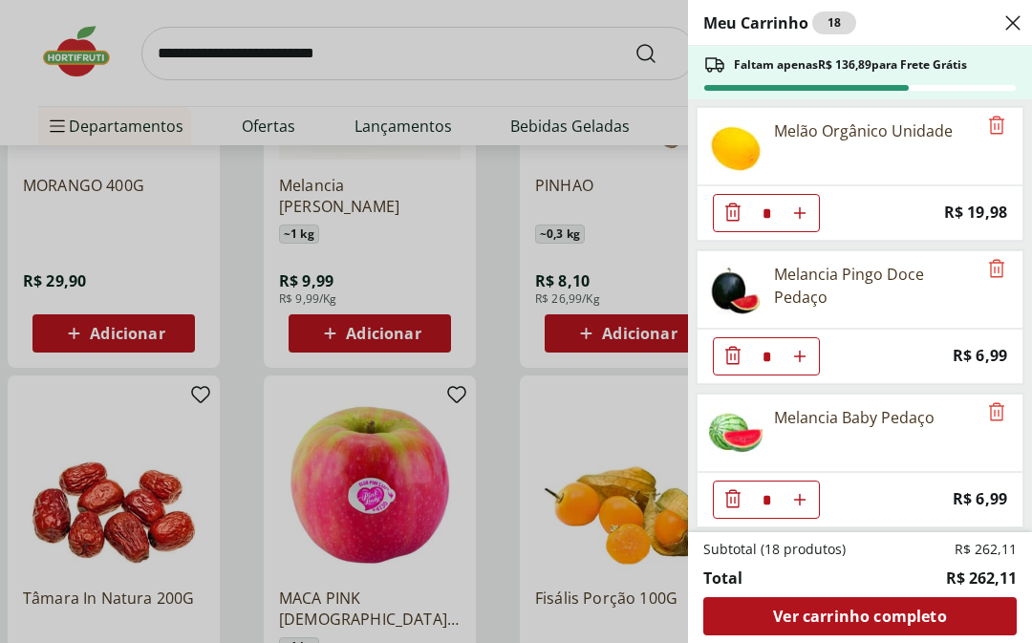
click at [991, 126] on icon "Remove" at bounding box center [996, 125] width 15 height 18
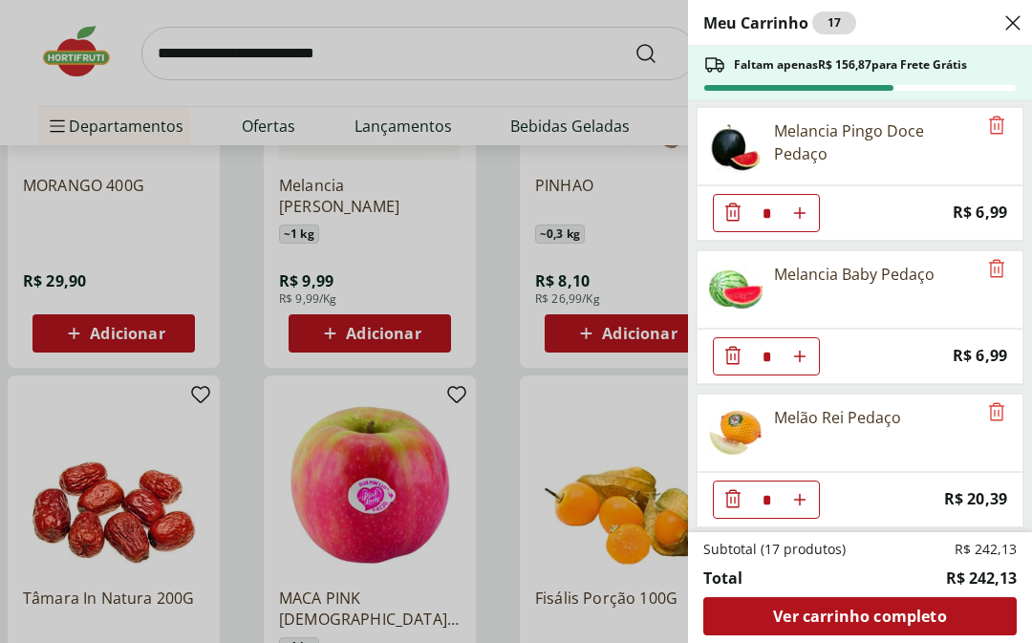
click at [994, 271] on icon "Remove" at bounding box center [996, 268] width 23 height 23
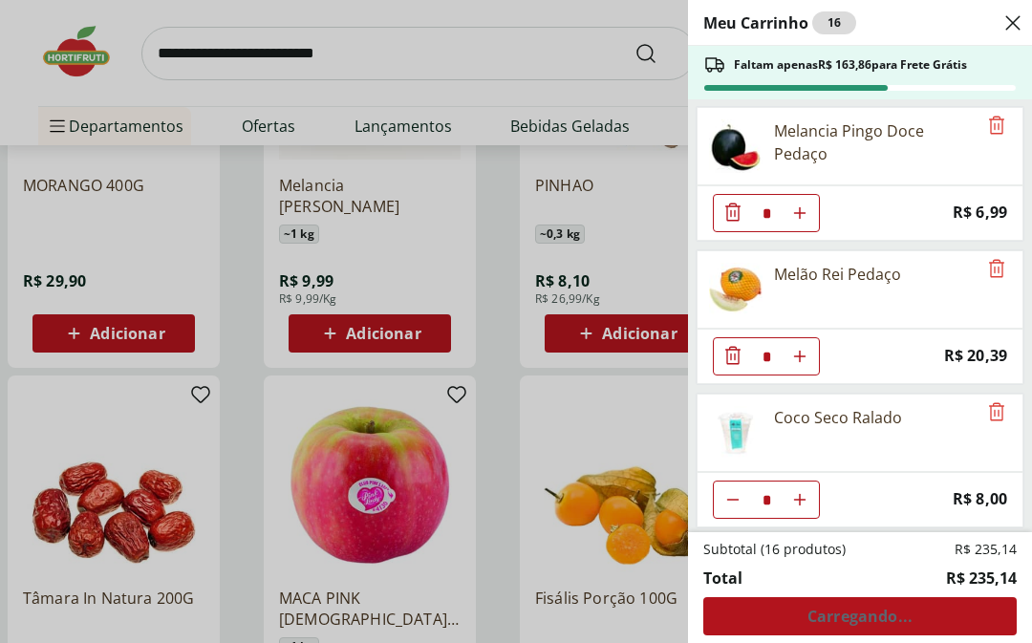
click at [0, 47] on div "Meu Carrinho 16 Faltam apenas R$ 163,86 para Frete Grátis Leite Integral Uht Ze…" at bounding box center [516, 321] width 1032 height 643
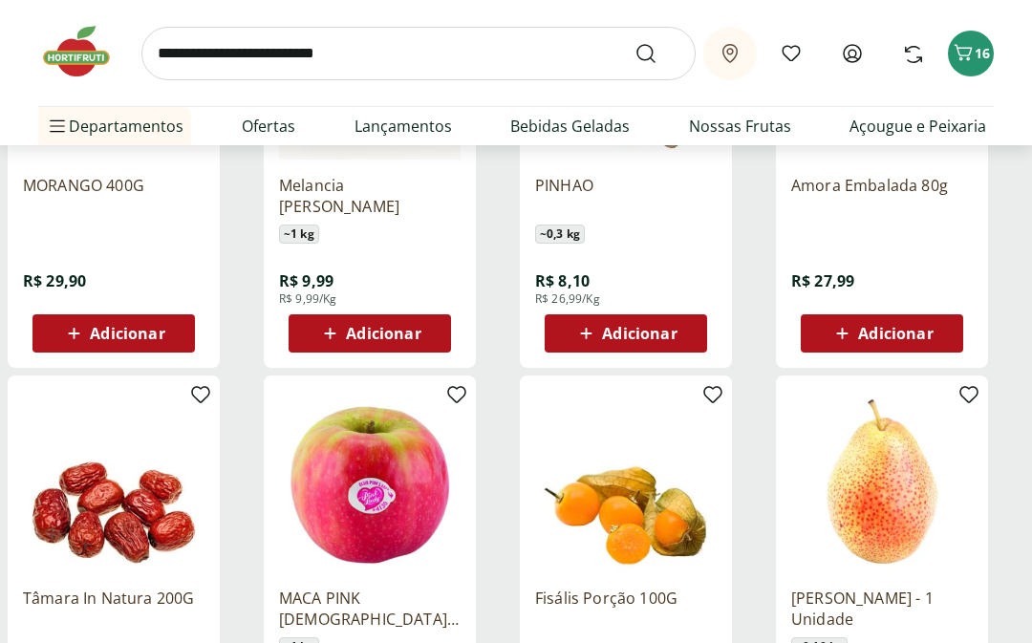
click at [229, 355] on li "Padaria Padaria Ver tudo do departamento Bolos e Mini Bolos Doces Pão Padaria P…" at bounding box center [159, 355] width 242 height 38
click at [251, 345] on li "Padaria Padaria Ver tudo do departamento Bolos e Mini Bolos Doces Pão Padaria P…" at bounding box center [159, 355] width 242 height 38
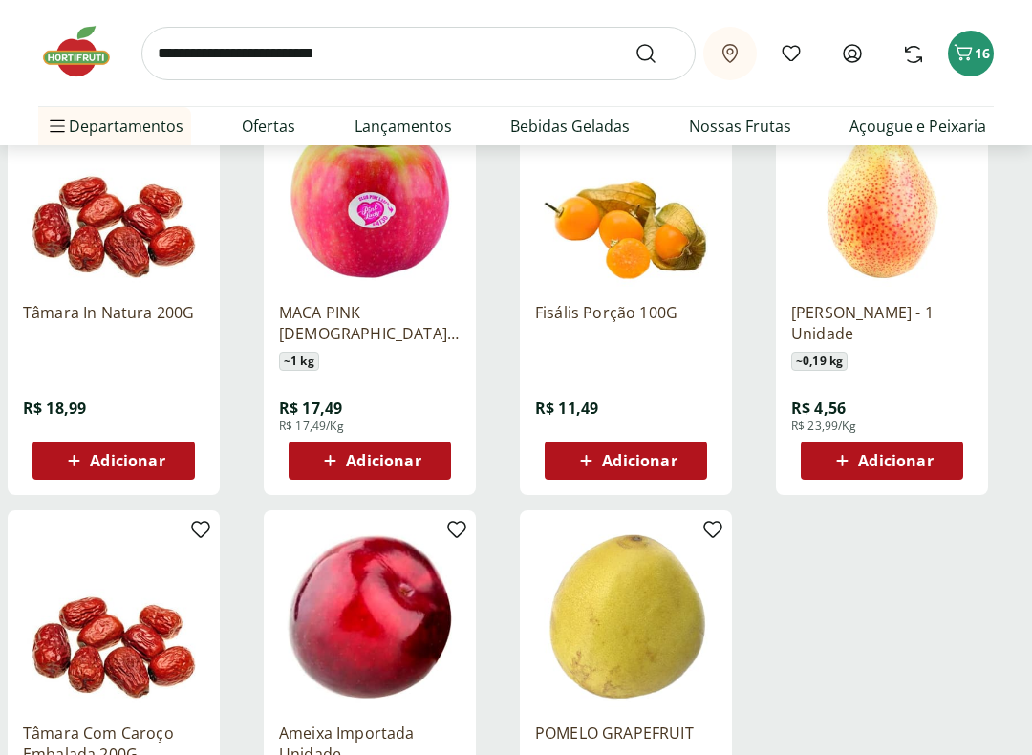
scroll to position [8598, 0]
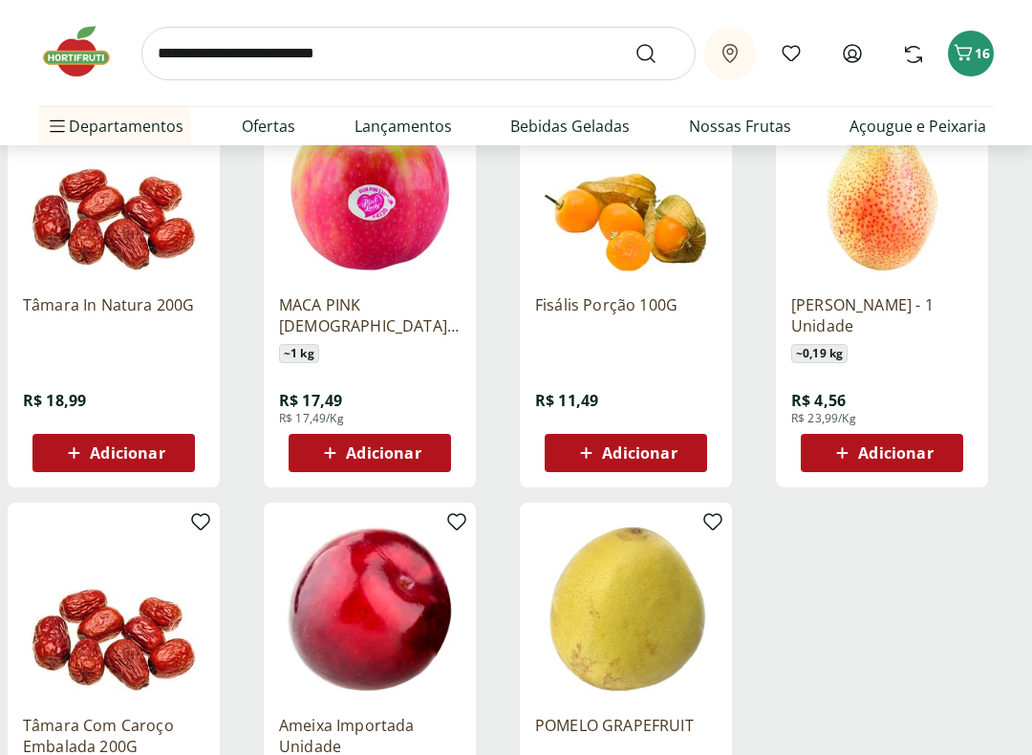
click at [644, 446] on div "Padaria Ver tudo do departamento Bolos e Mini Bolos Doces Pão Padaria Própria S…" at bounding box center [614, 317] width 669 height 344
click at [581, 448] on div "Padaria Ver tudo do departamento Bolos e Mini Bolos Doces Pão Padaria Própria S…" at bounding box center [614, 317] width 669 height 344
click at [597, 439] on div "Padaria Ver tudo do departamento Bolos e Mini Bolos Doces Pão Padaria Própria S…" at bounding box center [614, 317] width 669 height 344
click at [603, 447] on div "Padaria Ver tudo do departamento Bolos e Mini Bolos Doces Pão Padaria Própria S…" at bounding box center [614, 317] width 669 height 344
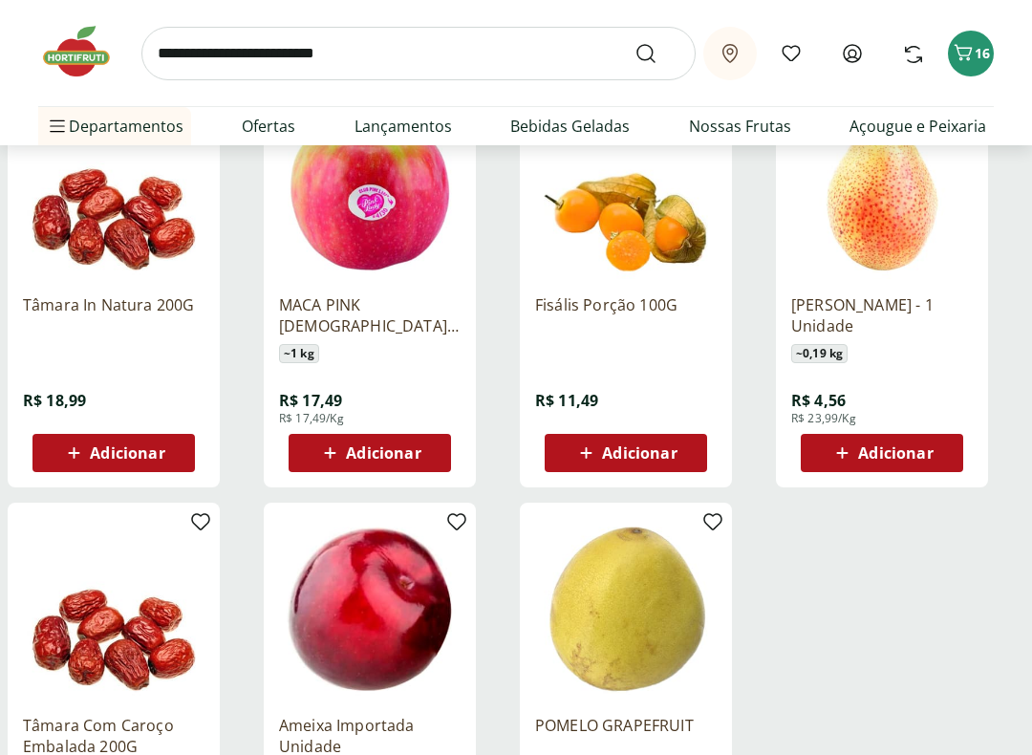
click at [602, 447] on div "Padaria Ver tudo do departamento Bolos e Mini Bolos Doces Pão Padaria Própria S…" at bounding box center [614, 317] width 669 height 344
click at [625, 354] on div "Padaria Ver tudo do departamento Bolos e Mini Bolos Doces Pão Padaria Própria S…" at bounding box center [614, 317] width 669 height 344
click at [654, 319] on div "Padaria Ver tudo do departamento Bolos e Mini Bolos Doces Pão Padaria Própria S…" at bounding box center [614, 317] width 669 height 344
click at [653, 318] on div "Padaria Ver tudo do departamento Bolos e Mini Bolos Doces Pão Padaria Própria S…" at bounding box center [614, 317] width 669 height 344
click at [649, 284] on div "Padaria Ver tudo do departamento Bolos e Mini Bolos Doces Pão Padaria Própria S…" at bounding box center [614, 317] width 669 height 344
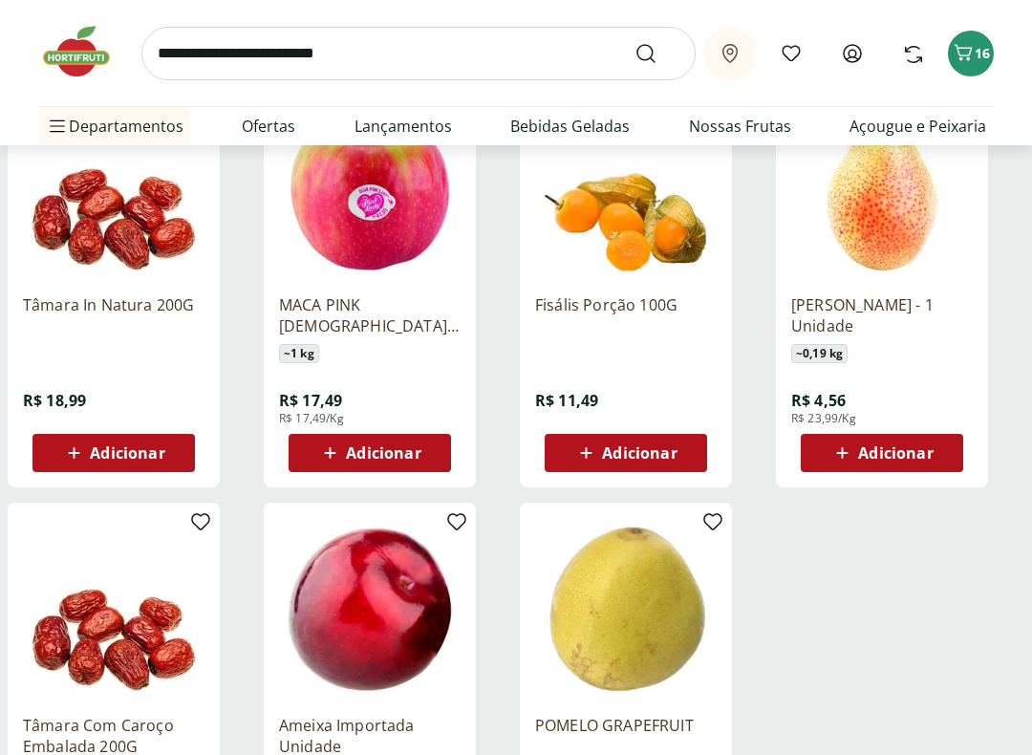
click at [972, 58] on icon "Carrinho" at bounding box center [963, 52] width 23 height 23
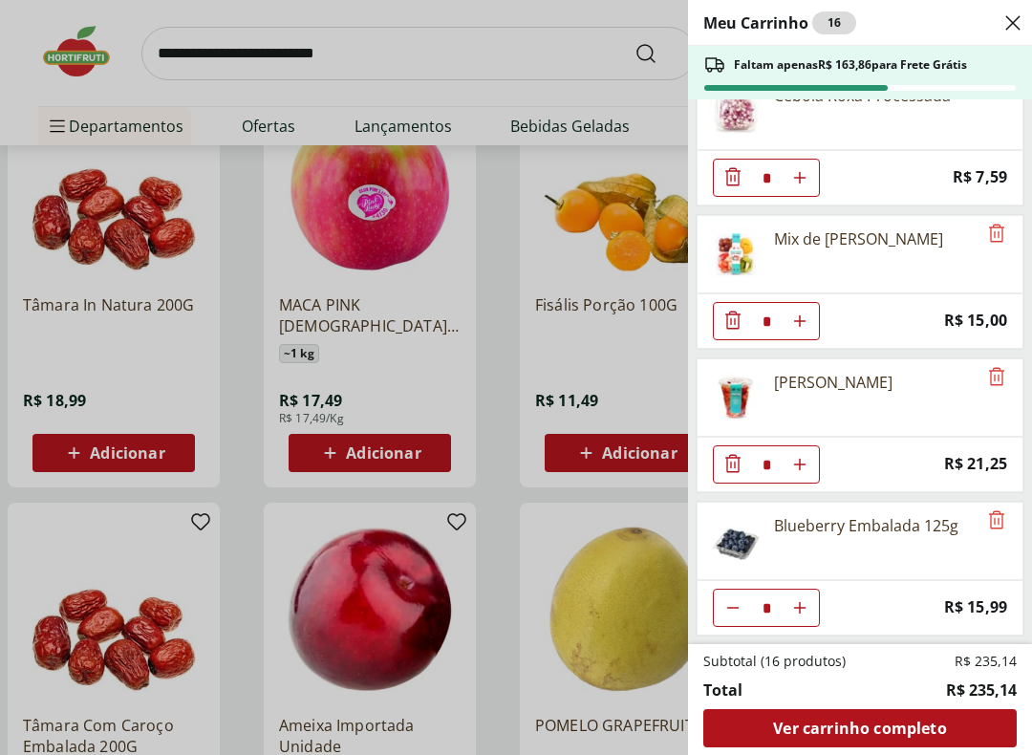
scroll to position [1326, 0]
type input "*"
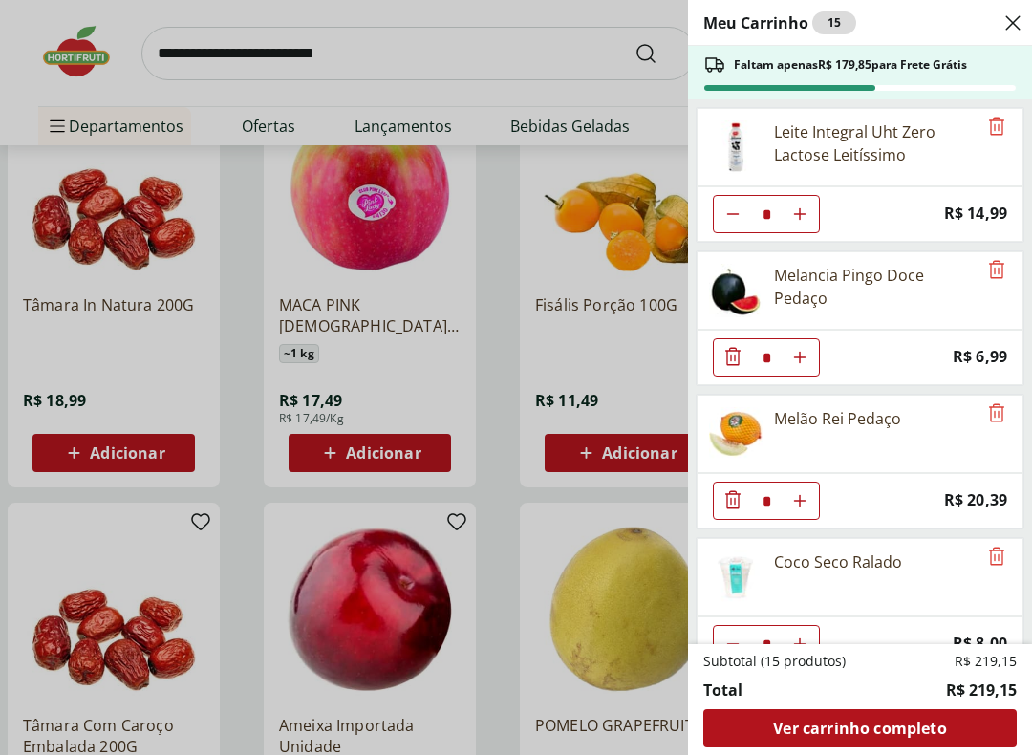
scroll to position [0, 0]
click at [604, 452] on div "Meu Carrinho 15 Faltam apenas R$ 179,85 para Frete Grátis Leite Integral Uht Ze…" at bounding box center [516, 377] width 1032 height 755
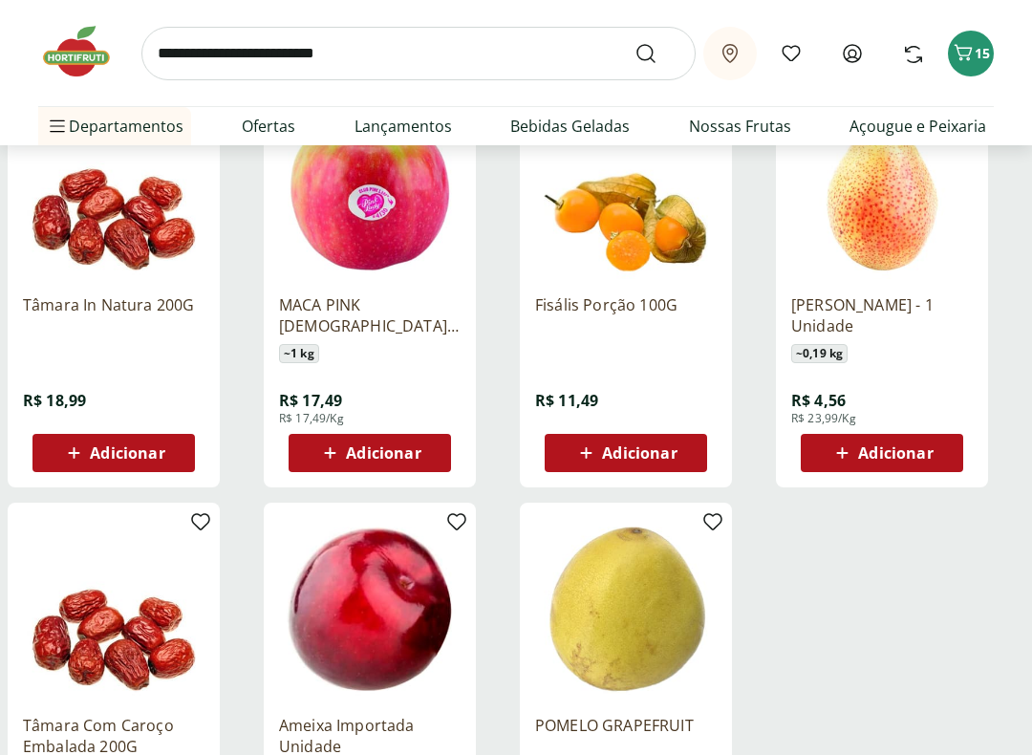
click at [630, 445] on span "Adicionar" at bounding box center [639, 452] width 75 height 15
click at [321, 450] on icon at bounding box center [330, 452] width 24 height 23
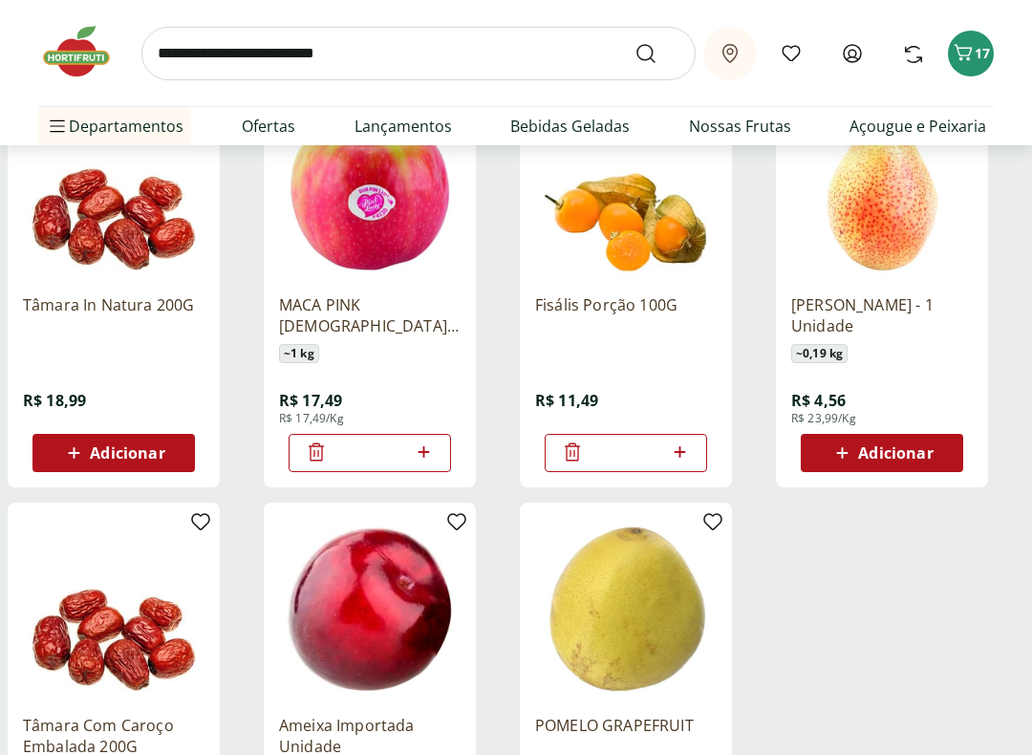
click at [248, 430] on li "Não Alimentar Não Alimentar Ver tudo do departamento Descartáveis Floricultura …" at bounding box center [159, 432] width 242 height 38
click at [265, 426] on li "Não Alimentar Não Alimentar Ver tudo do departamento Descartáveis Floricultura …" at bounding box center [159, 432] width 242 height 38
click at [267, 439] on li "Não Alimentar Não Alimentar Ver tudo do departamento Descartáveis Floricultura …" at bounding box center [159, 432] width 242 height 38
click at [225, 441] on li "Não Alimentar Não Alimentar Ver tudo do departamento Descartáveis Floricultura …" at bounding box center [159, 432] width 242 height 38
click at [252, 440] on li "Não Alimentar Não Alimentar Ver tudo do departamento Descartáveis Floricultura …" at bounding box center [159, 432] width 242 height 38
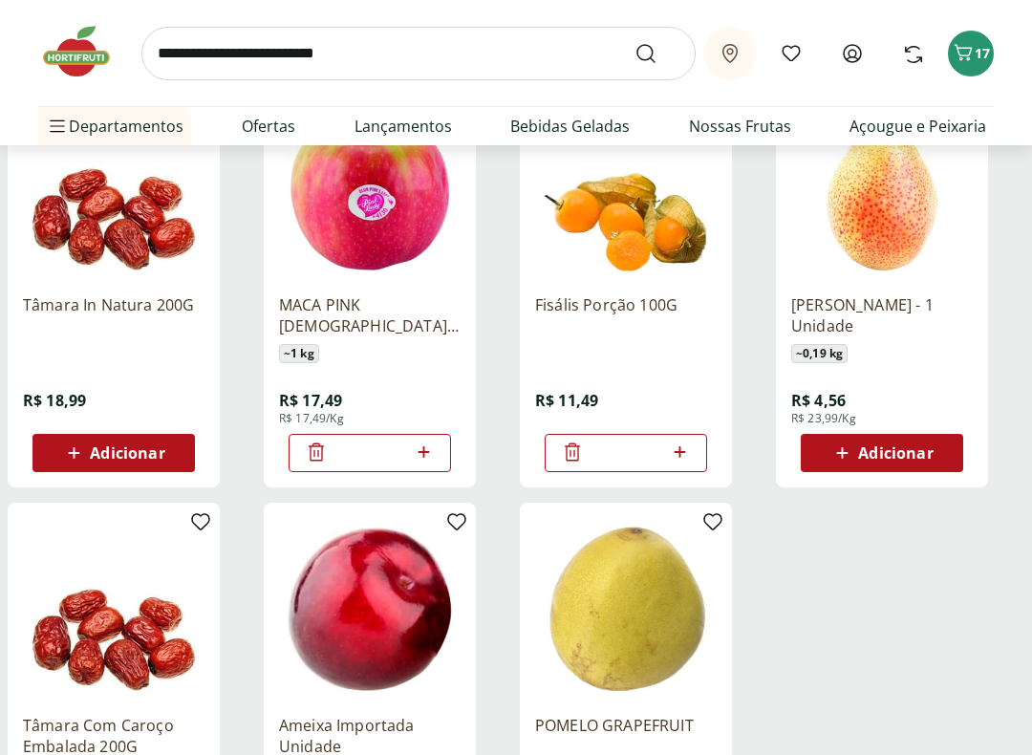
click at [81, 422] on link "Não Alimentar" at bounding box center [121, 431] width 135 height 23
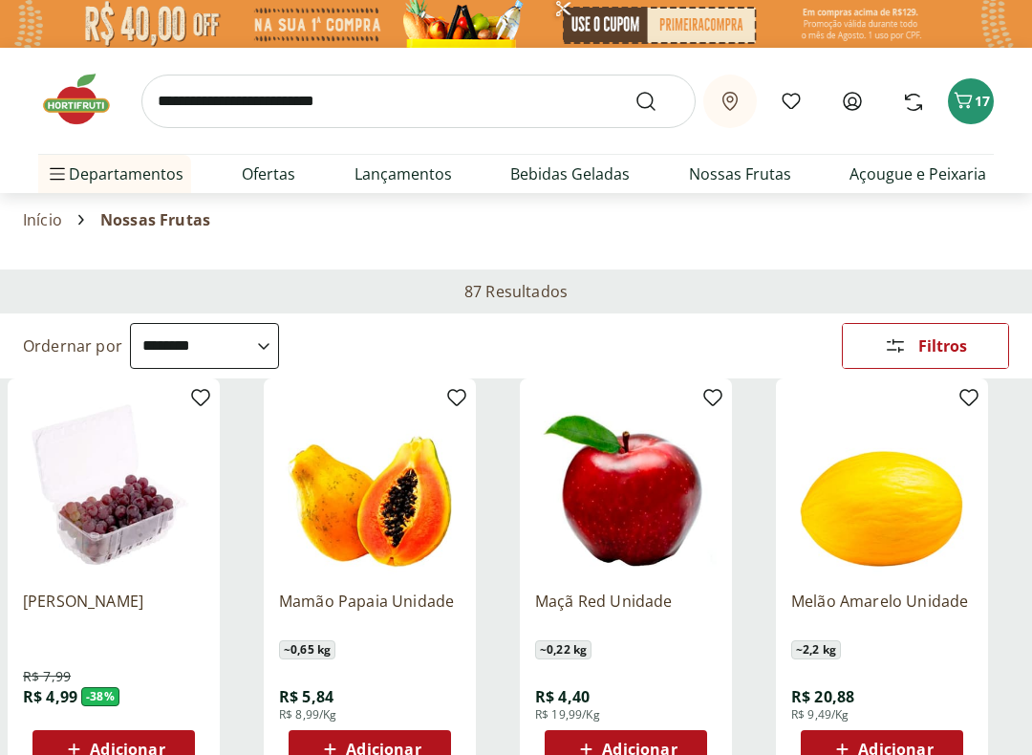
select select "**********"
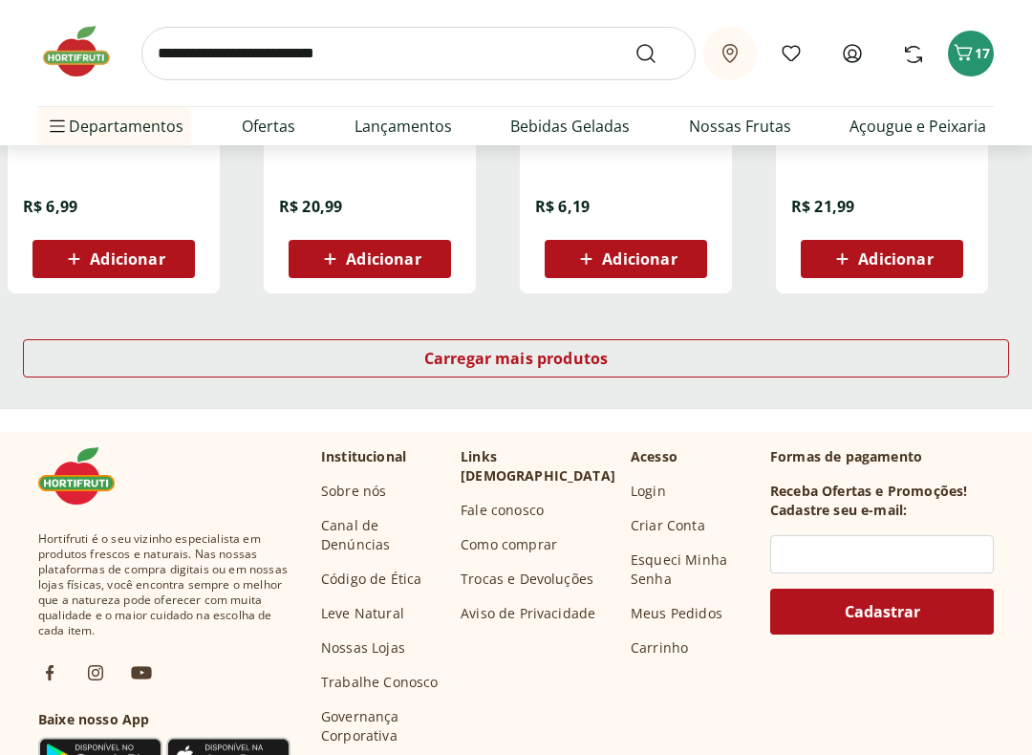
scroll to position [1329, 0]
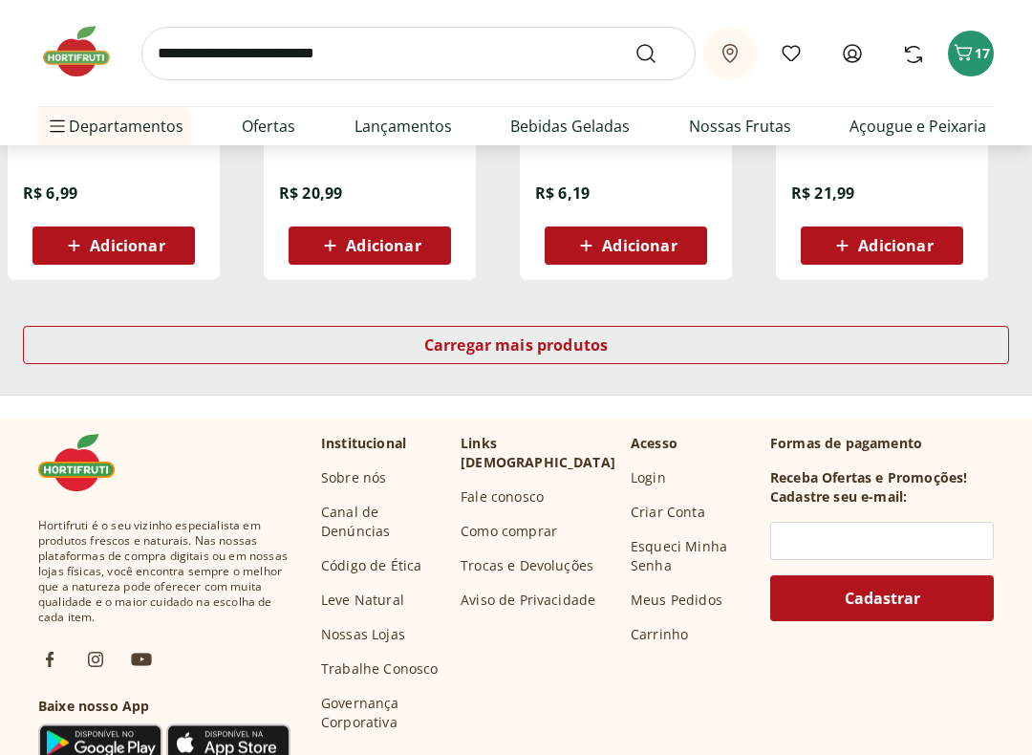
click at [574, 341] on span "Carregar mais produtos" at bounding box center [516, 344] width 184 height 15
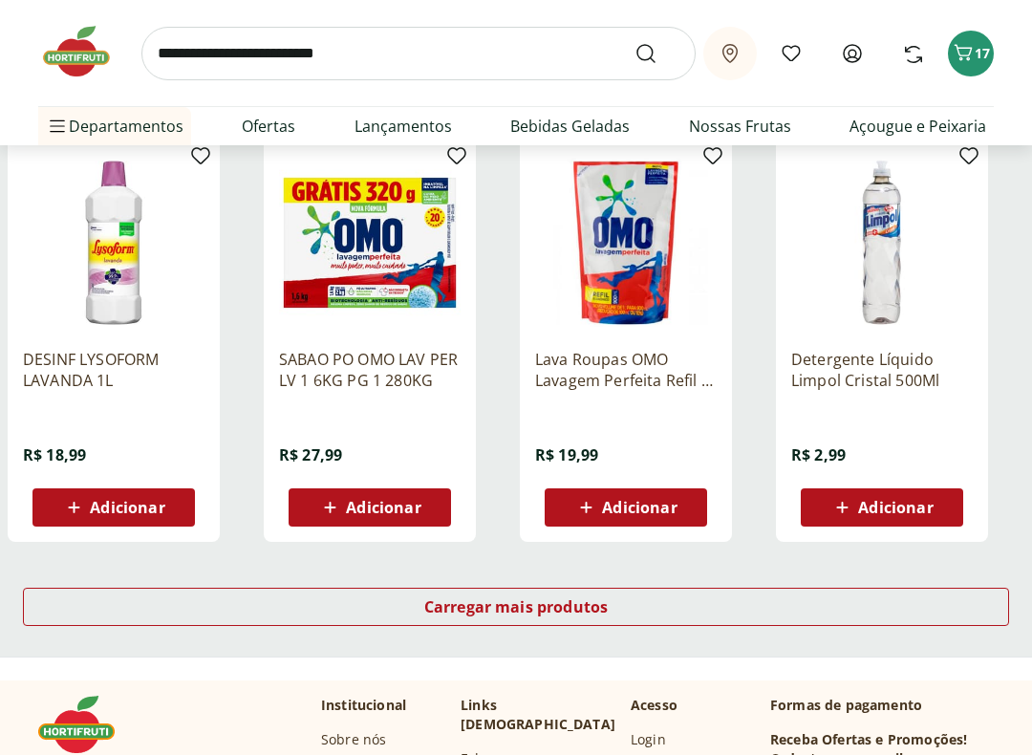
scroll to position [2314, 0]
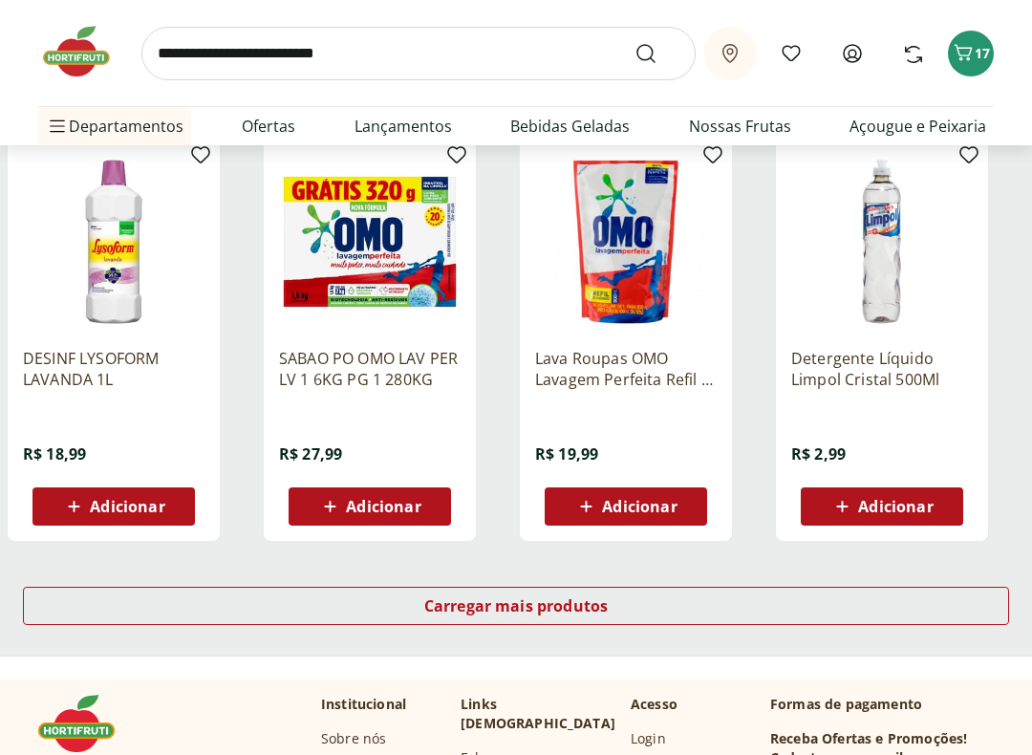
click at [584, 598] on span "Carregar mais produtos" at bounding box center [516, 605] width 184 height 15
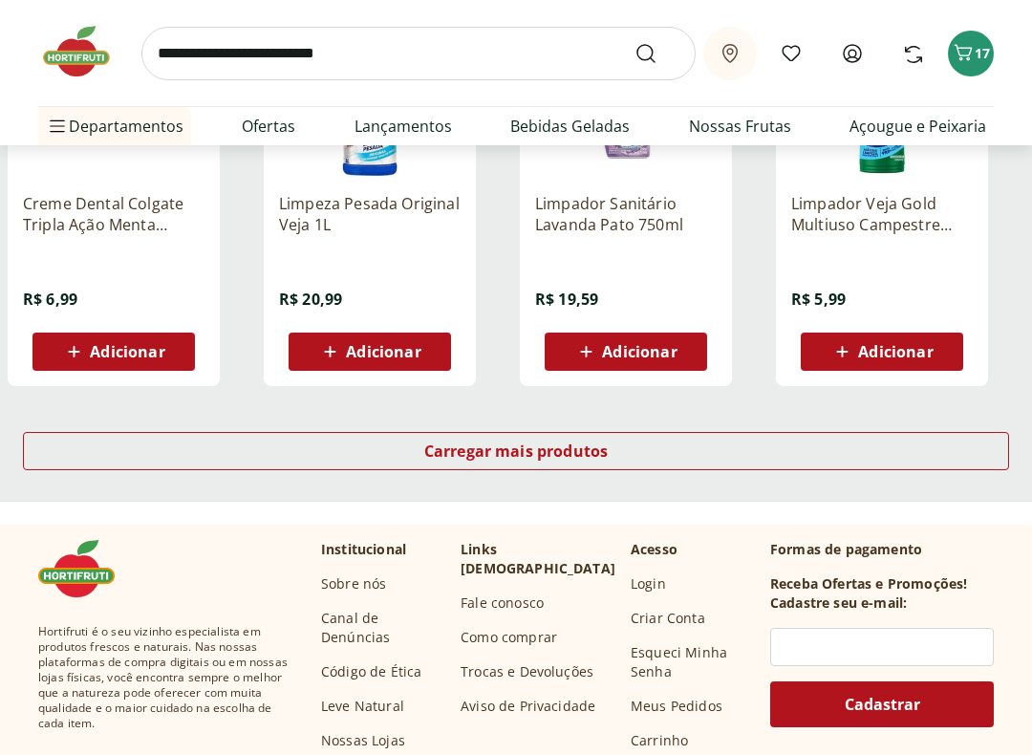
scroll to position [3715, 0]
click at [568, 449] on span "Carregar mais produtos" at bounding box center [516, 450] width 184 height 15
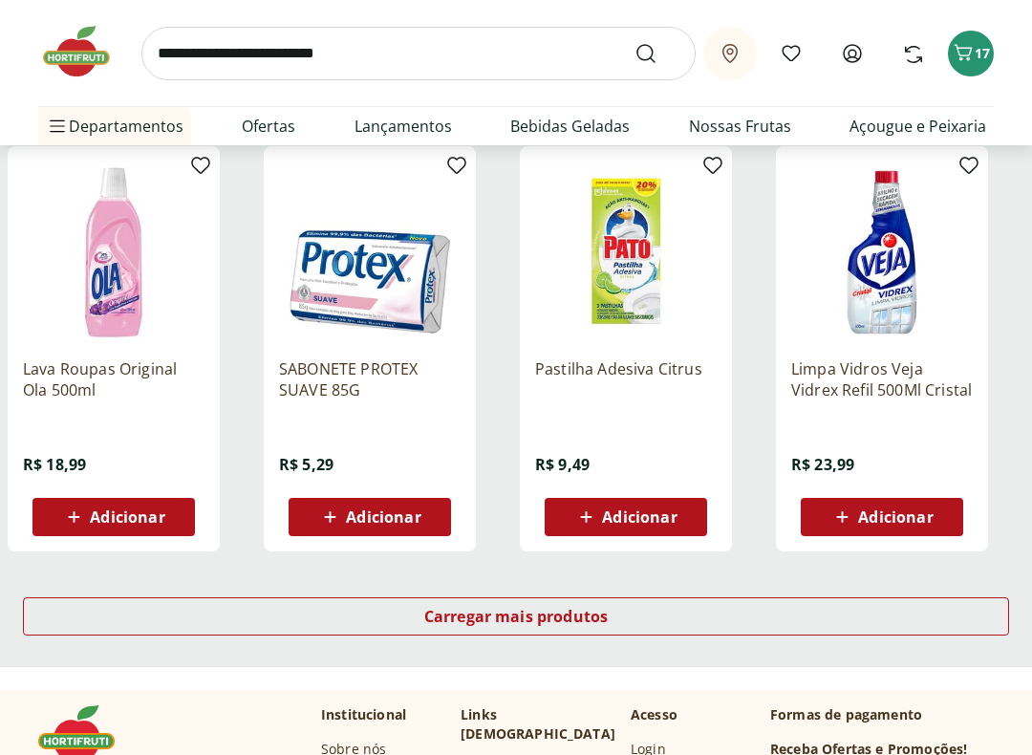
scroll to position [4802, 0]
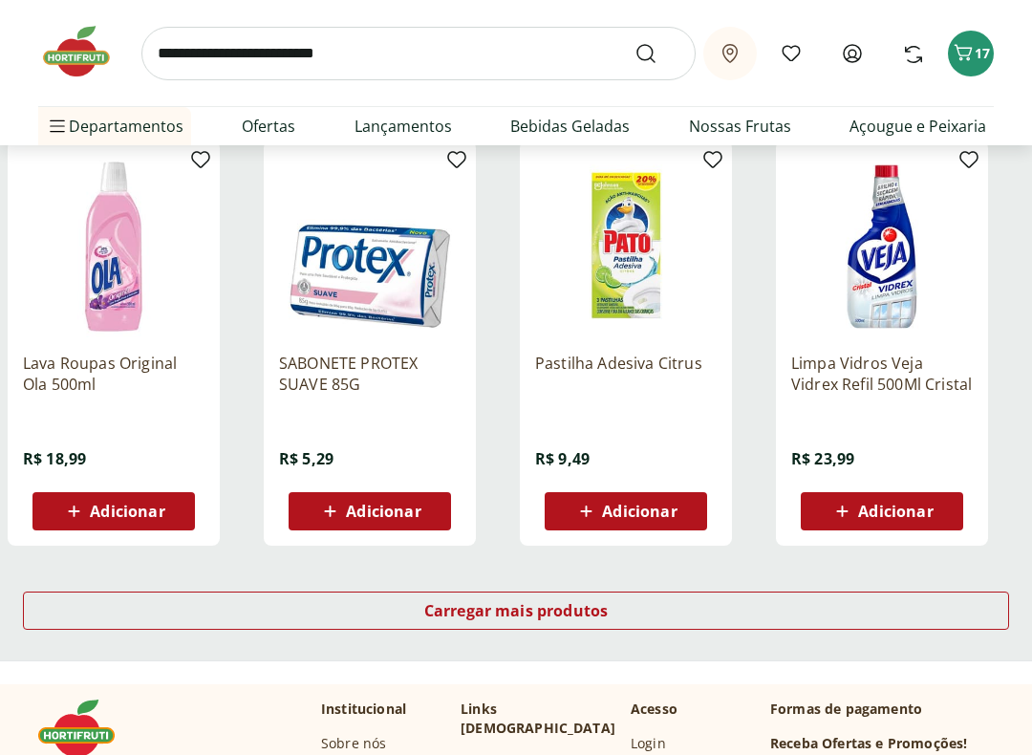
click at [600, 603] on span "Carregar mais produtos" at bounding box center [516, 610] width 184 height 15
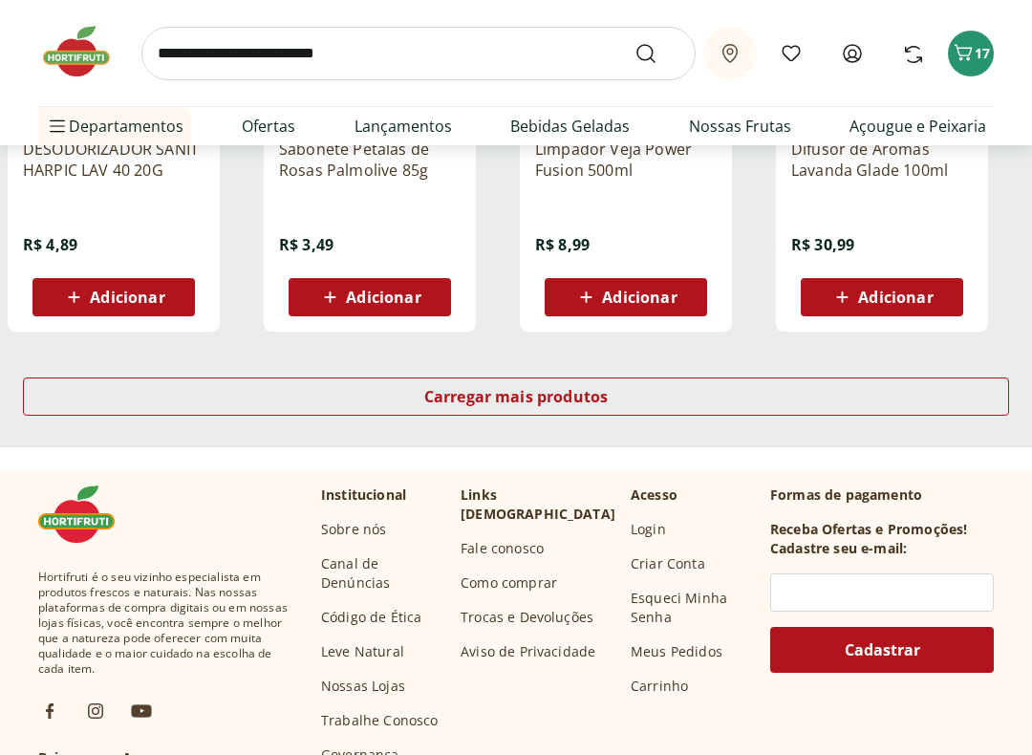
scroll to position [6262, 0]
click at [460, 398] on span "Carregar mais produtos" at bounding box center [516, 396] width 184 height 15
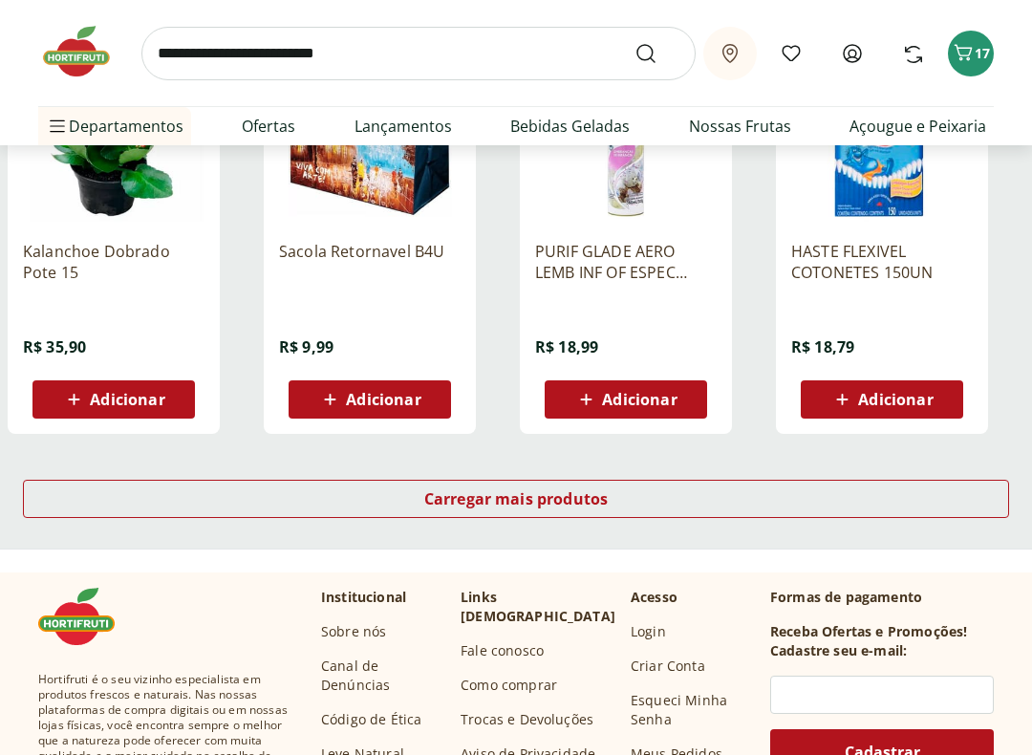
scroll to position [7405, 0]
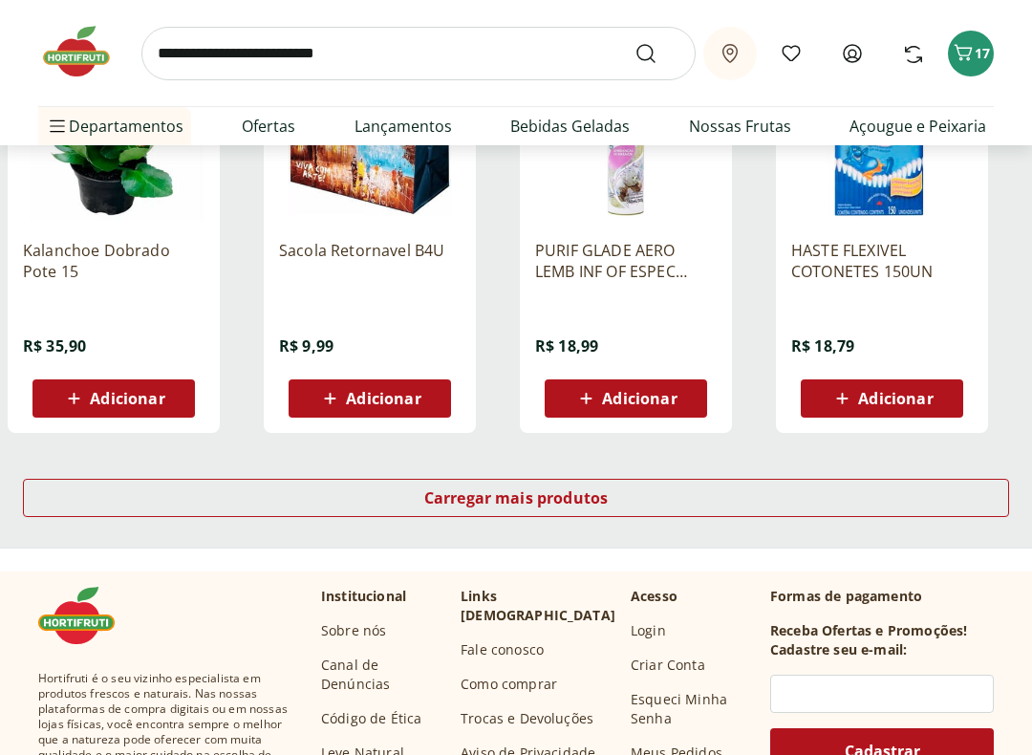
click at [448, 498] on span "Carregar mais produtos" at bounding box center [516, 498] width 184 height 15
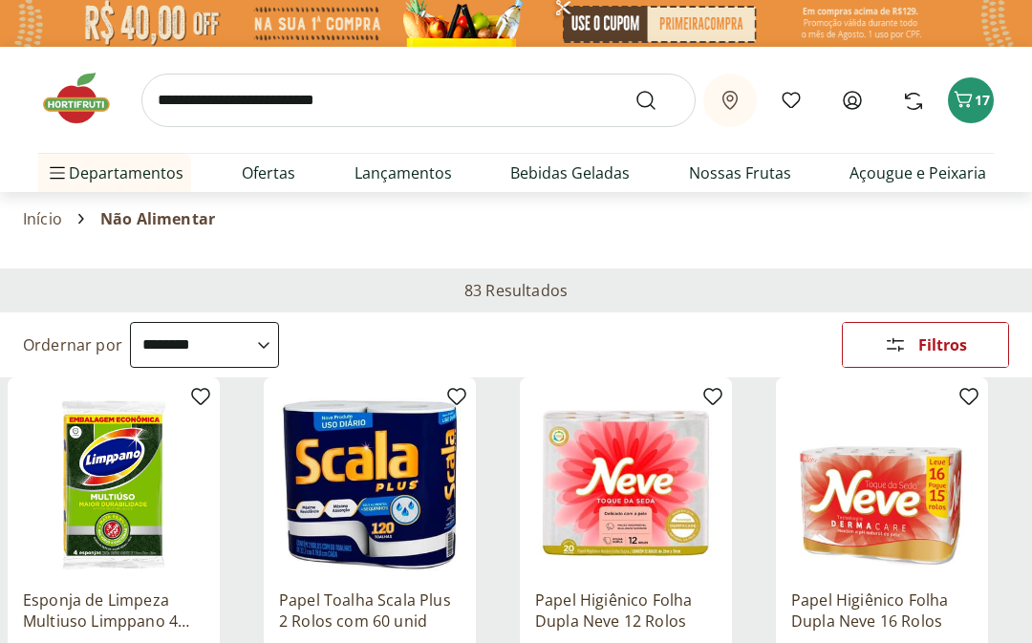
scroll to position [0, 0]
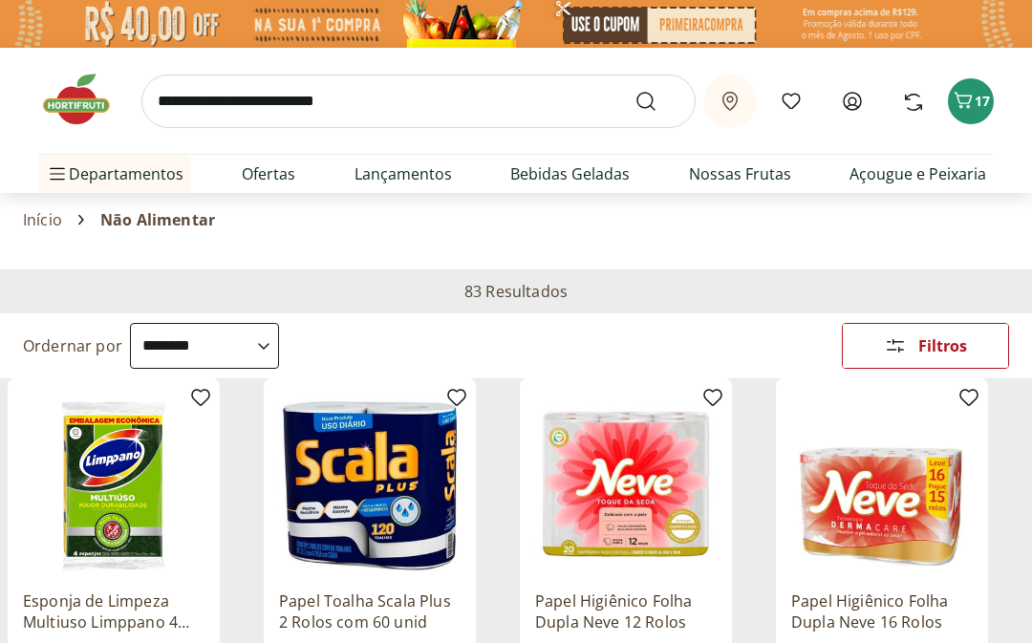
click at [267, 396] on li "Padaria Padaria Ver tudo do departamento Bolos e Mini Bolos Doces Pão Padaria P…" at bounding box center [159, 403] width 242 height 38
click at [124, 407] on link "Padaria" at bounding box center [97, 403] width 86 height 23
select select "**********"
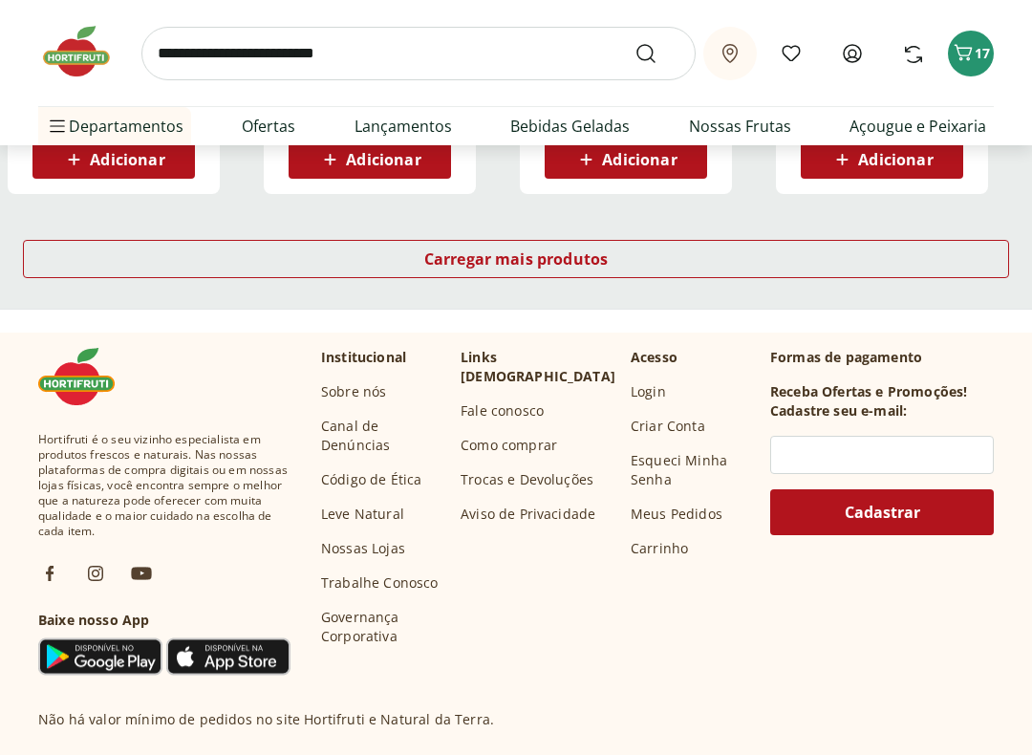
scroll to position [1416, 0]
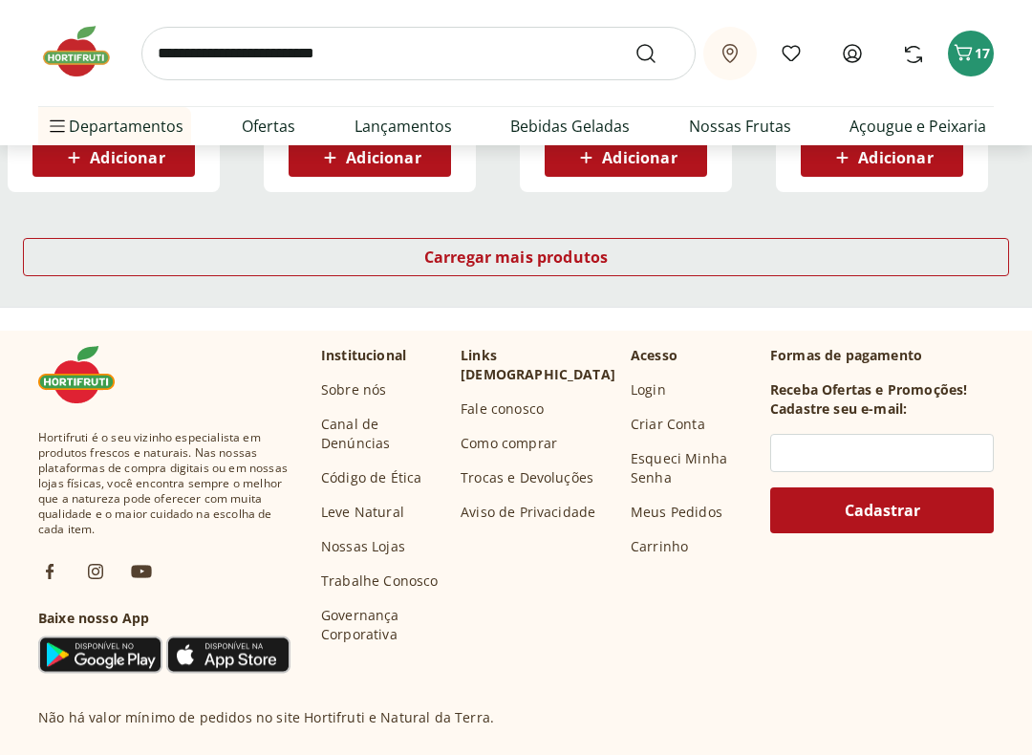
click at [436, 260] on span "Carregar mais produtos" at bounding box center [516, 257] width 184 height 15
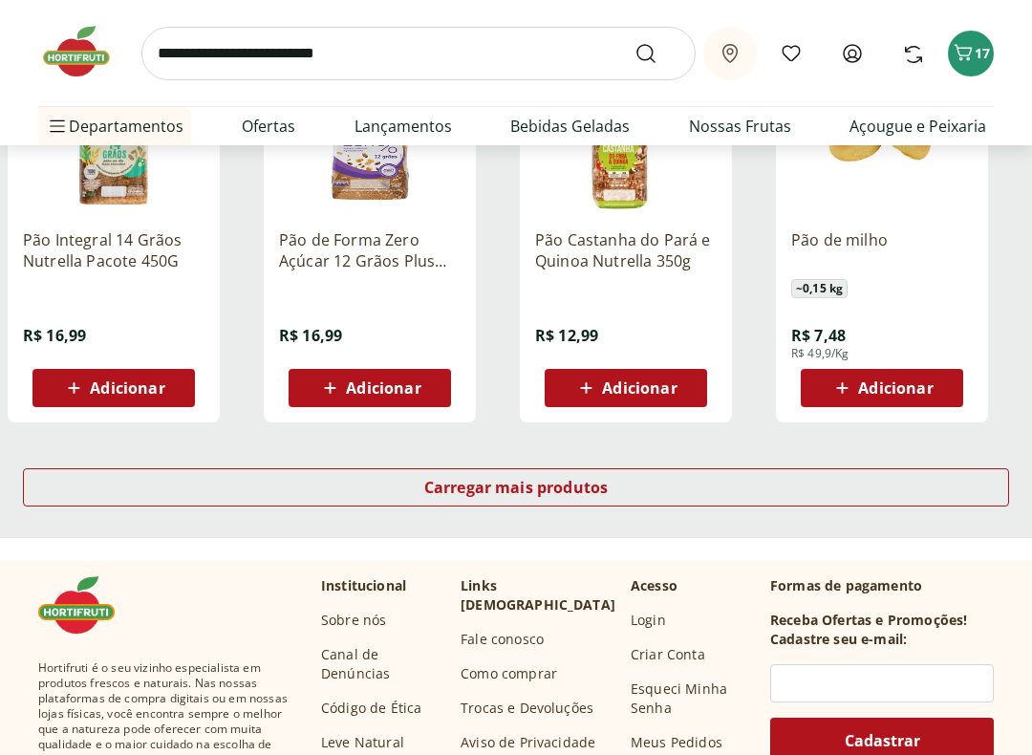
scroll to position [2433, 0]
click at [451, 482] on span "Carregar mais produtos" at bounding box center [516, 487] width 184 height 15
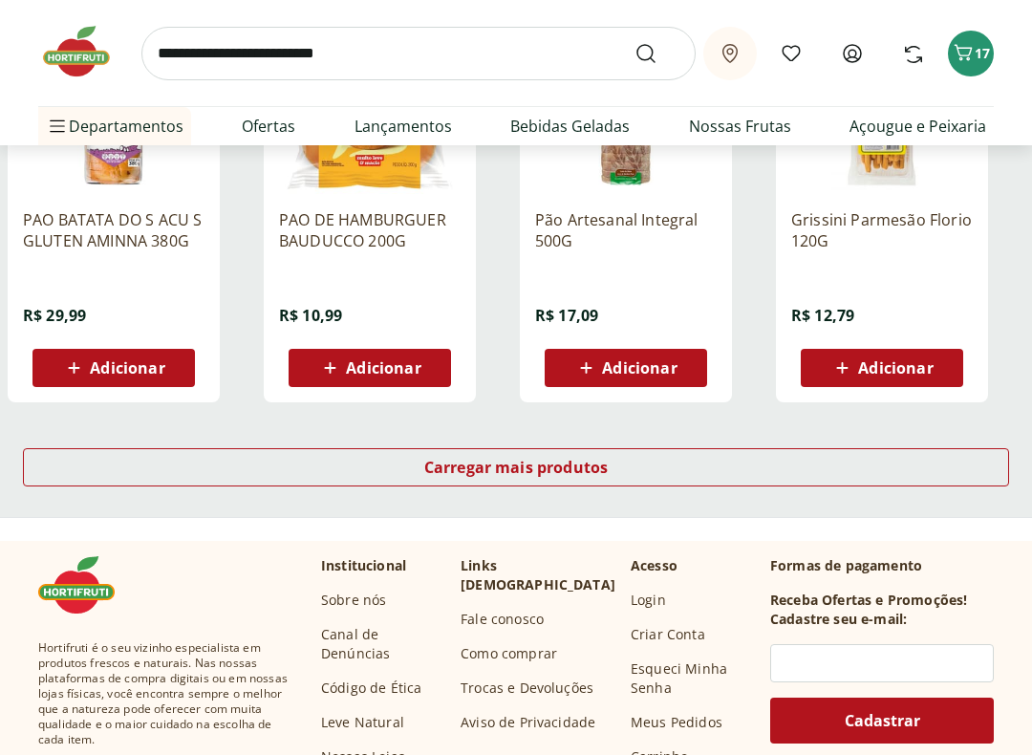
scroll to position [3703, 0]
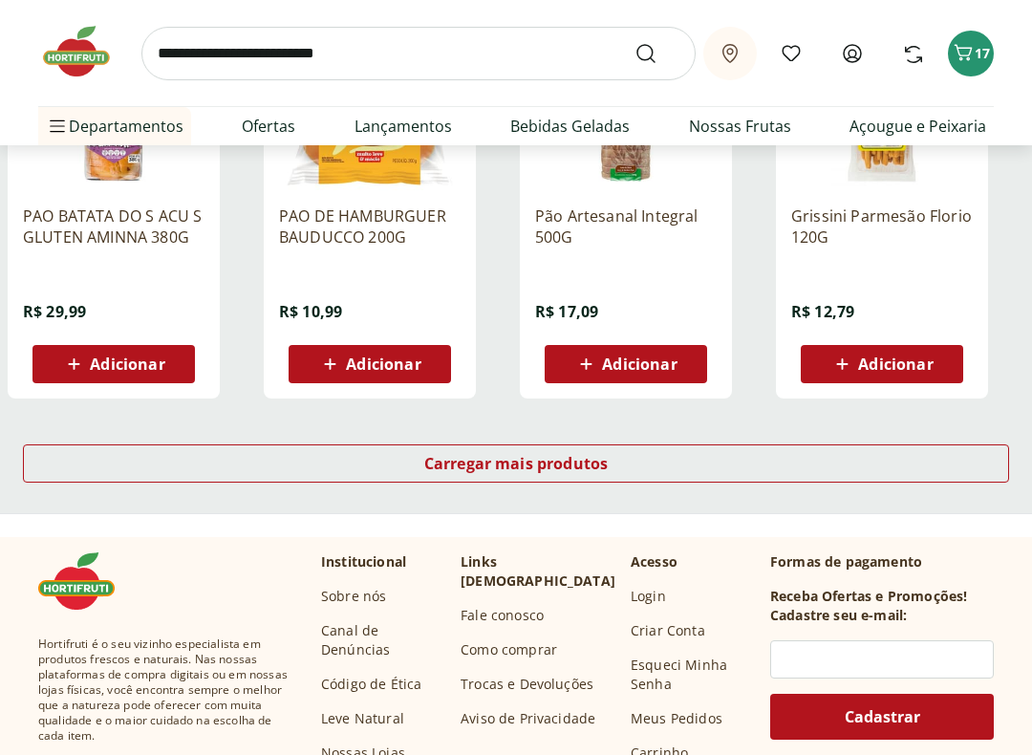
click at [440, 468] on span "Carregar mais produtos" at bounding box center [516, 463] width 184 height 15
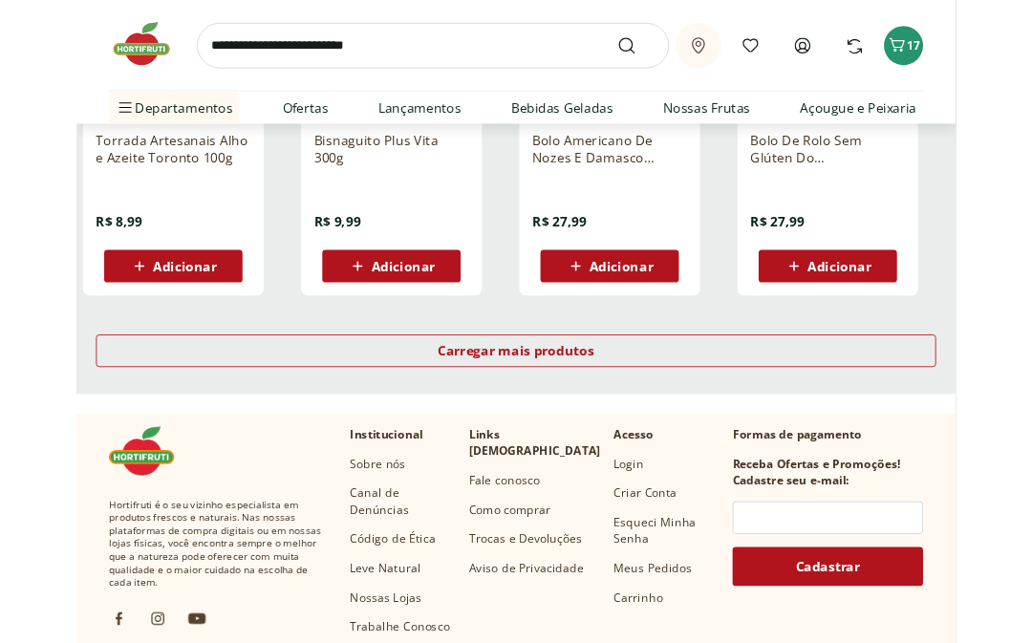
scroll to position [4958, 0]
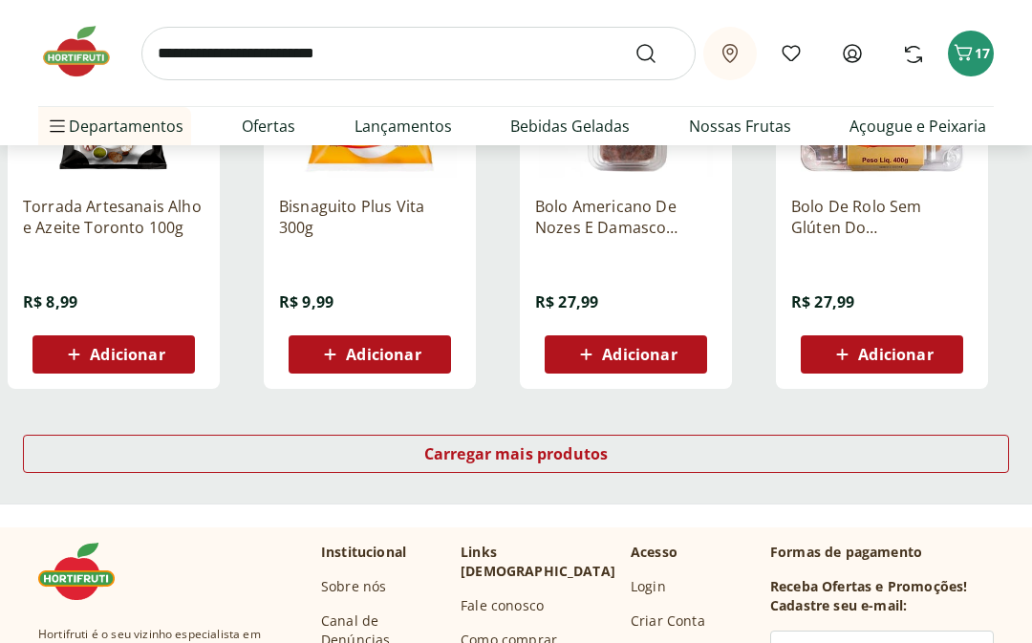
click at [408, 437] on div "Carregar mais produtos" at bounding box center [516, 454] width 986 height 38
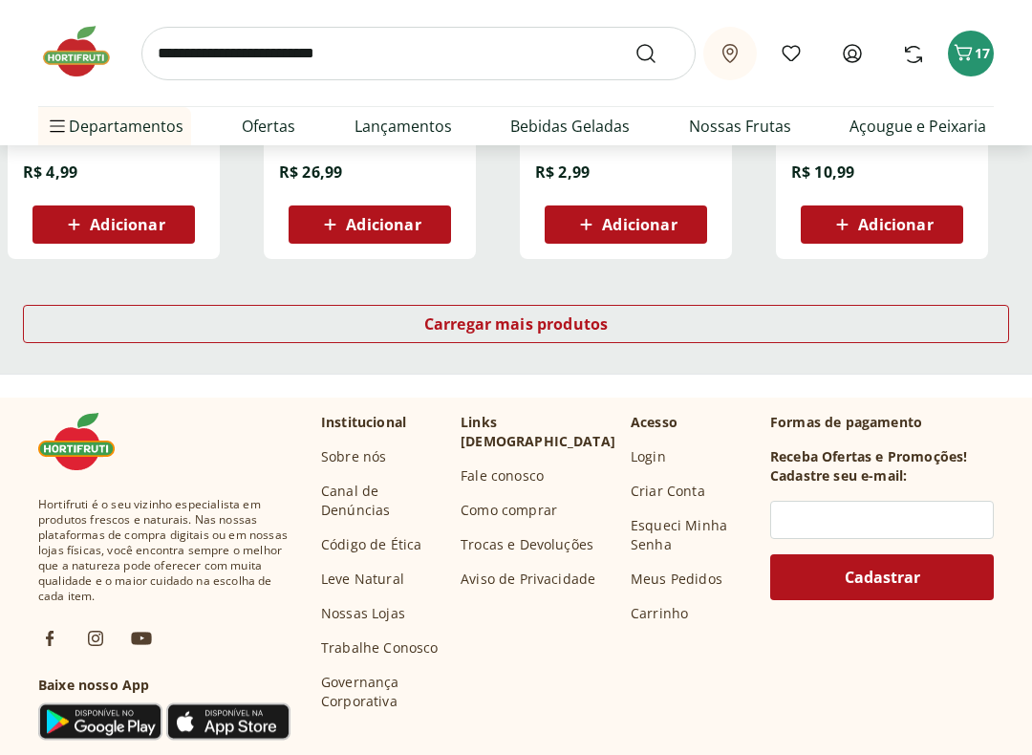
scroll to position [6334, 0]
click at [438, 331] on span "Carregar mais produtos" at bounding box center [516, 323] width 184 height 15
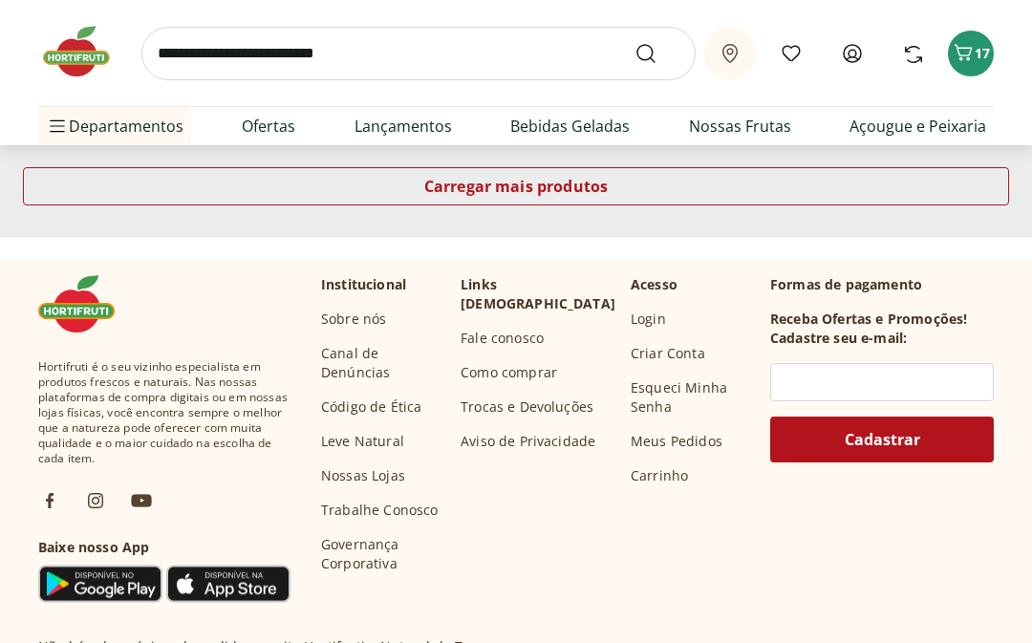
scroll to position [7718, 0]
click at [450, 205] on link "Carregar mais produtos" at bounding box center [516, 190] width 986 height 46
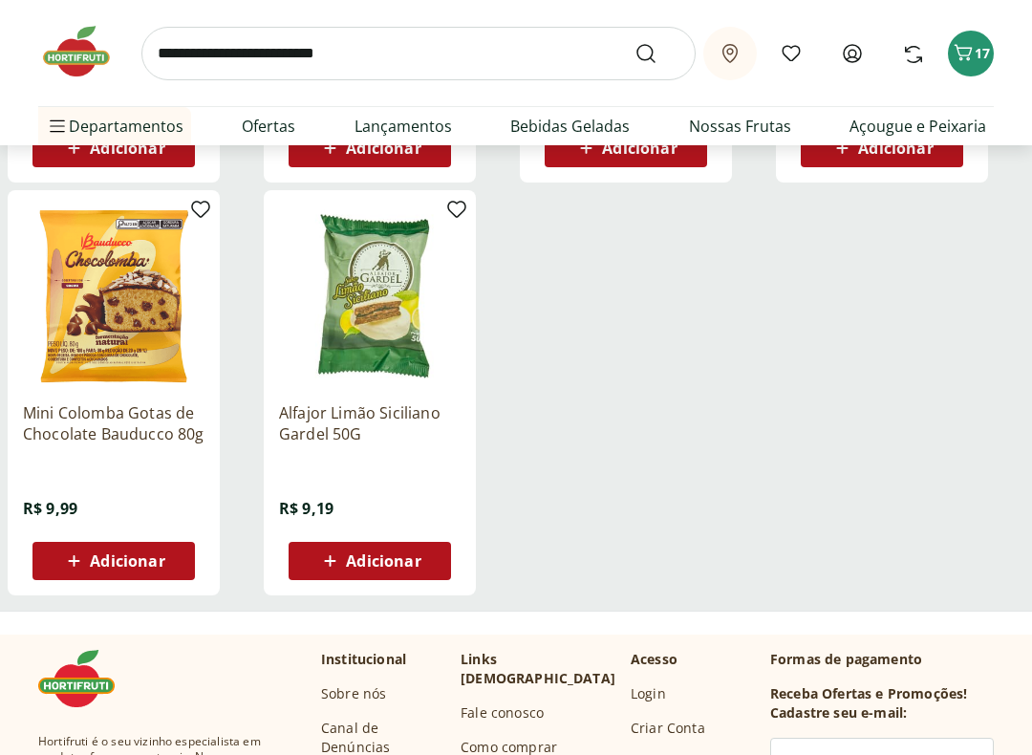
scroll to position [8491, 0]
